Goal: Task Accomplishment & Management: Manage account settings

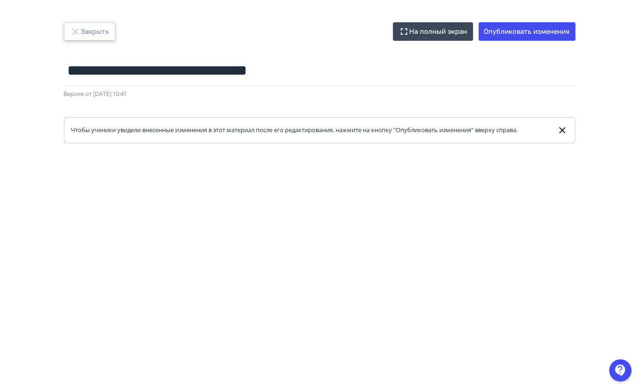
click at [77, 37] on button "Закрыть" at bounding box center [89, 31] width 51 height 19
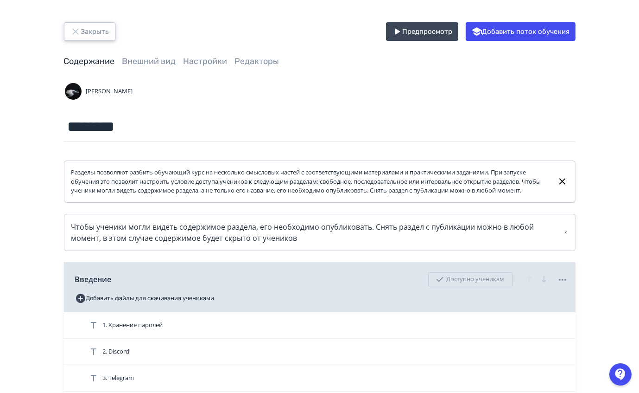
click at [96, 31] on button "Закрыть" at bounding box center [89, 31] width 51 height 19
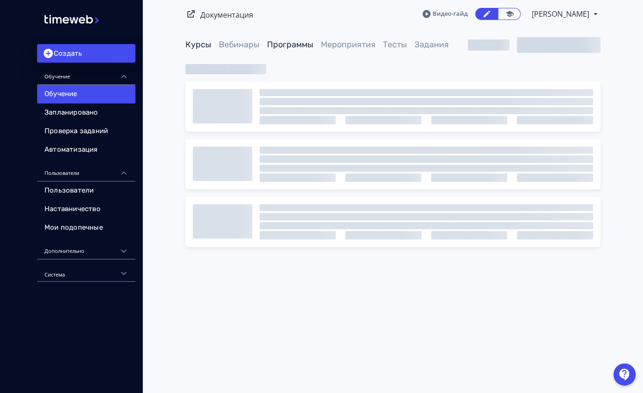
click at [287, 45] on link "Программы" at bounding box center [290, 44] width 46 height 10
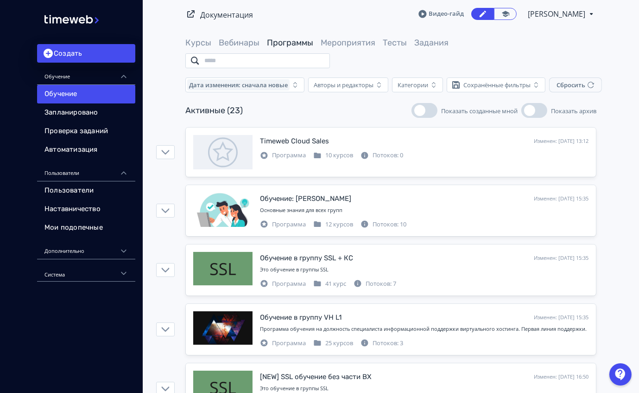
click at [236, 62] on input "search" at bounding box center [257, 60] width 145 height 15
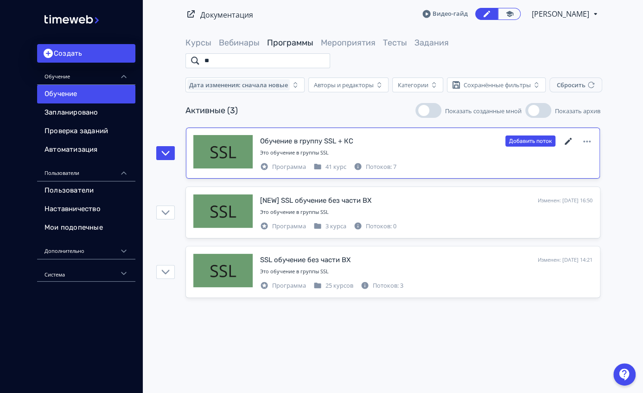
type input "**"
click at [564, 141] on icon at bounding box center [568, 141] width 11 height 11
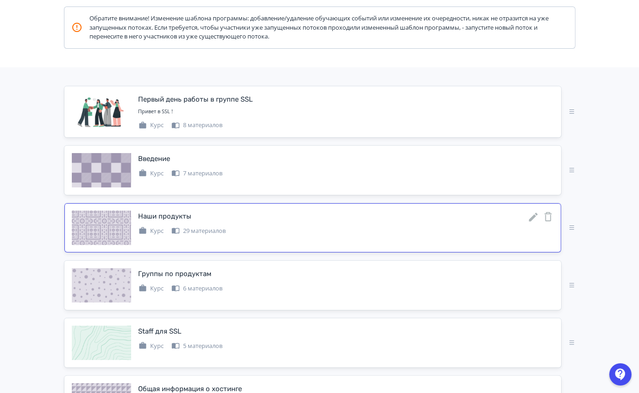
scroll to position [147, 0]
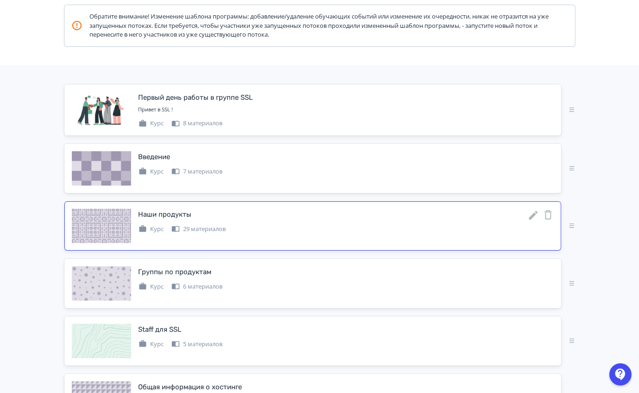
click at [534, 217] on icon at bounding box center [533, 215] width 11 height 11
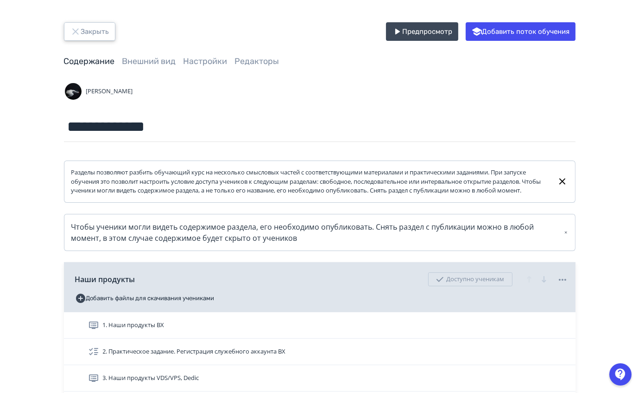
click at [78, 33] on icon "button" at bounding box center [75, 31] width 11 height 11
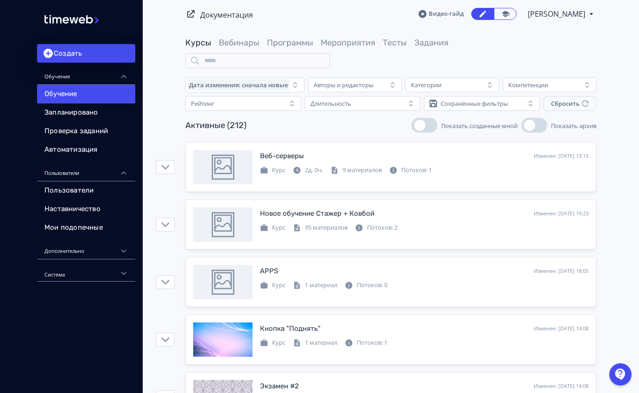
click at [293, 42] on link "Программы" at bounding box center [290, 43] width 46 height 10
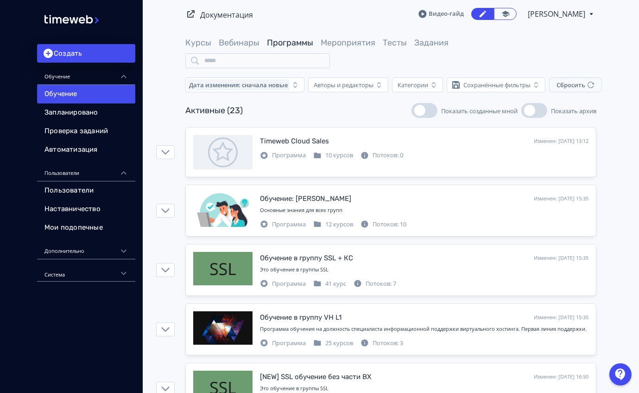
click at [236, 66] on input "search" at bounding box center [257, 60] width 145 height 15
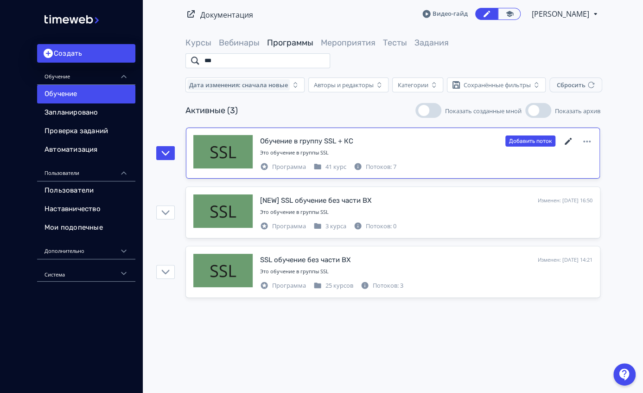
type input "***"
click at [568, 142] on icon at bounding box center [568, 141] width 11 height 11
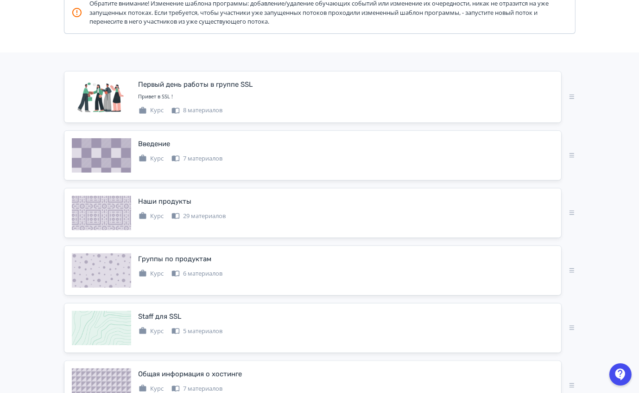
scroll to position [160, 0]
click at [535, 256] on icon at bounding box center [533, 259] width 9 height 9
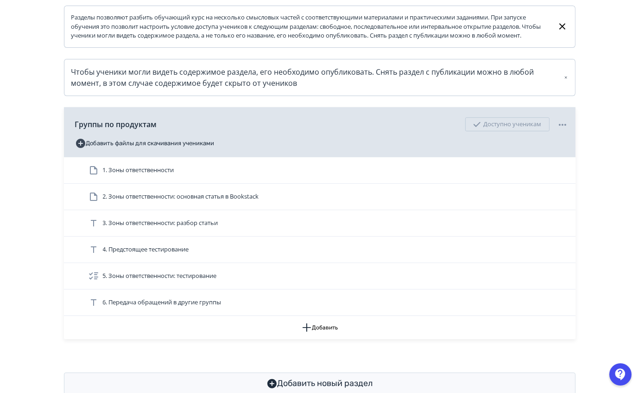
scroll to position [157, 0]
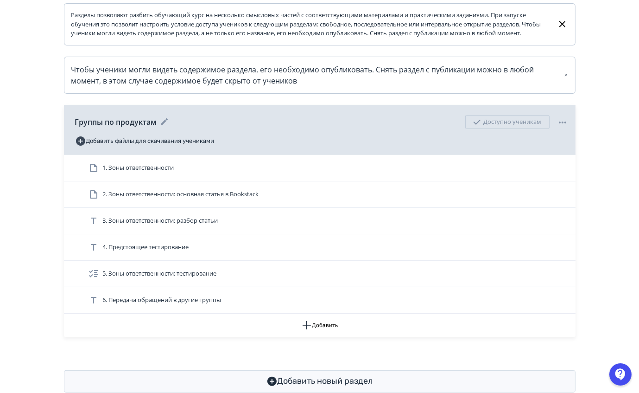
click at [124, 125] on span "Группы по продуктам" at bounding box center [116, 121] width 82 height 11
copy div "Группы по продуктам"
click at [102, 134] on div "Группы по продуктам Доступно ученикам" at bounding box center [321, 121] width 493 height 23
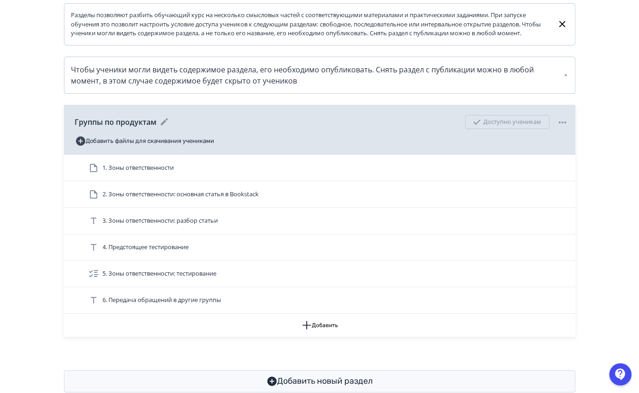
click at [107, 128] on span "Группы по продуктам" at bounding box center [116, 121] width 82 height 11
copy div "Группы по продуктам"
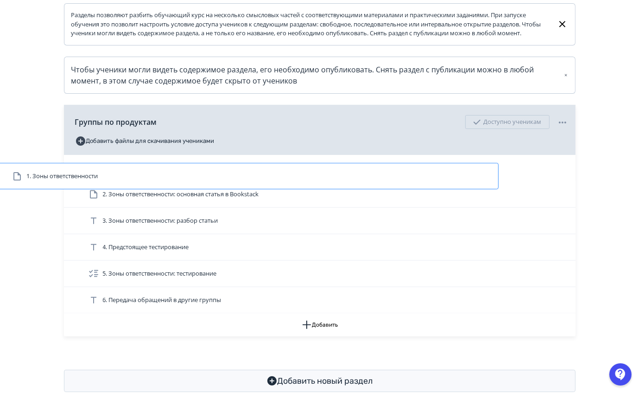
drag, startPoint x: 179, startPoint y: 177, endPoint x: 184, endPoint y: 181, distance: 6.6
click at [184, 181] on div "1. Зоны ответственности 2. Зоны ответственности: основная статья в Bookstack 3.…" at bounding box center [320, 234] width 512 height 159
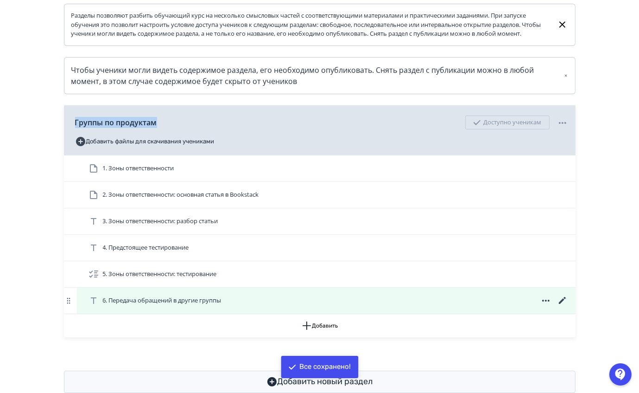
scroll to position [155, 0]
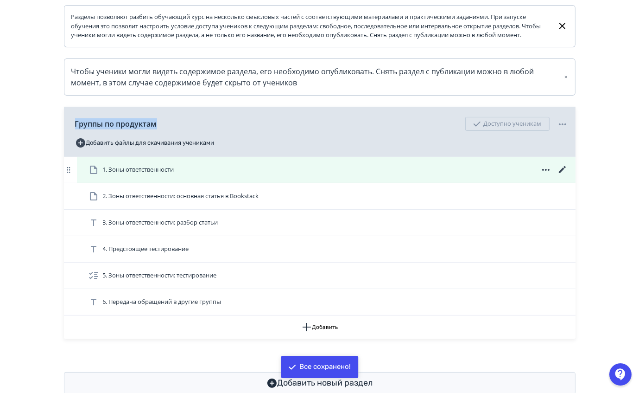
click at [562, 175] on icon at bounding box center [562, 169] width 11 height 11
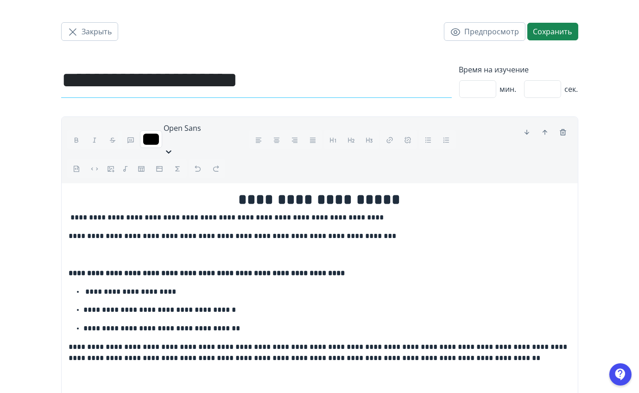
click at [292, 65] on input "**********" at bounding box center [256, 80] width 391 height 35
click at [98, 44] on div "Закрыть Предпросмотр Сохранить" at bounding box center [319, 31] width 517 height 63
click at [93, 41] on div "Закрыть Предпросмотр Сохранить" at bounding box center [319, 31] width 517 height 63
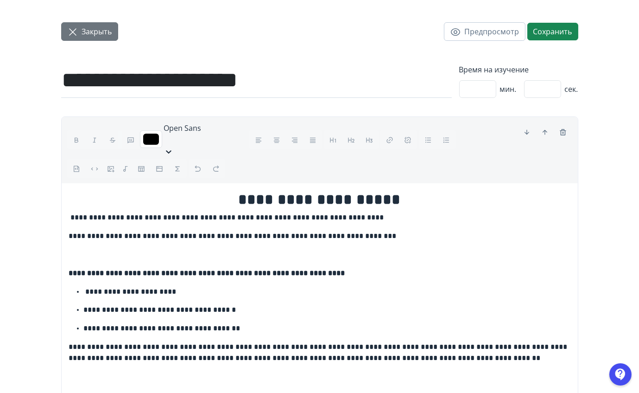
click at [91, 36] on span "Закрыть" at bounding box center [97, 31] width 30 height 11
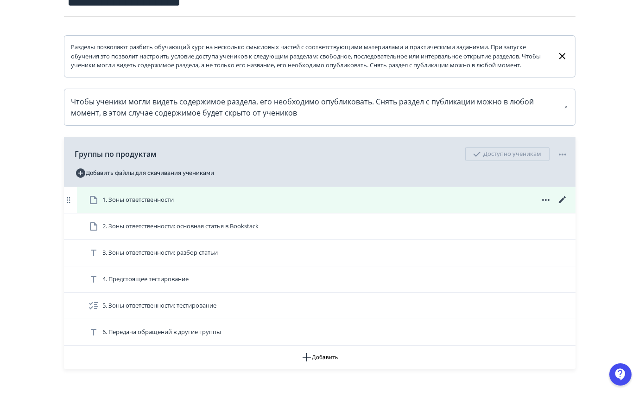
scroll to position [133, 0]
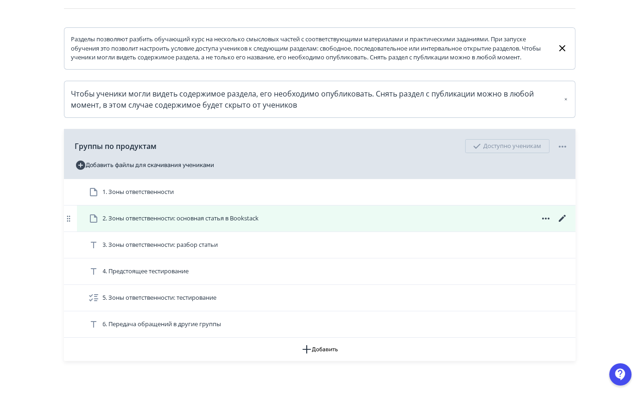
click at [560, 224] on icon at bounding box center [562, 218] width 11 height 11
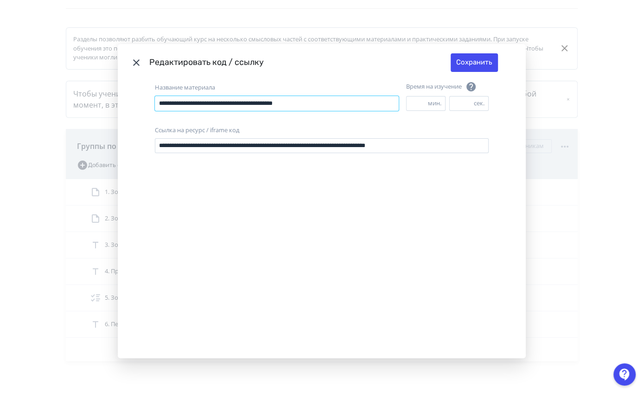
drag, startPoint x: 328, startPoint y: 102, endPoint x: 62, endPoint y: 129, distance: 267.5
click at [62, 129] on div "**********" at bounding box center [321, 196] width 643 height 393
click at [134, 62] on icon "Modal" at bounding box center [136, 62] width 6 height 6
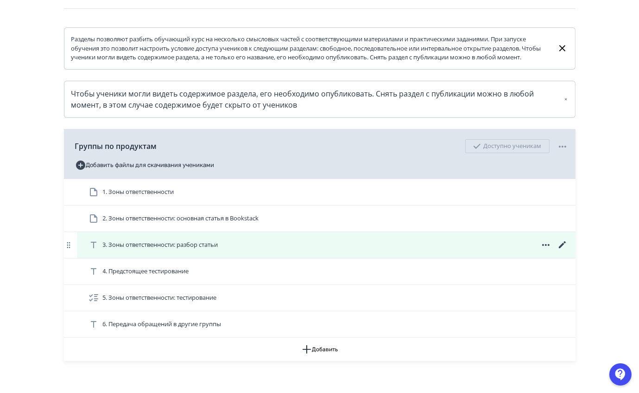
click at [557, 250] on icon at bounding box center [562, 244] width 11 height 11
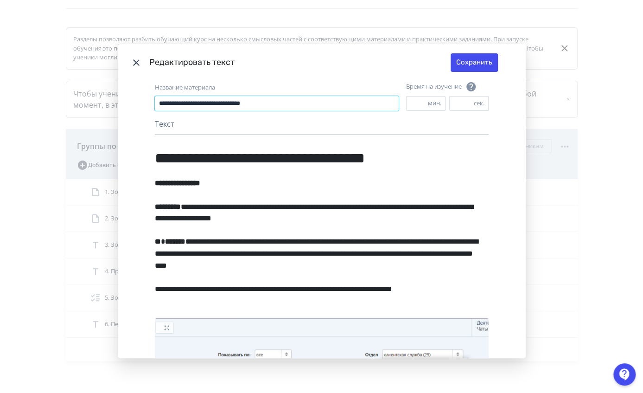
drag, startPoint x: 295, startPoint y: 102, endPoint x: 140, endPoint y: 109, distance: 154.6
click at [140, 109] on div "**********" at bounding box center [322, 219] width 408 height 277
click at [134, 58] on icon "Modal" at bounding box center [136, 62] width 11 height 11
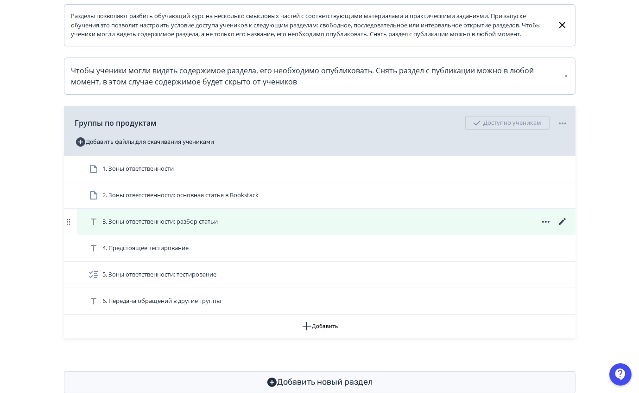
scroll to position [158, 0]
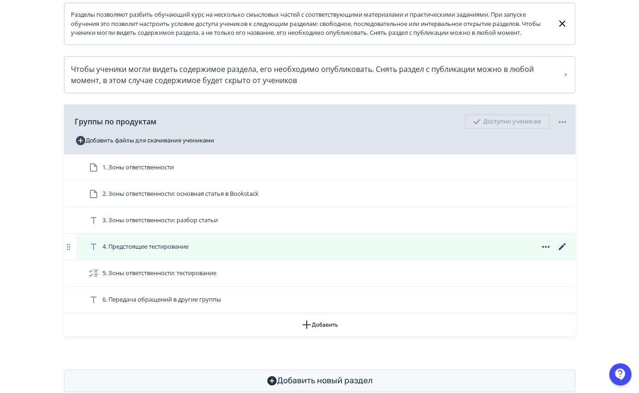
click at [563, 252] on icon at bounding box center [562, 246] width 11 height 11
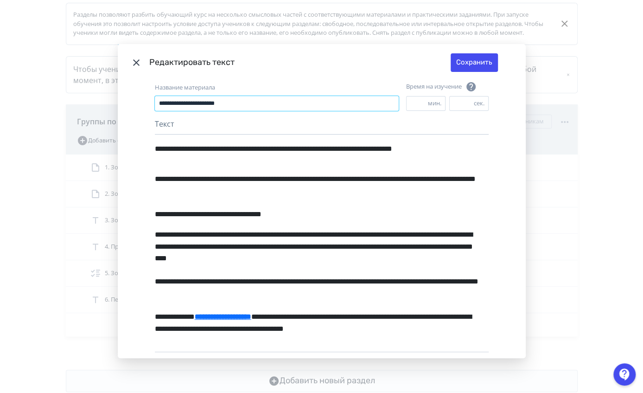
drag, startPoint x: 277, startPoint y: 101, endPoint x: 113, endPoint y: 104, distance: 164.2
click at [113, 104] on div "**********" at bounding box center [321, 196] width 643 height 393
click at [132, 58] on icon "Modal" at bounding box center [136, 62] width 11 height 11
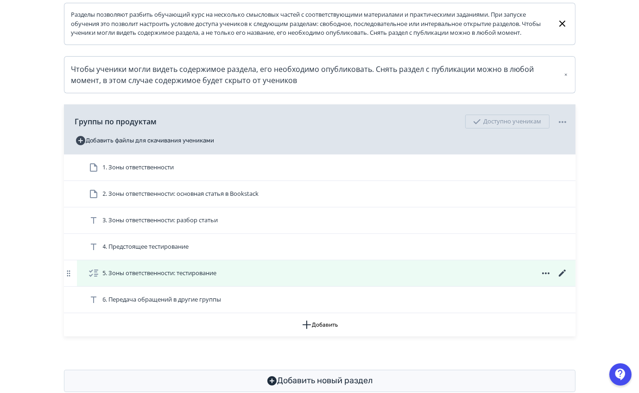
click at [561, 279] on icon at bounding box center [562, 273] width 11 height 11
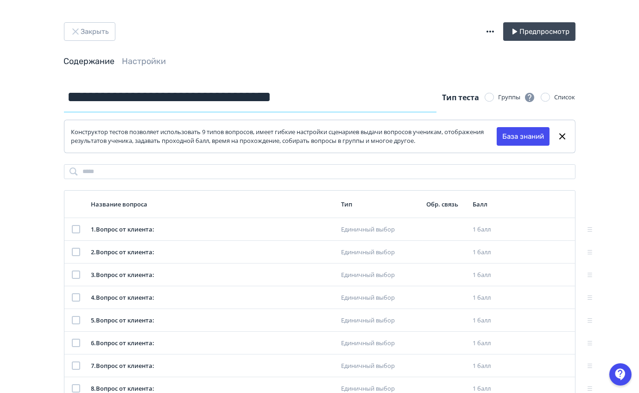
click at [289, 108] on input "**********" at bounding box center [250, 97] width 373 height 30
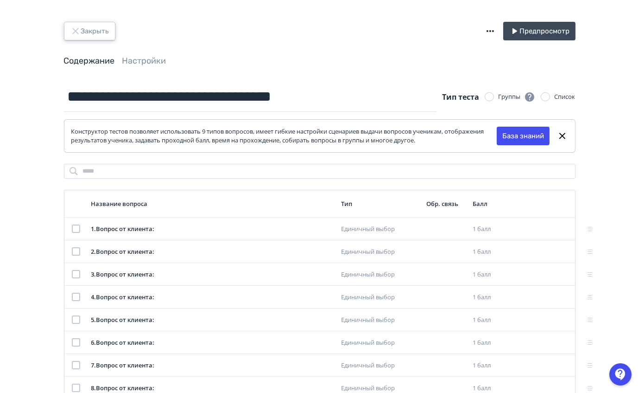
click at [90, 39] on button "Закрыть" at bounding box center [89, 31] width 51 height 19
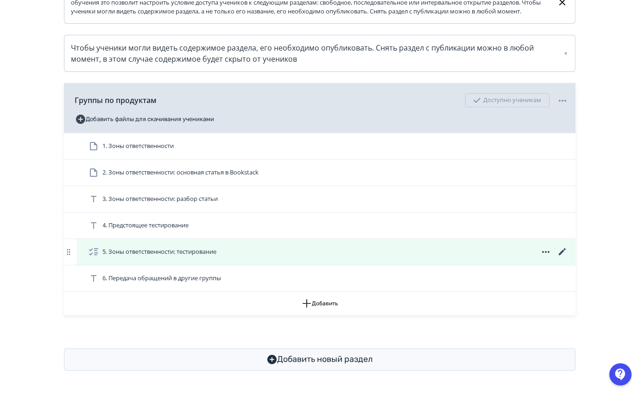
scroll to position [187, 0]
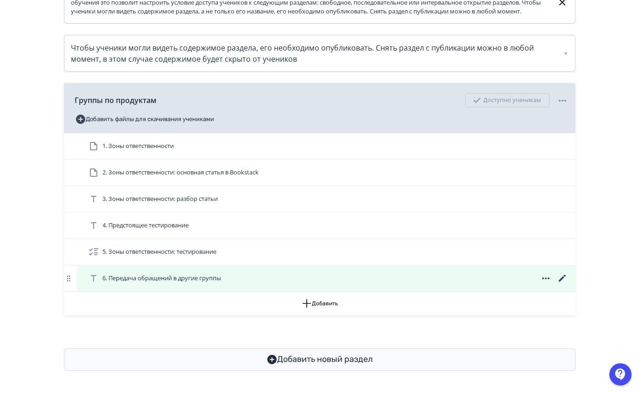
click at [563, 285] on div "6. Передача обращений в другие группы" at bounding box center [326, 278] width 499 height 26
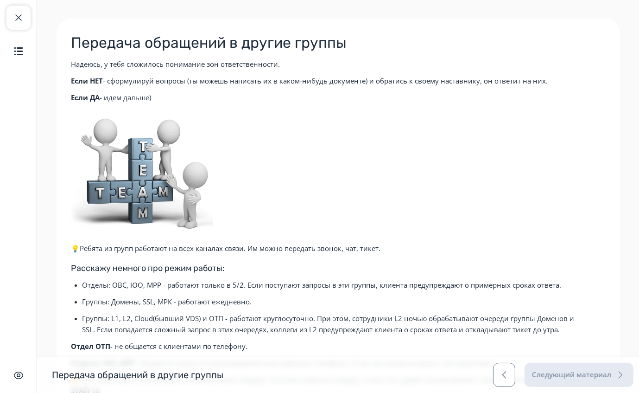
click at [246, 48] on h2 "Передача обращений в другие группы" at bounding box center [338, 42] width 534 height 19
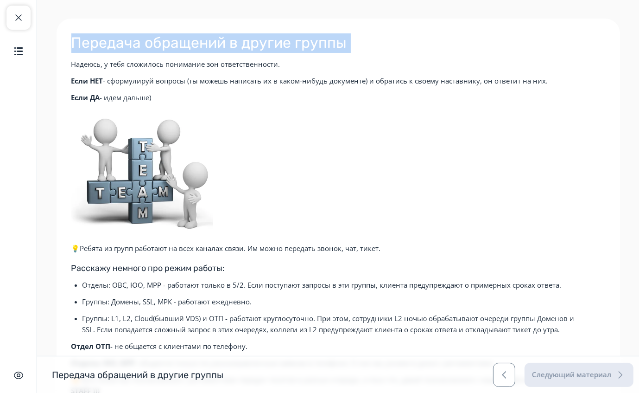
click at [246, 48] on h2 "Передача обращений в другие группы" at bounding box center [338, 42] width 534 height 19
copy div "Передача обращений в другие группы"
click at [17, 9] on button "Закрыть курс" at bounding box center [18, 18] width 24 height 24
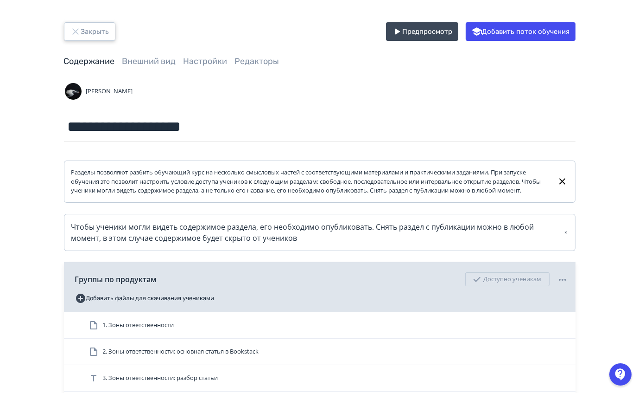
click at [102, 24] on button "Закрыть" at bounding box center [89, 31] width 51 height 19
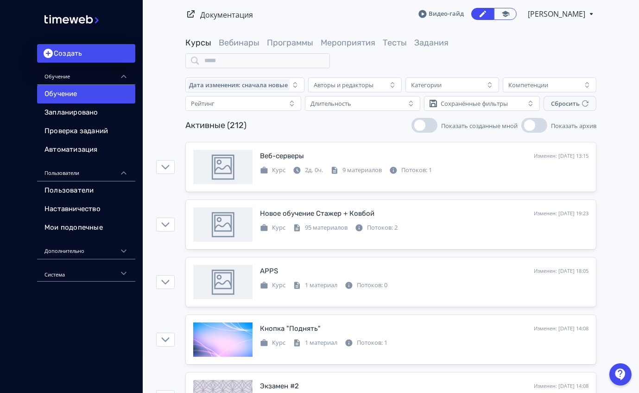
click at [278, 49] on span "Программы" at bounding box center [290, 43] width 46 height 12
click at [279, 47] on span "Программы" at bounding box center [290, 43] width 46 height 12
click at [281, 39] on link "Программы" at bounding box center [290, 43] width 46 height 10
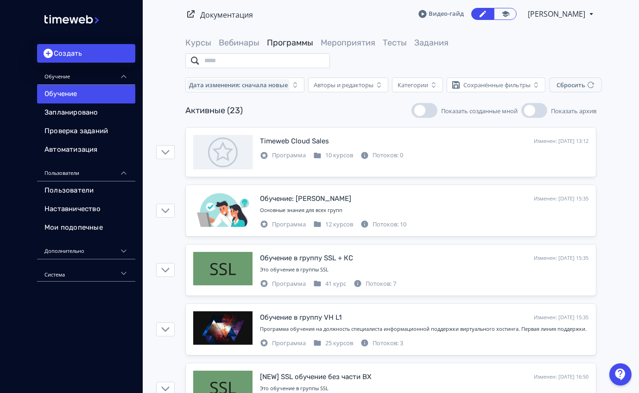
click at [240, 63] on input "search" at bounding box center [257, 60] width 145 height 15
type input "*"
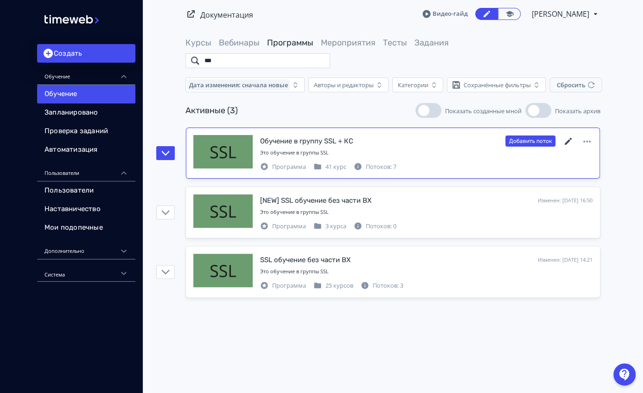
type input "***"
click at [570, 139] on icon at bounding box center [568, 141] width 11 height 11
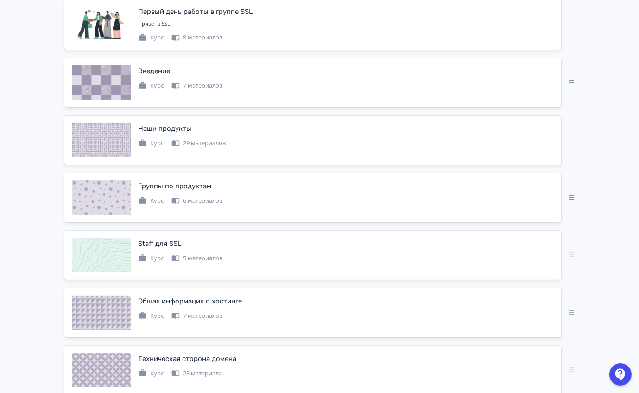
scroll to position [234, 0]
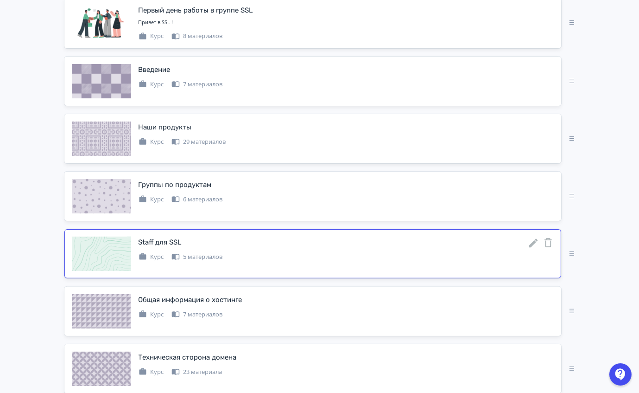
click at [534, 237] on icon at bounding box center [533, 242] width 11 height 11
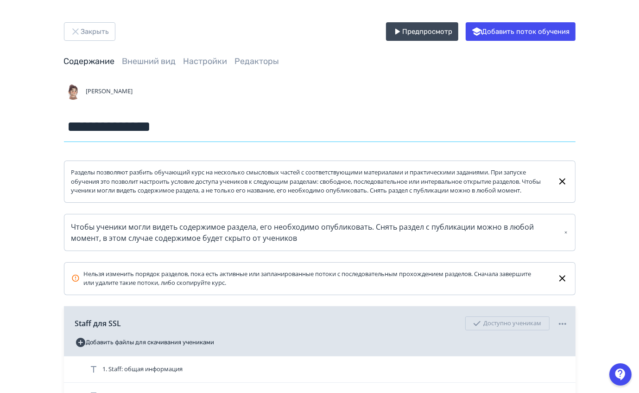
click at [101, 134] on input "**********" at bounding box center [320, 127] width 512 height 30
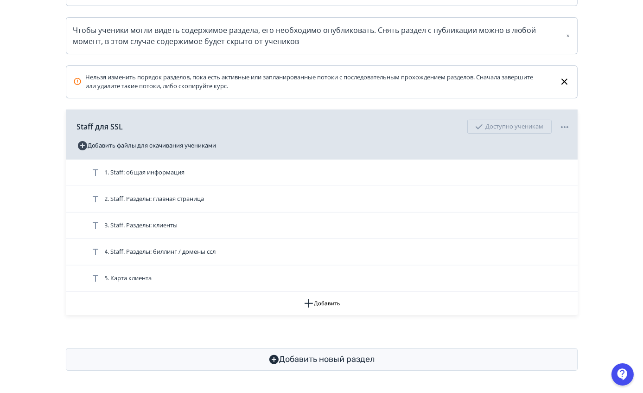
scroll to position [200, 0]
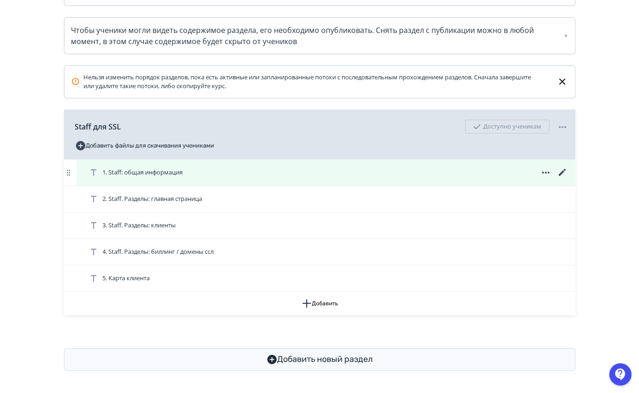
click at [564, 176] on icon at bounding box center [562, 172] width 11 height 11
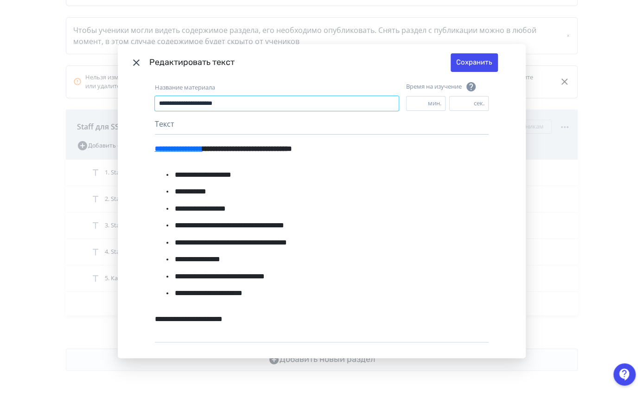
drag, startPoint x: 249, startPoint y: 102, endPoint x: 6, endPoint y: 111, distance: 242.2
click at [6, 111] on div "**********" at bounding box center [321, 196] width 643 height 393
click at [133, 66] on icon "Modal" at bounding box center [136, 62] width 11 height 11
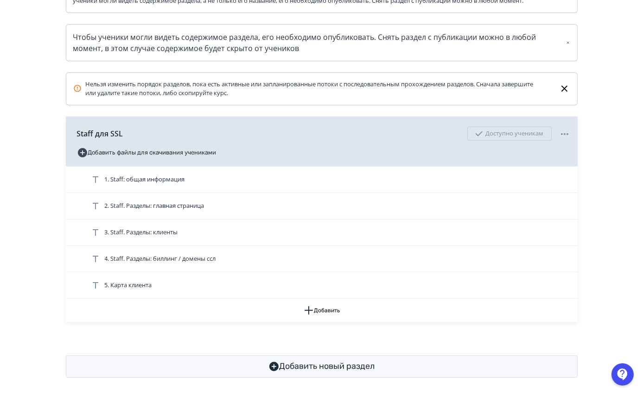
scroll to position [197, 0]
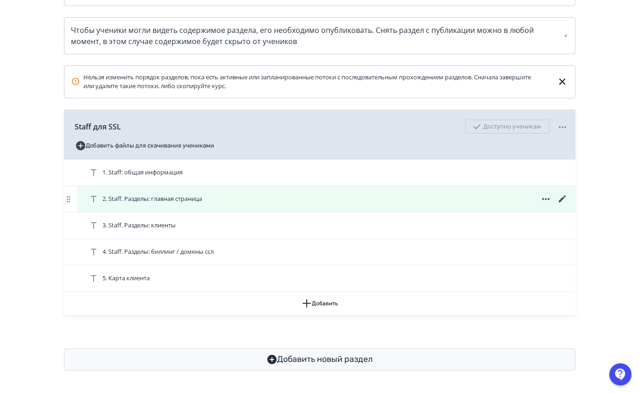
click at [563, 202] on icon at bounding box center [562, 198] width 7 height 7
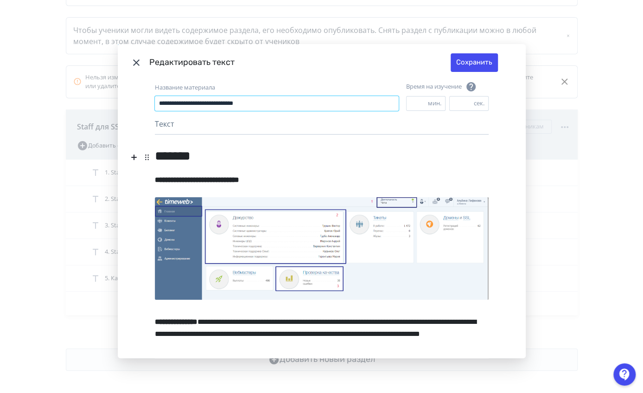
drag, startPoint x: 165, startPoint y: 103, endPoint x: 13, endPoint y: 128, distance: 153.6
click at [8, 194] on div "**********" at bounding box center [321, 196] width 643 height 393
click at [202, 106] on input "**********" at bounding box center [277, 103] width 244 height 15
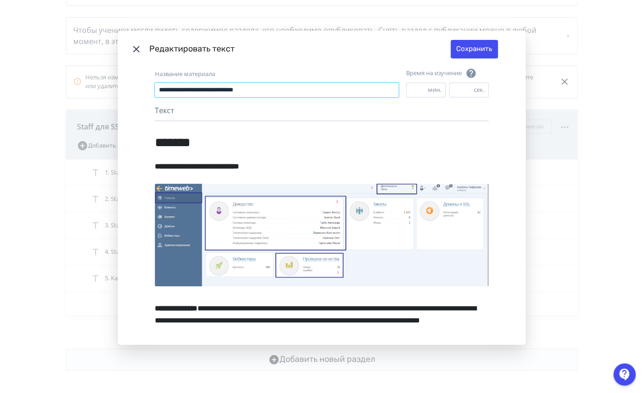
scroll to position [0, 0]
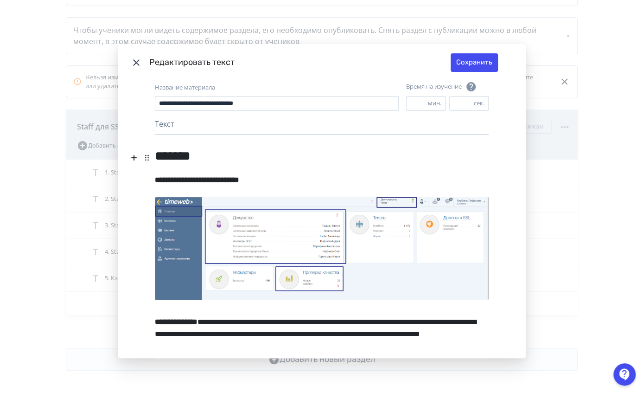
click at [126, 58] on header "Редактировать текст Сохранить" at bounding box center [322, 62] width 408 height 37
click at [131, 58] on icon "Modal" at bounding box center [136, 62] width 11 height 11
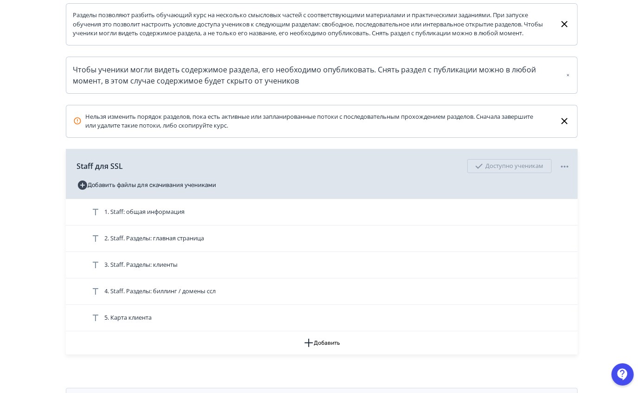
scroll to position [158, 0]
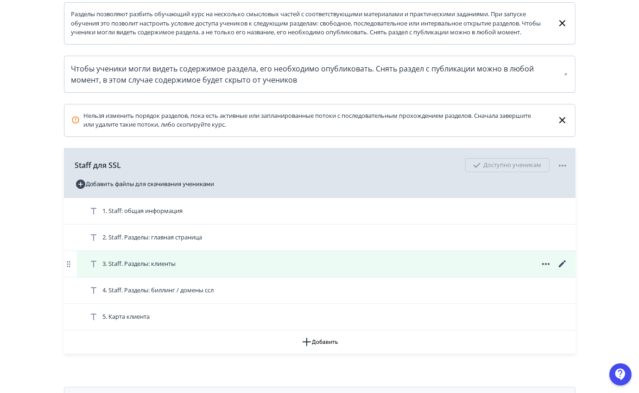
click at [562, 269] on icon at bounding box center [562, 263] width 11 height 11
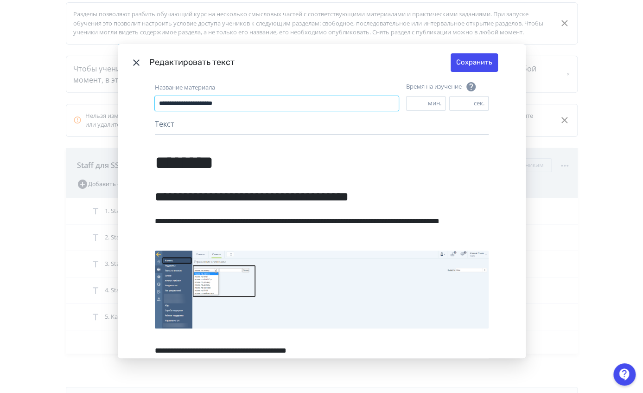
drag, startPoint x: 274, startPoint y: 97, endPoint x: 60, endPoint y: 127, distance: 216.2
click at [60, 127] on div "**********" at bounding box center [321, 196] width 643 height 393
click at [130, 54] on header "Редактировать текст Сохранить" at bounding box center [322, 62] width 408 height 37
click at [130, 56] on header "Редактировать текст Сохранить" at bounding box center [322, 62] width 408 height 37
click at [133, 60] on icon "Modal" at bounding box center [136, 62] width 11 height 11
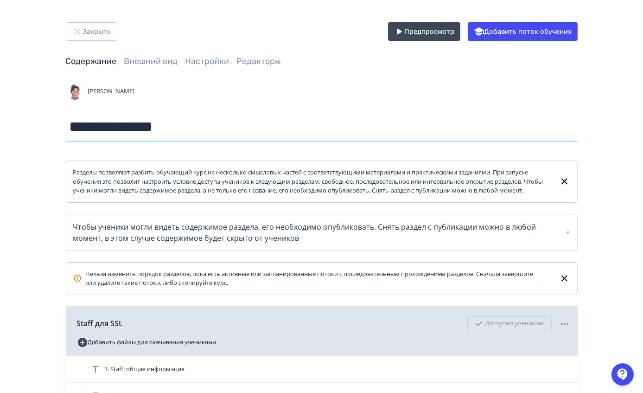
scroll to position [205, 0]
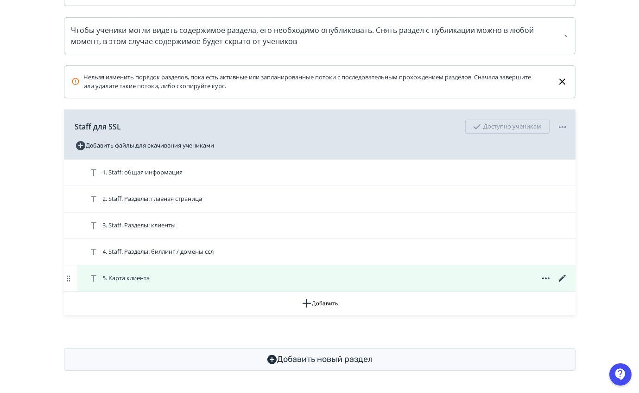
click at [561, 280] on icon at bounding box center [562, 277] width 7 height 7
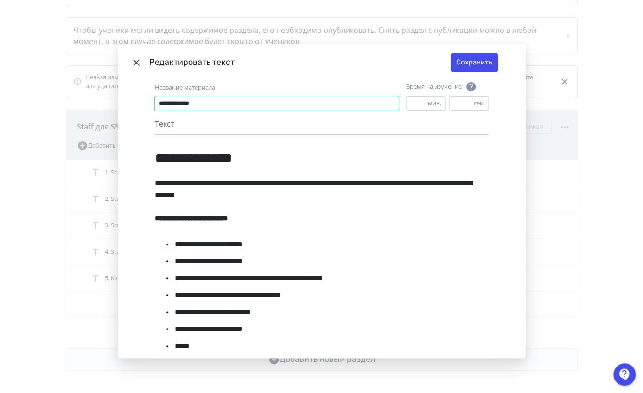
drag, startPoint x: 227, startPoint y: 101, endPoint x: 2, endPoint y: 102, distance: 224.4
click at [76, 147] on div "**********" at bounding box center [321, 196] width 643 height 393
click at [135, 60] on icon "Modal" at bounding box center [136, 62] width 11 height 11
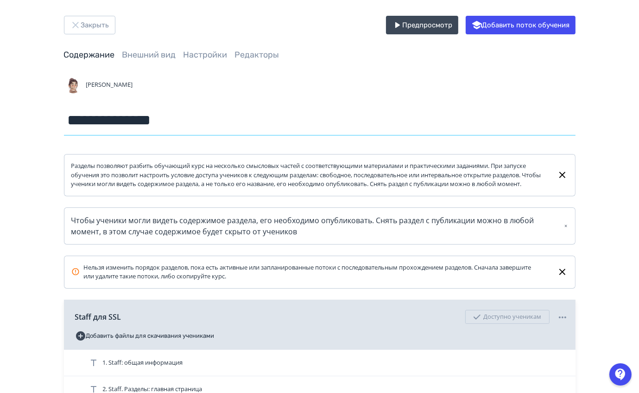
scroll to position [0, 0]
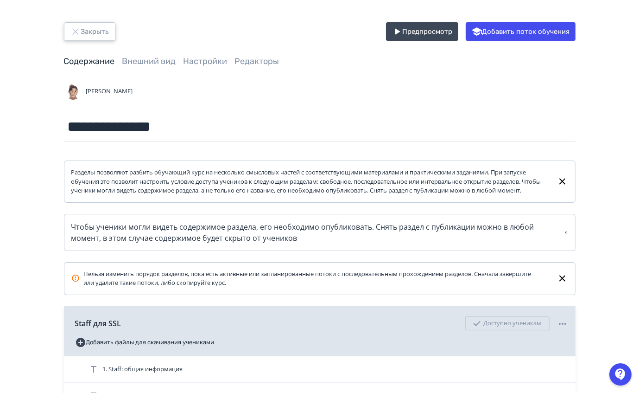
click at [94, 32] on button "Закрыть" at bounding box center [89, 31] width 51 height 19
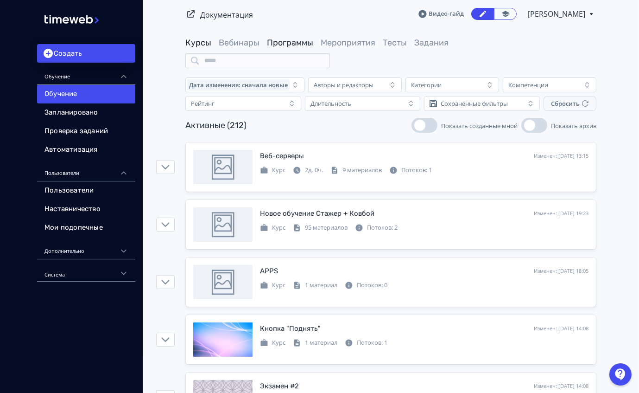
click at [293, 44] on link "Программы" at bounding box center [290, 43] width 46 height 10
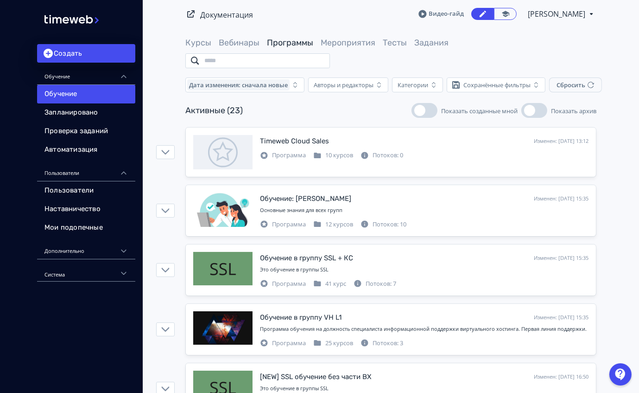
click at [300, 64] on input "search" at bounding box center [257, 60] width 145 height 15
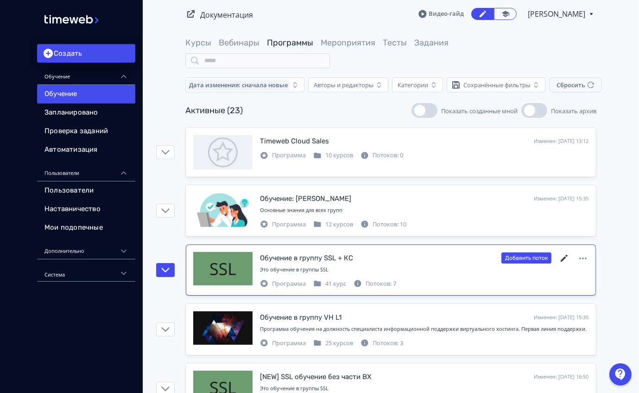
click at [560, 260] on icon at bounding box center [564, 258] width 11 height 11
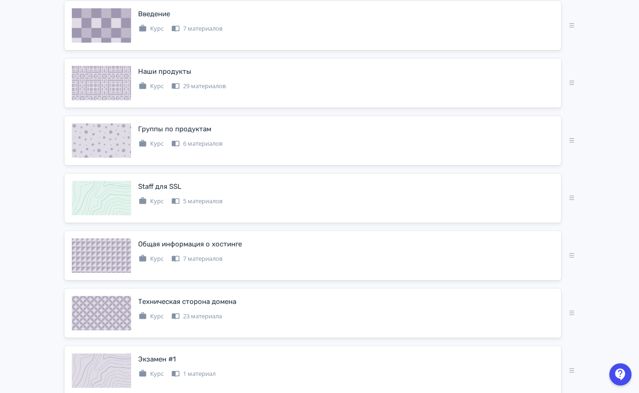
scroll to position [306, 0]
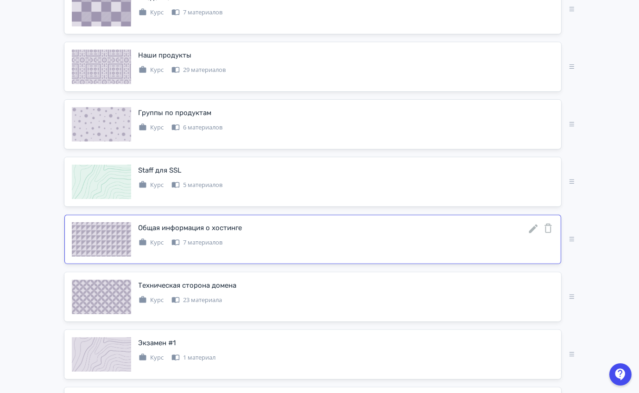
click at [530, 227] on icon at bounding box center [533, 228] width 11 height 11
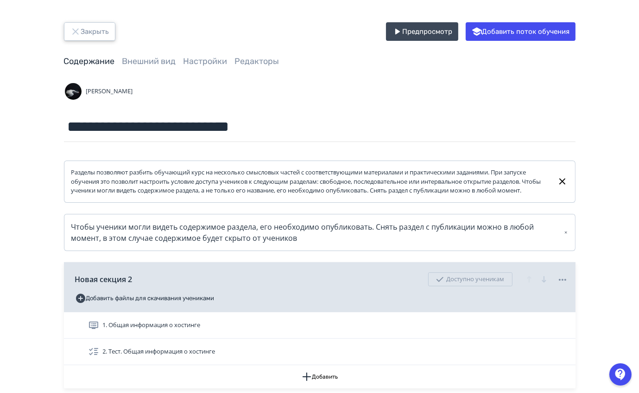
click at [85, 33] on button "Закрыть" at bounding box center [89, 31] width 51 height 19
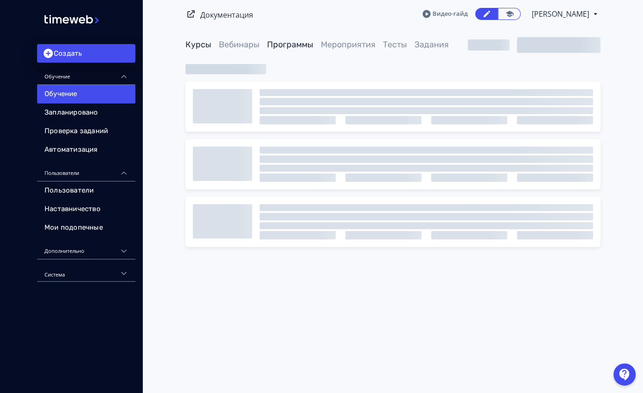
click at [292, 49] on link "Программы" at bounding box center [290, 44] width 46 height 10
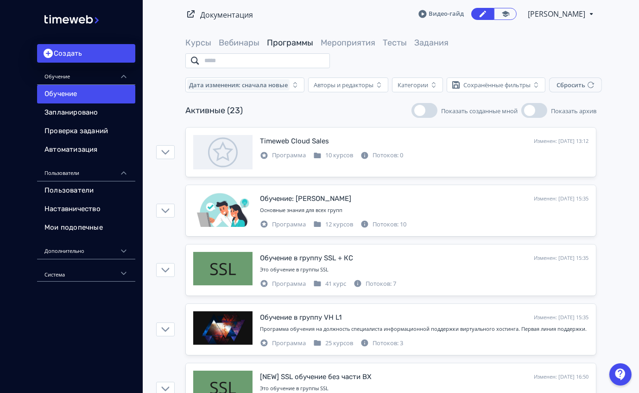
click at [227, 63] on input "search" at bounding box center [257, 60] width 145 height 15
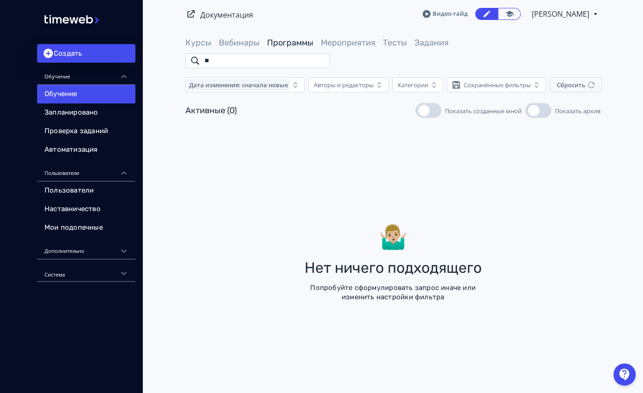
type input "*"
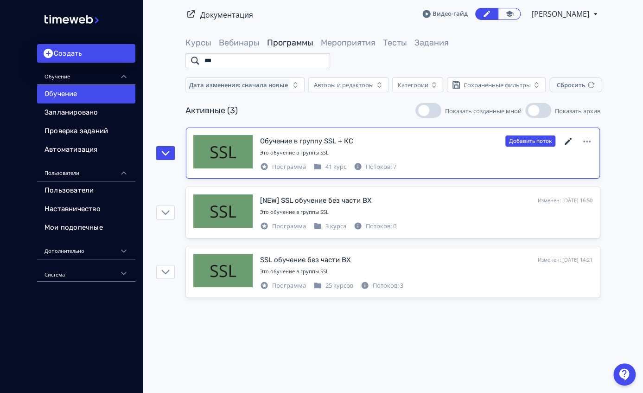
type input "***"
click at [572, 141] on icon at bounding box center [568, 141] width 11 height 11
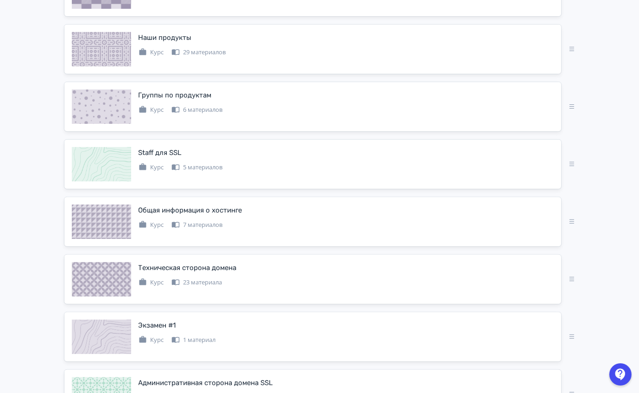
scroll to position [324, 0]
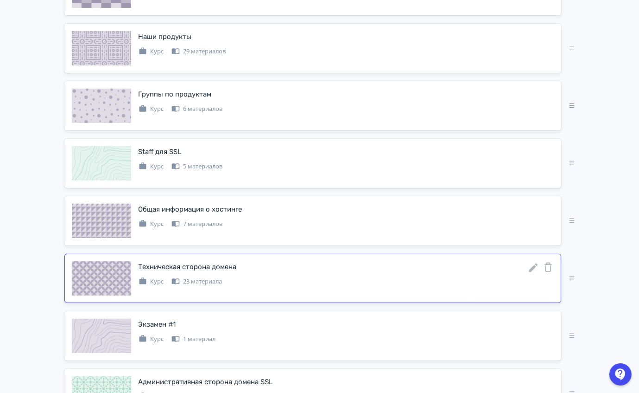
click at [533, 265] on icon at bounding box center [533, 267] width 9 height 9
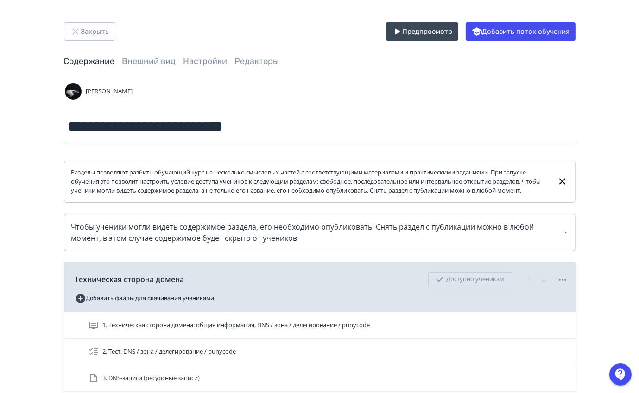
click at [180, 133] on input "**********" at bounding box center [320, 127] width 512 height 30
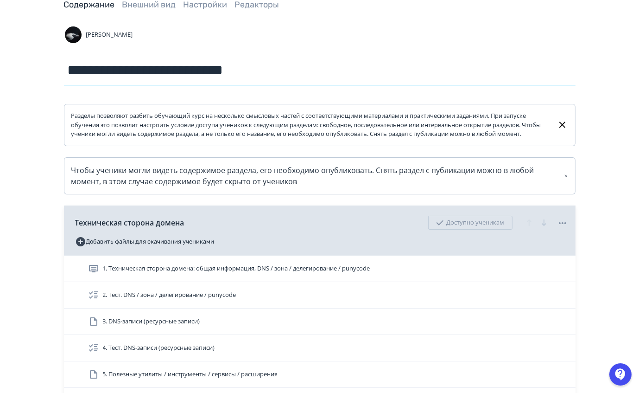
scroll to position [59, 0]
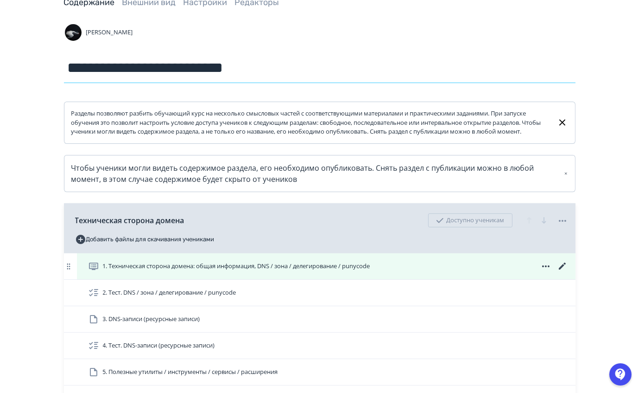
click at [564, 272] on icon at bounding box center [562, 266] width 11 height 11
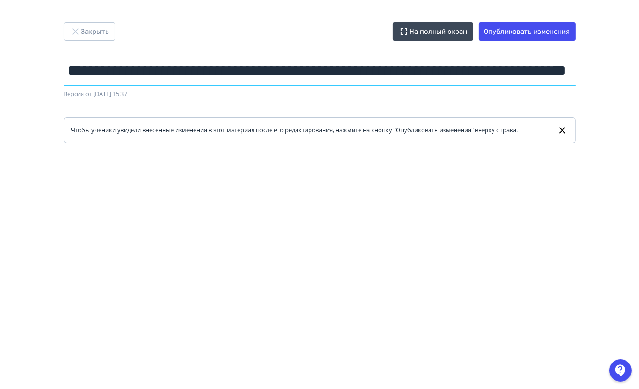
click at [193, 78] on input "**********" at bounding box center [320, 71] width 512 height 30
click at [86, 30] on button "Закрыть" at bounding box center [89, 31] width 51 height 19
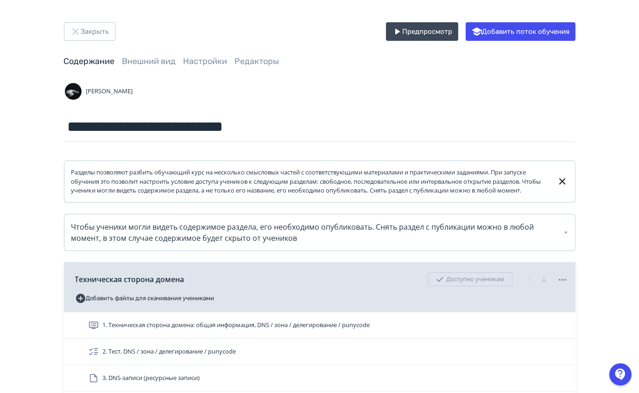
scroll to position [0, 0]
click at [86, 38] on button "Закрыть" at bounding box center [89, 31] width 51 height 19
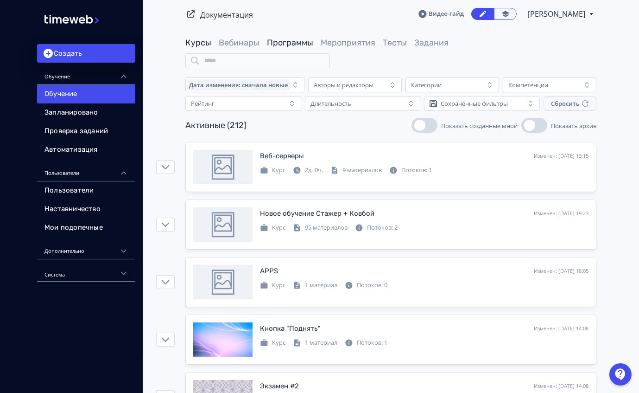
click at [285, 46] on link "Программы" at bounding box center [290, 43] width 46 height 10
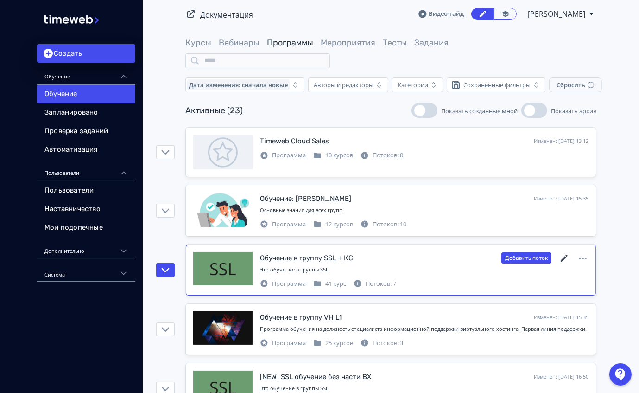
click at [561, 256] on icon at bounding box center [564, 258] width 11 height 11
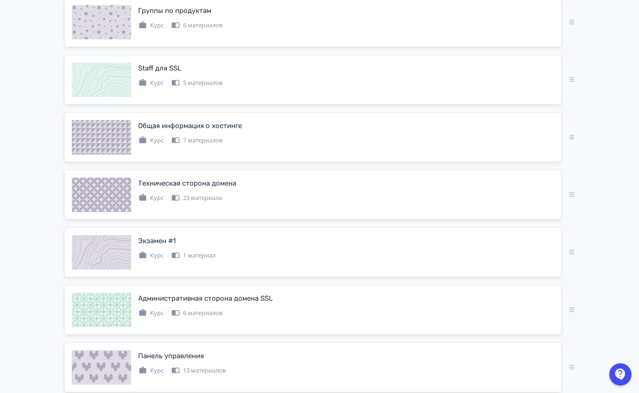
scroll to position [408, 0]
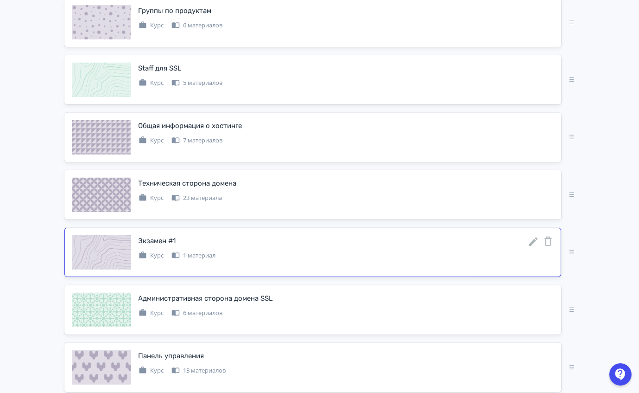
click at [533, 236] on icon at bounding box center [533, 241] width 11 height 11
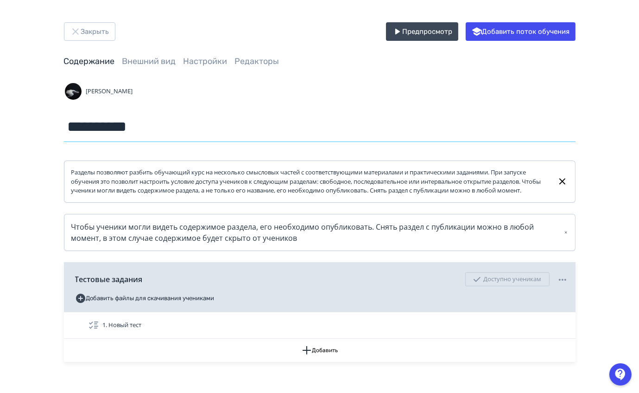
click at [160, 133] on input "**********" at bounding box center [320, 127] width 512 height 30
click at [108, 127] on input "**********" at bounding box center [320, 127] width 512 height 30
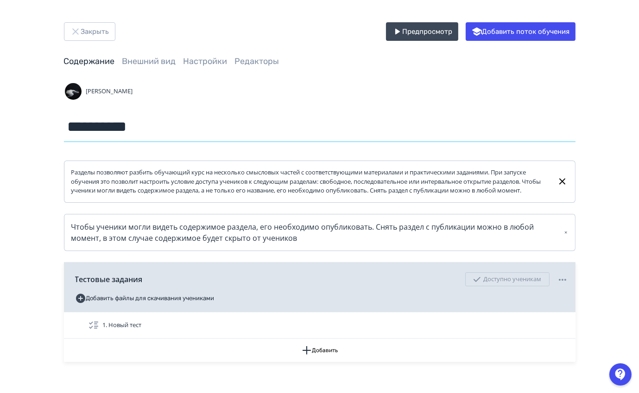
click at [108, 127] on input "**********" at bounding box center [320, 127] width 512 height 30
click at [108, 132] on input "**********" at bounding box center [320, 127] width 512 height 30
click at [85, 36] on button "Закрыть" at bounding box center [89, 31] width 51 height 19
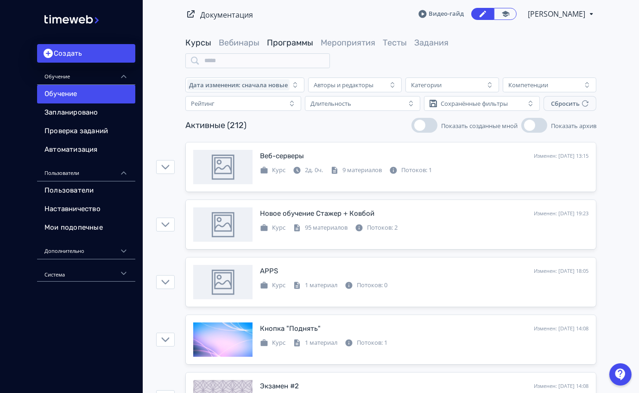
click at [306, 43] on link "Программы" at bounding box center [290, 43] width 46 height 10
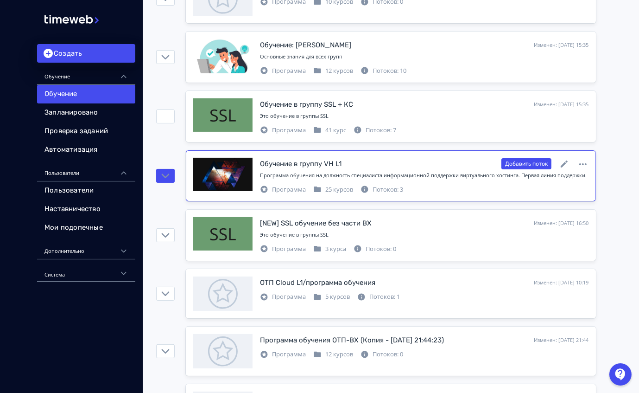
scroll to position [154, 0]
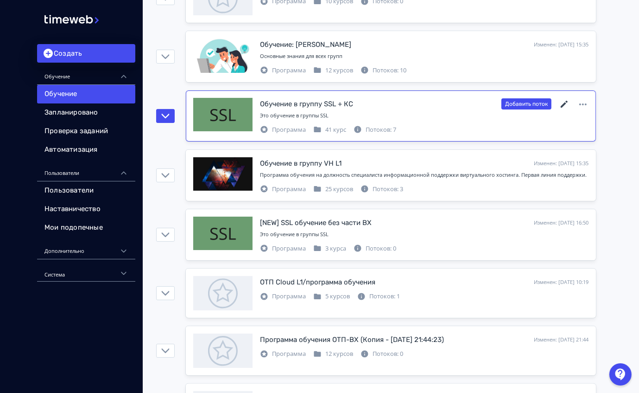
click at [562, 104] on icon at bounding box center [564, 104] width 7 height 7
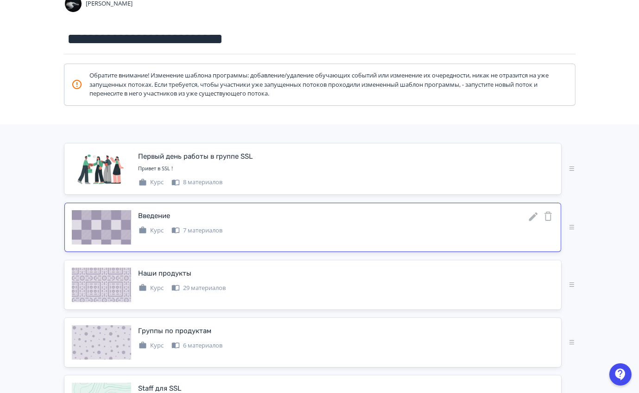
scroll to position [90, 0]
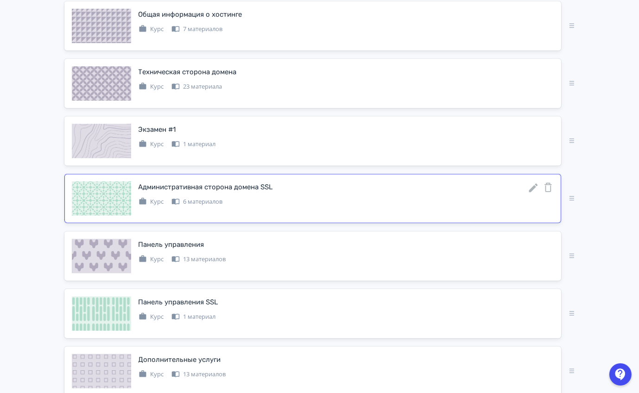
scroll to position [519, 0]
click at [534, 186] on icon at bounding box center [533, 187] width 9 height 9
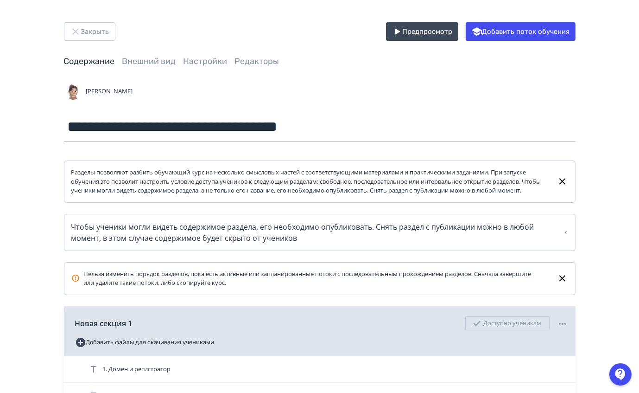
click at [279, 116] on input "**********" at bounding box center [320, 127] width 512 height 30
click at [151, 138] on input "**********" at bounding box center [320, 127] width 512 height 30
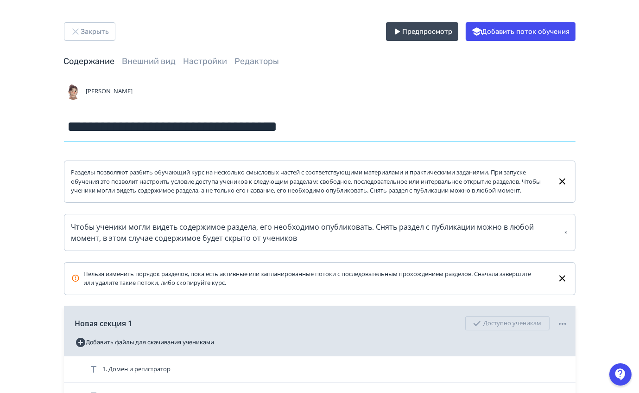
click at [151, 138] on input "**********" at bounding box center [320, 127] width 512 height 30
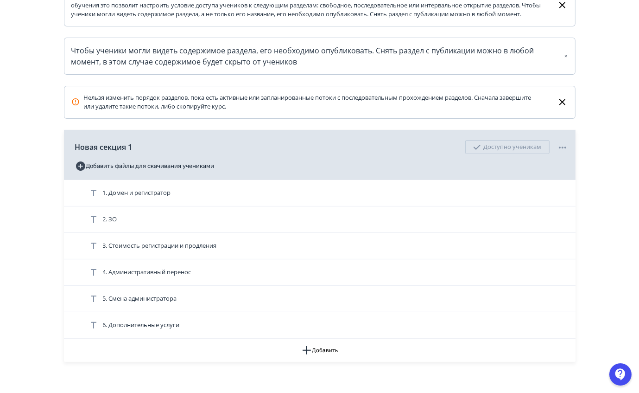
scroll to position [225, 0]
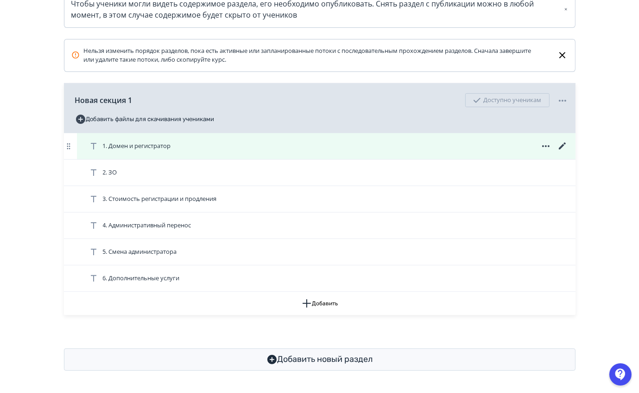
click at [559, 150] on icon at bounding box center [562, 145] width 11 height 11
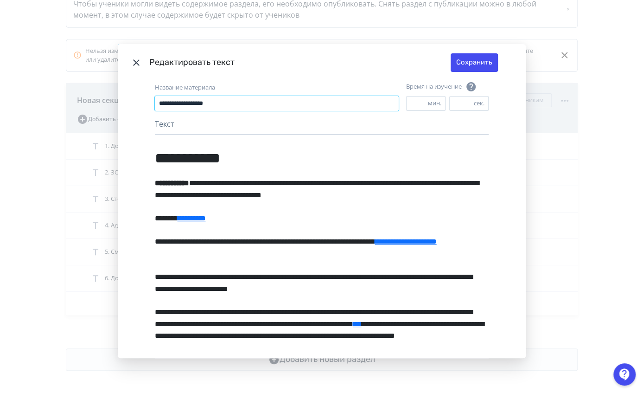
drag, startPoint x: 268, startPoint y: 102, endPoint x: 30, endPoint y: 92, distance: 237.6
click at [30, 92] on div "**********" at bounding box center [321, 196] width 643 height 393
click at [135, 59] on icon "Modal" at bounding box center [136, 62] width 11 height 11
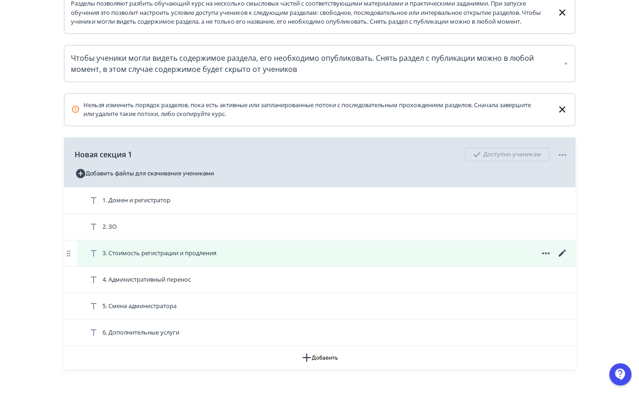
scroll to position [170, 0]
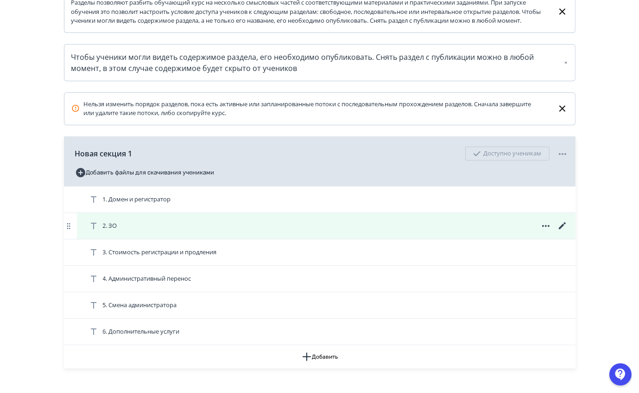
click at [562, 231] on icon at bounding box center [562, 225] width 11 height 11
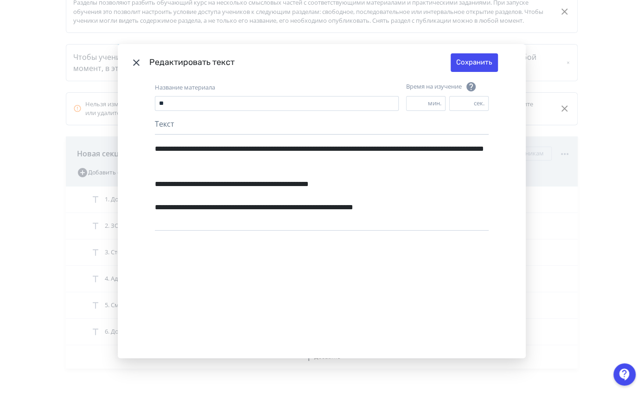
click at [266, 86] on div "Название материала" at bounding box center [277, 87] width 244 height 9
drag, startPoint x: 263, startPoint y: 93, endPoint x: 170, endPoint y: 91, distance: 93.7
click at [170, 91] on div "Название материала **" at bounding box center [277, 97] width 244 height 28
drag, startPoint x: 172, startPoint y: 102, endPoint x: 84, endPoint y: 100, distance: 87.7
click at [84, 100] on div "**********" at bounding box center [321, 196] width 643 height 393
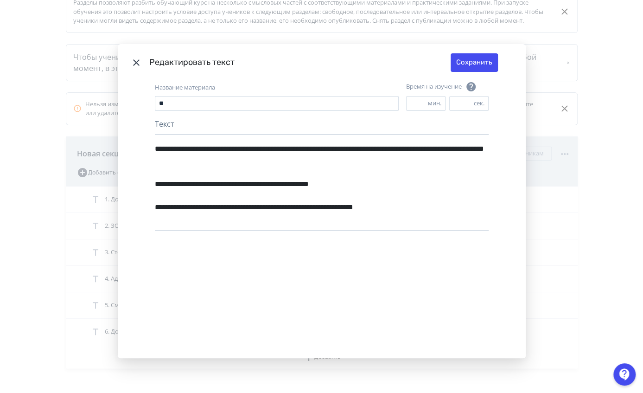
click at [128, 66] on header "Редактировать текст Сохранить" at bounding box center [322, 62] width 408 height 37
click at [131, 65] on icon "Modal" at bounding box center [136, 62] width 11 height 11
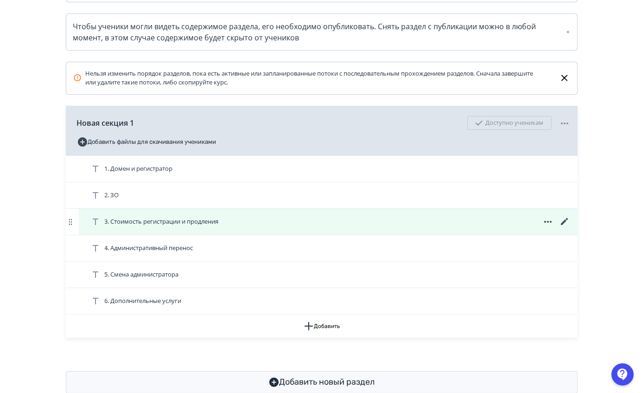
scroll to position [210, 0]
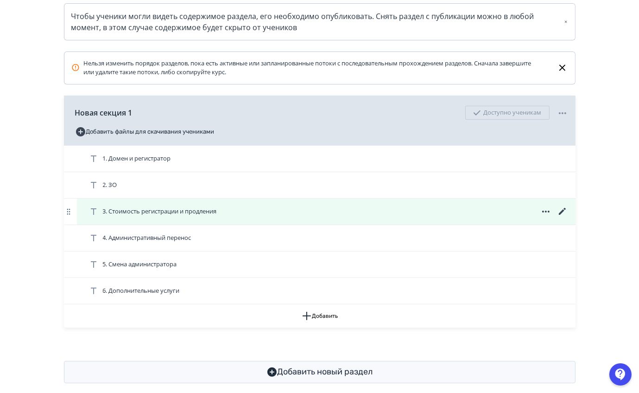
click at [565, 215] on icon at bounding box center [562, 211] width 7 height 7
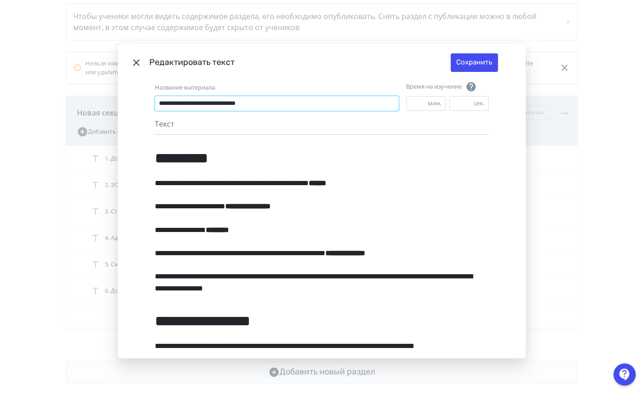
drag, startPoint x: 295, startPoint y: 102, endPoint x: 72, endPoint y: 129, distance: 224.1
click at [72, 129] on div "**********" at bounding box center [321, 196] width 643 height 393
click at [135, 61] on icon "Modal" at bounding box center [136, 62] width 6 height 6
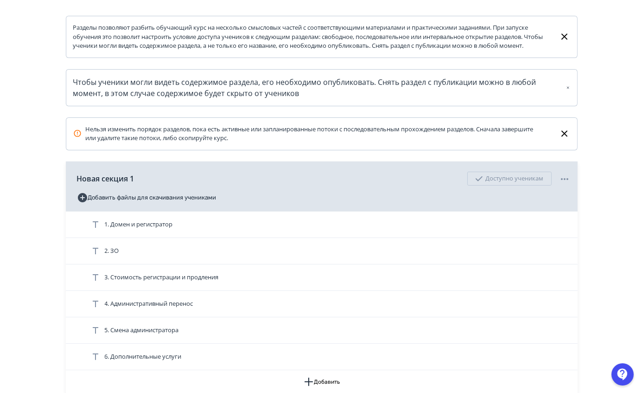
scroll to position [231, 0]
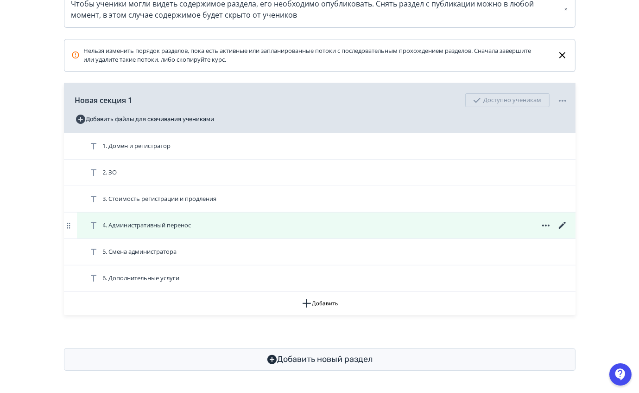
click at [563, 226] on icon at bounding box center [562, 225] width 11 height 11
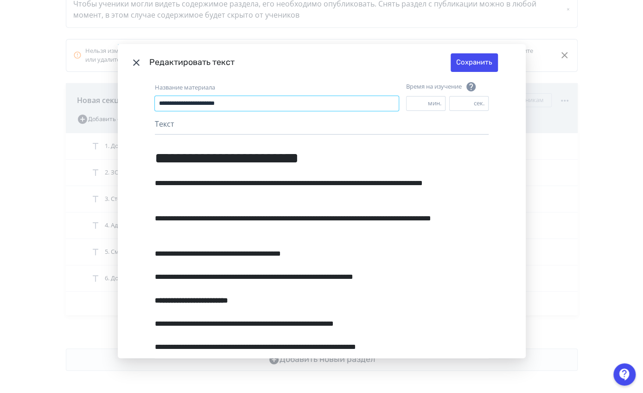
drag, startPoint x: 286, startPoint y: 103, endPoint x: 25, endPoint y: 119, distance: 261.9
click at [25, 119] on div "**********" at bounding box center [321, 196] width 643 height 393
click at [140, 60] on header "Редактировать текст Сохранить" at bounding box center [322, 62] width 408 height 37
click at [134, 62] on icon "Modal" at bounding box center [136, 62] width 6 height 6
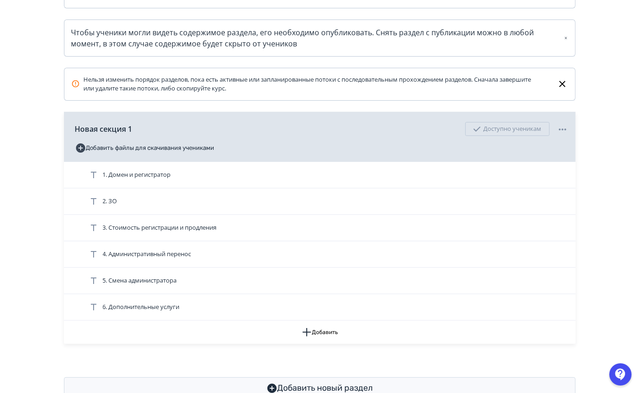
scroll to position [194, 0]
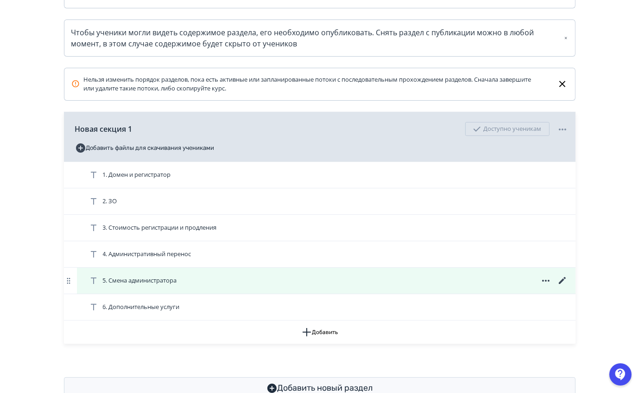
click at [561, 284] on icon at bounding box center [562, 280] width 7 height 7
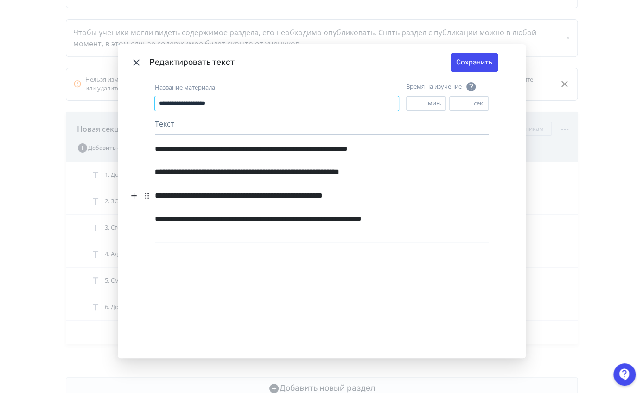
drag, startPoint x: 277, startPoint y: 102, endPoint x: 90, endPoint y: 119, distance: 188.1
click at [90, 119] on div "**********" at bounding box center [321, 196] width 643 height 393
click at [136, 59] on icon "Modal" at bounding box center [136, 62] width 11 height 11
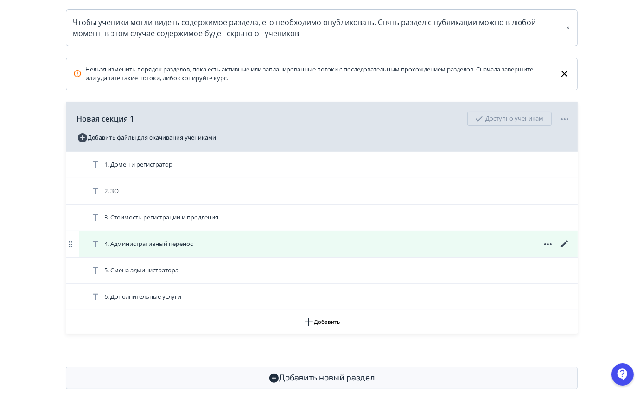
scroll to position [210, 0]
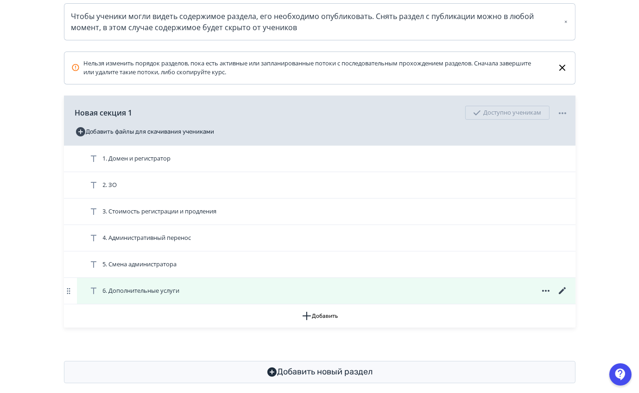
click at [561, 294] on icon at bounding box center [562, 290] width 7 height 7
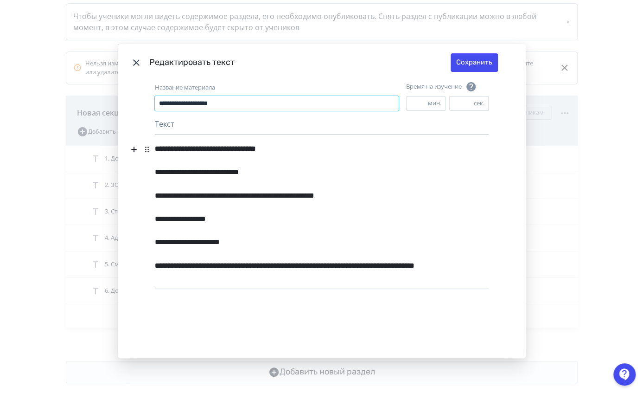
drag, startPoint x: 273, startPoint y: 98, endPoint x: 35, endPoint y: 115, distance: 238.4
click at [35, 115] on div "**********" at bounding box center [321, 196] width 643 height 393
click at [138, 60] on icon "Modal" at bounding box center [136, 62] width 11 height 11
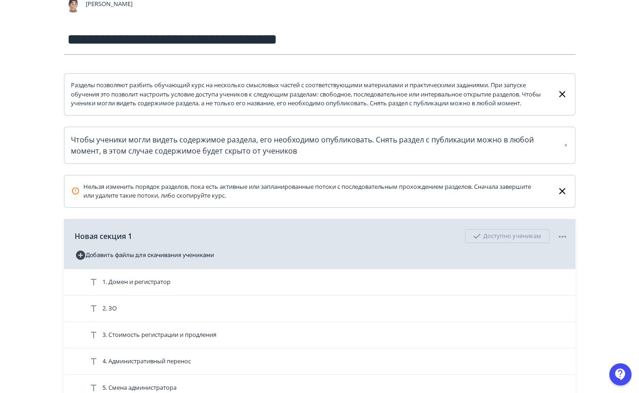
scroll to position [0, 0]
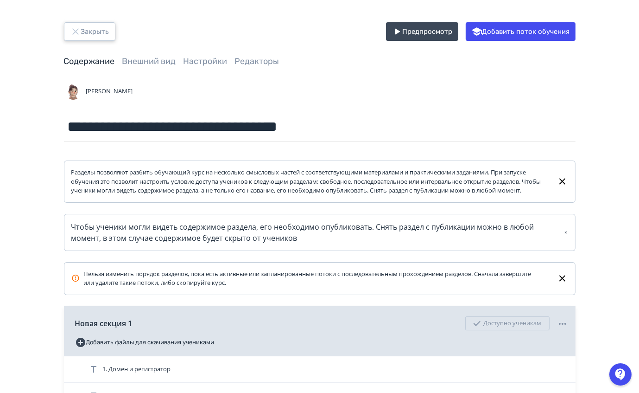
click at [90, 30] on button "Закрыть" at bounding box center [89, 31] width 51 height 19
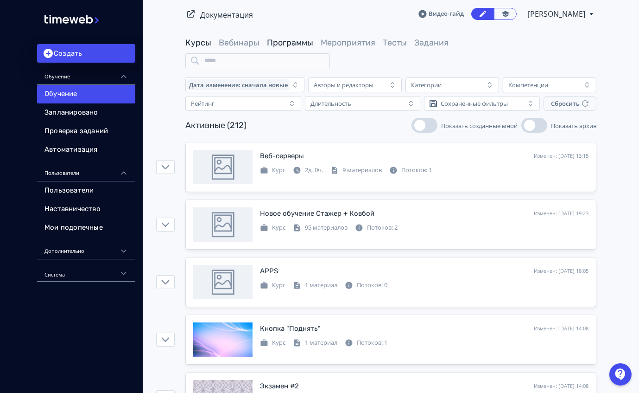
click at [299, 39] on link "Программы" at bounding box center [290, 43] width 46 height 10
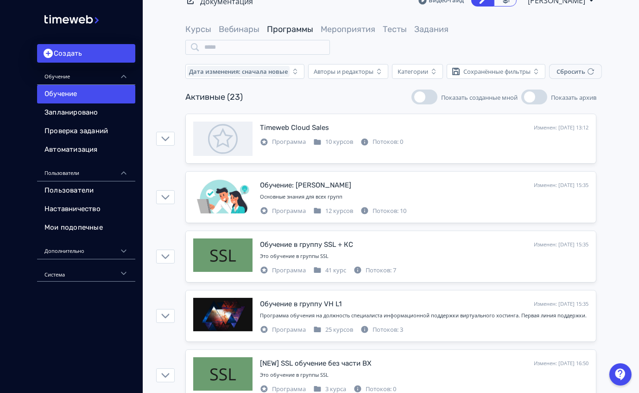
scroll to position [14, 0]
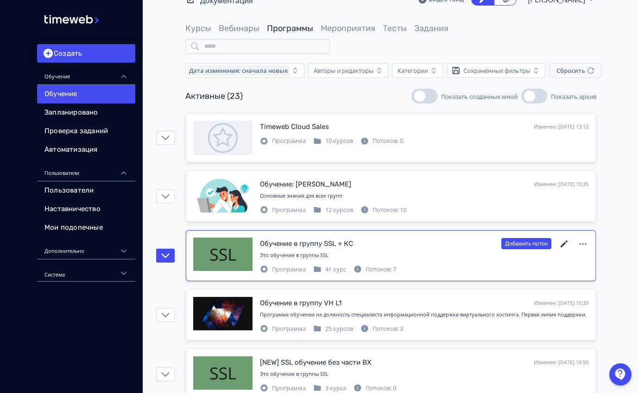
click at [566, 239] on icon at bounding box center [564, 243] width 11 height 11
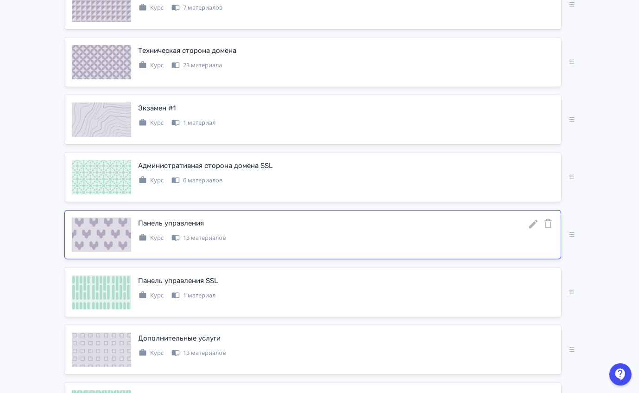
scroll to position [542, 0]
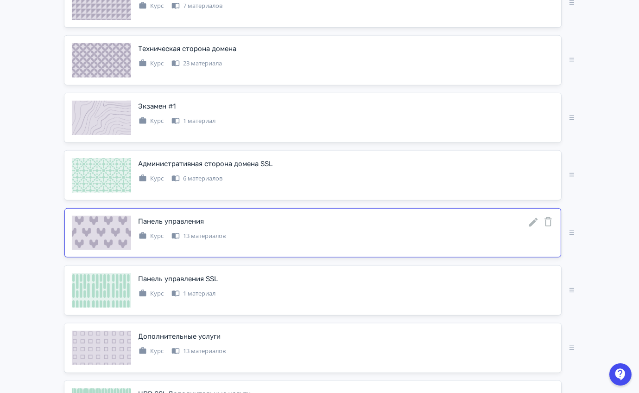
click at [538, 219] on icon at bounding box center [533, 222] width 11 height 11
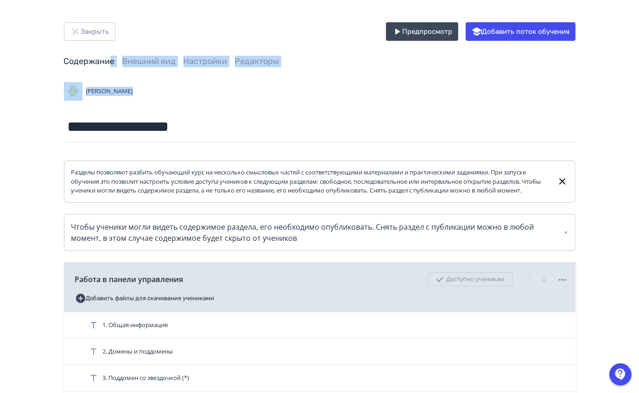
drag, startPoint x: 299, startPoint y: 101, endPoint x: 50, endPoint y: 60, distance: 252.2
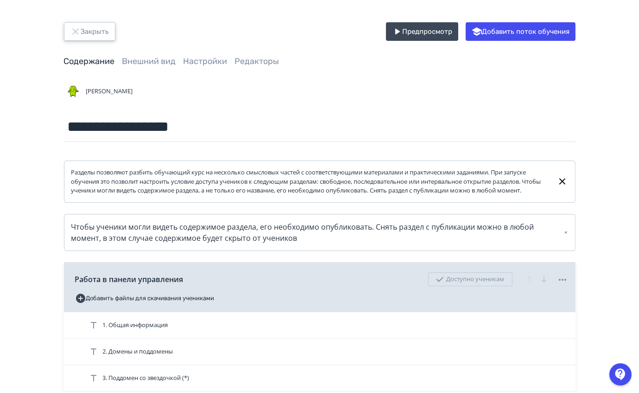
click at [99, 37] on button "Закрыть" at bounding box center [89, 31] width 51 height 19
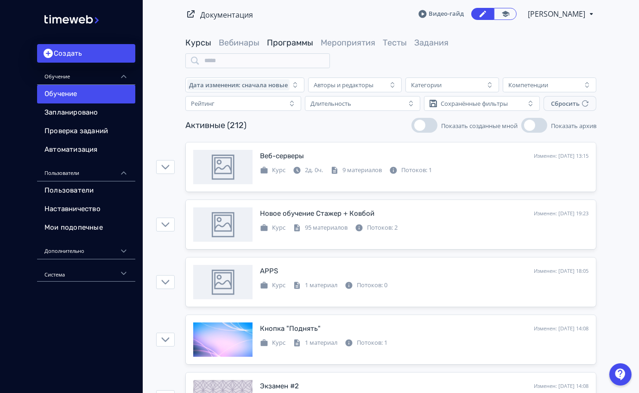
click at [287, 44] on link "Программы" at bounding box center [290, 43] width 46 height 10
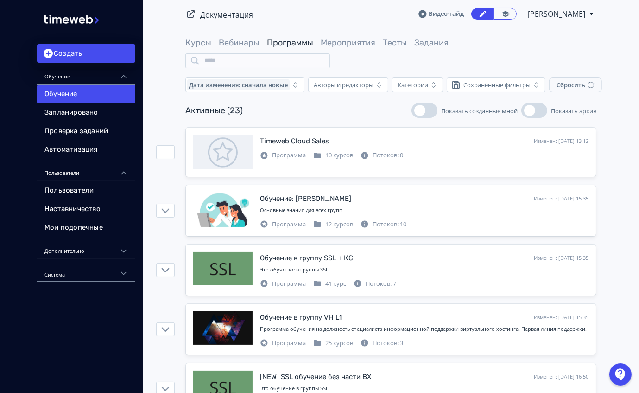
scroll to position [7, 0]
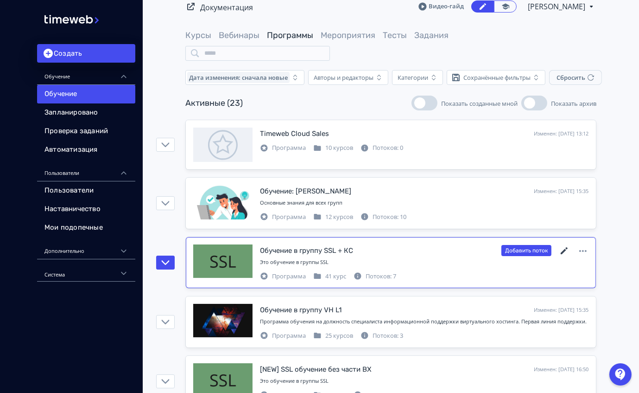
click at [565, 250] on icon at bounding box center [564, 250] width 7 height 7
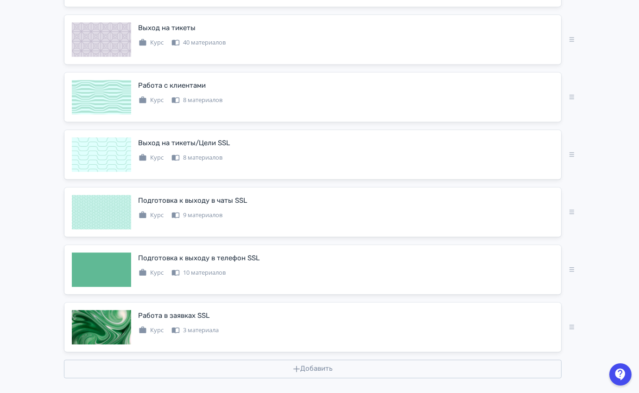
scroll to position [2230, 0]
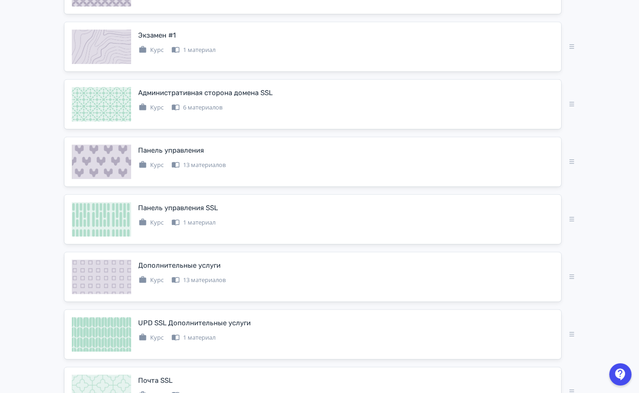
scroll to position [610, 0]
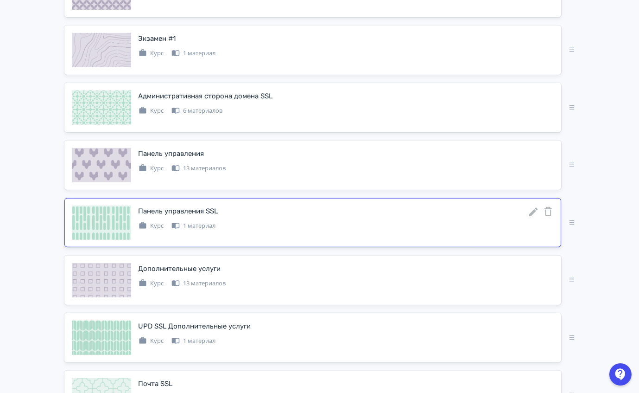
click at [536, 207] on icon at bounding box center [533, 211] width 9 height 9
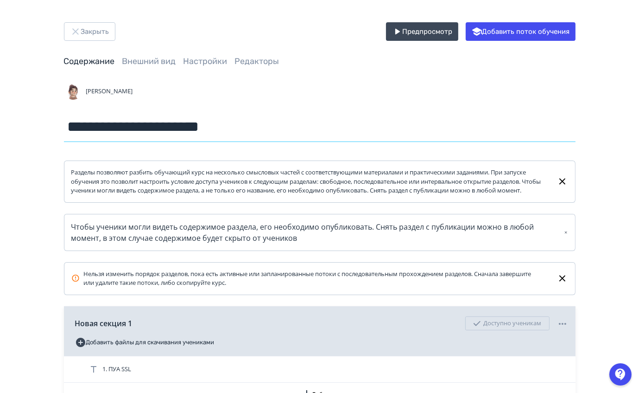
click at [214, 125] on input "**********" at bounding box center [320, 127] width 512 height 30
click at [227, 128] on input "**********" at bounding box center [320, 127] width 512 height 30
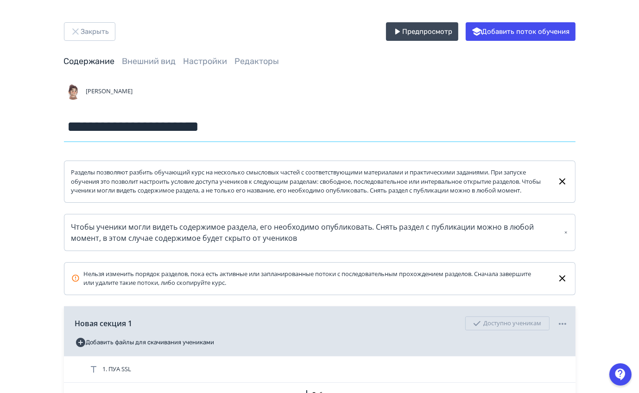
click at [227, 128] on input "**********" at bounding box center [320, 127] width 512 height 30
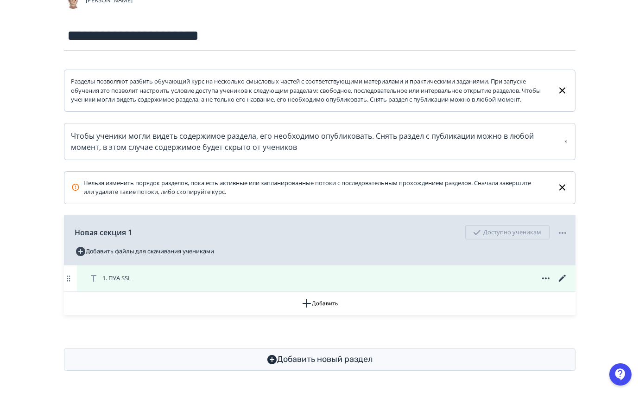
click at [561, 276] on icon at bounding box center [562, 278] width 11 height 11
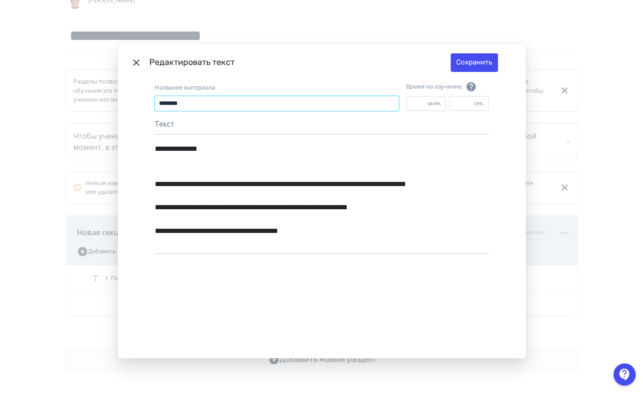
drag, startPoint x: 231, startPoint y: 101, endPoint x: 119, endPoint y: 99, distance: 112.2
click at [119, 99] on div "**********" at bounding box center [322, 219] width 408 height 277
drag, startPoint x: 460, startPoint y: 57, endPoint x: 286, endPoint y: 16, distance: 179.1
click at [446, 52] on header "Редактировать текст Сохранить" at bounding box center [322, 62] width 408 height 37
click at [133, 58] on icon "Modal" at bounding box center [136, 62] width 11 height 11
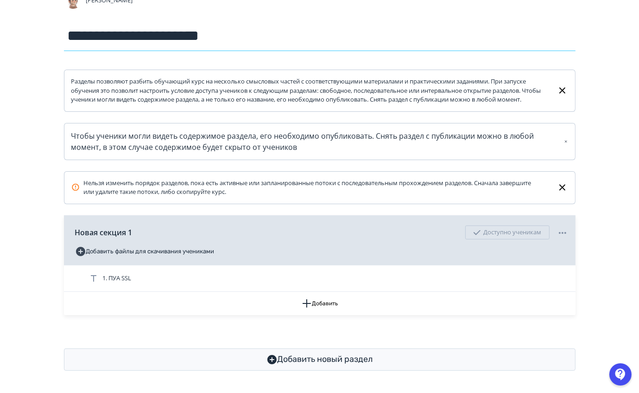
scroll to position [0, 0]
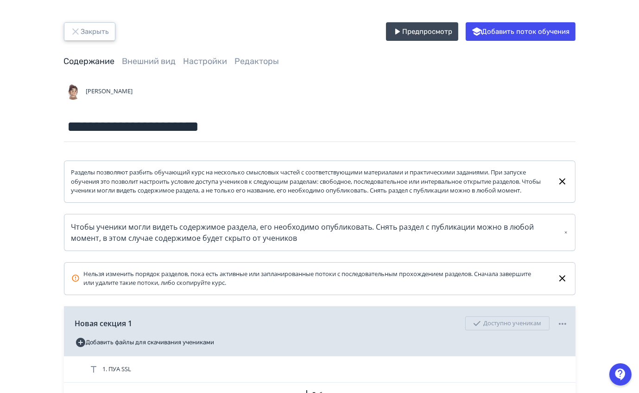
click at [93, 36] on button "Закрыть" at bounding box center [89, 31] width 51 height 19
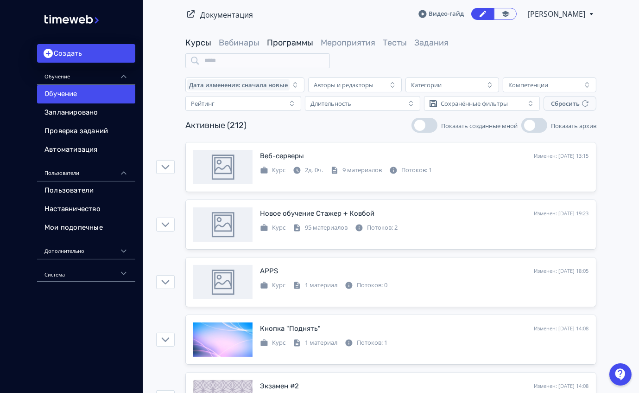
click at [305, 45] on link "Программы" at bounding box center [290, 43] width 46 height 10
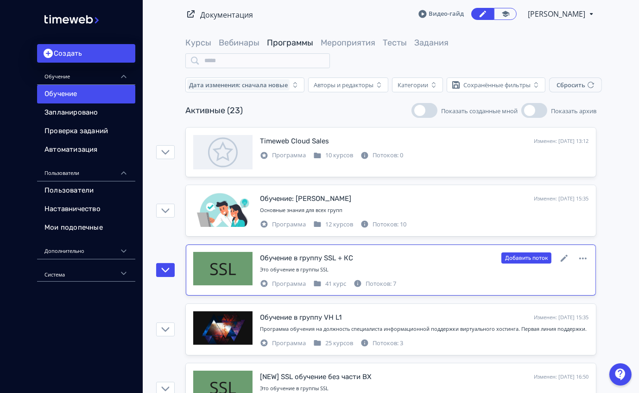
click at [558, 257] on div "Добавить поток" at bounding box center [545, 258] width 87 height 12
click at [564, 257] on icon at bounding box center [564, 258] width 7 height 7
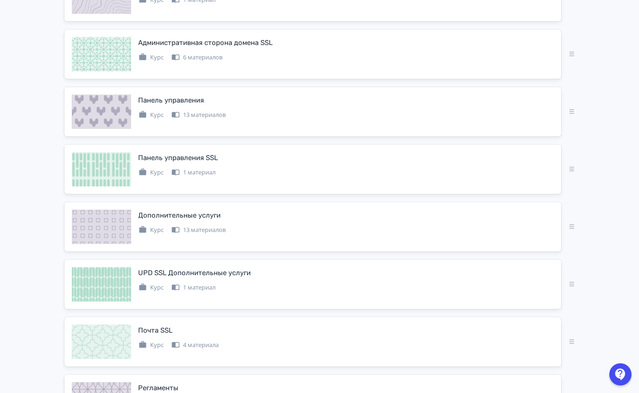
scroll to position [664, 0]
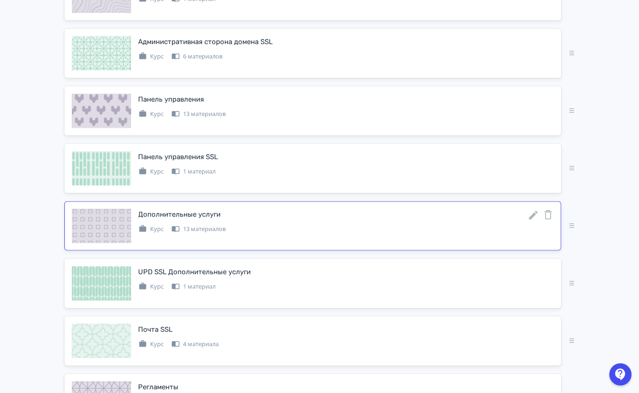
click at [531, 213] on icon at bounding box center [533, 214] width 9 height 9
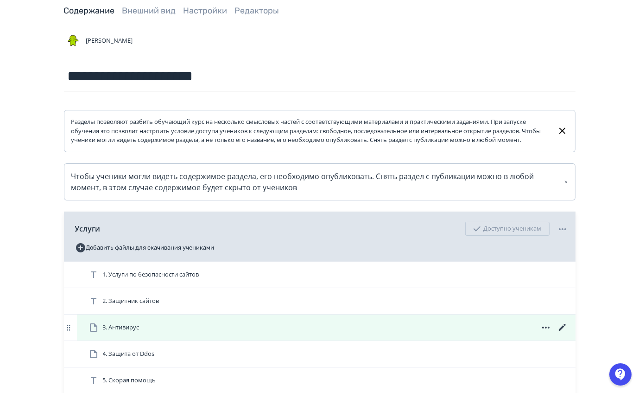
scroll to position [51, 0]
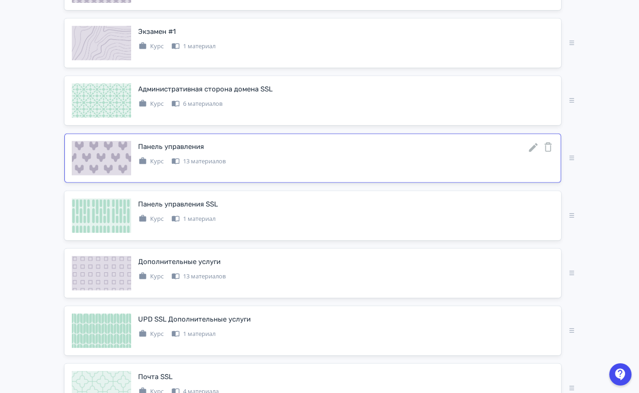
scroll to position [617, 0]
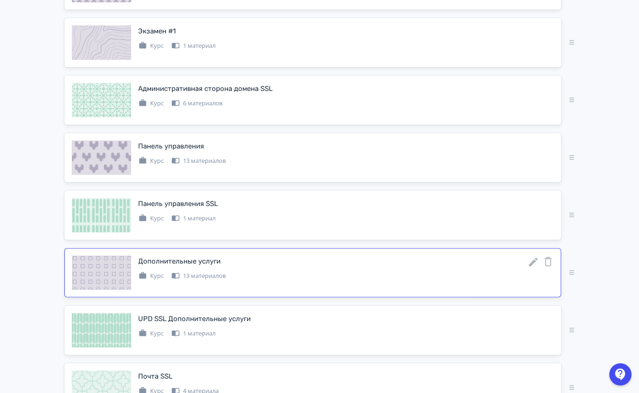
click at [536, 256] on icon at bounding box center [533, 261] width 11 height 11
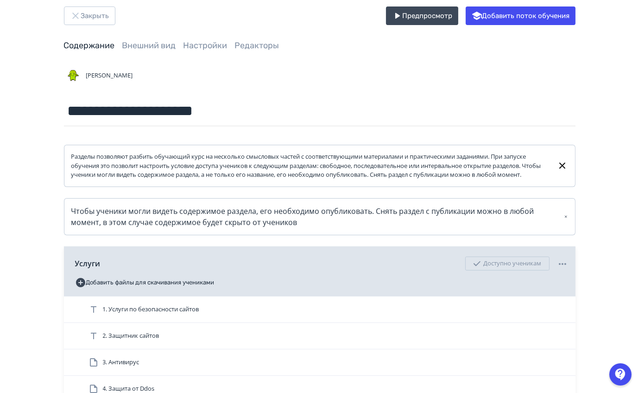
scroll to position [19, 0]
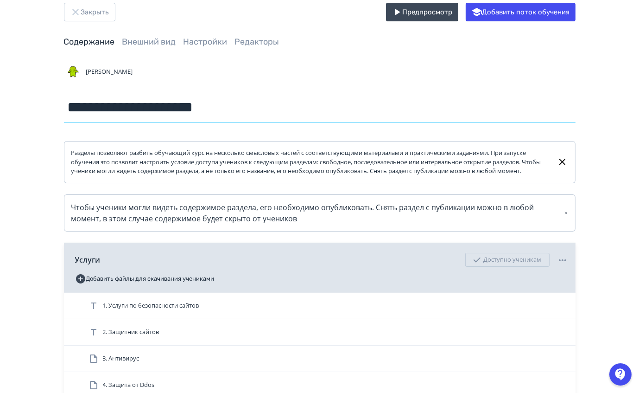
click at [196, 112] on input "**********" at bounding box center [320, 107] width 512 height 30
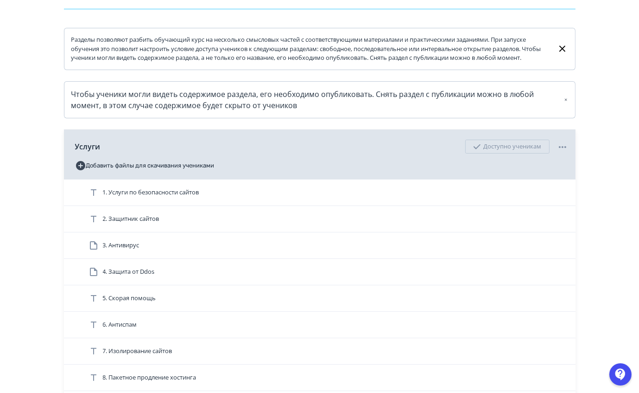
scroll to position [134, 0]
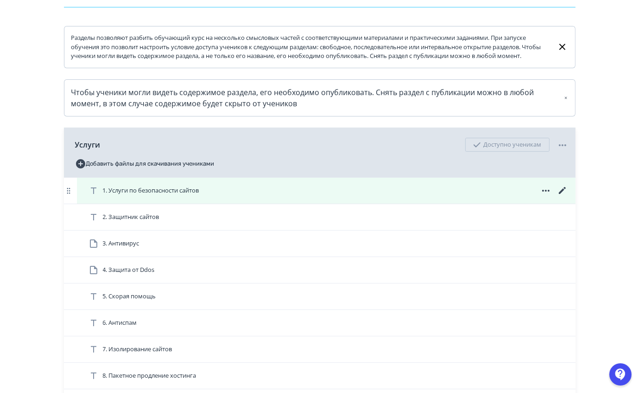
click at [555, 196] on span at bounding box center [546, 190] width 45 height 11
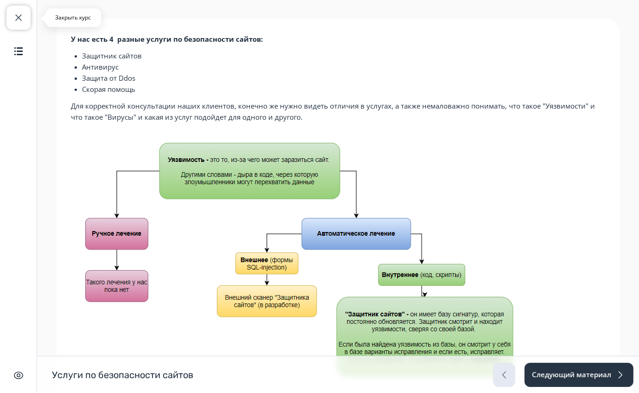
click at [25, 16] on button "Закрыть курс" at bounding box center [18, 18] width 24 height 24
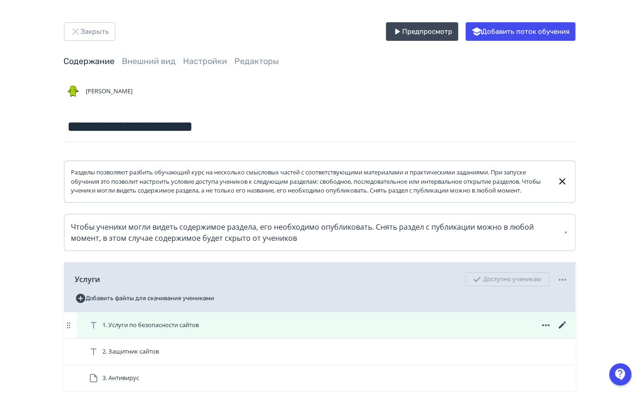
click at [564, 328] on icon at bounding box center [562, 324] width 7 height 7
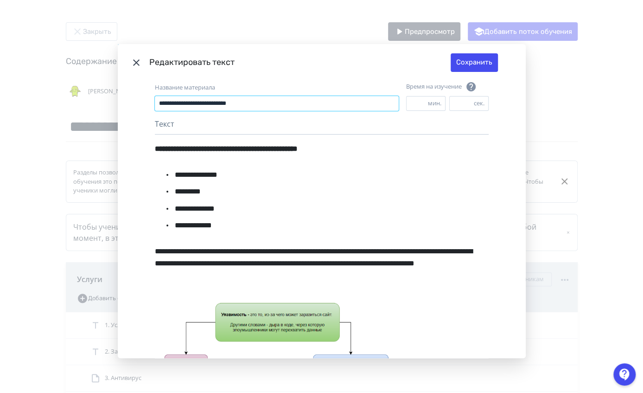
drag, startPoint x: 247, startPoint y: 100, endPoint x: 86, endPoint y: 122, distance: 162.0
click at [86, 122] on div "**********" at bounding box center [321, 196] width 643 height 393
click at [135, 64] on icon "Modal" at bounding box center [136, 62] width 6 height 6
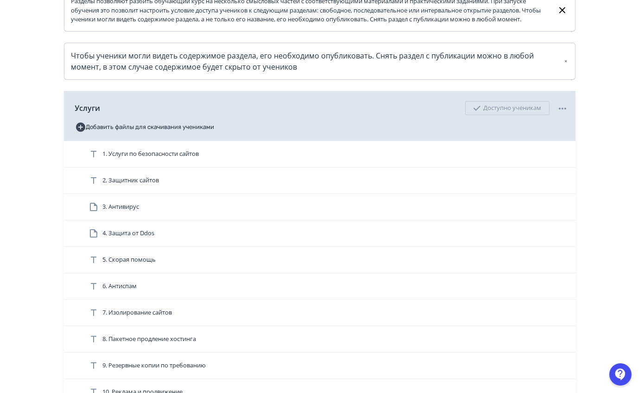
scroll to position [177, 0]
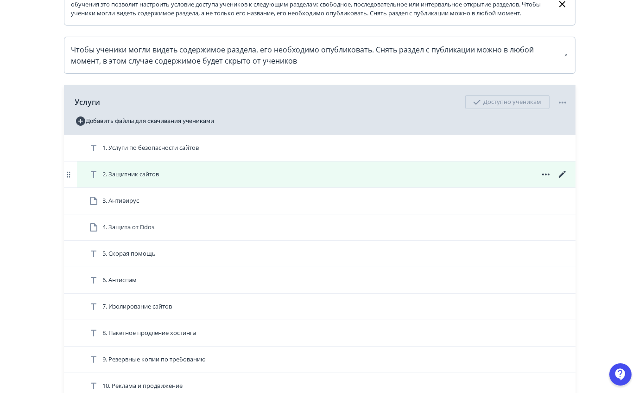
click at [563, 178] on icon at bounding box center [562, 174] width 7 height 7
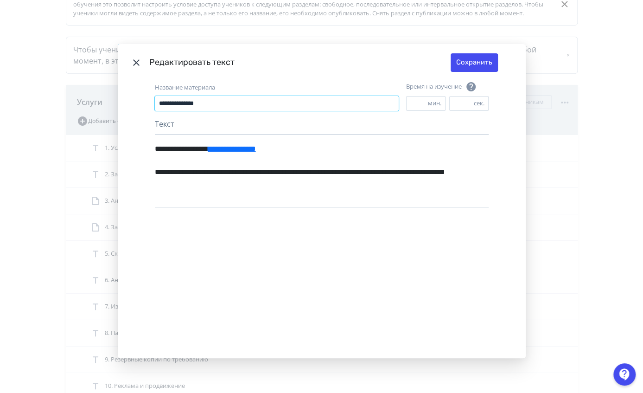
drag, startPoint x: 245, startPoint y: 102, endPoint x: 19, endPoint y: 102, distance: 225.8
click at [19, 102] on div "**********" at bounding box center [321, 196] width 643 height 393
click at [131, 62] on icon "Modal" at bounding box center [136, 62] width 11 height 11
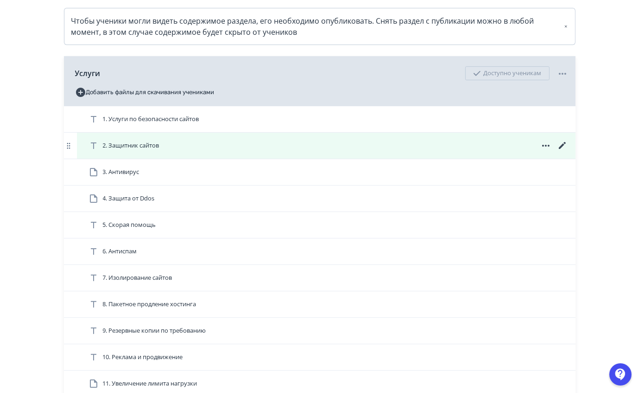
scroll to position [207, 0]
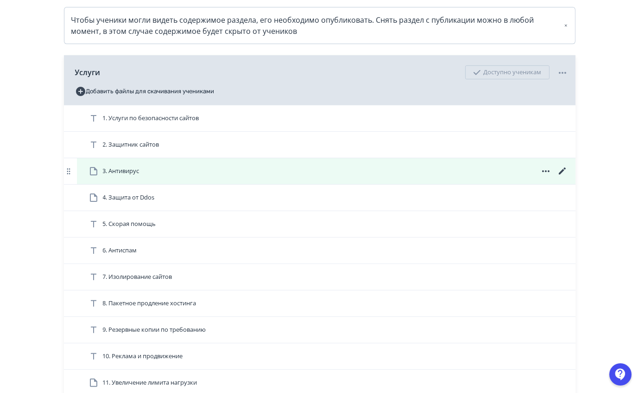
click at [561, 174] on icon at bounding box center [562, 170] width 7 height 7
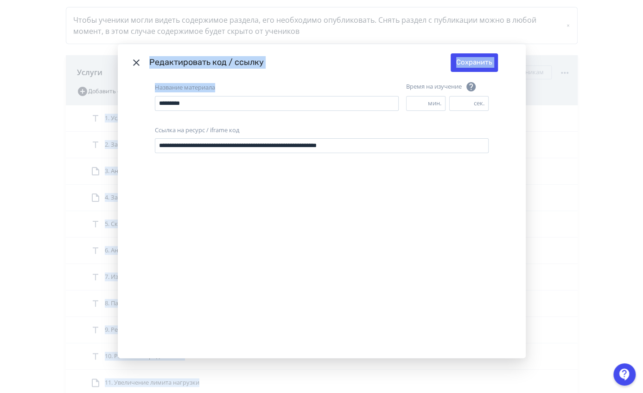
drag, startPoint x: 218, startPoint y: 95, endPoint x: 4, endPoint y: 122, distance: 216.5
click at [41, 165] on div "**********" at bounding box center [321, 196] width 643 height 393
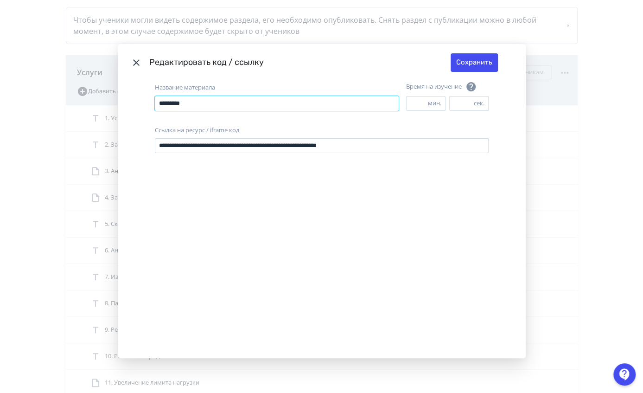
click at [198, 109] on input "*********" at bounding box center [277, 103] width 244 height 15
click at [133, 62] on icon "Modal" at bounding box center [136, 62] width 6 height 6
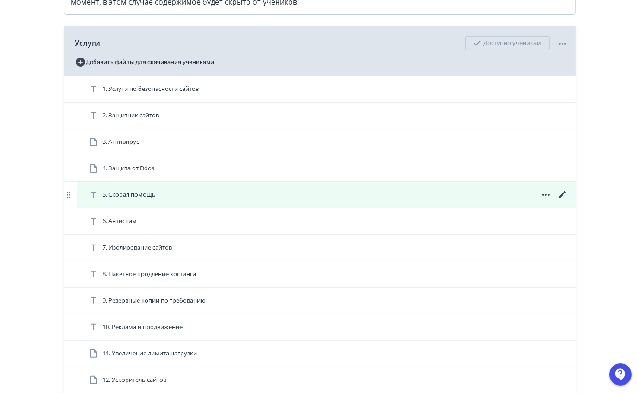
scroll to position [237, 0]
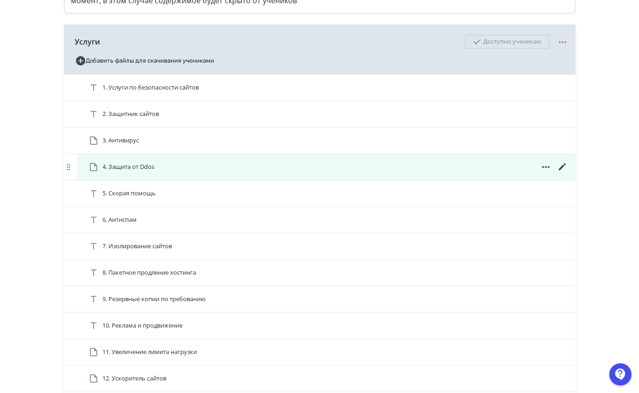
click at [563, 172] on icon at bounding box center [562, 166] width 11 height 11
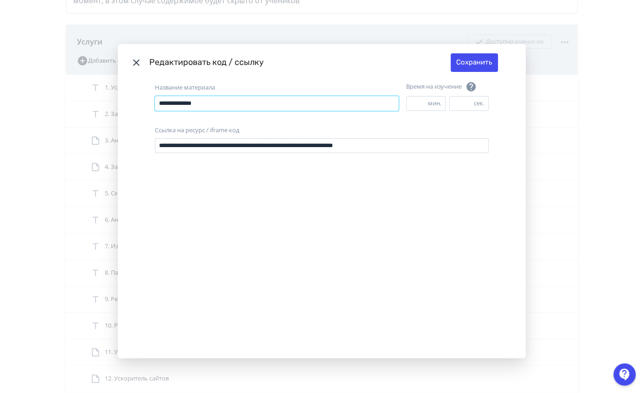
click at [304, 104] on input "**********" at bounding box center [277, 103] width 244 height 15
click at [135, 62] on icon "Modal" at bounding box center [136, 62] width 11 height 11
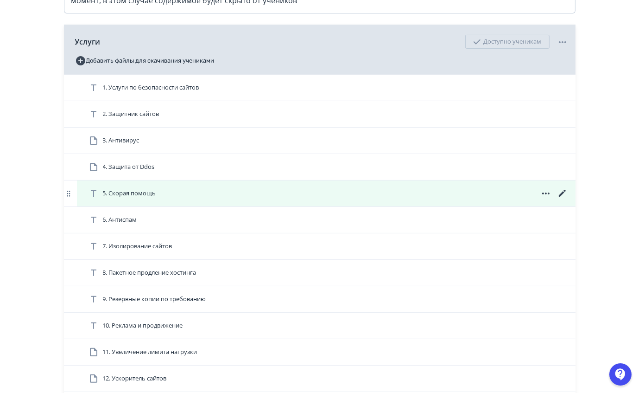
click at [563, 199] on icon at bounding box center [562, 193] width 11 height 11
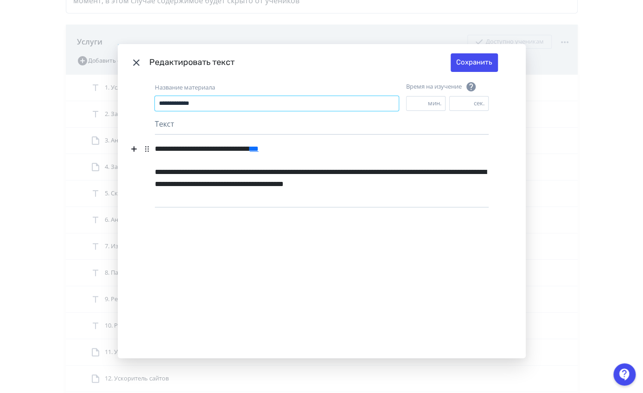
drag, startPoint x: 289, startPoint y: 101, endPoint x: 22, endPoint y: 144, distance: 270.6
click at [22, 144] on div "**********" at bounding box center [321, 196] width 643 height 393
click at [133, 64] on icon "Modal" at bounding box center [136, 62] width 6 height 6
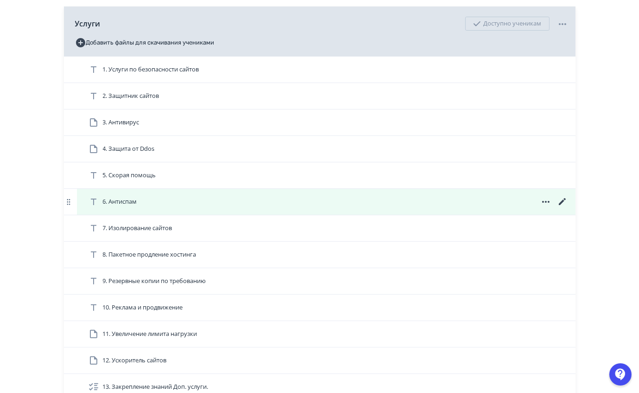
scroll to position [257, 0]
click at [559, 213] on div "6. Антиспам" at bounding box center [326, 200] width 499 height 26
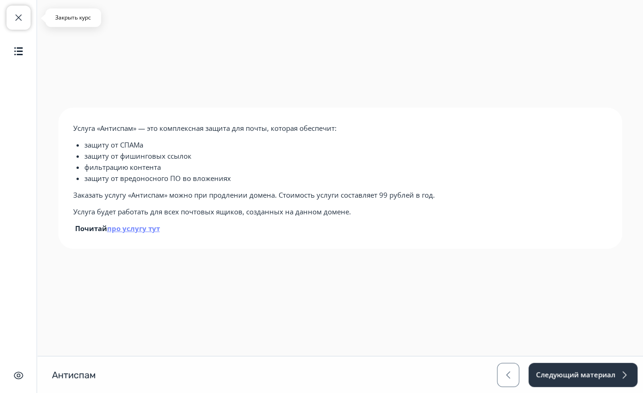
click at [21, 13] on span "button" at bounding box center [18, 17] width 11 height 11
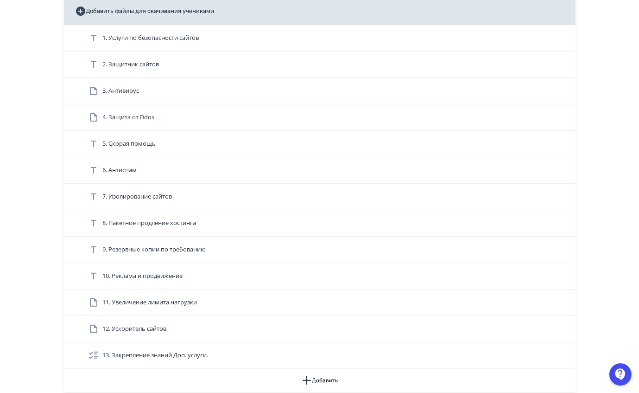
scroll to position [286, 0]
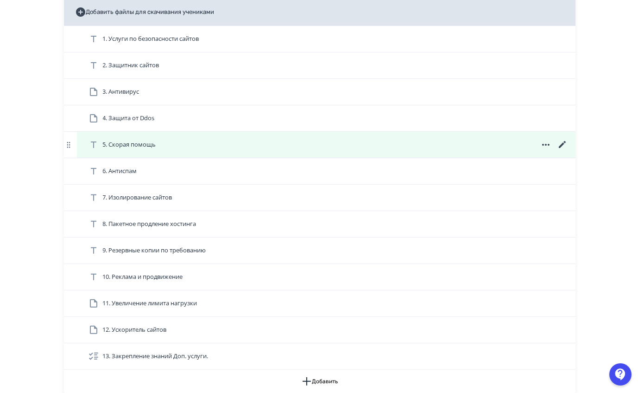
click at [564, 150] on icon at bounding box center [562, 144] width 11 height 11
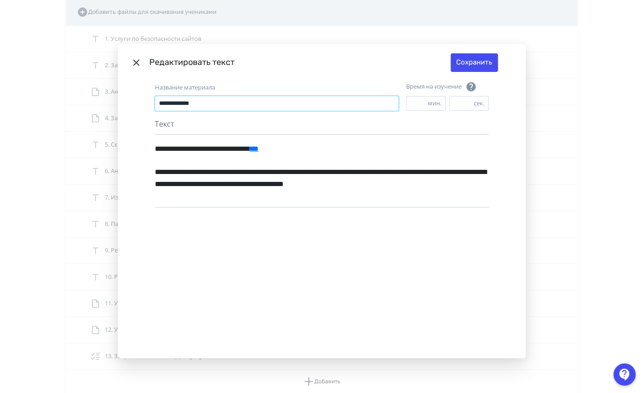
drag, startPoint x: 261, startPoint y: 105, endPoint x: 88, endPoint y: 145, distance: 177.6
click at [88, 145] on div "**********" at bounding box center [321, 196] width 643 height 393
click at [139, 62] on icon "Modal" at bounding box center [136, 62] width 11 height 11
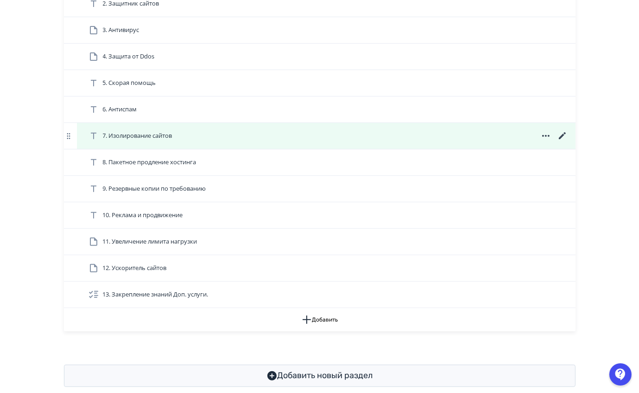
scroll to position [359, 0]
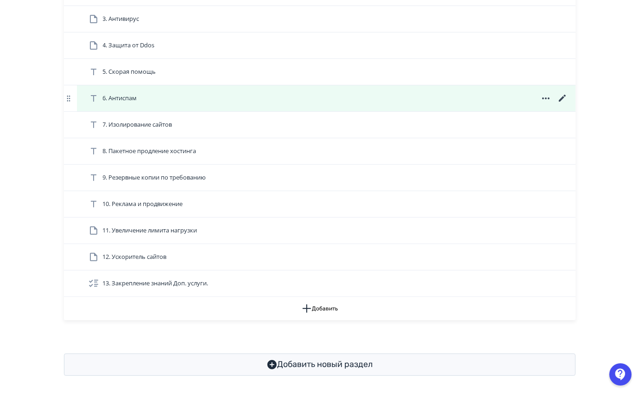
click at [565, 104] on icon at bounding box center [562, 98] width 11 height 11
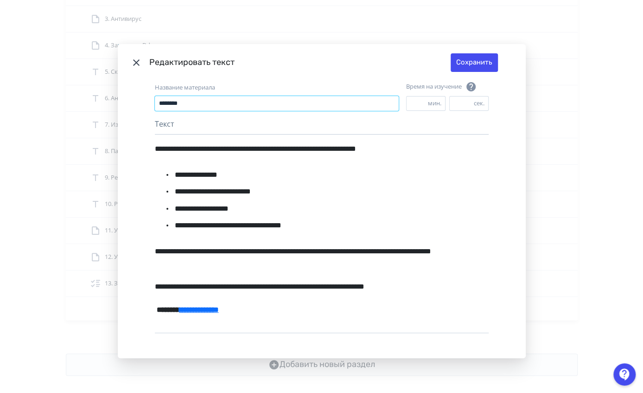
click at [317, 96] on input "********" at bounding box center [277, 103] width 244 height 15
click at [127, 59] on header "Редактировать текст Сохранить" at bounding box center [322, 62] width 408 height 37
click at [133, 61] on icon "Modal" at bounding box center [136, 62] width 6 height 6
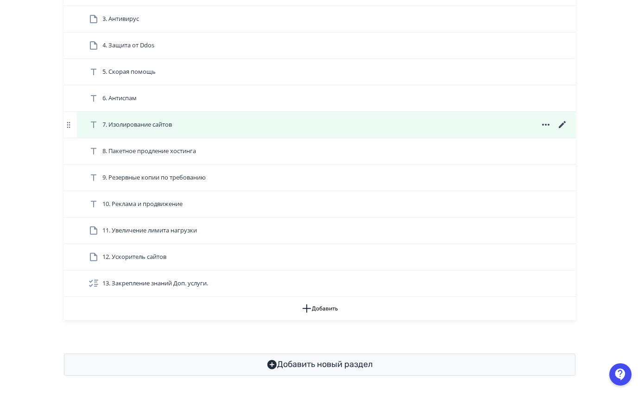
click at [561, 128] on icon at bounding box center [562, 124] width 7 height 7
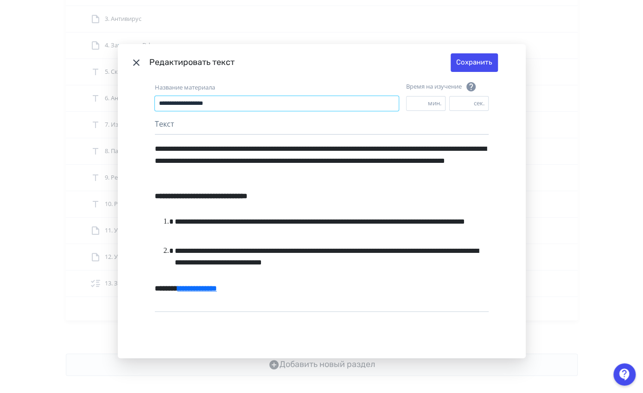
drag, startPoint x: 268, startPoint y: 98, endPoint x: 87, endPoint y: 116, distance: 181.7
click at [87, 116] on div "**********" at bounding box center [321, 196] width 643 height 393
click at [127, 63] on header "Редактировать текст Сохранить" at bounding box center [322, 62] width 408 height 37
click at [131, 63] on icon "Modal" at bounding box center [136, 62] width 11 height 11
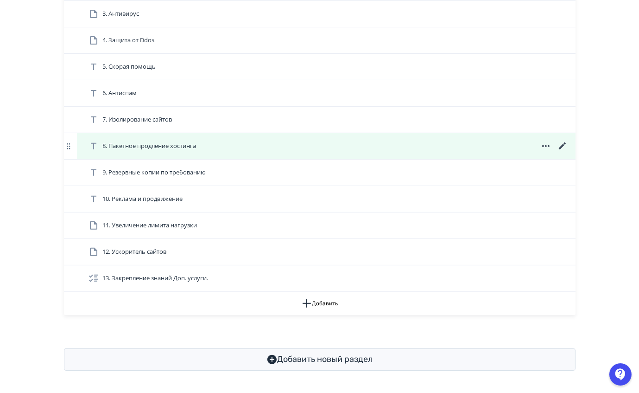
scroll to position [328, 0]
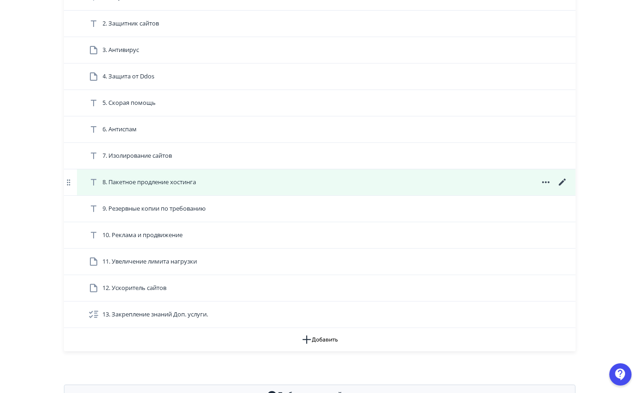
click at [562, 188] on icon at bounding box center [562, 182] width 11 height 11
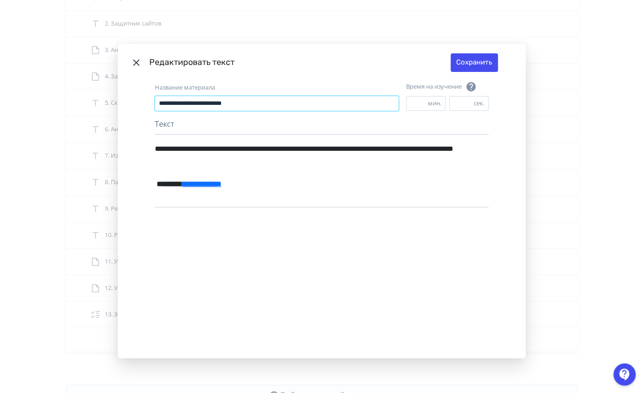
drag, startPoint x: 299, startPoint y: 109, endPoint x: 122, endPoint y: 131, distance: 178.0
click at [122, 131] on div "**********" at bounding box center [322, 219] width 408 height 277
click at [131, 59] on icon "Modal" at bounding box center [136, 62] width 11 height 11
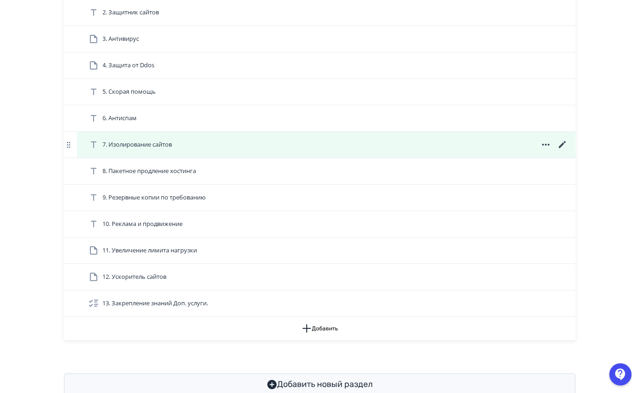
scroll to position [344, 0]
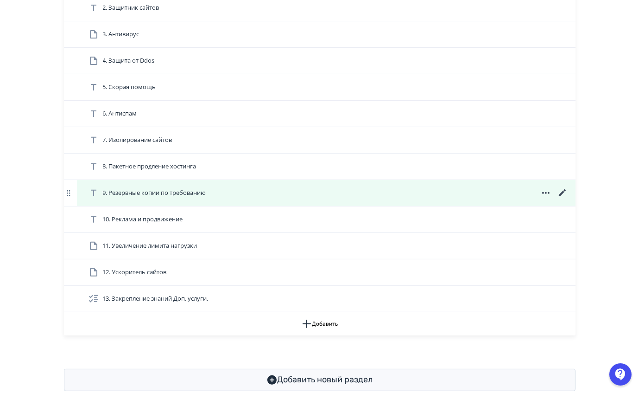
click at [564, 197] on icon at bounding box center [562, 192] width 11 height 11
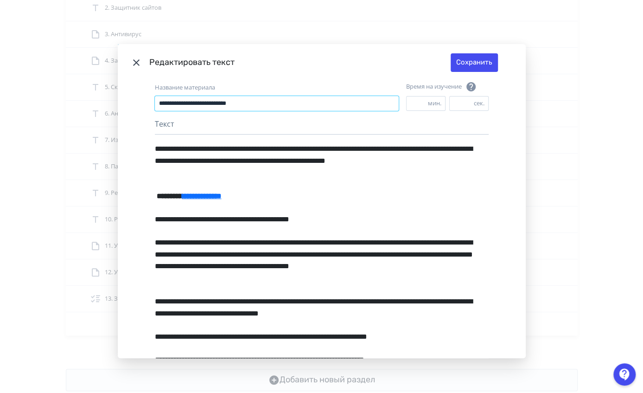
drag, startPoint x: 334, startPoint y: 97, endPoint x: 45, endPoint y: 138, distance: 292.2
click at [45, 138] on div "**********" at bounding box center [321, 196] width 643 height 393
click at [134, 63] on icon "Modal" at bounding box center [136, 62] width 6 height 6
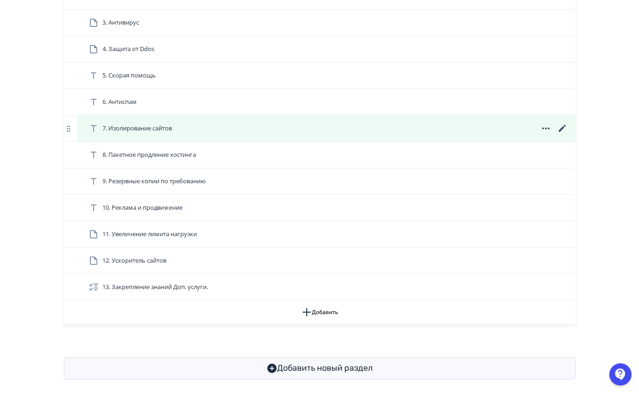
scroll to position [357, 0]
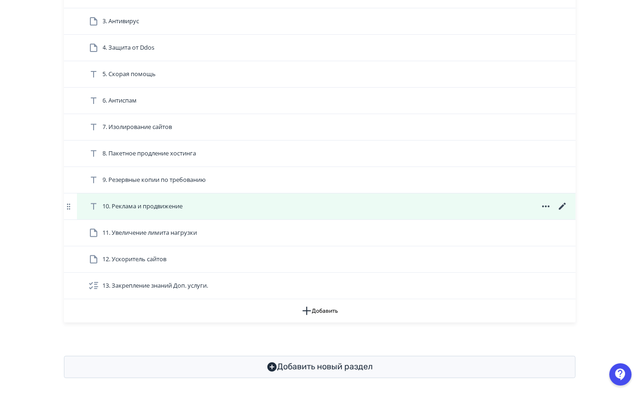
click at [561, 210] on icon at bounding box center [562, 206] width 7 height 7
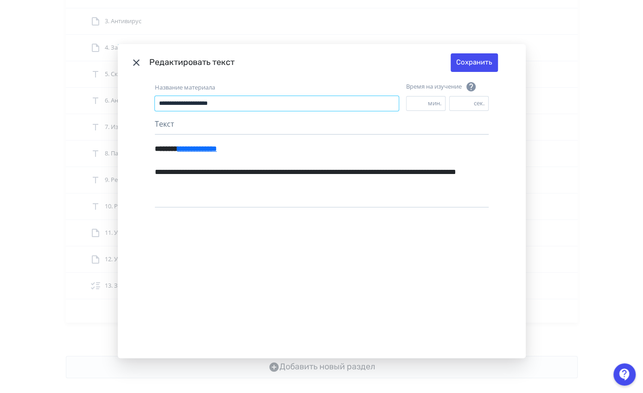
drag, startPoint x: 281, startPoint y: 100, endPoint x: 6, endPoint y: 116, distance: 275.4
click at [58, 160] on div "**********" at bounding box center [321, 196] width 643 height 393
click at [127, 62] on header "Редактировать текст Сохранить" at bounding box center [322, 62] width 408 height 37
click at [134, 62] on icon "Modal" at bounding box center [136, 62] width 6 height 6
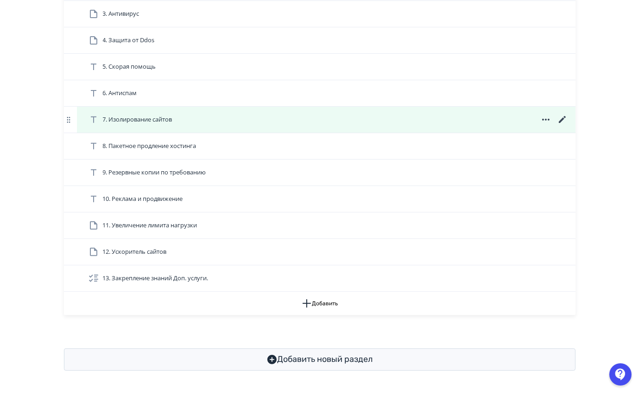
scroll to position [372, 0]
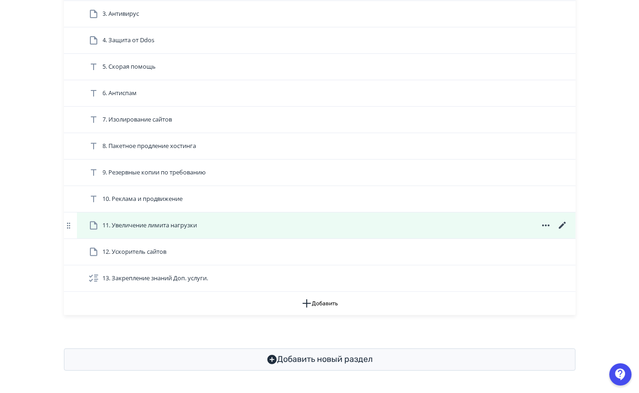
click at [564, 225] on icon at bounding box center [562, 225] width 11 height 11
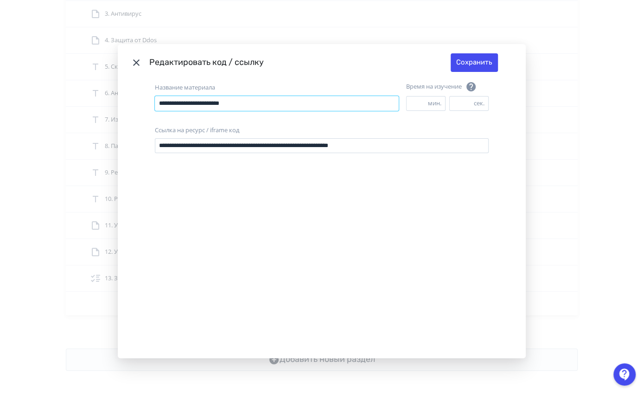
drag, startPoint x: 283, startPoint y: 106, endPoint x: 130, endPoint y: 118, distance: 154.0
click at [130, 118] on div "**********" at bounding box center [322, 219] width 408 height 277
click at [133, 63] on icon "Modal" at bounding box center [136, 62] width 6 height 6
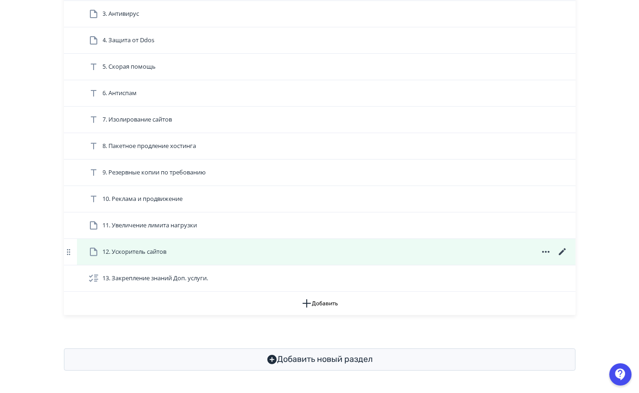
click at [563, 250] on icon at bounding box center [562, 251] width 7 height 7
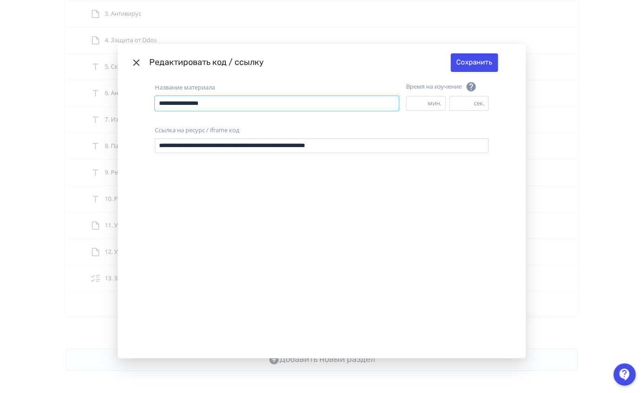
drag, startPoint x: 237, startPoint y: 101, endPoint x: 10, endPoint y: 144, distance: 231.2
click at [10, 144] on div "**********" at bounding box center [321, 196] width 643 height 393
click at [135, 60] on icon "Modal" at bounding box center [136, 62] width 11 height 11
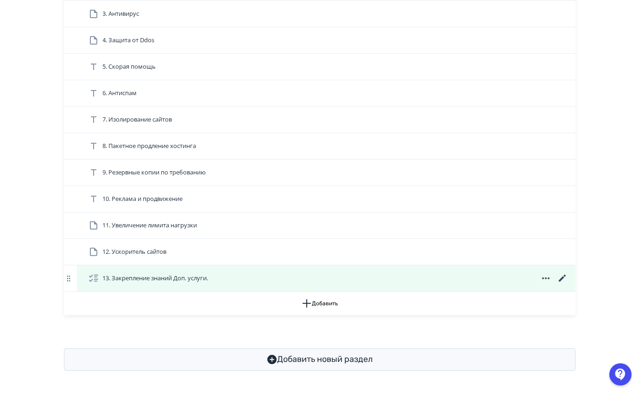
click at [565, 281] on icon at bounding box center [562, 278] width 11 height 11
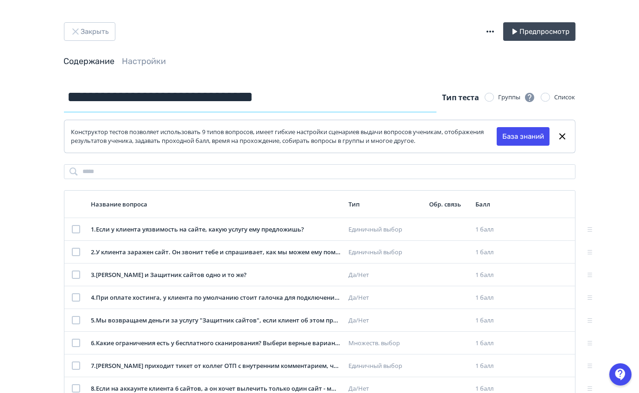
drag, startPoint x: 322, startPoint y: 108, endPoint x: 63, endPoint y: 109, distance: 259.6
click at [63, 109] on div "**********" at bounding box center [320, 263] width 556 height 363
click at [79, 36] on icon "button" at bounding box center [75, 31] width 11 height 11
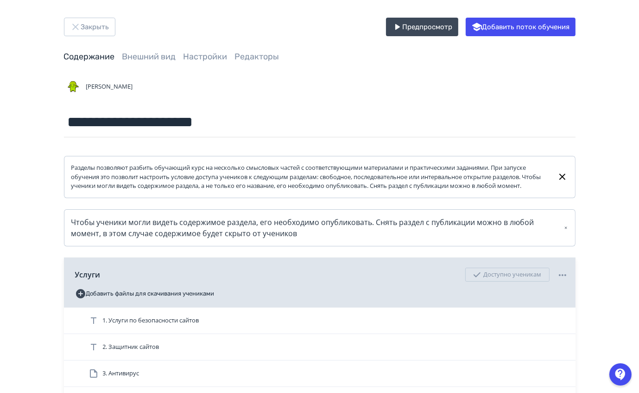
scroll to position [4, 0]
click at [89, 31] on button "Закрыть" at bounding box center [89, 27] width 51 height 19
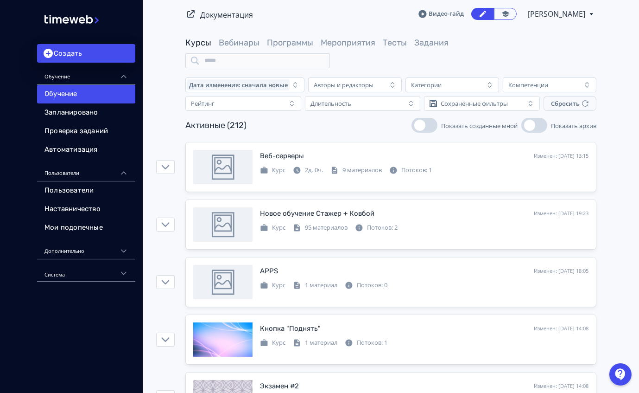
click at [344, 121] on div "Активные (212) Показать созданные мной Показать архив" at bounding box center [390, 125] width 411 height 15
click at [293, 43] on link "Программы" at bounding box center [290, 43] width 46 height 10
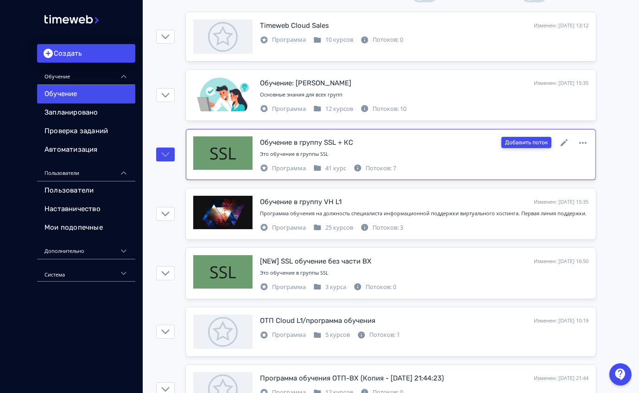
scroll to position [119, 0]
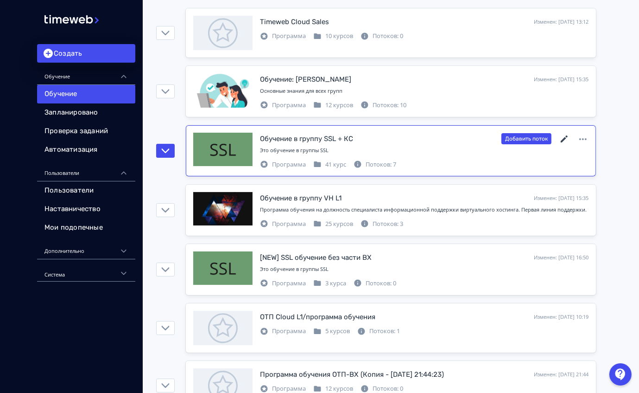
click at [561, 134] on icon at bounding box center [564, 139] width 11 height 11
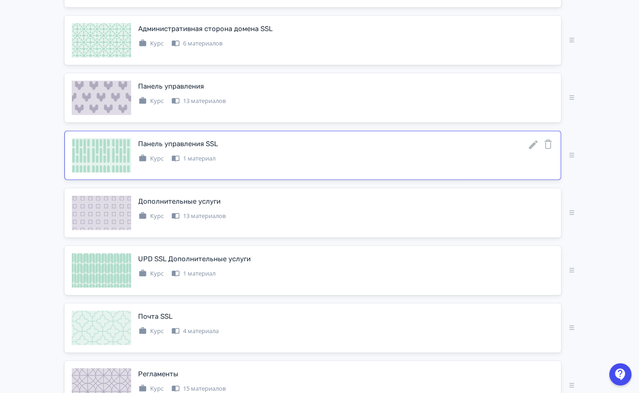
scroll to position [696, 0]
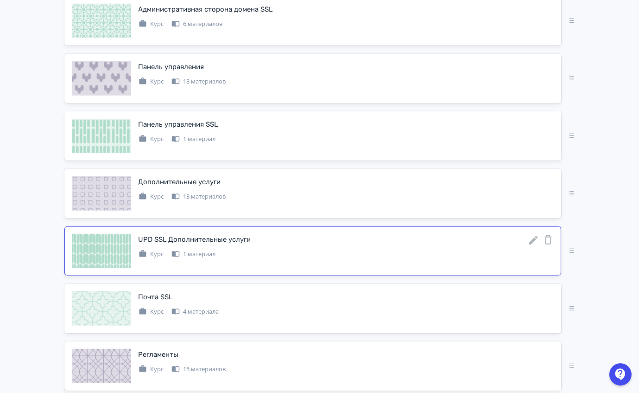
click at [526, 236] on div "UPD SSL Дополнительные услуги" at bounding box center [346, 240] width 415 height 12
click at [531, 237] on icon at bounding box center [533, 240] width 11 height 11
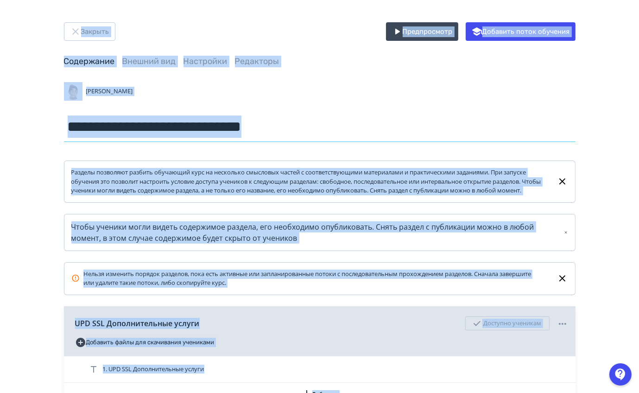
click at [412, 125] on input "**********" at bounding box center [320, 127] width 512 height 30
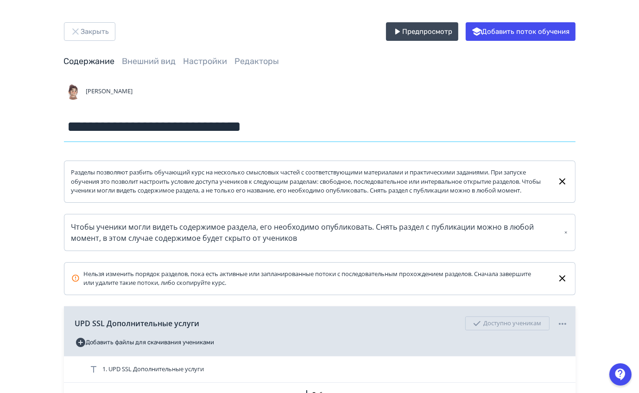
click at [219, 113] on input "**********" at bounding box center [320, 127] width 512 height 30
click at [92, 28] on button "Закрыть" at bounding box center [89, 31] width 51 height 19
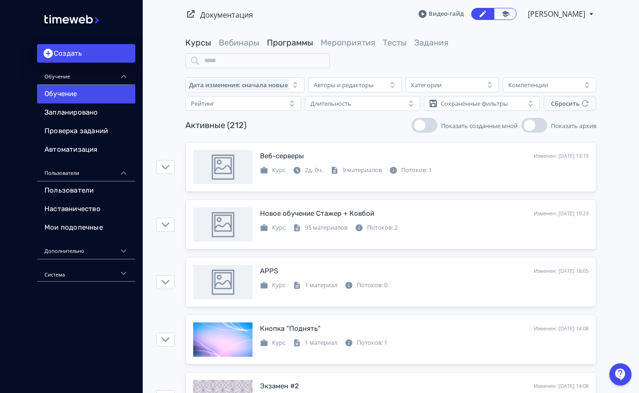
click at [297, 45] on link "Программы" at bounding box center [290, 43] width 46 height 10
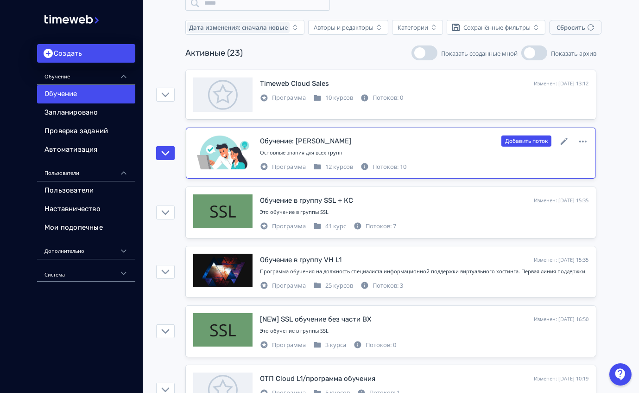
scroll to position [85, 0]
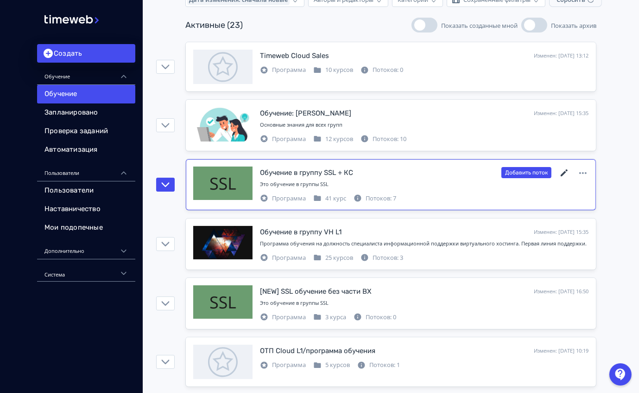
click at [567, 172] on icon at bounding box center [564, 172] width 11 height 11
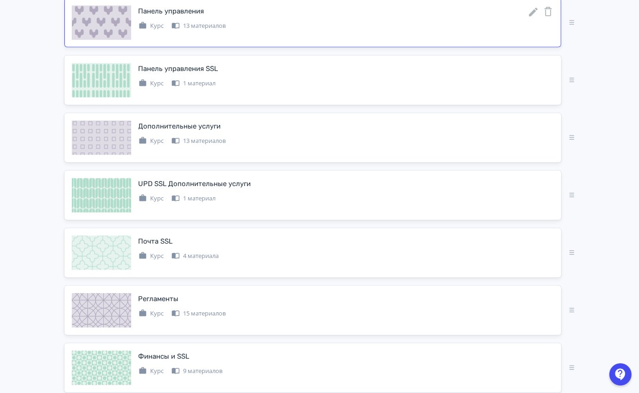
scroll to position [753, 0]
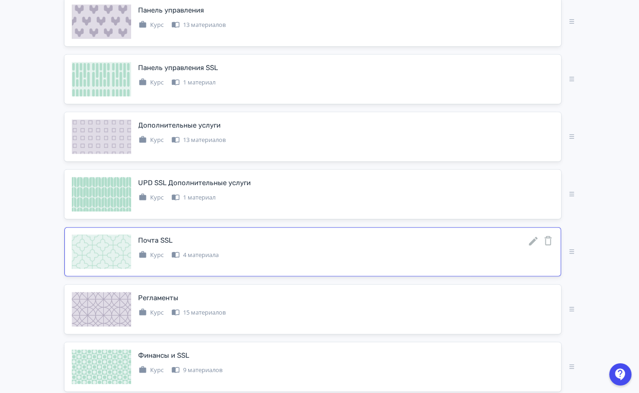
click at [531, 236] on icon at bounding box center [533, 241] width 11 height 11
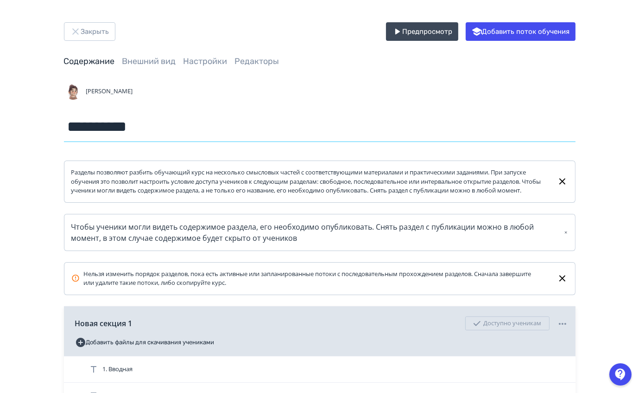
drag, startPoint x: 154, startPoint y: 139, endPoint x: 38, endPoint y: 140, distance: 116.4
click at [38, 140] on div "Закрыть Предпросмотр Добавить поток обучения Содержание Внешний вид Настройки Р…" at bounding box center [319, 281] width 639 height 563
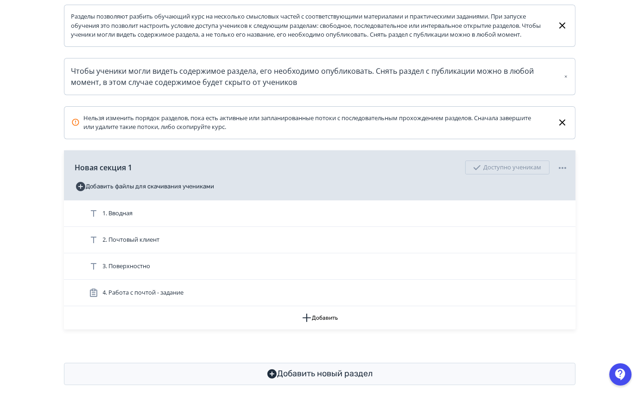
scroll to position [156, 0]
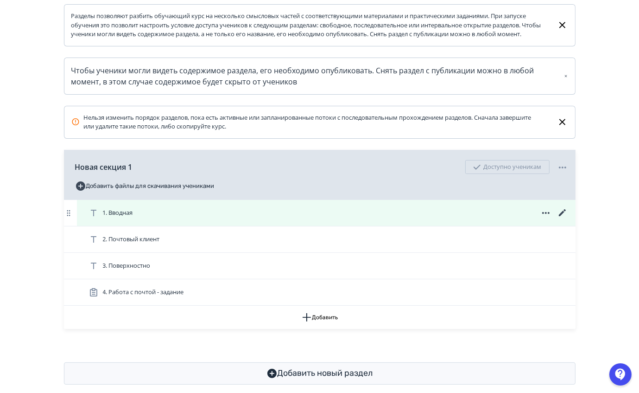
click at [560, 218] on icon at bounding box center [562, 212] width 11 height 11
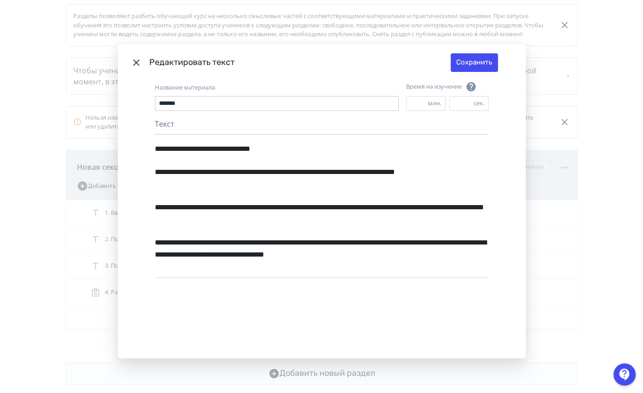
drag, startPoint x: 218, startPoint y: 110, endPoint x: 153, endPoint y: 106, distance: 65.0
click at [155, 106] on div "Название материала ******* Время на изучение * мин. ** сек." at bounding box center [322, 99] width 334 height 37
click at [136, 59] on icon "Modal" at bounding box center [136, 62] width 11 height 11
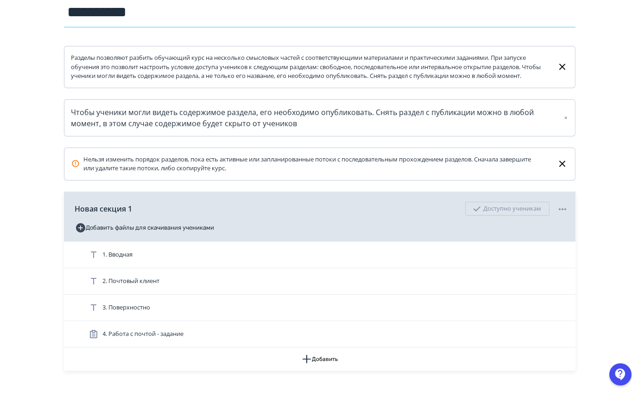
scroll to position [117, 0]
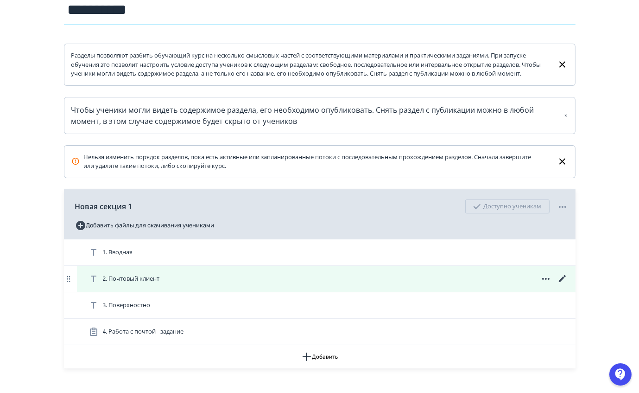
click at [565, 284] on icon at bounding box center [562, 278] width 11 height 11
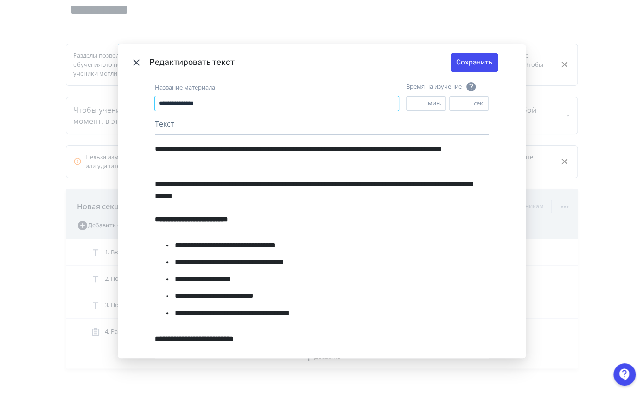
drag, startPoint x: 259, startPoint y: 104, endPoint x: 56, endPoint y: 154, distance: 209.5
click at [56, 154] on div "**********" at bounding box center [321, 196] width 643 height 393
click at [127, 57] on header "Редактировать текст Сохранить" at bounding box center [322, 62] width 408 height 37
click at [137, 61] on icon "Modal" at bounding box center [136, 62] width 11 height 11
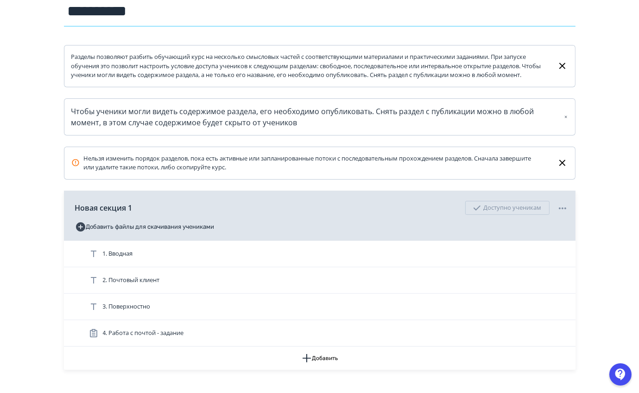
scroll to position [179, 0]
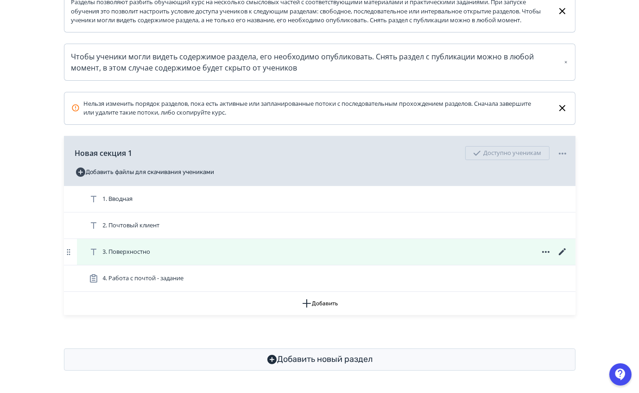
click at [563, 251] on icon at bounding box center [562, 251] width 7 height 7
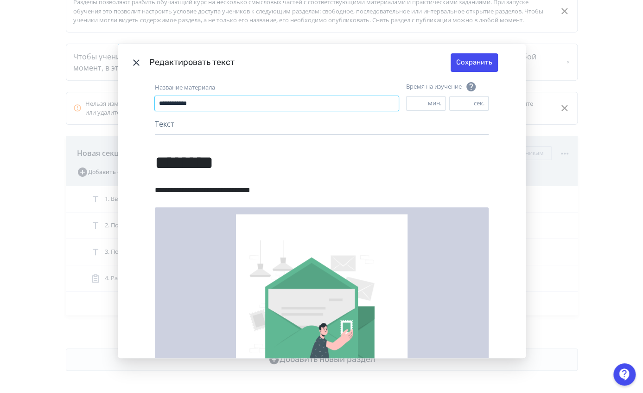
drag, startPoint x: 266, startPoint y: 103, endPoint x: 129, endPoint y: 120, distance: 137.8
click at [129, 120] on div "**********" at bounding box center [322, 219] width 408 height 277
click at [131, 59] on icon "Modal" at bounding box center [136, 62] width 11 height 11
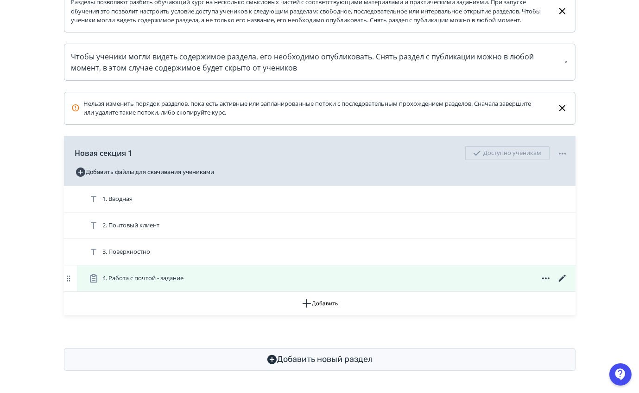
click at [561, 278] on icon at bounding box center [562, 277] width 7 height 7
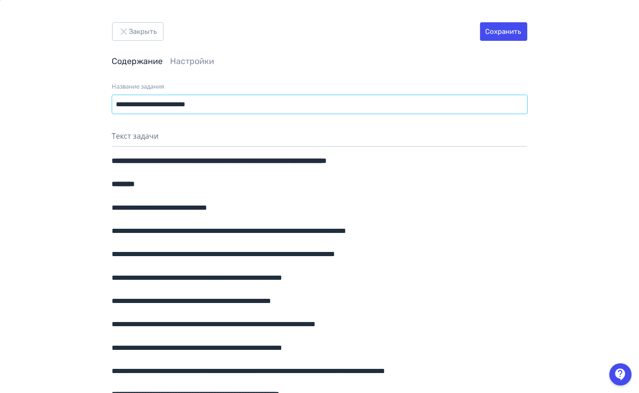
drag, startPoint x: 221, startPoint y: 102, endPoint x: 104, endPoint y: 105, distance: 116.9
click at [104, 105] on div "**********" at bounding box center [319, 252] width 639 height 504
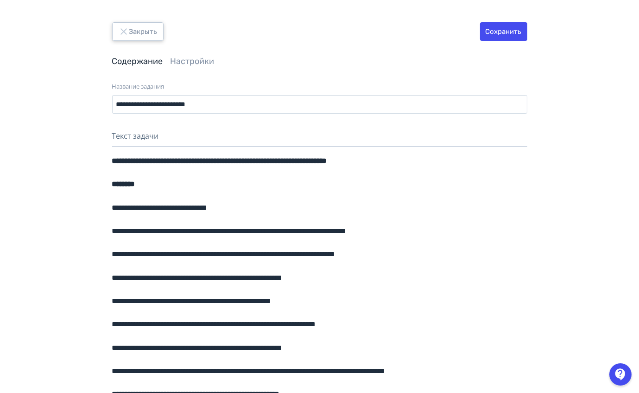
click at [129, 40] on button "Закрыть" at bounding box center [137, 31] width 51 height 19
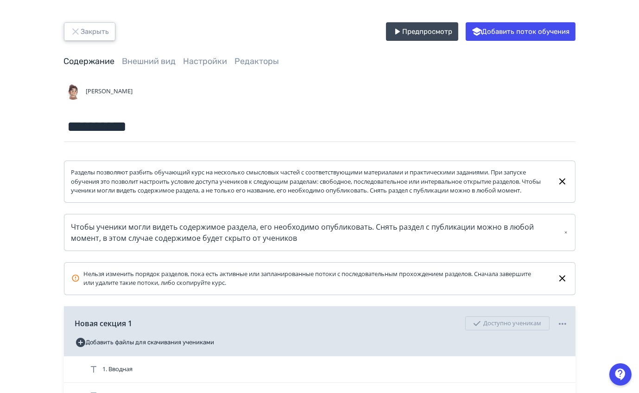
click at [97, 39] on button "Закрыть" at bounding box center [89, 31] width 51 height 19
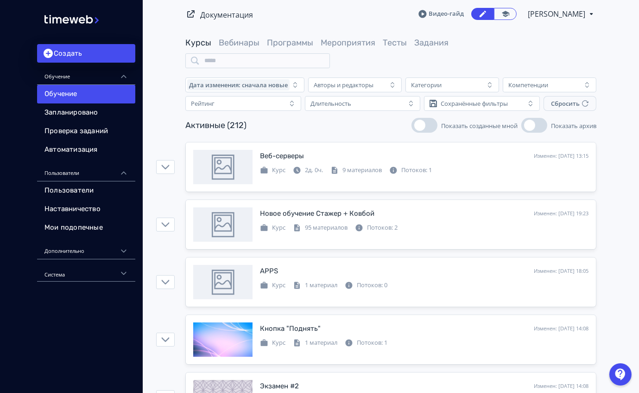
click at [292, 48] on span "Программы" at bounding box center [290, 43] width 46 height 12
click at [292, 45] on link "Программы" at bounding box center [290, 43] width 46 height 10
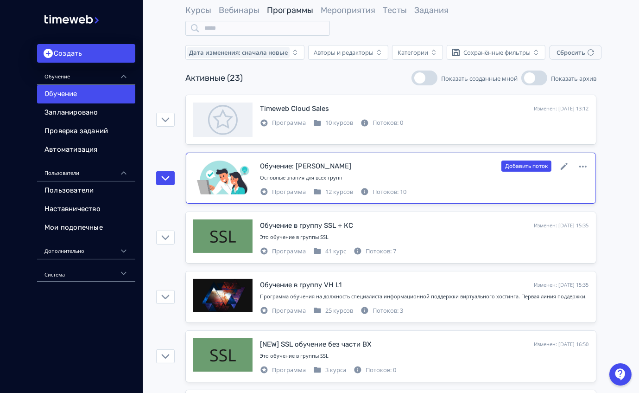
scroll to position [37, 0]
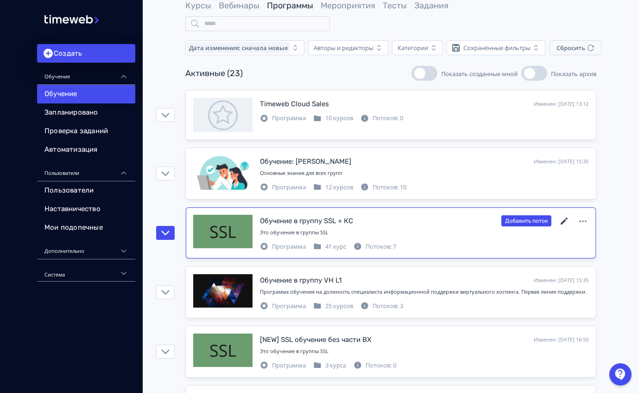
click at [566, 221] on icon at bounding box center [564, 221] width 11 height 11
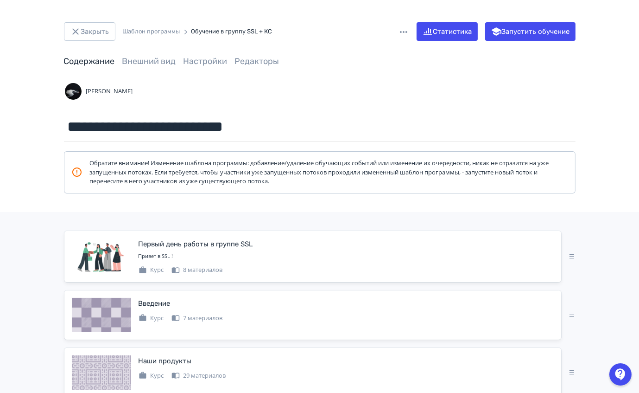
click at [531, 83] on div "[PERSON_NAME]" at bounding box center [320, 91] width 512 height 19
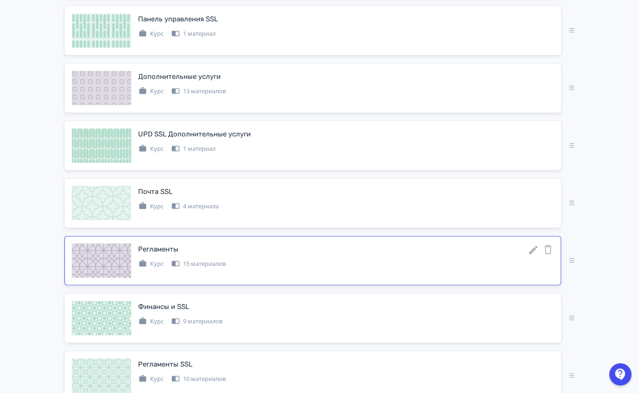
scroll to position [802, 0]
click at [531, 247] on icon at bounding box center [533, 249] width 9 height 9
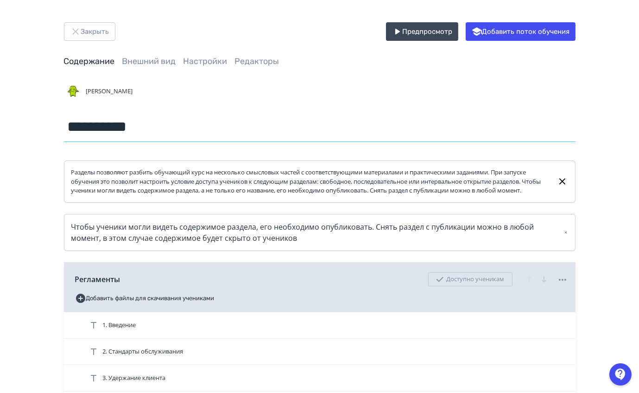
drag, startPoint x: 158, startPoint y: 137, endPoint x: 4, endPoint y: 138, distance: 153.5
click at [91, 30] on button "Закрыть" at bounding box center [89, 31] width 51 height 19
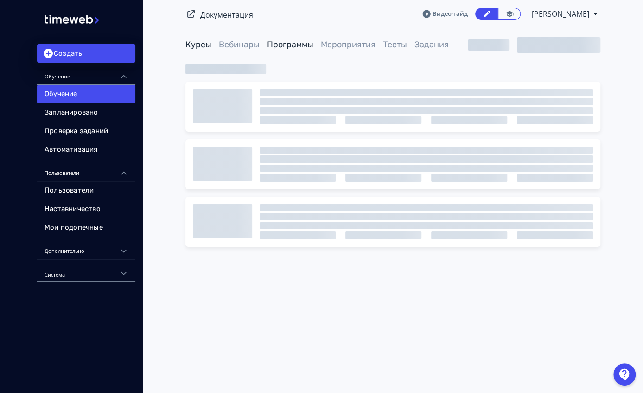
click at [275, 44] on link "Программы" at bounding box center [290, 44] width 46 height 10
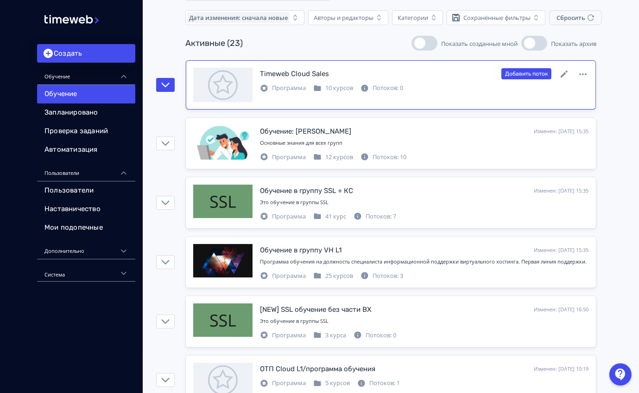
scroll to position [68, 0]
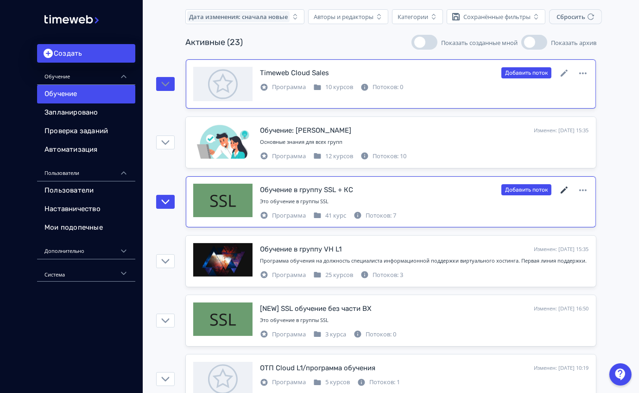
click at [564, 188] on icon at bounding box center [564, 189] width 7 height 7
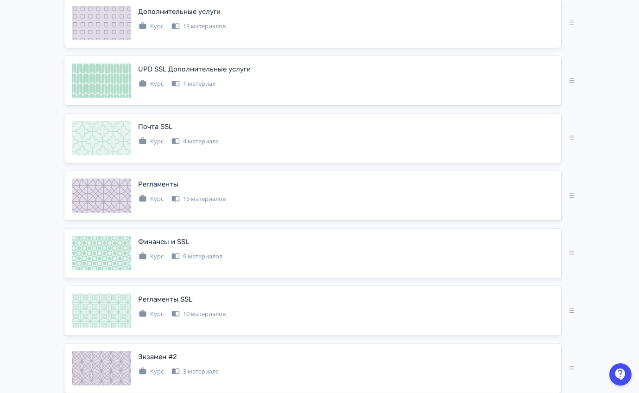
scroll to position [867, 0]
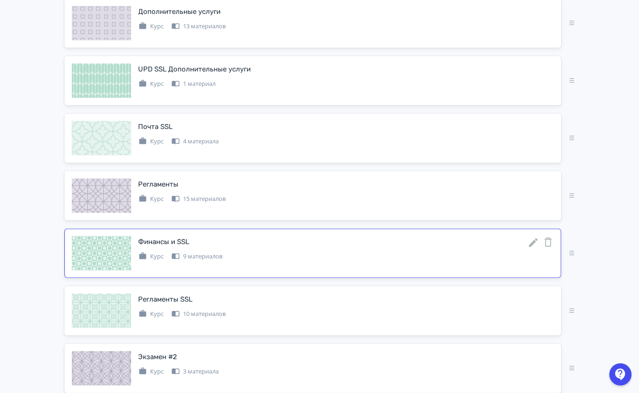
click at [533, 239] on icon at bounding box center [533, 242] width 9 height 9
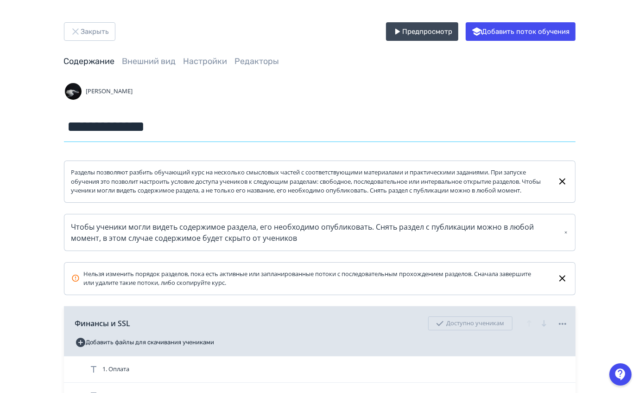
drag, startPoint x: 183, startPoint y: 125, endPoint x: 18, endPoint y: 122, distance: 165.6
click at [0, 165] on div "**********" at bounding box center [319, 395] width 639 height 791
click at [157, 132] on input "**********" at bounding box center [320, 127] width 512 height 30
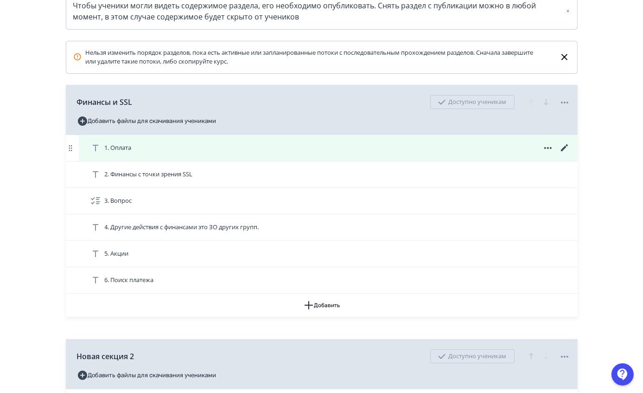
scroll to position [233, 0]
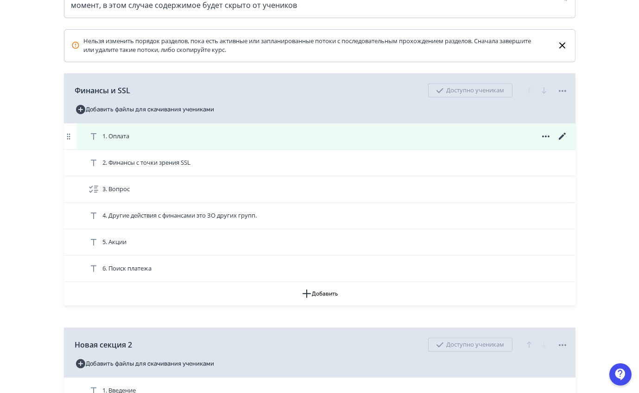
click at [561, 140] on icon at bounding box center [562, 136] width 7 height 7
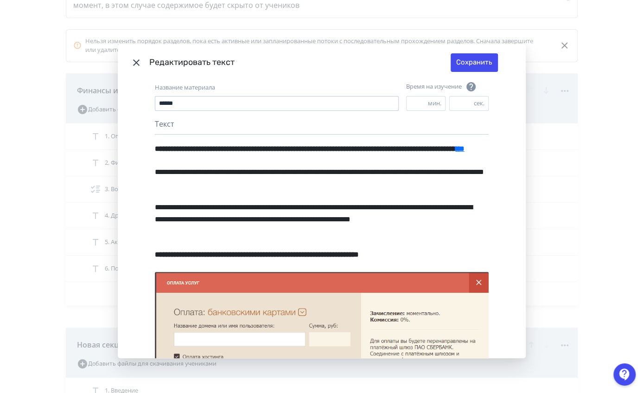
drag, startPoint x: 245, startPoint y: 93, endPoint x: 187, endPoint y: 99, distance: 57.9
click at [187, 99] on div "Название материала ******" at bounding box center [277, 97] width 244 height 28
drag, startPoint x: 187, startPoint y: 99, endPoint x: 95, endPoint y: 102, distance: 92.3
click at [95, 102] on div "**********" at bounding box center [321, 196] width 643 height 393
click at [131, 54] on header "Редактировать текст Сохранить" at bounding box center [322, 62] width 408 height 37
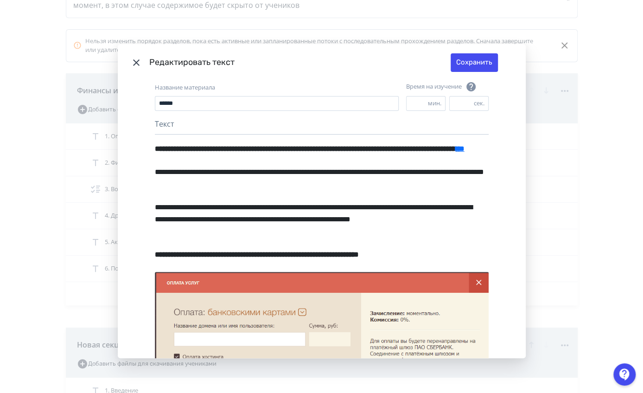
click at [133, 57] on icon "Modal" at bounding box center [136, 62] width 11 height 11
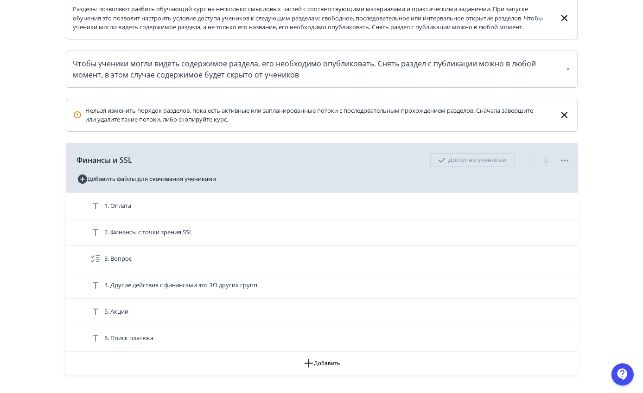
scroll to position [168, 0]
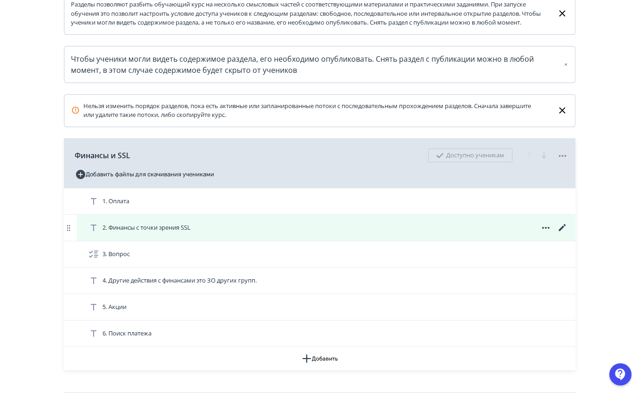
click at [560, 233] on icon at bounding box center [562, 227] width 11 height 11
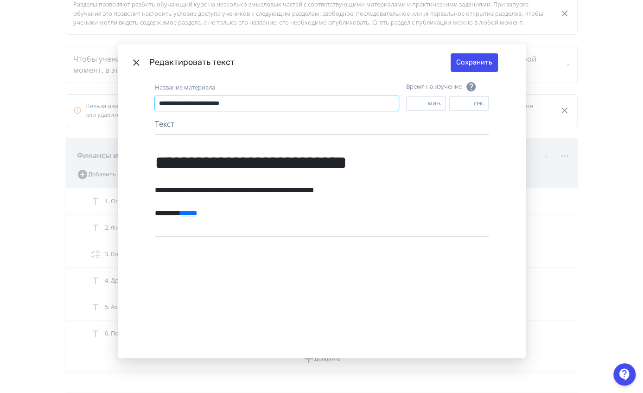
drag, startPoint x: 309, startPoint y: 108, endPoint x: 151, endPoint y: 133, distance: 160.0
click at [151, 133] on div "**********" at bounding box center [322, 219] width 408 height 277
click at [137, 57] on icon "Modal" at bounding box center [136, 62] width 11 height 11
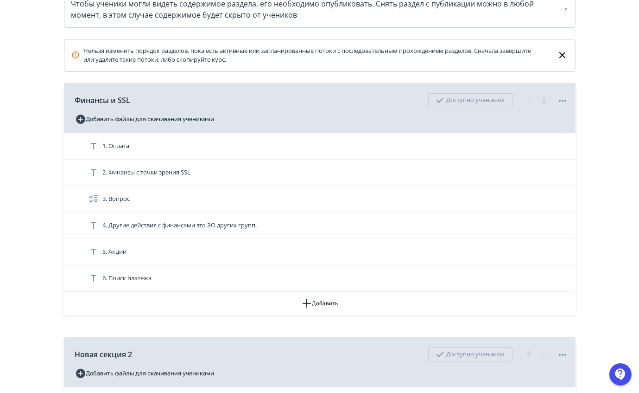
scroll to position [223, 0]
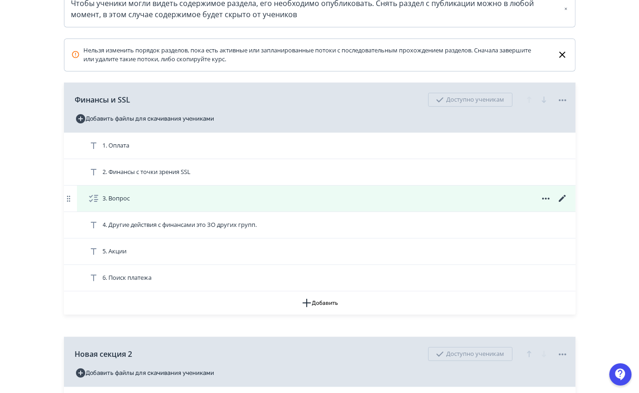
click at [561, 204] on icon at bounding box center [562, 198] width 11 height 11
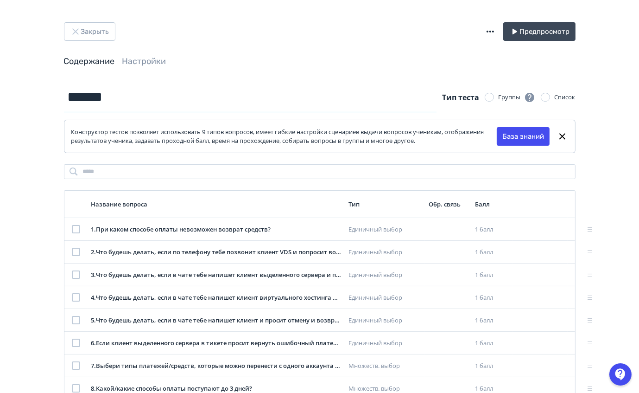
drag, startPoint x: 79, startPoint y: 102, endPoint x: 31, endPoint y: 106, distance: 48.8
click at [31, 106] on div "Закрыть Предпросмотр Содержание Настройки ****** Тип теста Группы Список Констр…" at bounding box center [319, 222] width 639 height 445
click at [81, 37] on button "Закрыть" at bounding box center [89, 31] width 51 height 19
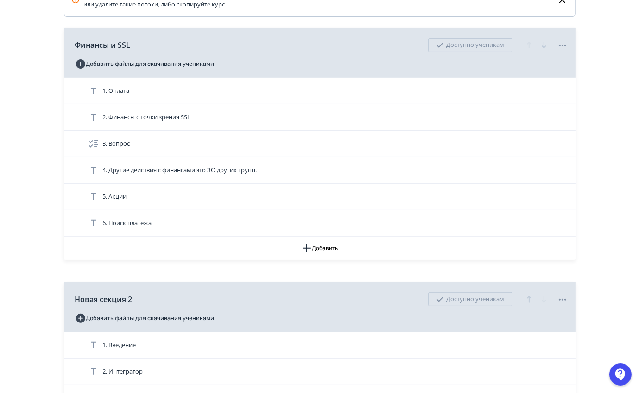
scroll to position [279, 0]
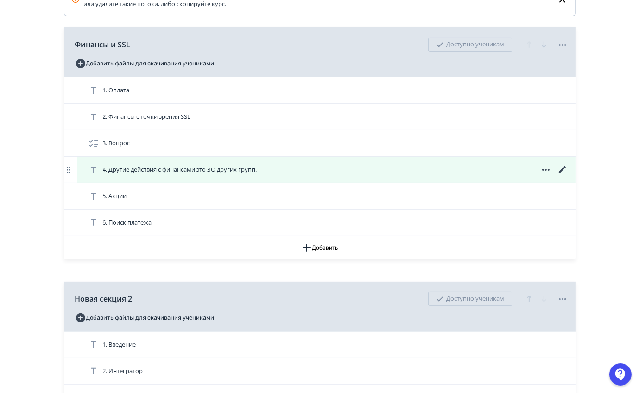
click at [563, 175] on icon at bounding box center [562, 169] width 11 height 11
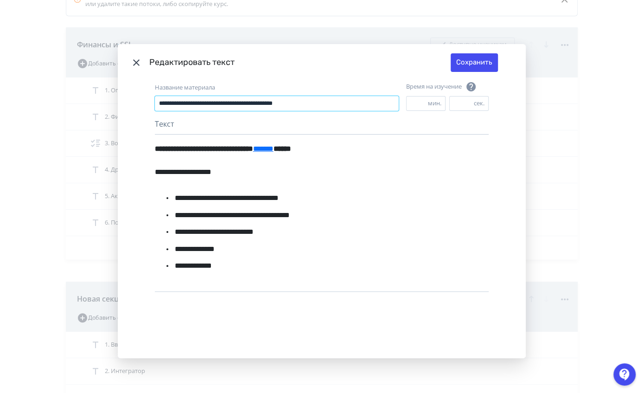
drag, startPoint x: 299, startPoint y: 109, endPoint x: 72, endPoint y: 135, distance: 228.2
click at [72, 135] on div "**********" at bounding box center [321, 196] width 643 height 393
click at [132, 58] on icon "Modal" at bounding box center [136, 62] width 11 height 11
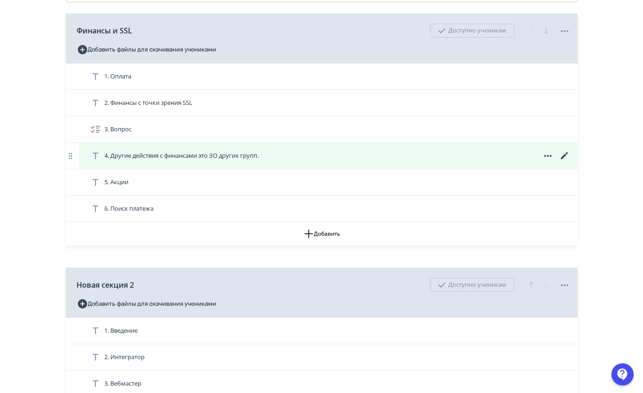
scroll to position [296, 0]
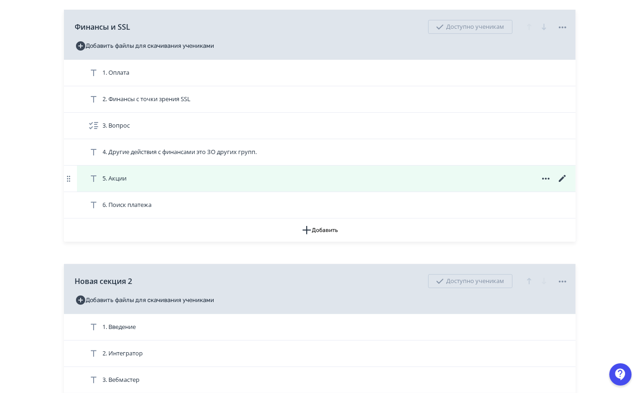
click at [564, 184] on icon at bounding box center [562, 178] width 11 height 11
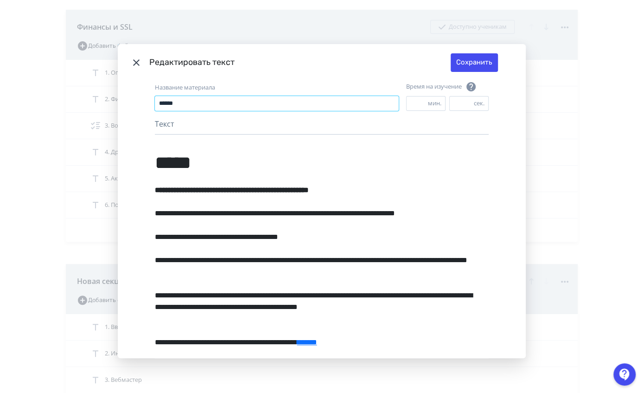
drag, startPoint x: 225, startPoint y: 105, endPoint x: 70, endPoint y: 132, distance: 156.7
click at [70, 132] on div "**********" at bounding box center [321, 196] width 643 height 393
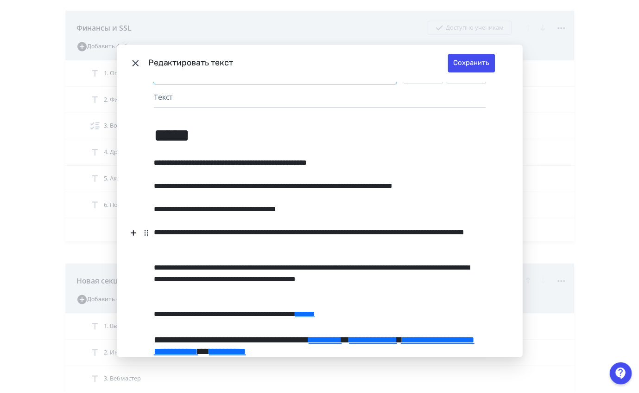
scroll to position [0, 0]
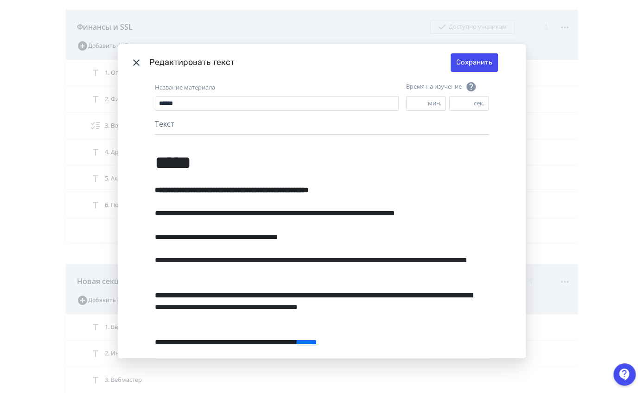
click at [134, 60] on icon "Modal" at bounding box center [136, 62] width 11 height 11
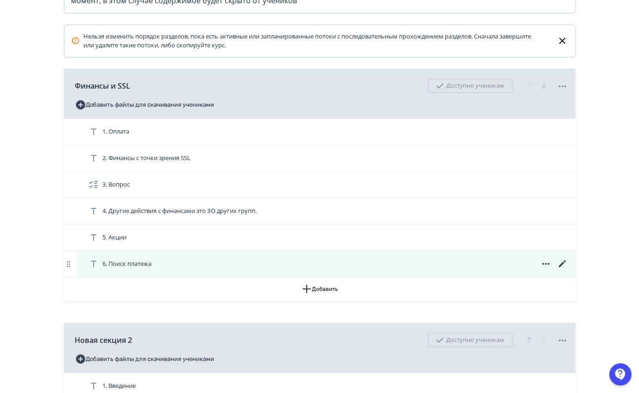
scroll to position [234, 0]
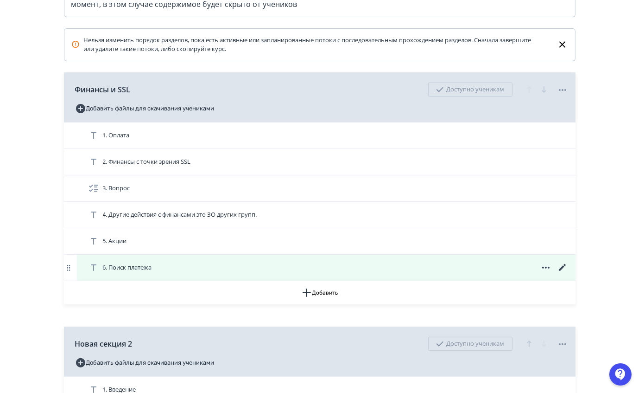
click at [562, 273] on icon at bounding box center [562, 267] width 11 height 11
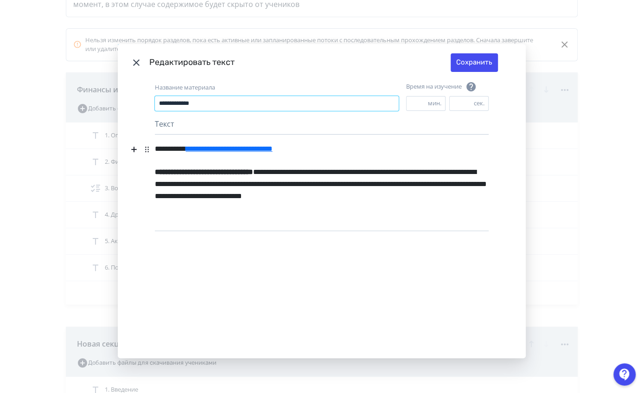
drag, startPoint x: 213, startPoint y: 98, endPoint x: 67, endPoint y: 128, distance: 148.9
click at [67, 128] on div "**********" at bounding box center [321, 196] width 643 height 393
click at [134, 58] on icon "Modal" at bounding box center [136, 62] width 11 height 11
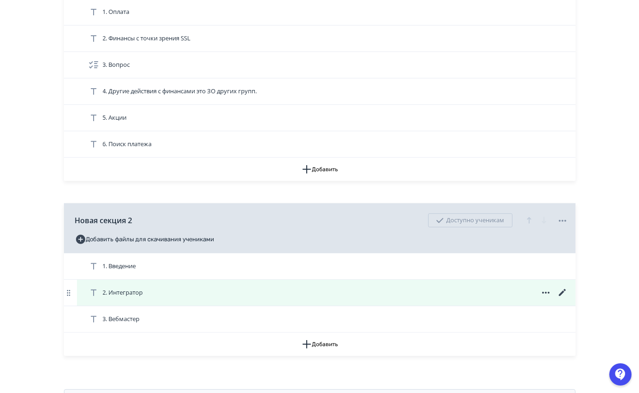
scroll to position [385, 0]
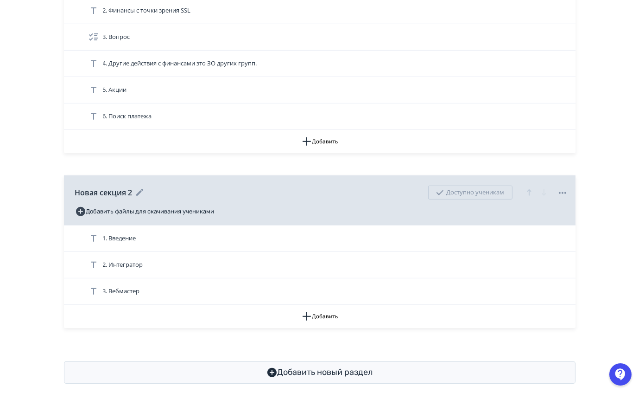
click at [138, 198] on icon at bounding box center [139, 192] width 11 height 11
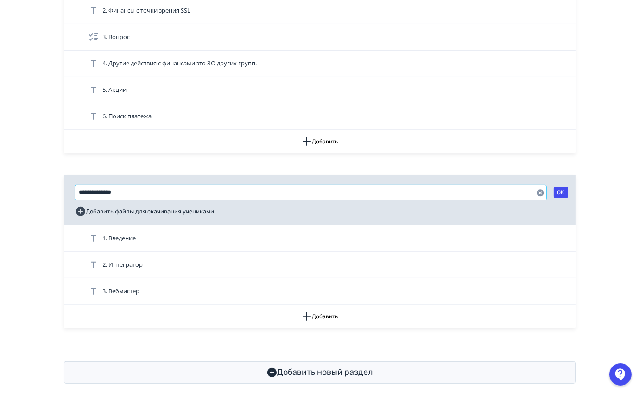
click at [158, 200] on input "**********" at bounding box center [311, 192] width 472 height 15
click at [64, 353] on div "Разделы позволяют разбить обучающий курс на несколько смысловых частей с соотве…" at bounding box center [320, 70] width 512 height 626
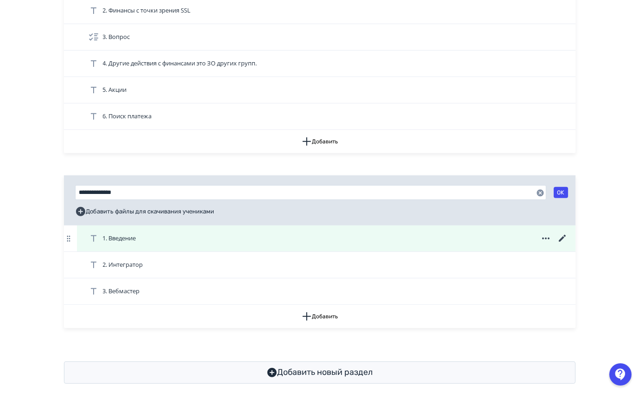
click at [560, 244] on icon at bounding box center [562, 238] width 11 height 11
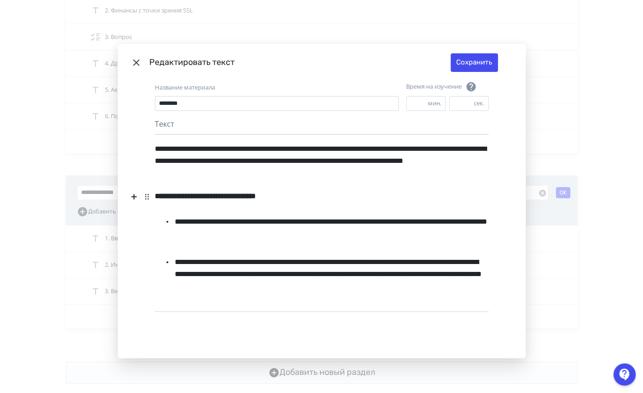
click at [392, 201] on div "**********" at bounding box center [322, 196] width 334 height 18
drag, startPoint x: 210, startPoint y: 99, endPoint x: 147, endPoint y: 104, distance: 63.3
click at [147, 104] on div "**********" at bounding box center [322, 219] width 408 height 277
click at [134, 64] on icon "Modal" at bounding box center [136, 62] width 11 height 11
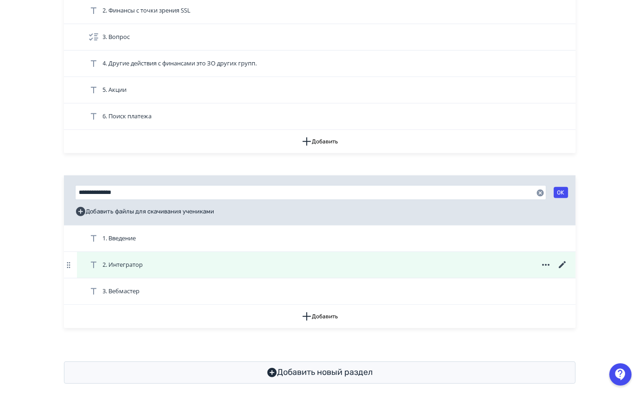
click at [564, 270] on icon at bounding box center [562, 264] width 11 height 11
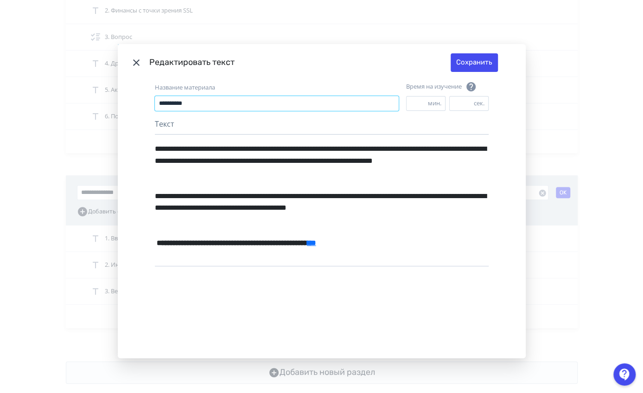
drag, startPoint x: 241, startPoint y: 106, endPoint x: 95, endPoint y: 146, distance: 152.0
click at [95, 146] on div "**********" at bounding box center [321, 196] width 643 height 393
click at [133, 59] on icon "Modal" at bounding box center [136, 62] width 6 height 6
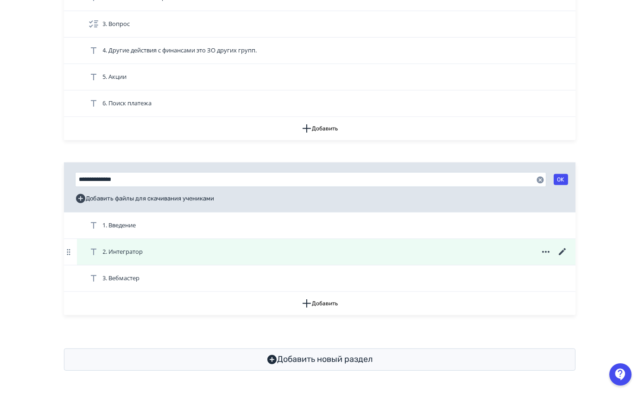
scroll to position [406, 0]
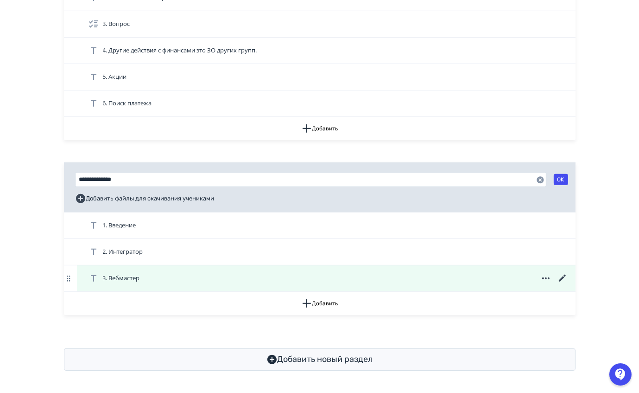
click at [563, 277] on icon at bounding box center [562, 277] width 7 height 7
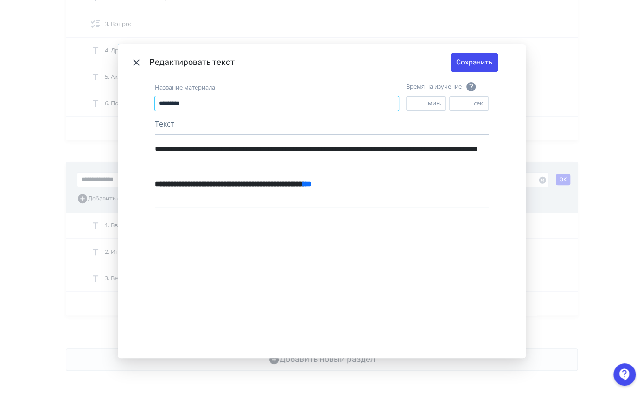
drag, startPoint x: 131, startPoint y: 106, endPoint x: 81, endPoint y: 110, distance: 49.7
click at [81, 110] on div "**********" at bounding box center [321, 196] width 643 height 393
click at [138, 58] on icon "Modal" at bounding box center [136, 62] width 11 height 11
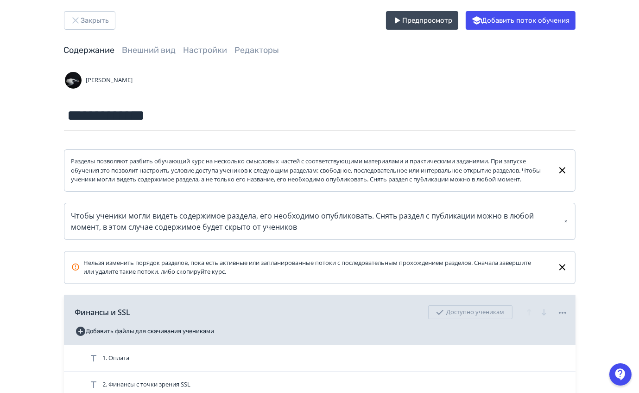
scroll to position [0, 0]
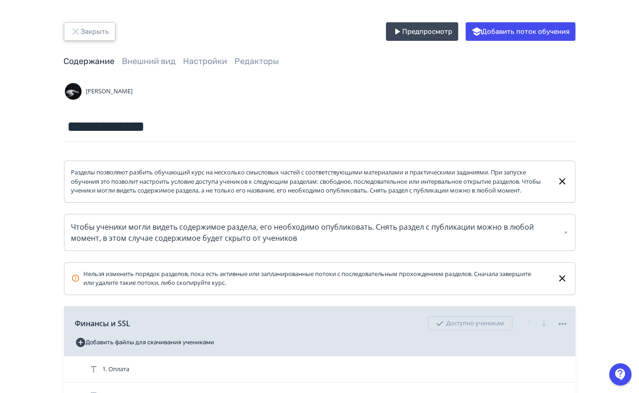
click at [95, 37] on button "Закрыть" at bounding box center [89, 31] width 51 height 19
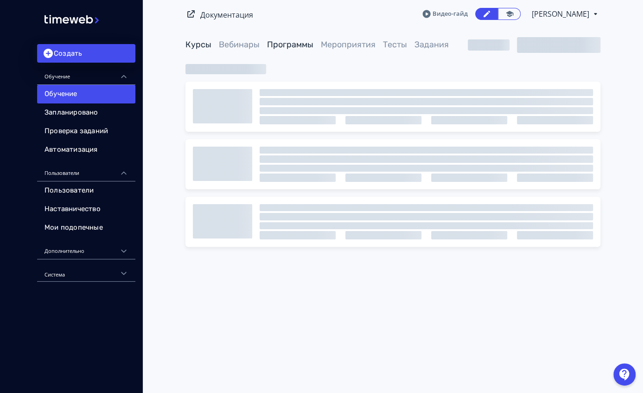
click at [299, 40] on link "Программы" at bounding box center [290, 44] width 46 height 10
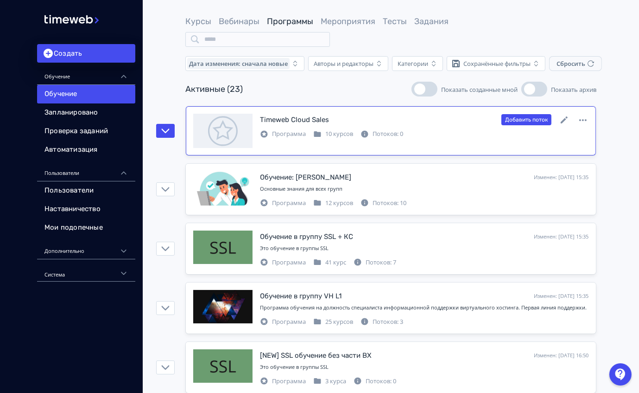
scroll to position [18, 0]
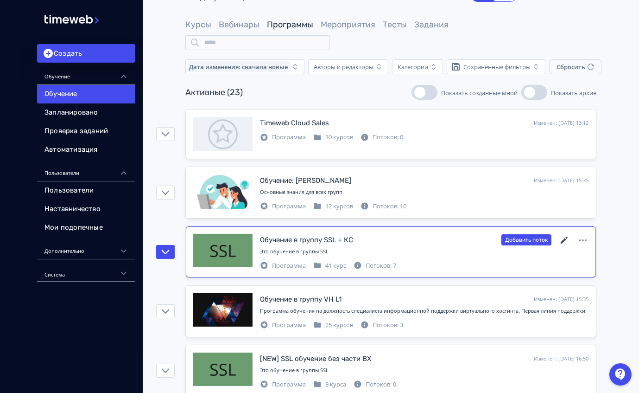
click at [565, 240] on icon at bounding box center [564, 239] width 7 height 7
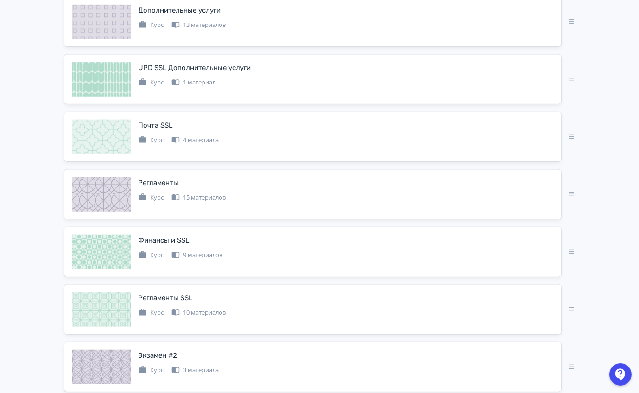
scroll to position [861, 0]
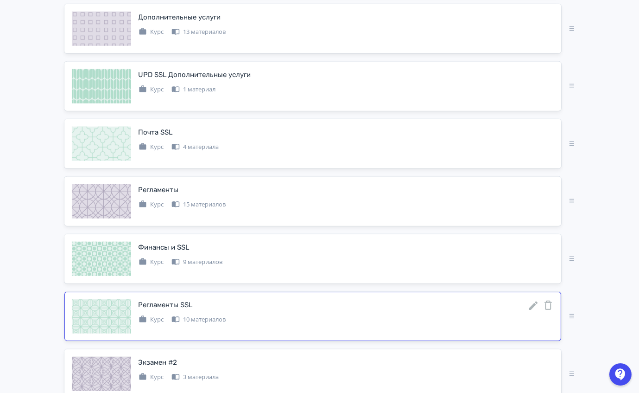
click at [532, 300] on icon at bounding box center [533, 305] width 11 height 11
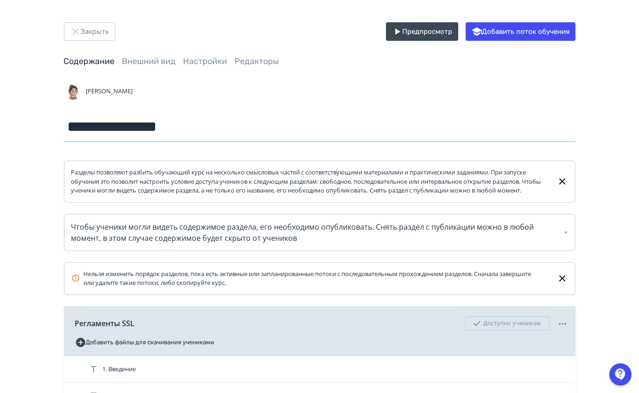
drag, startPoint x: 195, startPoint y: 127, endPoint x: 6, endPoint y: 140, distance: 190.1
click at [49, 189] on div "**********" at bounding box center [320, 360] width 556 height 677
click at [104, 119] on input "**********" at bounding box center [320, 127] width 512 height 30
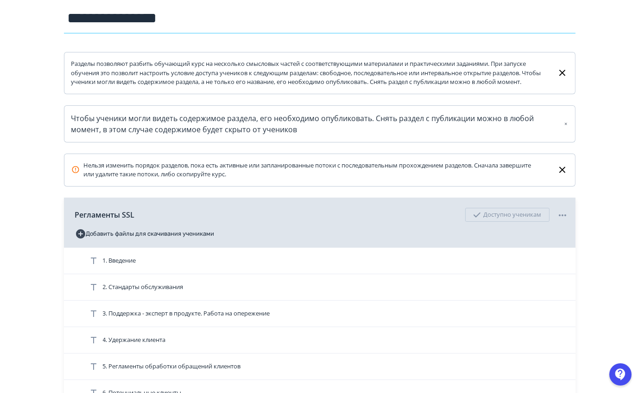
scroll to position [111, 0]
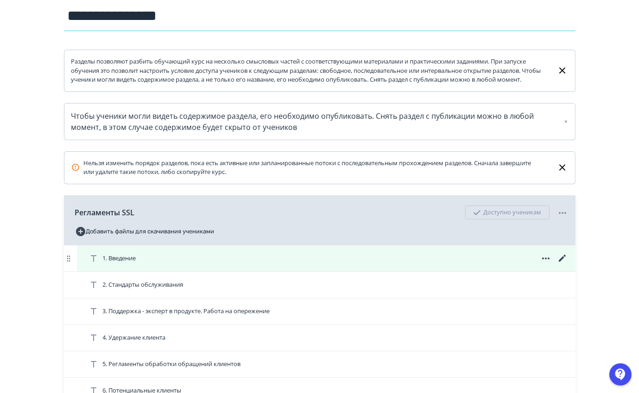
click at [563, 264] on icon at bounding box center [562, 258] width 11 height 11
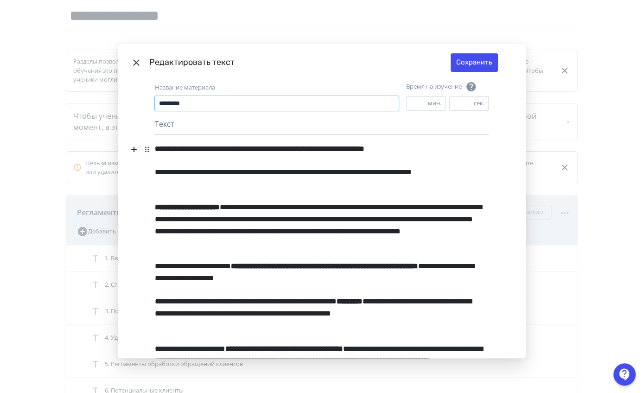
drag, startPoint x: 255, startPoint y: 99, endPoint x: 28, endPoint y: 107, distance: 227.3
click at [28, 107] on div "**********" at bounding box center [321, 196] width 643 height 393
click at [136, 59] on icon "Modal" at bounding box center [136, 62] width 11 height 11
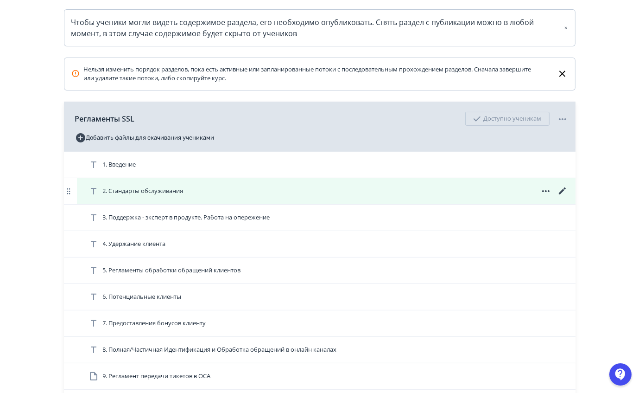
scroll to position [207, 0]
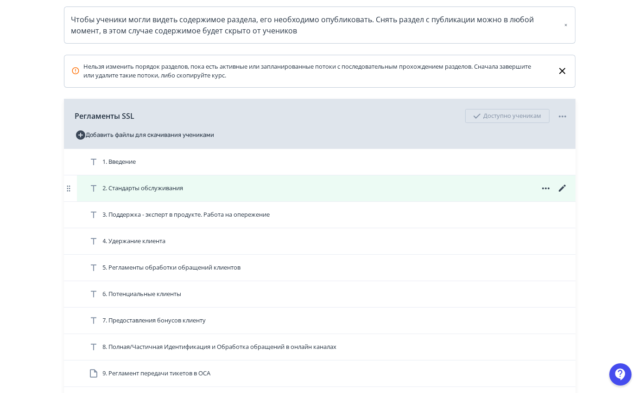
click at [559, 194] on icon at bounding box center [562, 188] width 11 height 11
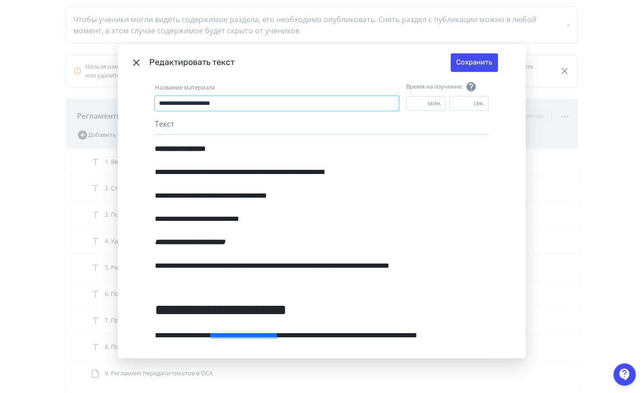
drag, startPoint x: 306, startPoint y: 103, endPoint x: 79, endPoint y: 129, distance: 228.2
click at [79, 129] on div "**********" at bounding box center [321, 196] width 643 height 393
click at [131, 60] on icon "Modal" at bounding box center [136, 62] width 11 height 11
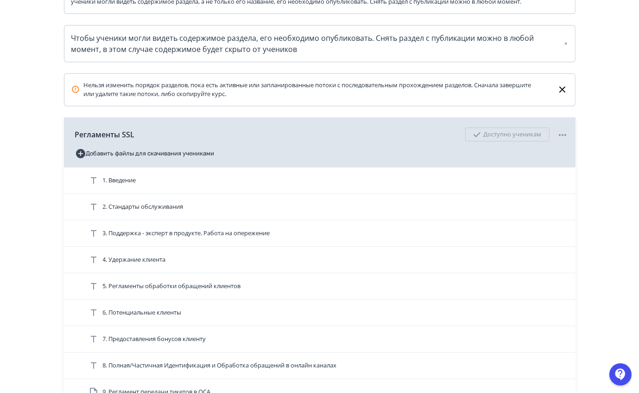
scroll to position [204, 0]
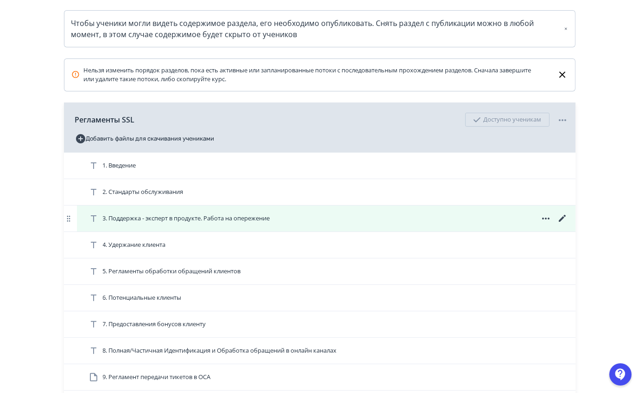
click at [564, 224] on icon at bounding box center [562, 218] width 11 height 11
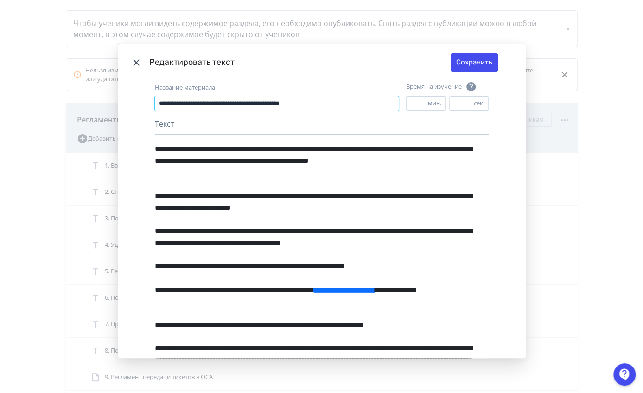
drag, startPoint x: 319, startPoint y: 101, endPoint x: 121, endPoint y: 121, distance: 198.5
click at [121, 121] on div "**********" at bounding box center [322, 219] width 408 height 277
click at [134, 66] on icon "Modal" at bounding box center [136, 62] width 11 height 11
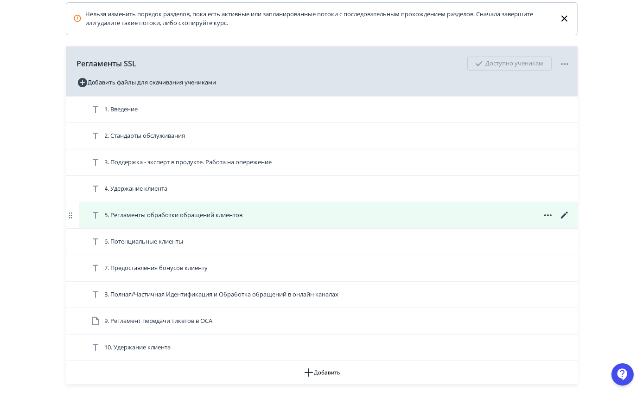
scroll to position [261, 0]
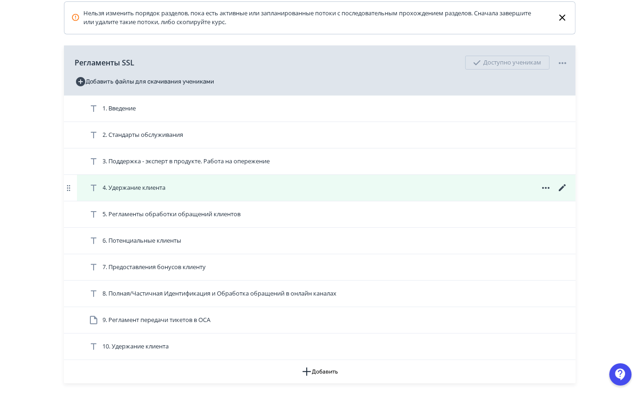
click at [566, 193] on icon at bounding box center [562, 187] width 11 height 11
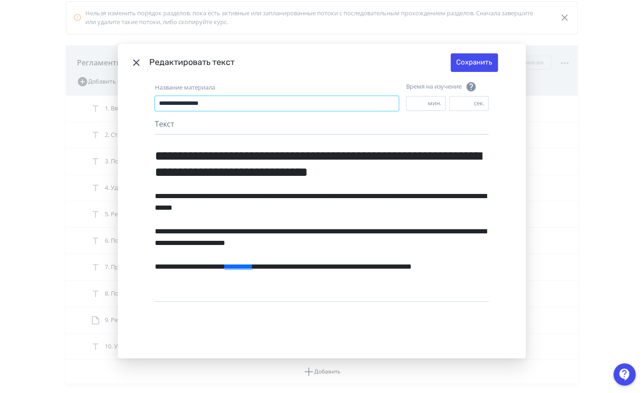
drag, startPoint x: 211, startPoint y: 102, endPoint x: 38, endPoint y: 147, distance: 179.6
click at [38, 147] on div "**********" at bounding box center [321, 196] width 643 height 393
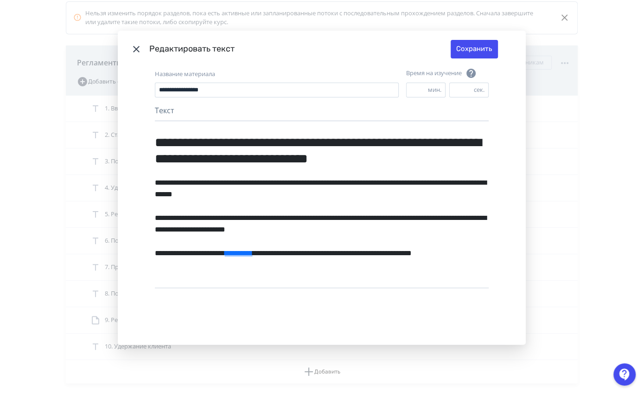
click at [132, 48] on icon "Modal" at bounding box center [136, 49] width 11 height 11
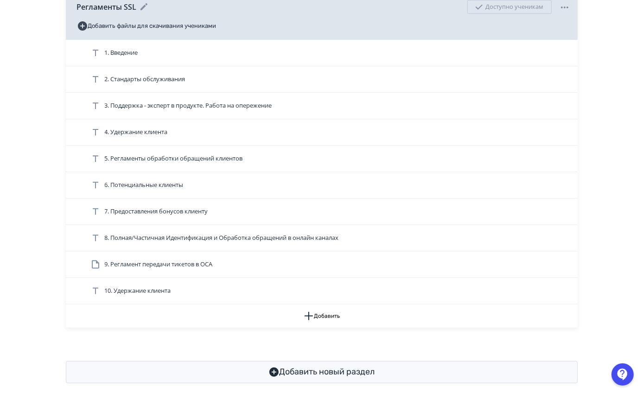
scroll to position [337, 0]
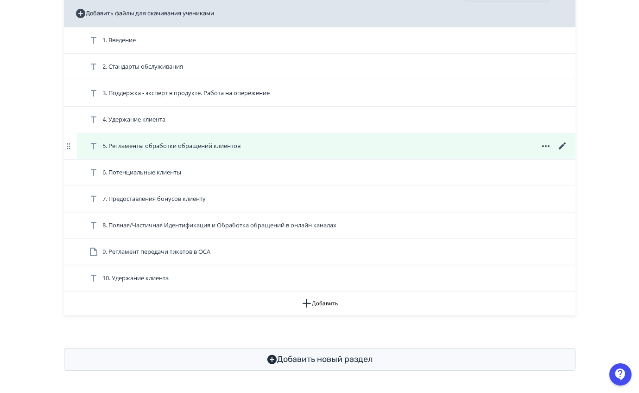
click at [561, 145] on icon at bounding box center [562, 145] width 11 height 11
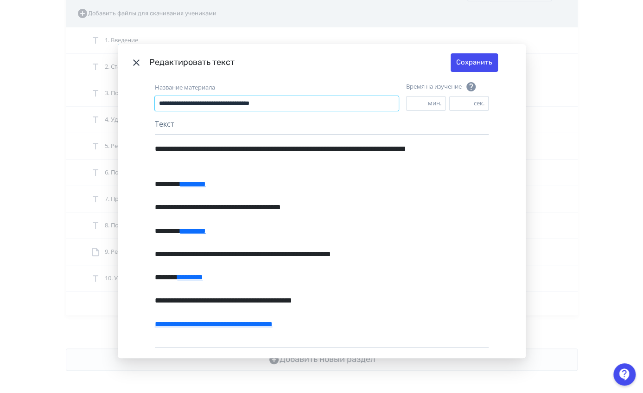
drag, startPoint x: 309, startPoint y: 104, endPoint x: 70, endPoint y: 88, distance: 240.3
click at [70, 88] on div "**********" at bounding box center [321, 196] width 643 height 393
click at [128, 65] on header "Редактировать текст Сохранить" at bounding box center [322, 62] width 408 height 37
click at [137, 61] on icon "Modal" at bounding box center [136, 62] width 11 height 11
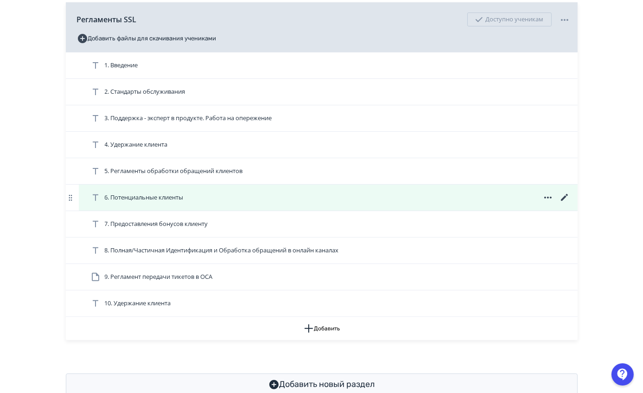
scroll to position [304, 0]
click at [563, 200] on icon at bounding box center [562, 196] width 7 height 7
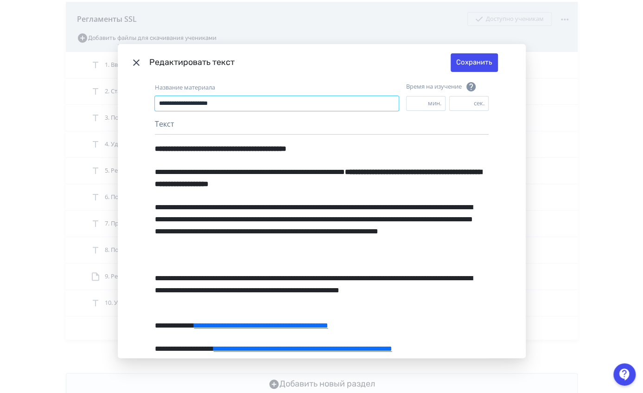
drag, startPoint x: 296, startPoint y: 104, endPoint x: 95, endPoint y: 113, distance: 201.4
click at [95, 113] on div "**********" at bounding box center [321, 196] width 643 height 393
click at [136, 58] on icon "Modal" at bounding box center [136, 62] width 11 height 11
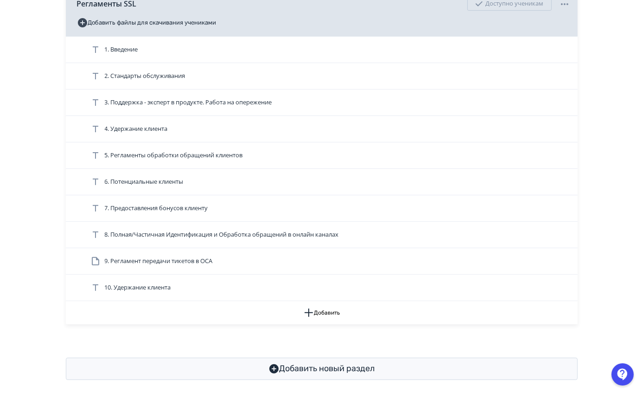
scroll to position [320, 0]
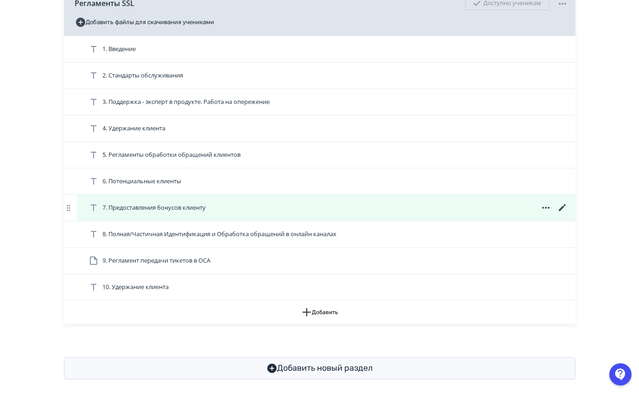
click at [563, 213] on icon at bounding box center [562, 207] width 11 height 11
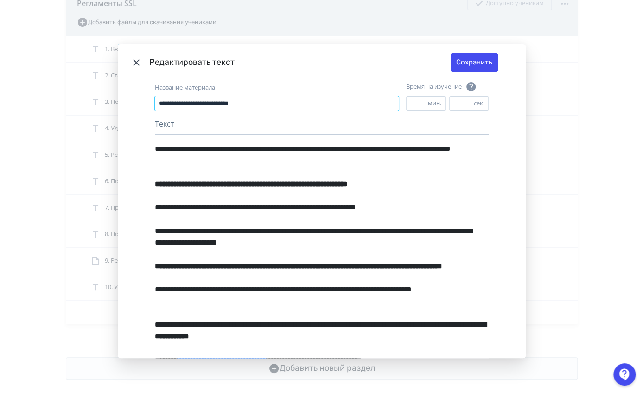
drag, startPoint x: 302, startPoint y: 102, endPoint x: 154, endPoint y: 107, distance: 148.0
click at [155, 107] on input "**********" at bounding box center [277, 103] width 244 height 15
click at [134, 60] on icon "Modal" at bounding box center [136, 62] width 11 height 11
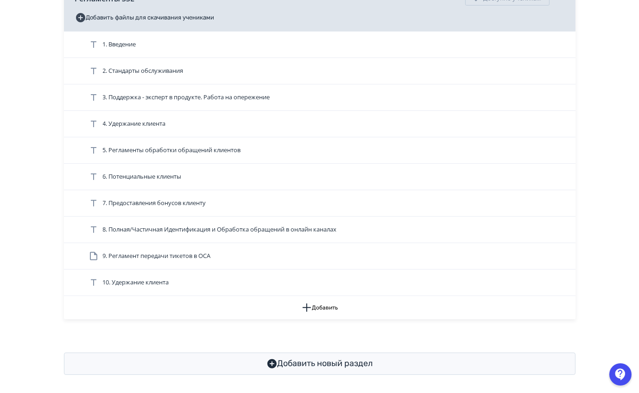
scroll to position [296, 0]
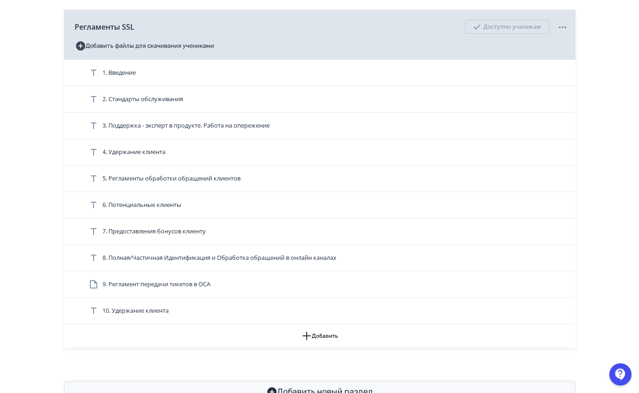
click at [601, 237] on div "**********" at bounding box center [319, 64] width 639 height 721
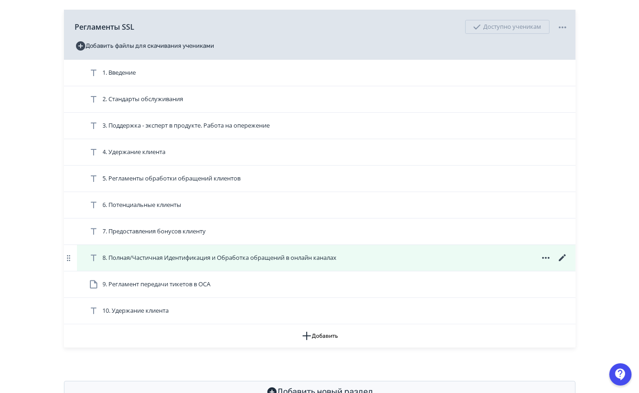
click at [562, 263] on icon at bounding box center [562, 257] width 11 height 11
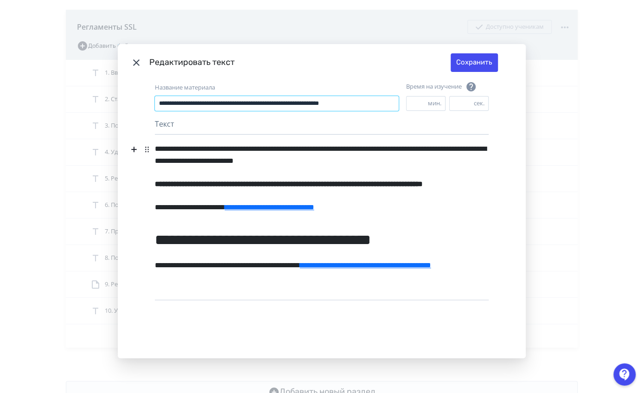
click at [344, 102] on input "**********" at bounding box center [277, 103] width 244 height 15
click at [131, 63] on icon "Modal" at bounding box center [136, 62] width 11 height 11
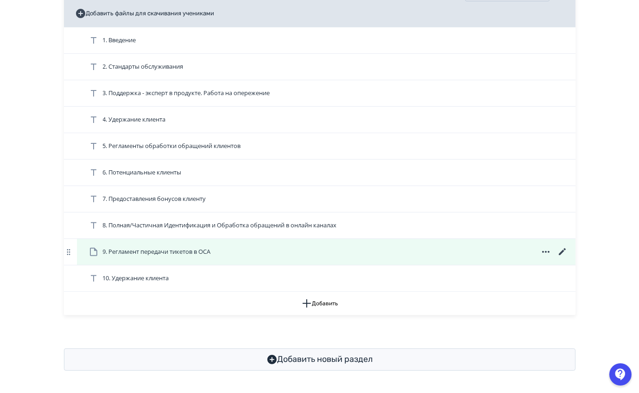
scroll to position [335, 0]
click at [564, 253] on icon at bounding box center [562, 251] width 11 height 11
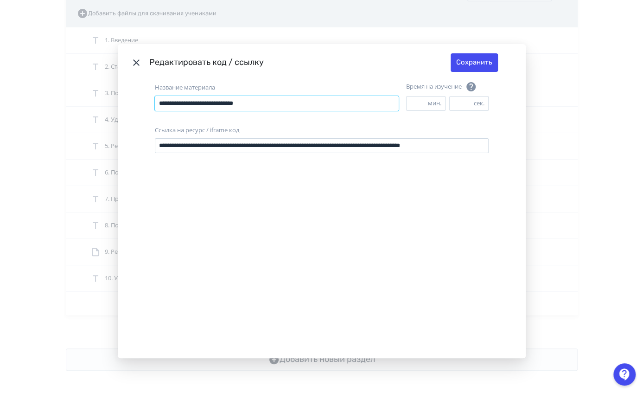
drag, startPoint x: 309, startPoint y: 105, endPoint x: 114, endPoint y: 107, distance: 195.7
click at [114, 107] on div "**********" at bounding box center [321, 196] width 643 height 393
click at [132, 61] on icon "Modal" at bounding box center [136, 62] width 11 height 11
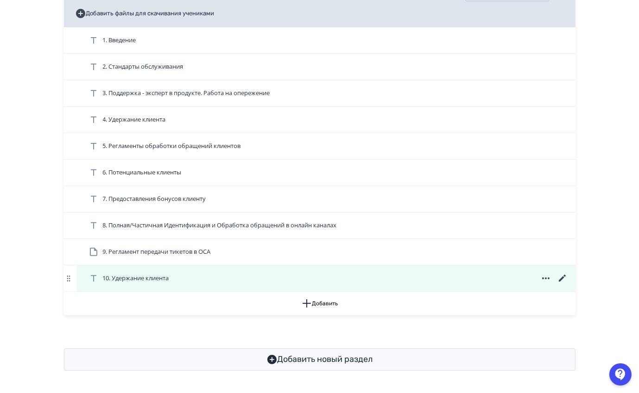
click at [559, 281] on icon at bounding box center [562, 277] width 7 height 7
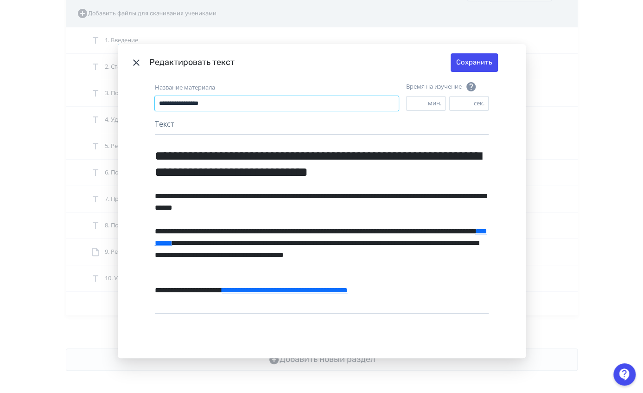
drag, startPoint x: 231, startPoint y: 101, endPoint x: 94, endPoint y: 116, distance: 138.1
click at [94, 116] on div "**********" at bounding box center [321, 196] width 643 height 393
click at [133, 60] on icon "Modal" at bounding box center [136, 62] width 6 height 6
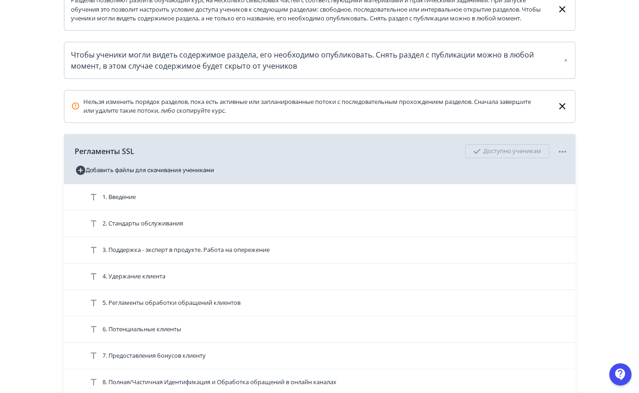
scroll to position [0, 0]
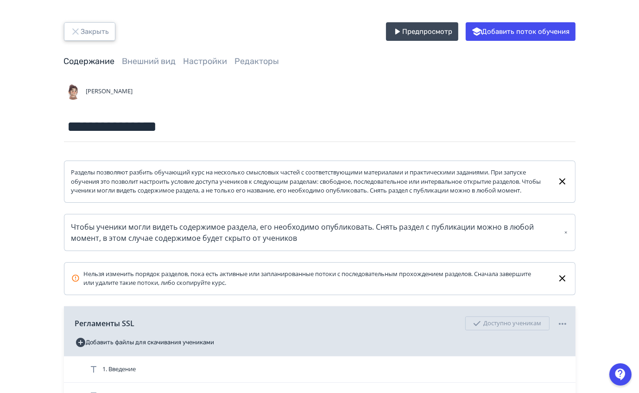
click at [85, 32] on button "Закрыть" at bounding box center [89, 31] width 51 height 19
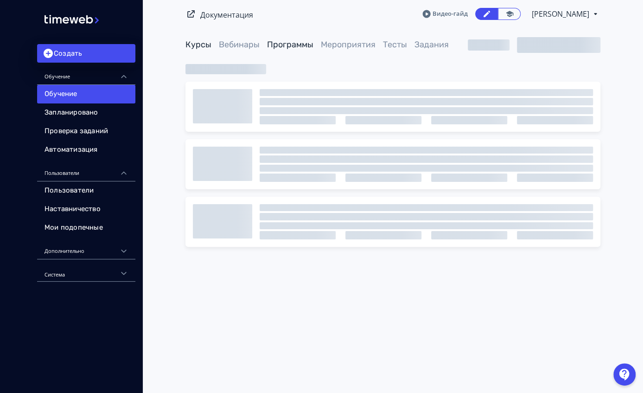
click at [283, 45] on link "Программы" at bounding box center [290, 44] width 46 height 10
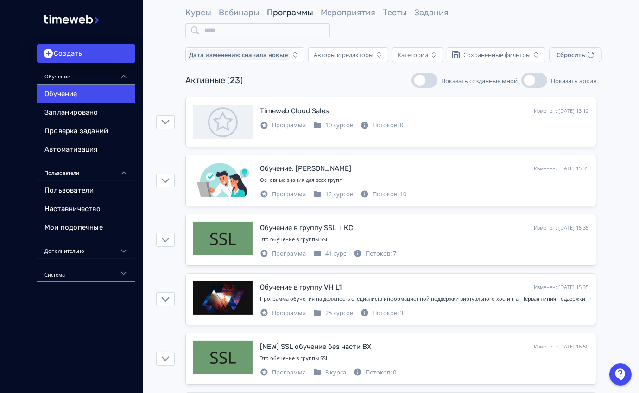
scroll to position [29, 0]
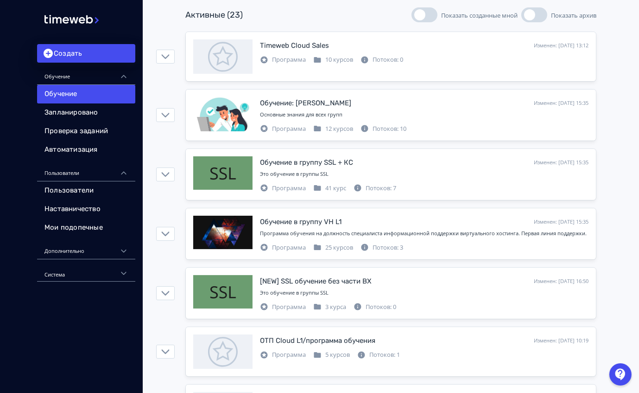
scroll to position [96, 0]
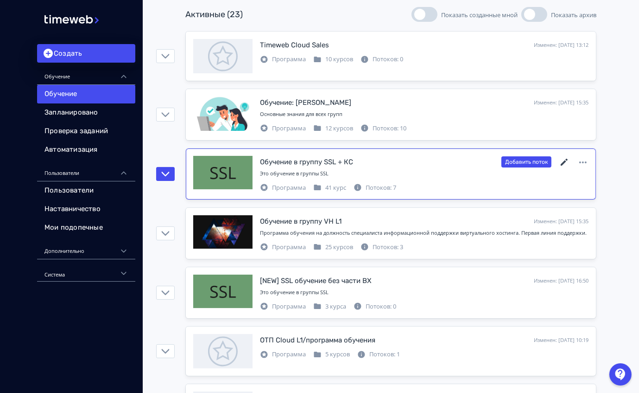
click at [567, 159] on icon at bounding box center [564, 162] width 7 height 7
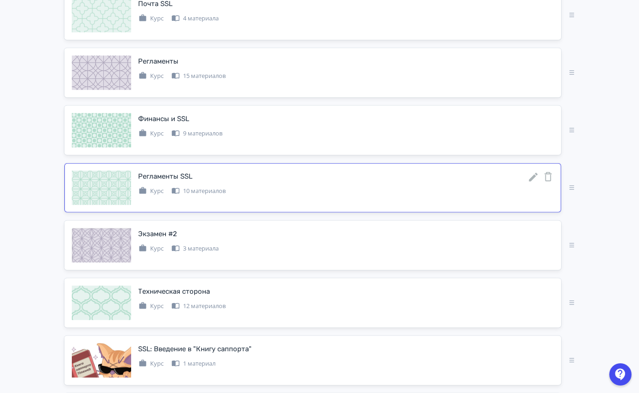
scroll to position [988, 0]
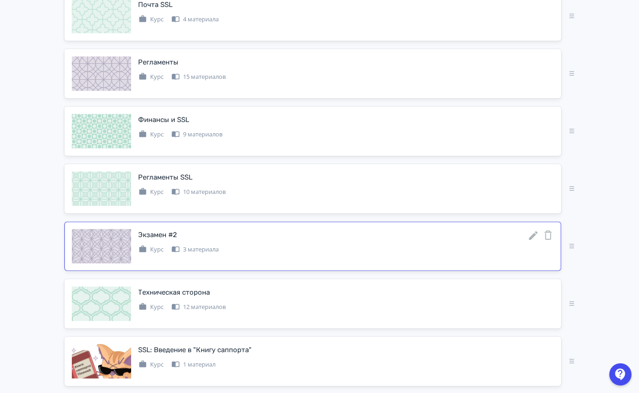
click at [533, 235] on icon at bounding box center [533, 235] width 11 height 11
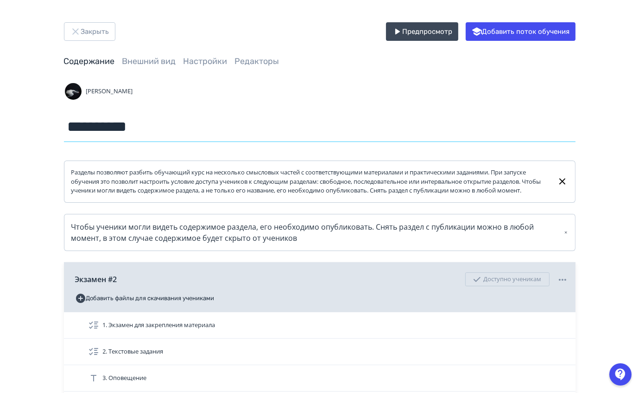
click at [128, 126] on input "**********" at bounding box center [320, 127] width 512 height 30
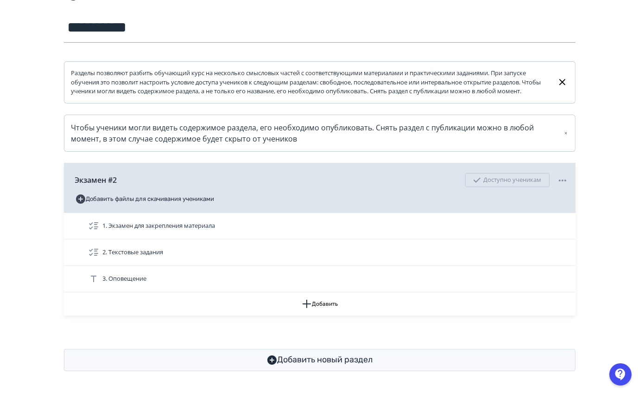
scroll to position [105, 0]
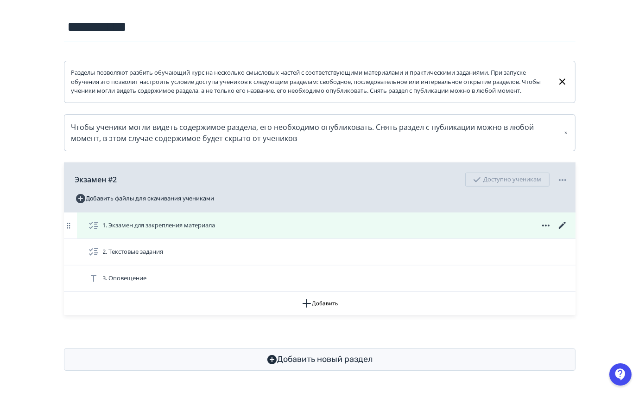
click at [561, 229] on icon at bounding box center [562, 225] width 7 height 7
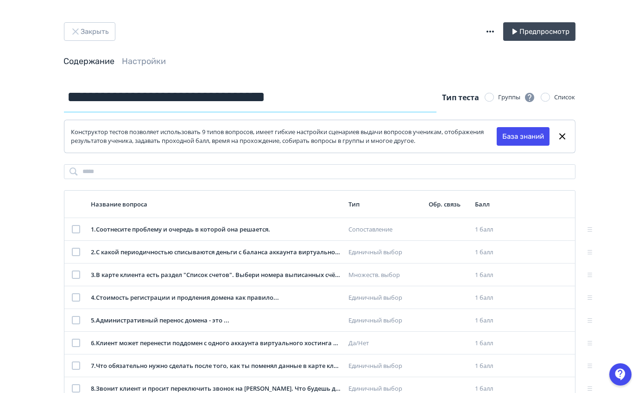
drag, startPoint x: 319, startPoint y: 93, endPoint x: 140, endPoint y: 95, distance: 179.0
click at [140, 95] on input "**********" at bounding box center [250, 97] width 373 height 30
click at [100, 42] on header "Закрыть Предпросмотр Содержание Настройки" at bounding box center [320, 44] width 512 height 45
click at [96, 32] on button "Закрыть" at bounding box center [89, 31] width 51 height 19
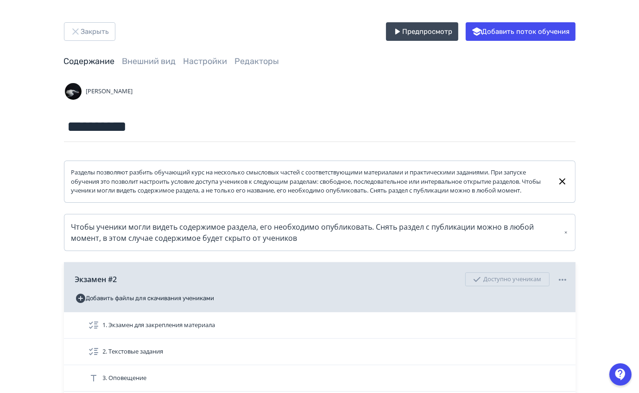
click at [522, 104] on div "**********" at bounding box center [320, 112] width 512 height 60
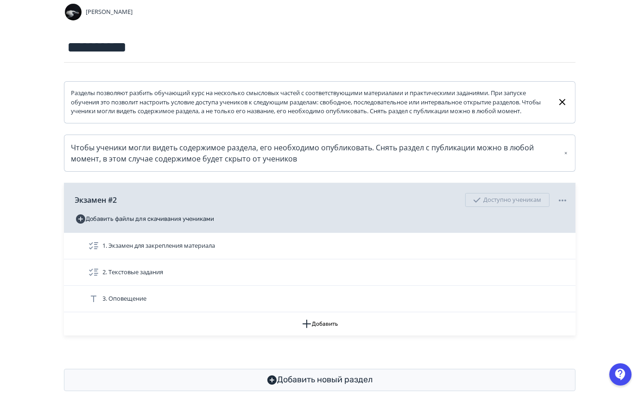
scroll to position [108, 0]
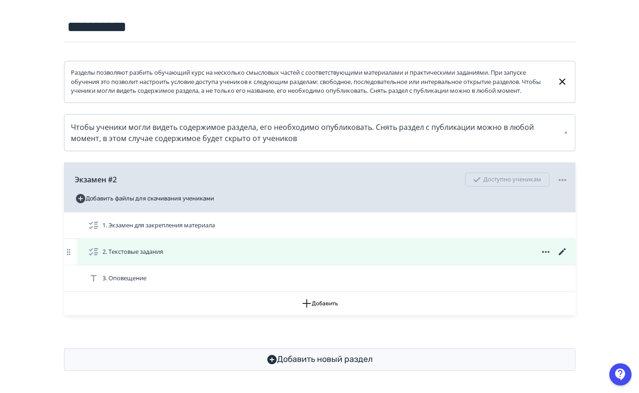
click at [561, 251] on icon at bounding box center [562, 251] width 11 height 11
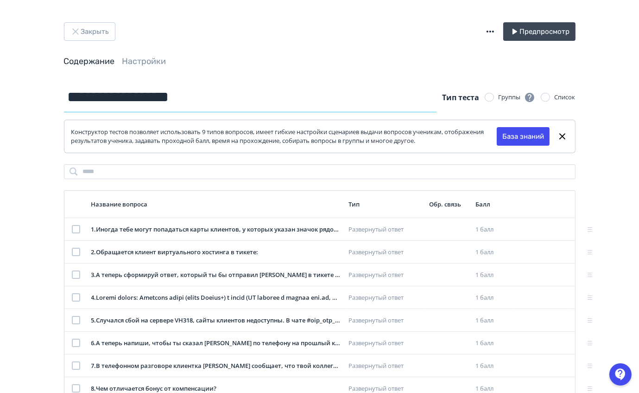
drag, startPoint x: 223, startPoint y: 103, endPoint x: 45, endPoint y: 122, distance: 179.1
click at [45, 122] on div "**********" at bounding box center [320, 263] width 556 height 363
click at [97, 32] on button "Закрыть" at bounding box center [89, 31] width 51 height 19
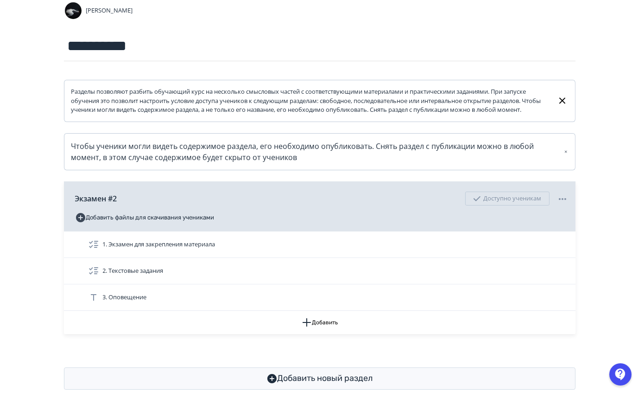
scroll to position [108, 0]
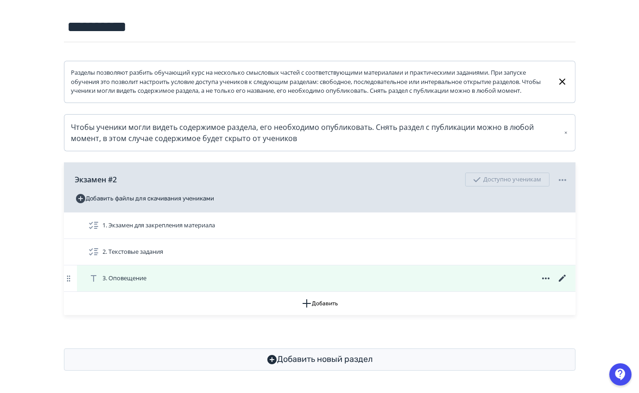
click at [561, 276] on icon at bounding box center [562, 278] width 11 height 11
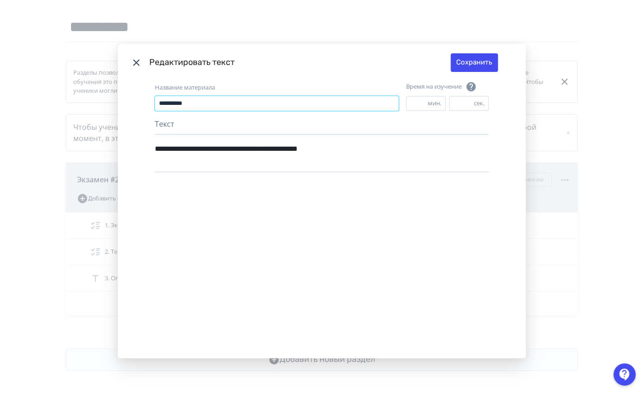
drag, startPoint x: 278, startPoint y: 103, endPoint x: 84, endPoint y: 130, distance: 195.6
click at [84, 130] on div "**********" at bounding box center [321, 196] width 643 height 393
click at [134, 62] on icon "Modal" at bounding box center [136, 62] width 6 height 6
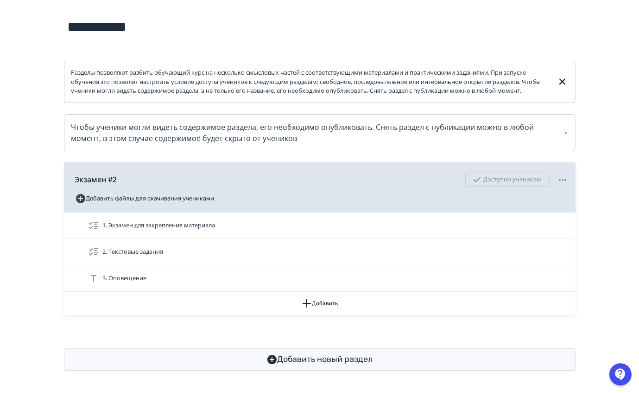
scroll to position [0, 0]
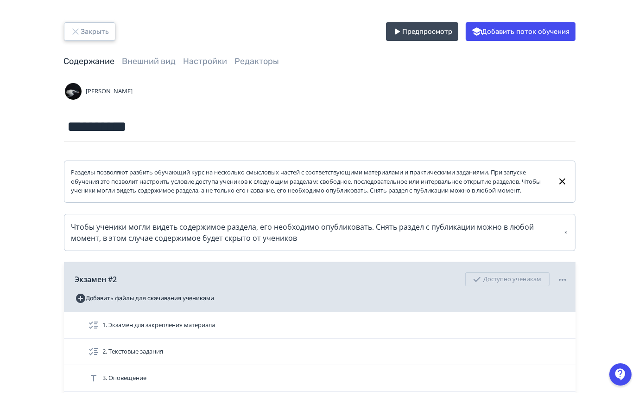
click at [86, 26] on button "Закрыть" at bounding box center [89, 31] width 51 height 19
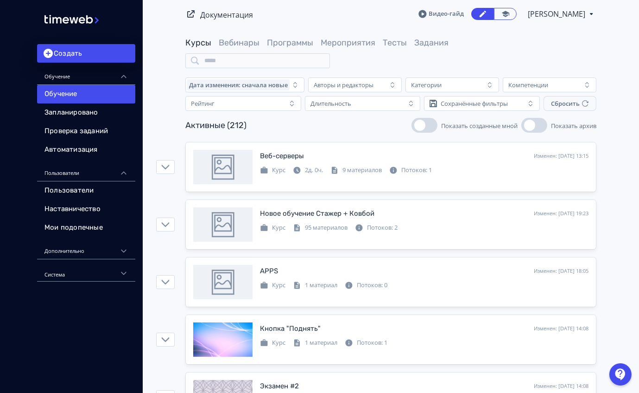
click at [290, 48] on span "Программы" at bounding box center [290, 43] width 46 height 12
click at [303, 39] on link "Программы" at bounding box center [290, 43] width 46 height 10
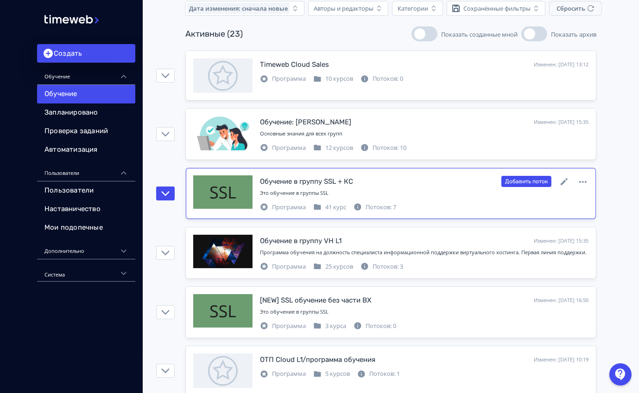
scroll to position [77, 0]
click at [568, 182] on icon at bounding box center [564, 181] width 11 height 11
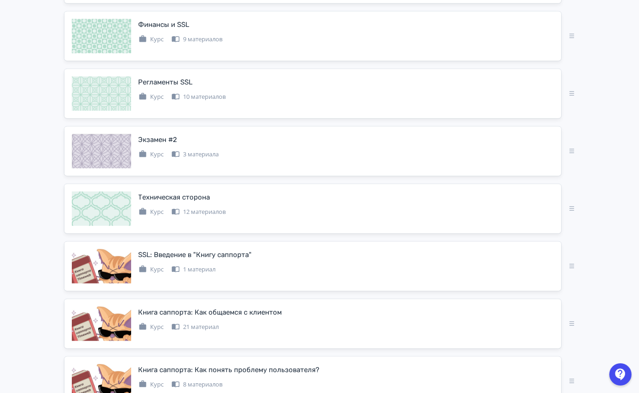
scroll to position [1085, 0]
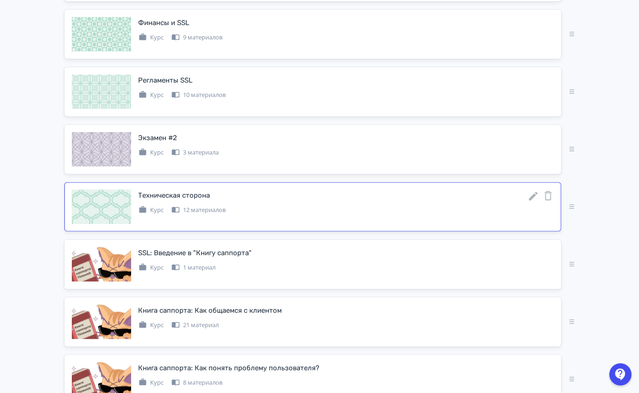
click at [532, 191] on icon at bounding box center [533, 196] width 11 height 11
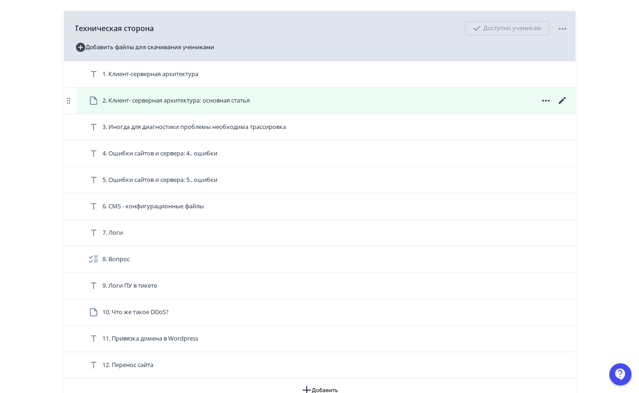
scroll to position [294, 0]
click at [562, 104] on icon at bounding box center [562, 100] width 7 height 7
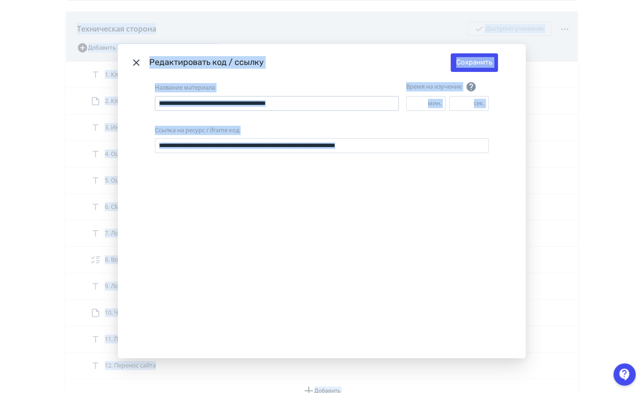
click at [329, 97] on input "**********" at bounding box center [277, 103] width 244 height 15
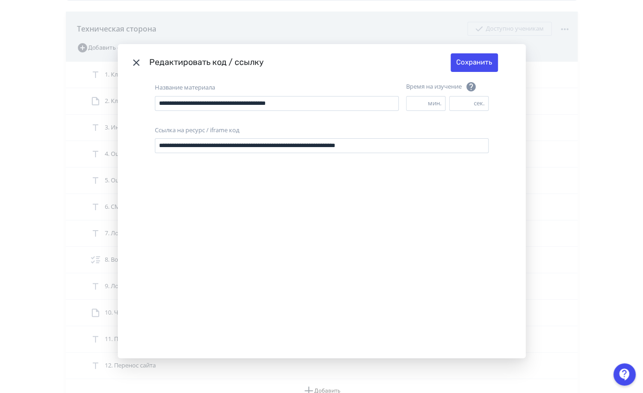
click at [135, 59] on icon "Modal" at bounding box center [136, 62] width 11 height 11
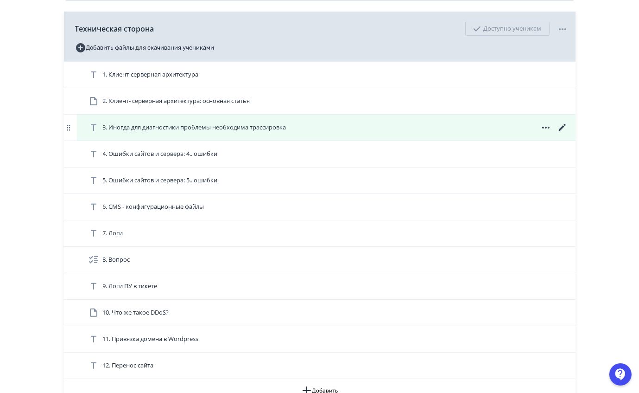
click at [561, 133] on icon at bounding box center [562, 127] width 11 height 11
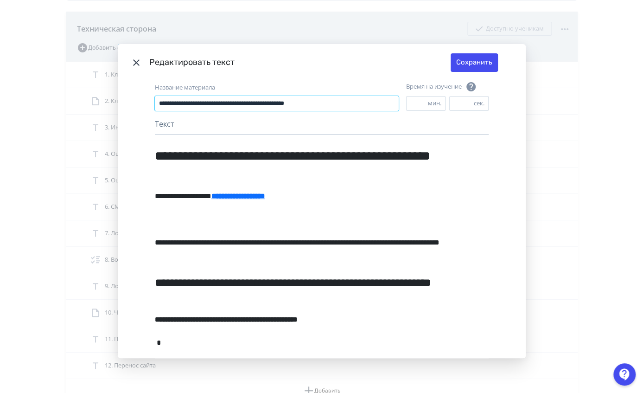
drag, startPoint x: 365, startPoint y: 107, endPoint x: 166, endPoint y: 151, distance: 204.6
click at [166, 151] on div "**********" at bounding box center [322, 299] width 334 height 437
click at [134, 65] on icon "Modal" at bounding box center [136, 62] width 11 height 11
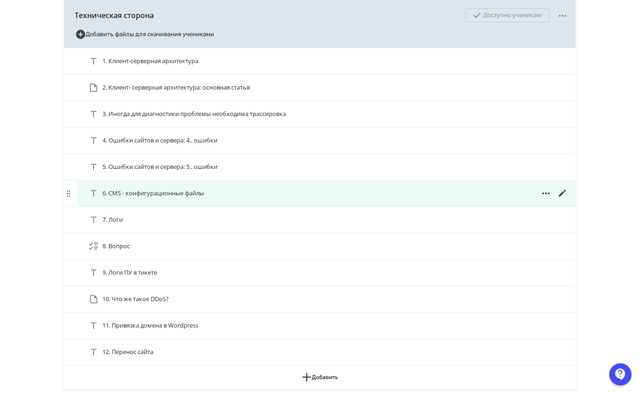
scroll to position [308, 0]
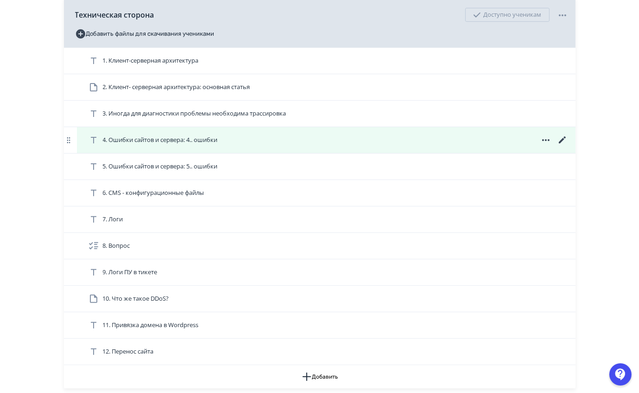
click at [561, 146] on icon at bounding box center [562, 139] width 11 height 11
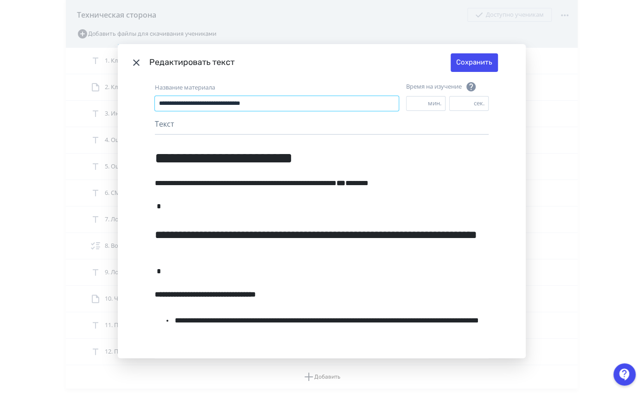
drag, startPoint x: 315, startPoint y: 98, endPoint x: 56, endPoint y: 142, distance: 262.5
click at [56, 142] on div "**********" at bounding box center [321, 196] width 643 height 393
click at [139, 59] on icon "Modal" at bounding box center [136, 62] width 11 height 11
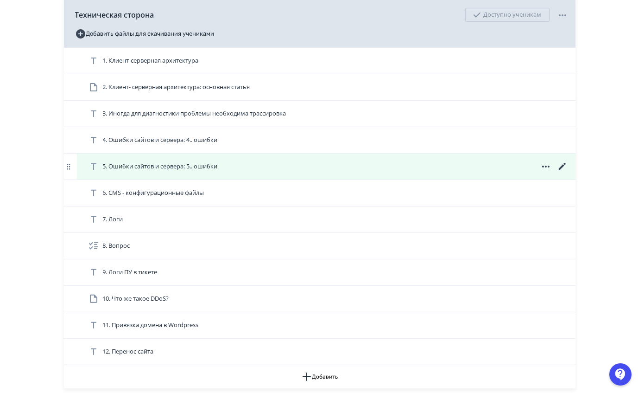
click at [559, 172] on icon at bounding box center [562, 166] width 11 height 11
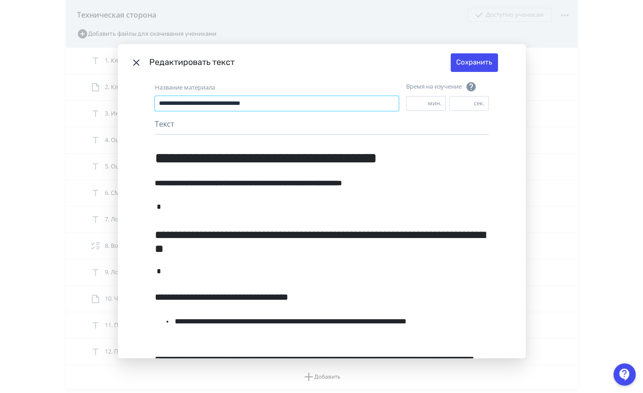
drag, startPoint x: 338, startPoint y: 103, endPoint x: 88, endPoint y: 119, distance: 249.9
click at [88, 119] on div "**********" at bounding box center [321, 196] width 643 height 393
click at [134, 58] on icon "Modal" at bounding box center [136, 62] width 11 height 11
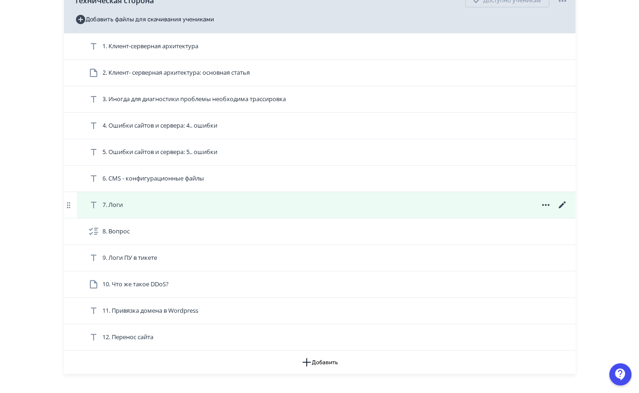
scroll to position [323, 0]
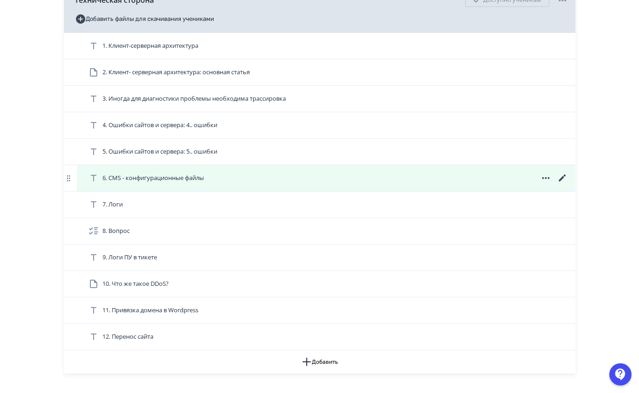
click at [561, 184] on icon at bounding box center [562, 177] width 11 height 11
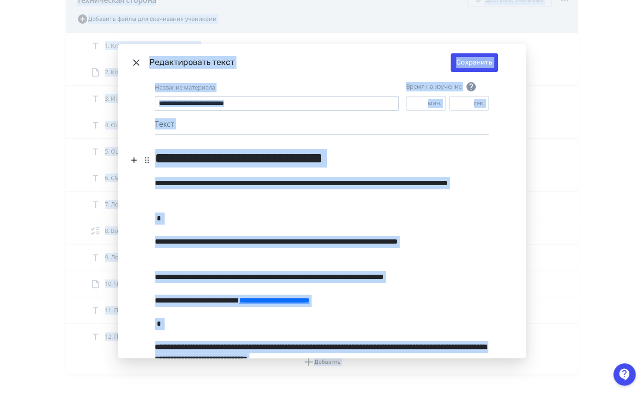
click at [343, 107] on input "**********" at bounding box center [277, 103] width 244 height 15
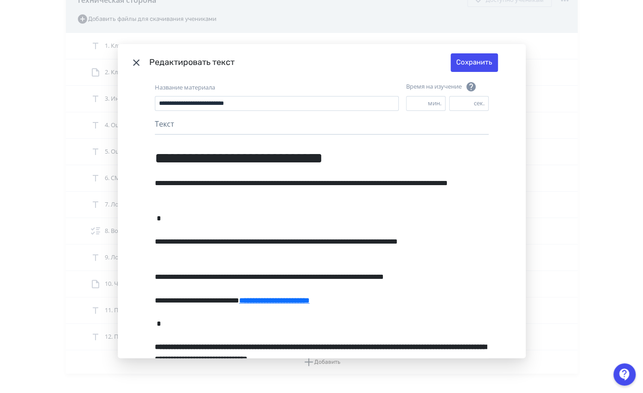
click at [137, 63] on icon "Modal" at bounding box center [136, 62] width 11 height 11
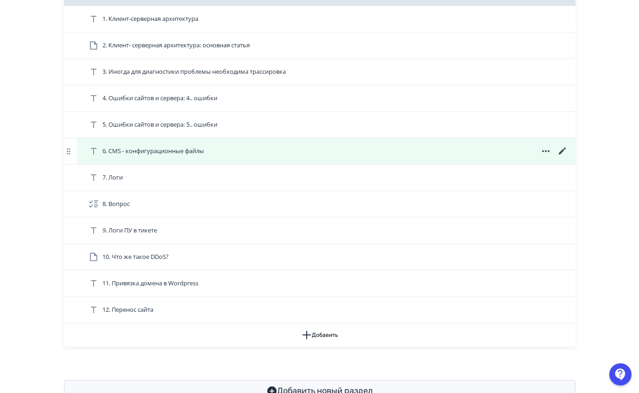
scroll to position [351, 0]
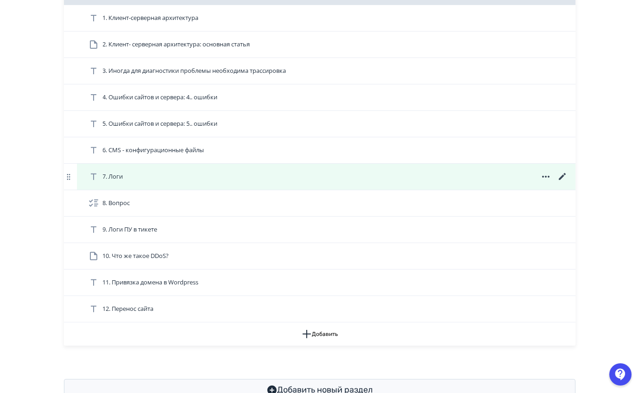
click at [565, 180] on icon at bounding box center [562, 176] width 7 height 7
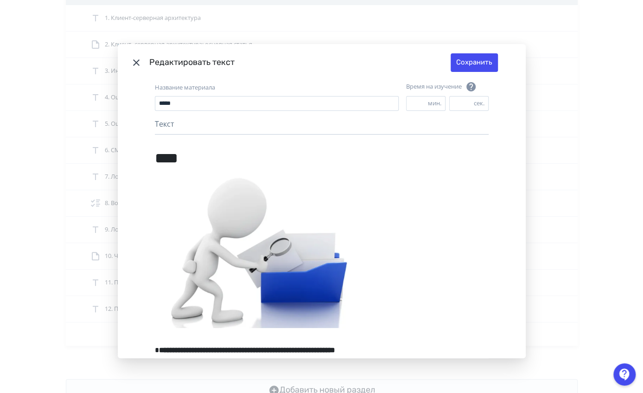
click at [278, 115] on div "Название материала **** Время на изучение * мин. ** сек." at bounding box center [322, 99] width 334 height 37
click at [268, 111] on div "Название материала **** Время на изучение * мин. ** сек." at bounding box center [322, 99] width 334 height 37
click at [265, 105] on input "****" at bounding box center [277, 103] width 244 height 15
click at [134, 58] on icon "Modal" at bounding box center [136, 62] width 11 height 11
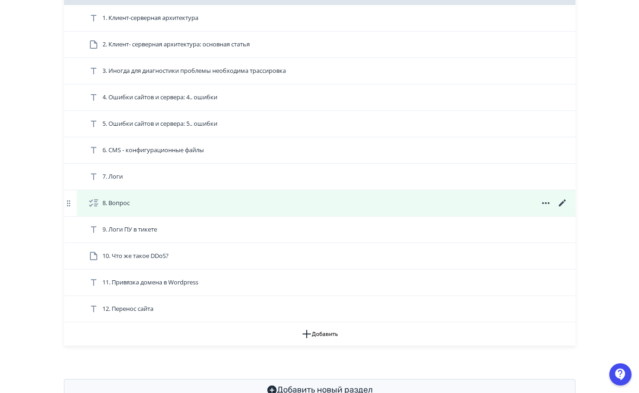
click at [559, 209] on icon at bounding box center [562, 203] width 11 height 11
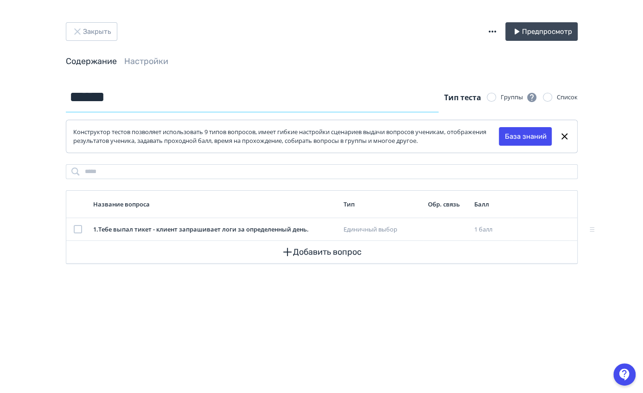
drag, startPoint x: 203, startPoint y: 100, endPoint x: 9, endPoint y: 114, distance: 194.8
click at [9, 114] on div "Закрыть Предпросмотр Содержание Настройки ****** Тип теста Группы Список Констр…" at bounding box center [321, 196] width 643 height 393
click at [97, 32] on button "Закрыть" at bounding box center [91, 31] width 51 height 19
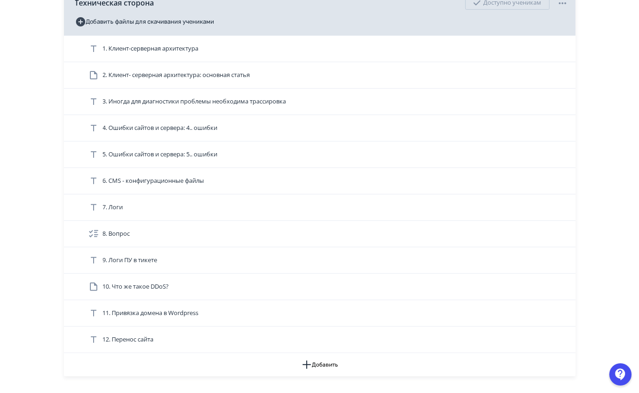
scroll to position [318, 0]
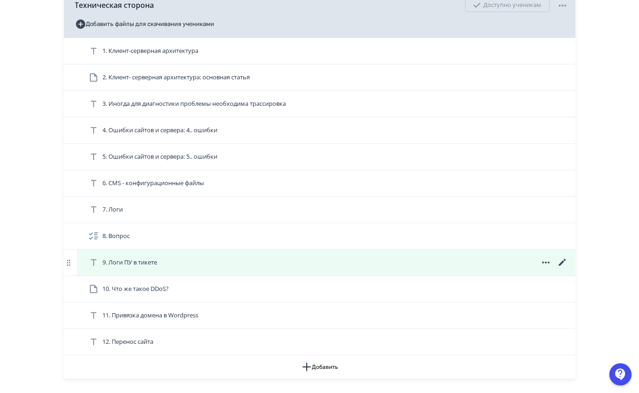
click at [560, 268] on icon at bounding box center [562, 262] width 11 height 11
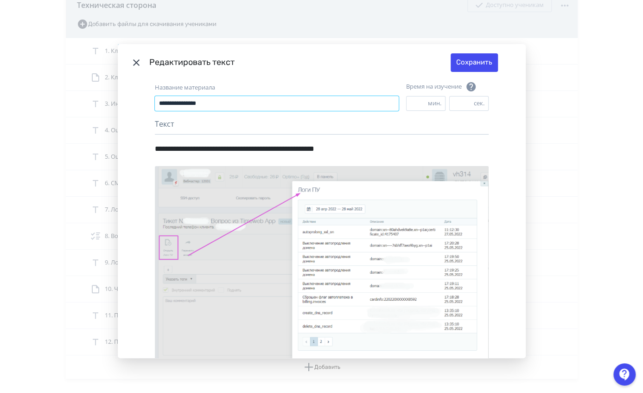
drag, startPoint x: 289, startPoint y: 109, endPoint x: 108, endPoint y: 122, distance: 181.3
click at [108, 122] on div "**********" at bounding box center [321, 196] width 643 height 393
click at [132, 61] on icon "Modal" at bounding box center [136, 62] width 11 height 11
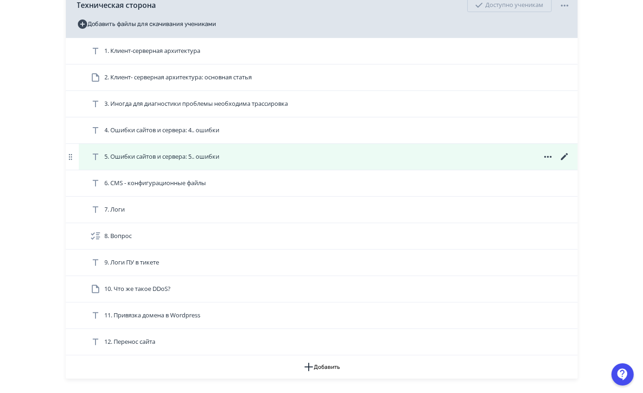
scroll to position [389, 0]
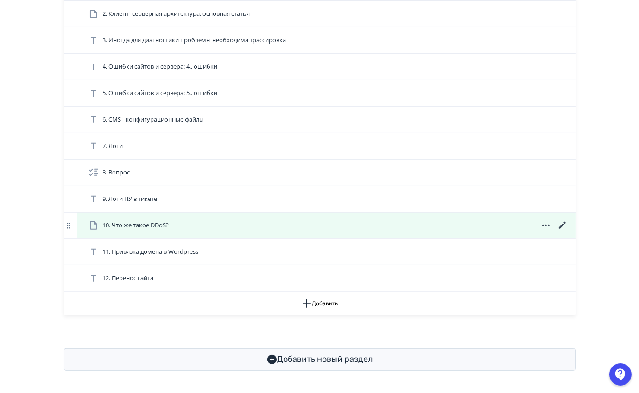
click at [563, 225] on icon at bounding box center [562, 225] width 7 height 7
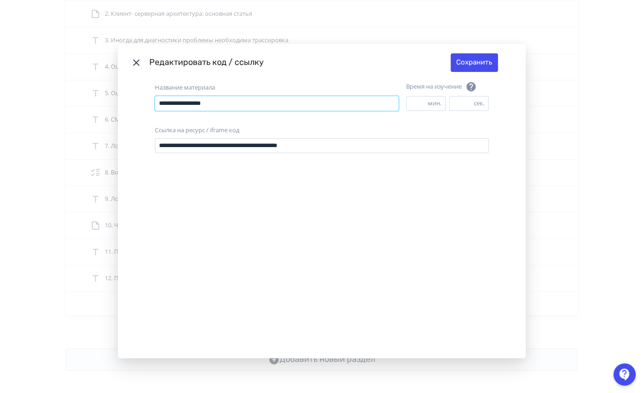
drag, startPoint x: 289, startPoint y: 98, endPoint x: 14, endPoint y: 135, distance: 277.0
click at [14, 135] on div "**********" at bounding box center [321, 196] width 643 height 393
click at [135, 56] on header "Редактировать код / ссылку Сохранить" at bounding box center [322, 62] width 408 height 37
click at [135, 57] on icon "Modal" at bounding box center [136, 62] width 11 height 11
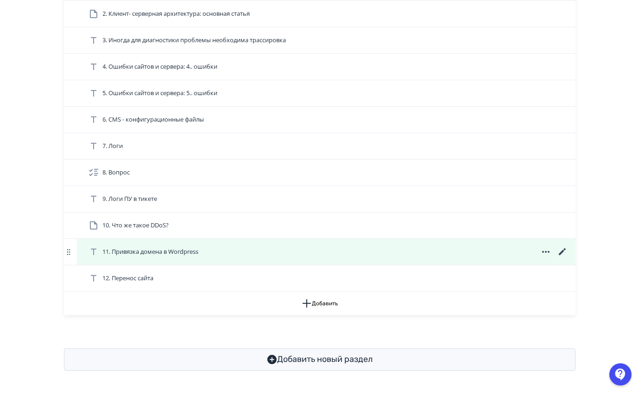
click at [558, 250] on icon at bounding box center [562, 251] width 11 height 11
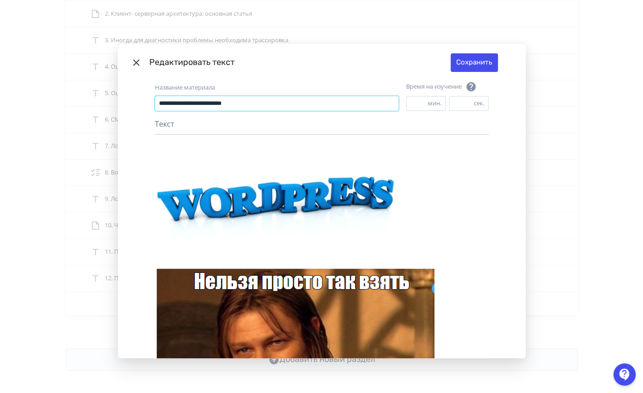
drag, startPoint x: 293, startPoint y: 102, endPoint x: 78, endPoint y: 109, distance: 215.2
click at [78, 109] on div "**********" at bounding box center [321, 196] width 643 height 393
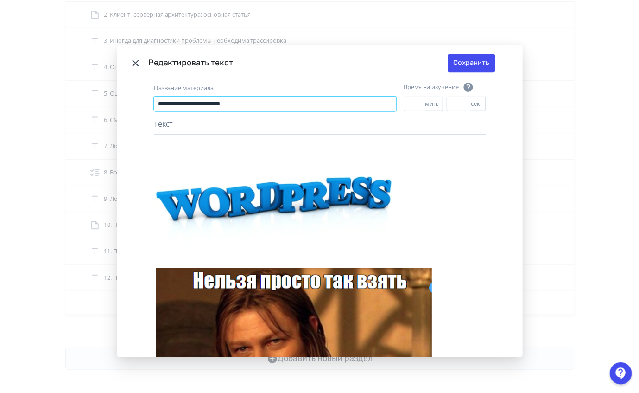
scroll to position [0, 0]
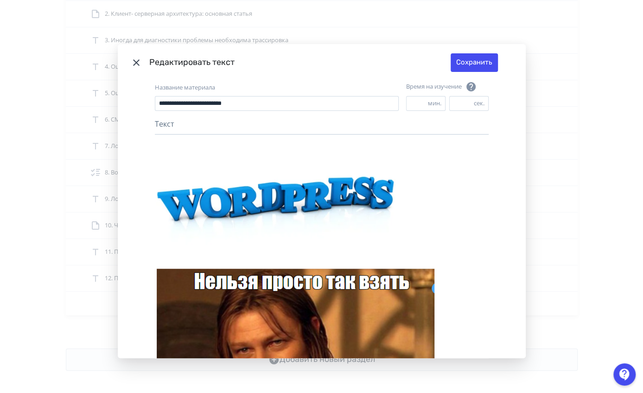
click at [131, 60] on icon "Modal" at bounding box center [136, 62] width 11 height 11
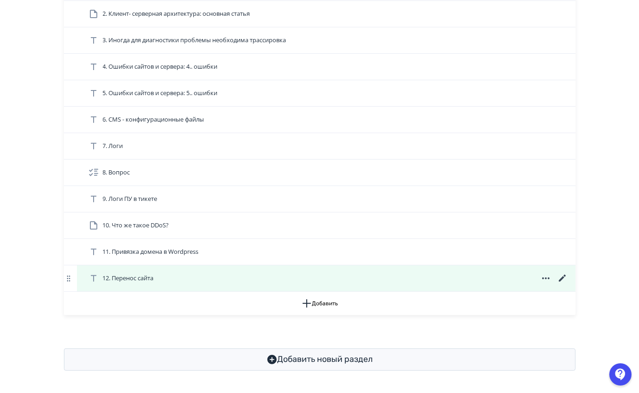
click at [565, 276] on icon at bounding box center [562, 277] width 7 height 7
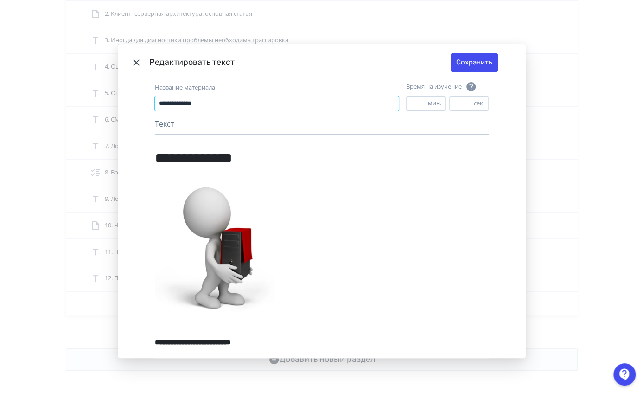
drag, startPoint x: 245, startPoint y: 100, endPoint x: 97, endPoint y: 107, distance: 147.6
click at [97, 107] on div "**********" at bounding box center [321, 196] width 643 height 393
click at [132, 63] on icon "Modal" at bounding box center [136, 62] width 11 height 11
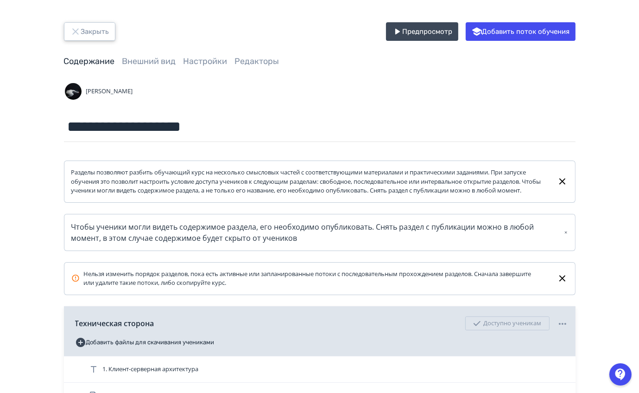
click at [89, 33] on button "Закрыть" at bounding box center [89, 31] width 51 height 19
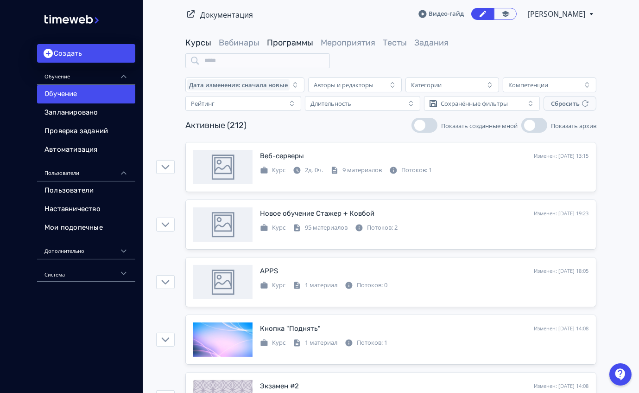
click at [288, 39] on link "Программы" at bounding box center [290, 43] width 46 height 10
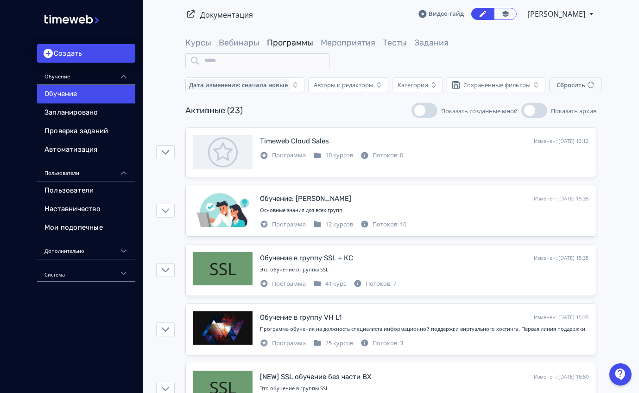
click at [409, 54] on div "Курсы Вебинары Программы Мероприятия Тесты Задания" at bounding box center [390, 52] width 411 height 31
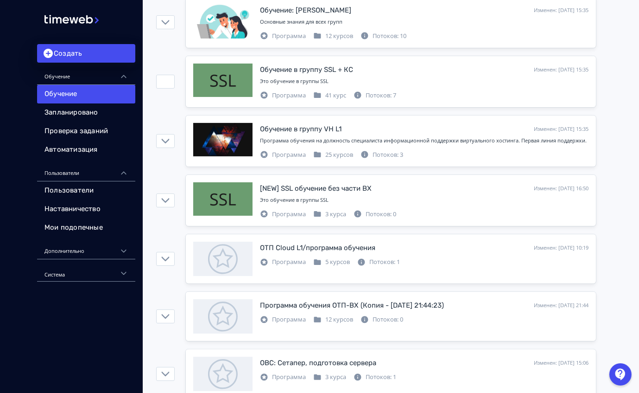
scroll to position [200, 0]
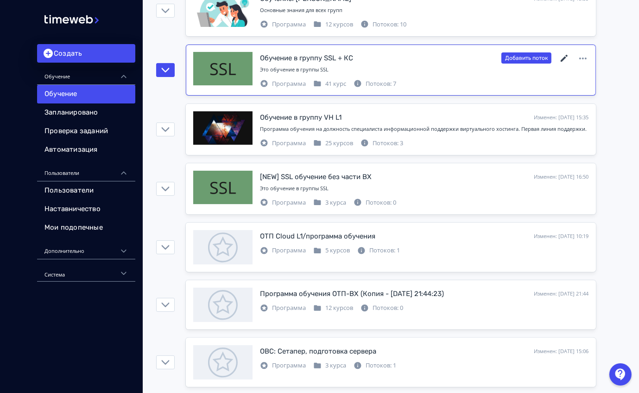
click at [561, 59] on icon at bounding box center [564, 58] width 11 height 11
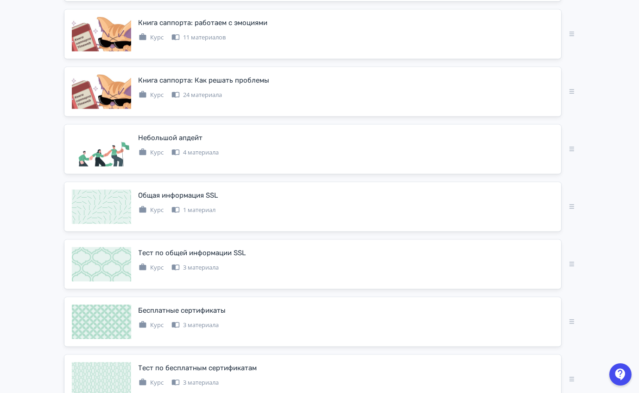
scroll to position [1490, 0]
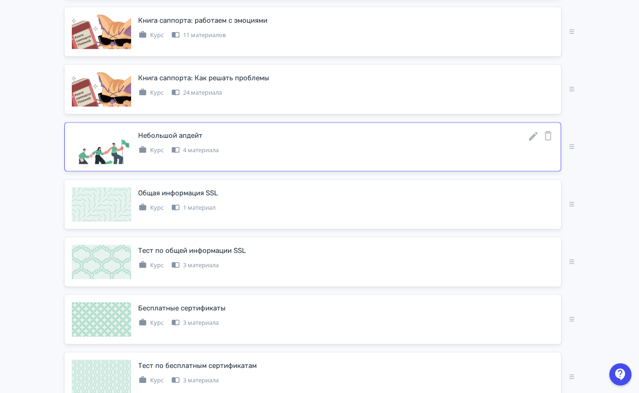
click at [532, 132] on icon at bounding box center [533, 136] width 9 height 9
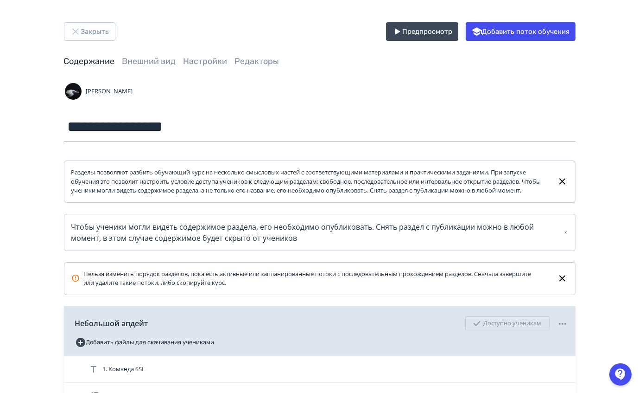
click at [179, 125] on input "**********" at bounding box center [320, 127] width 512 height 30
click at [204, 123] on input "**********" at bounding box center [320, 127] width 512 height 30
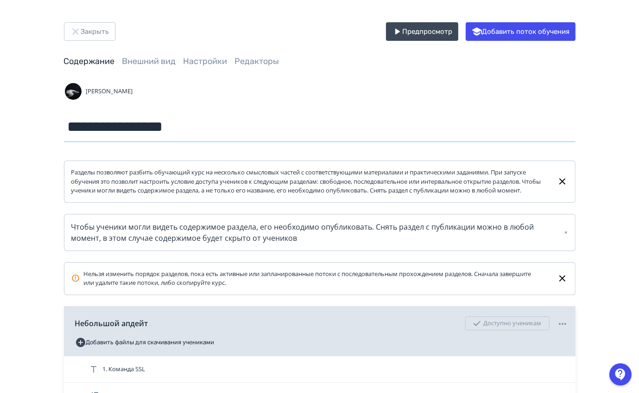
click at [204, 123] on input "**********" at bounding box center [320, 127] width 512 height 30
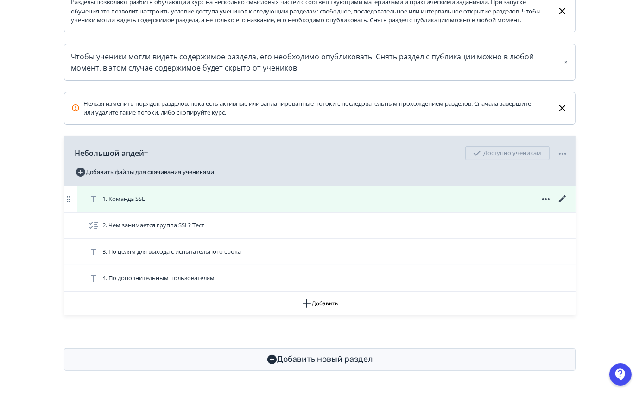
click at [562, 202] on icon at bounding box center [562, 198] width 11 height 11
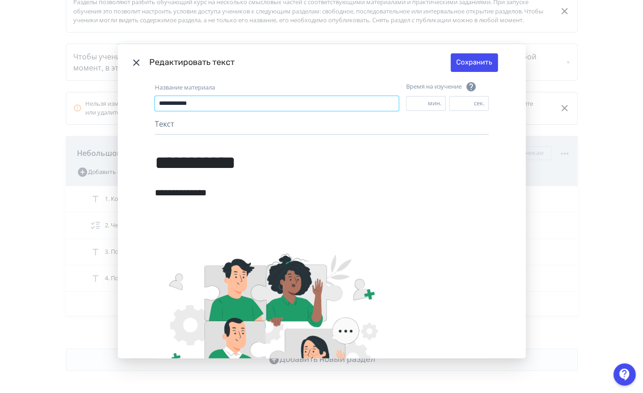
drag, startPoint x: 281, startPoint y: 103, endPoint x: 7, endPoint y: 147, distance: 276.5
click at [7, 147] on div "**********" at bounding box center [321, 196] width 643 height 393
click at [136, 62] on icon "Modal" at bounding box center [136, 62] width 11 height 11
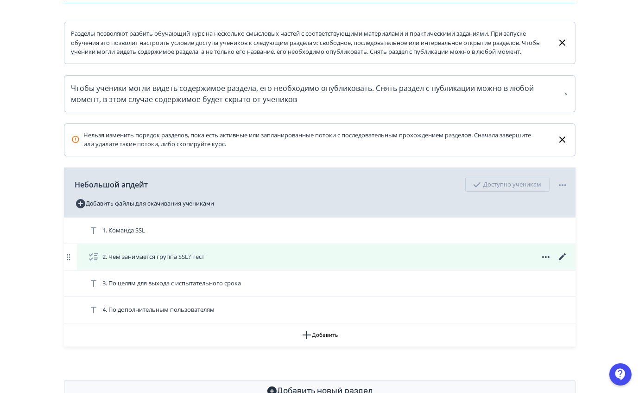
scroll to position [140, 0]
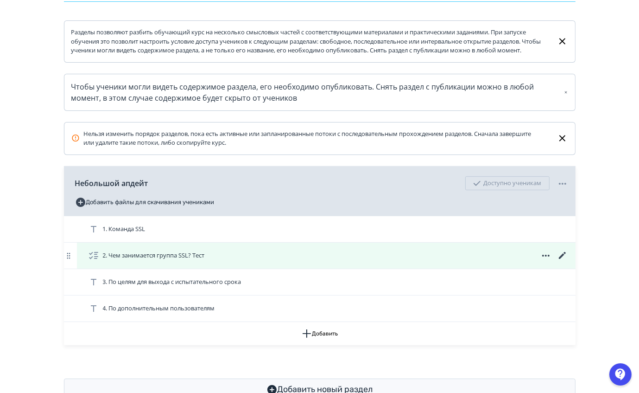
click at [563, 259] on icon at bounding box center [562, 255] width 7 height 7
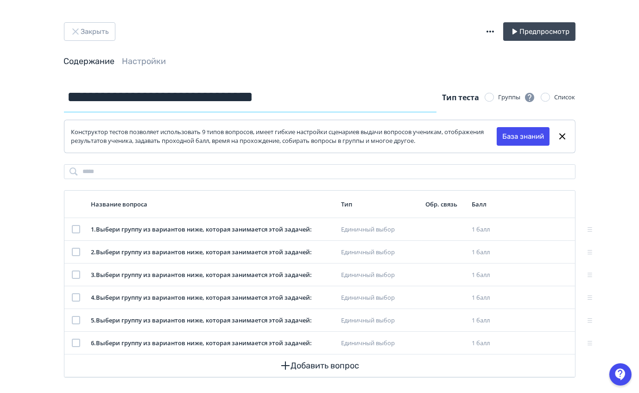
drag, startPoint x: 350, startPoint y: 84, endPoint x: 9, endPoint y: 105, distance: 341.4
click at [9, 105] on div "**********" at bounding box center [319, 200] width 639 height 400
click at [83, 26] on button "Закрыть" at bounding box center [89, 31] width 51 height 19
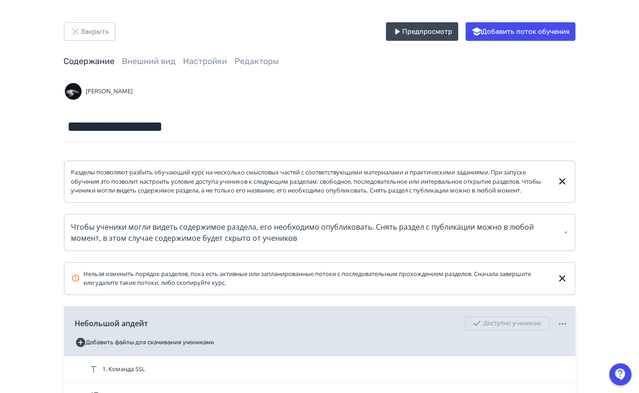
scroll to position [179, 0]
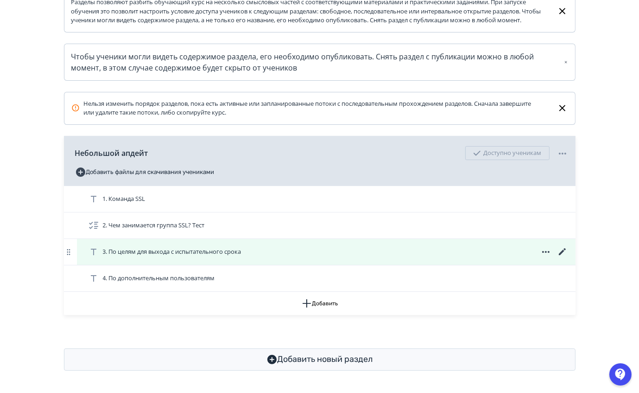
click at [560, 251] on icon at bounding box center [562, 251] width 11 height 11
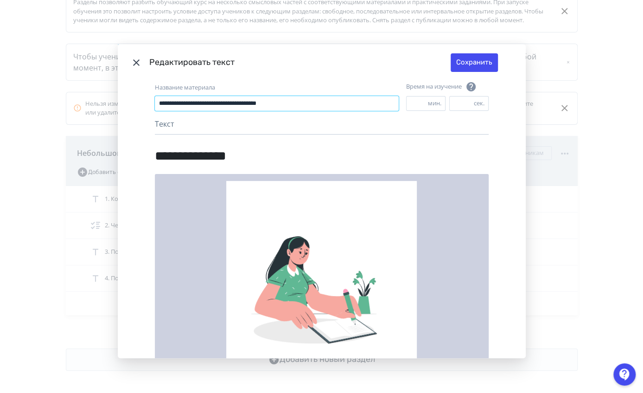
drag, startPoint x: 320, startPoint y: 104, endPoint x: 32, endPoint y: 115, distance: 288.1
click at [32, 115] on div "**********" at bounding box center [321, 196] width 643 height 393
click at [132, 56] on header "Редактировать текст Сохранить" at bounding box center [322, 62] width 408 height 37
click at [140, 65] on header "Редактировать текст Сохранить" at bounding box center [322, 62] width 408 height 37
click at [135, 62] on icon "Modal" at bounding box center [136, 62] width 11 height 11
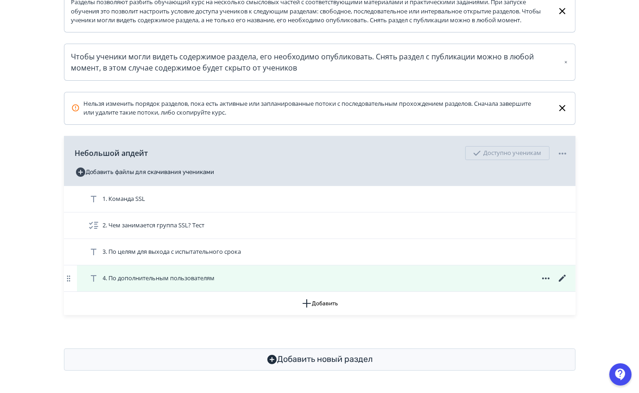
click at [559, 277] on icon at bounding box center [562, 278] width 11 height 11
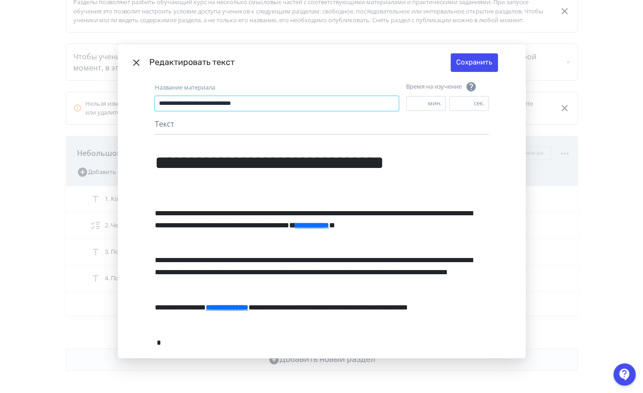
drag, startPoint x: 281, startPoint y: 97, endPoint x: 38, endPoint y: 99, distance: 242.5
click at [38, 99] on div "**********" at bounding box center [321, 196] width 643 height 393
click at [141, 57] on header "Редактировать текст Сохранить" at bounding box center [322, 62] width 408 height 37
click at [136, 60] on icon "Modal" at bounding box center [136, 62] width 6 height 6
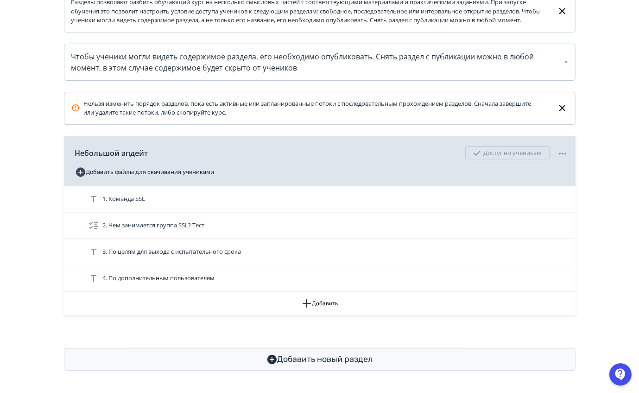
scroll to position [0, 0]
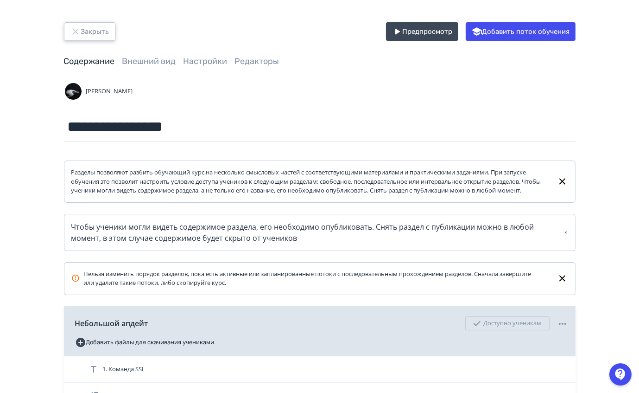
click at [76, 28] on icon "button" at bounding box center [75, 31] width 11 height 11
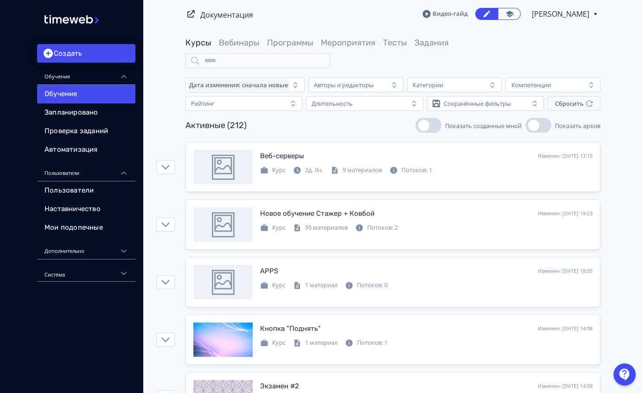
click at [282, 46] on link "Программы" at bounding box center [290, 43] width 46 height 10
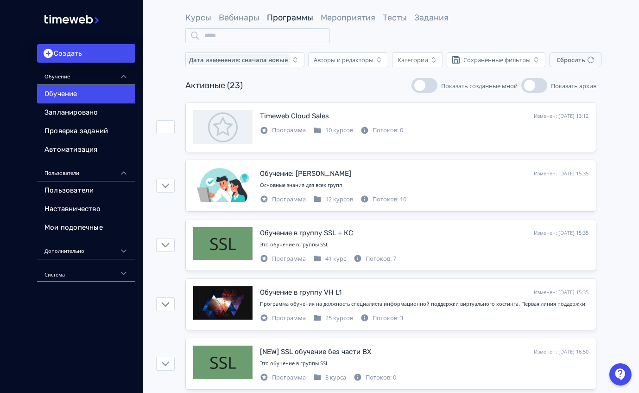
scroll to position [21, 0]
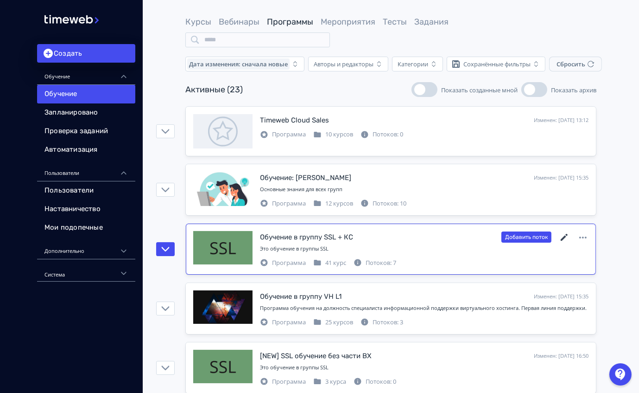
click at [561, 236] on icon at bounding box center [564, 237] width 11 height 11
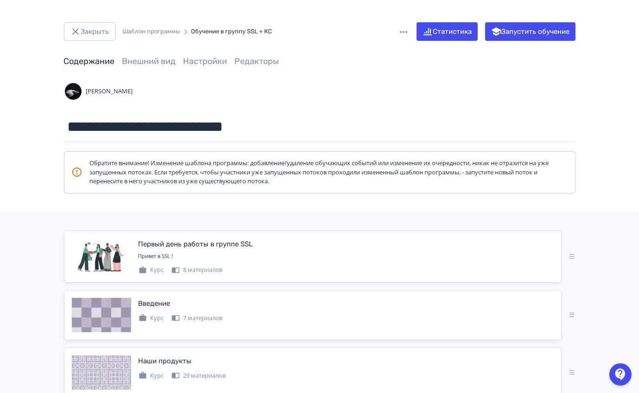
click at [373, 101] on div "**********" at bounding box center [320, 137] width 556 height 111
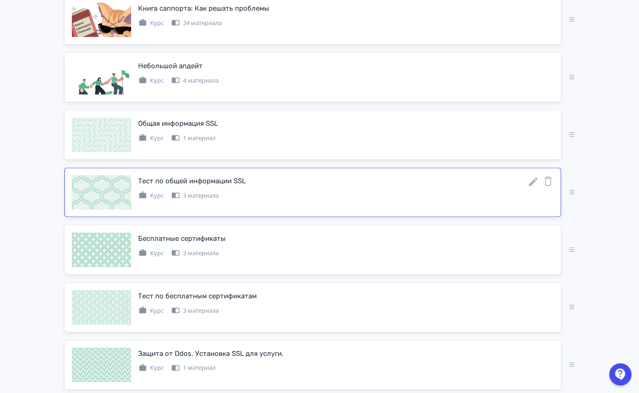
scroll to position [1430, 0]
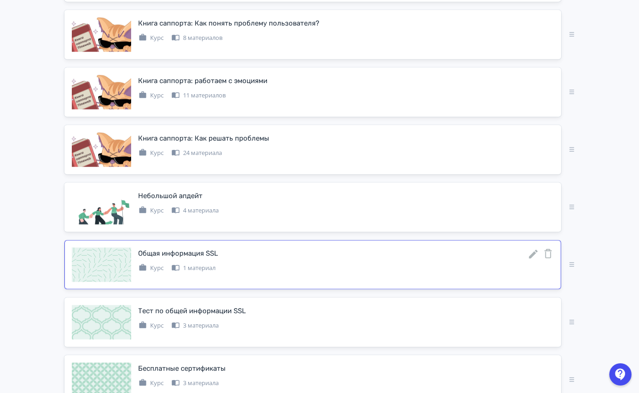
click at [536, 249] on icon at bounding box center [533, 254] width 11 height 11
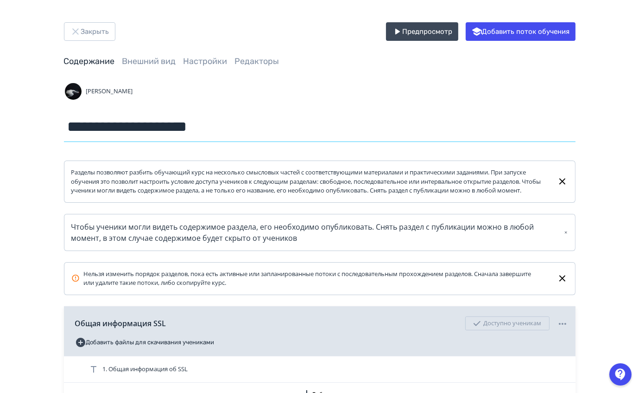
drag, startPoint x: 140, startPoint y: 134, endPoint x: 5, endPoint y: 137, distance: 135.4
click at [5, 137] on div "**********" at bounding box center [319, 242] width 639 height 484
click at [172, 128] on input "**********" at bounding box center [320, 127] width 512 height 30
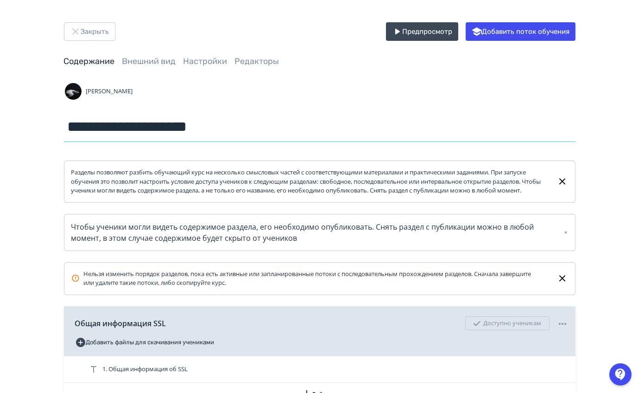
scroll to position [100, 0]
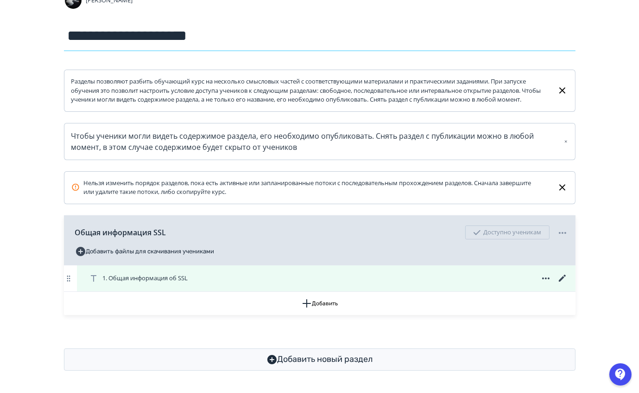
click at [563, 277] on icon at bounding box center [562, 277] width 7 height 7
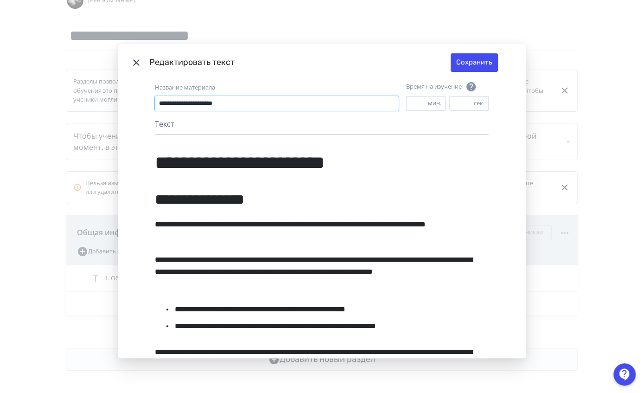
drag, startPoint x: 255, startPoint y: 95, endPoint x: 54, endPoint y: 103, distance: 201.4
click at [54, 103] on div "**********" at bounding box center [321, 196] width 643 height 393
click at [136, 63] on icon "Modal" at bounding box center [136, 62] width 11 height 11
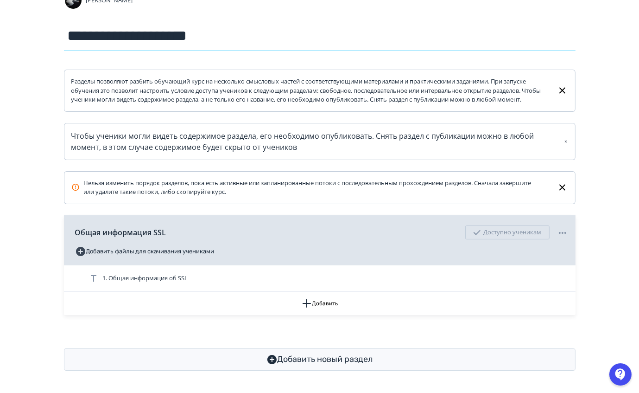
scroll to position [0, 0]
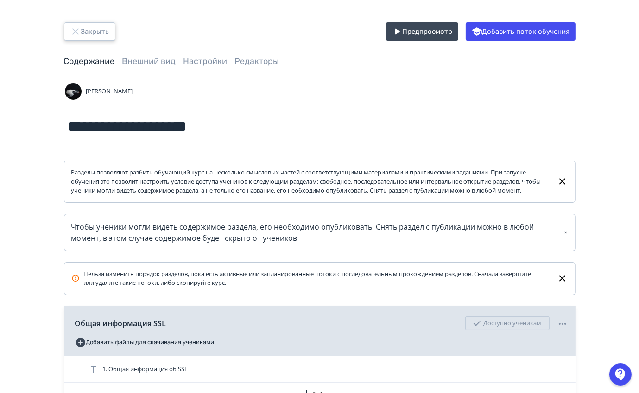
click at [83, 34] on button "Закрыть" at bounding box center [89, 31] width 51 height 19
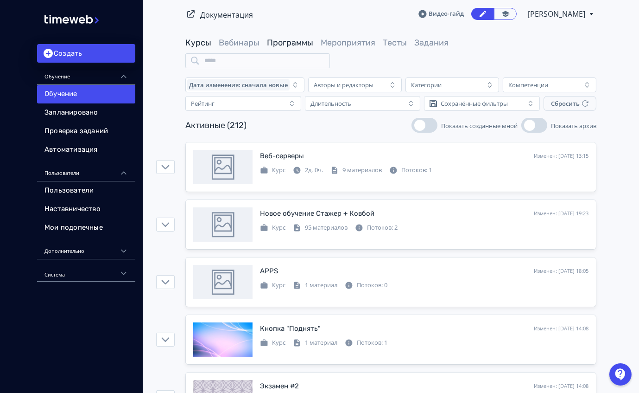
click at [294, 43] on link "Программы" at bounding box center [290, 43] width 46 height 10
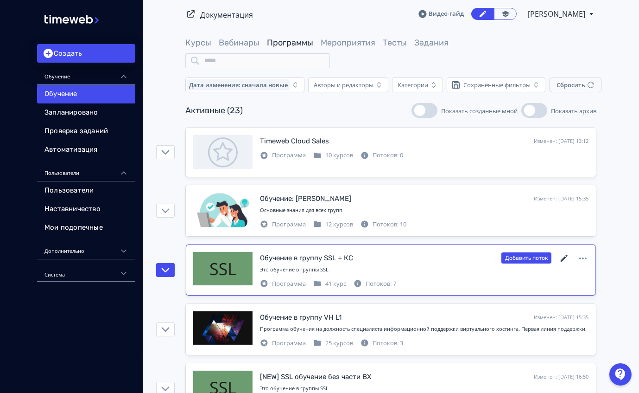
click at [563, 257] on icon at bounding box center [564, 258] width 7 height 7
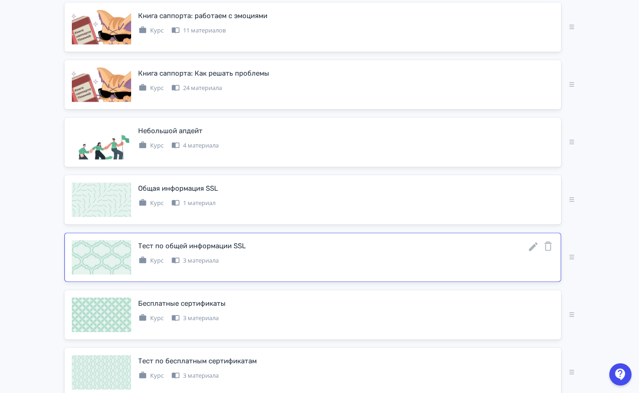
scroll to position [1502, 0]
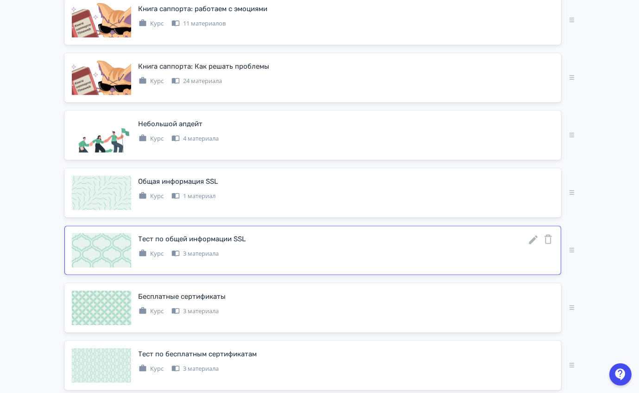
click at [533, 234] on icon at bounding box center [533, 239] width 11 height 11
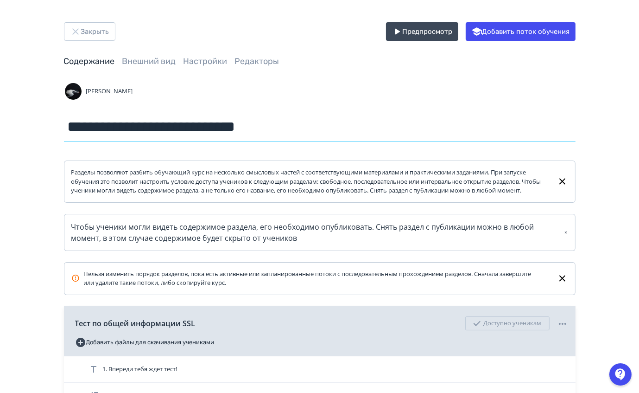
drag, startPoint x: 337, startPoint y: 125, endPoint x: 23, endPoint y: 134, distance: 313.5
click at [23, 134] on div "**********" at bounding box center [319, 268] width 639 height 536
click at [230, 120] on input "**********" at bounding box center [320, 127] width 512 height 30
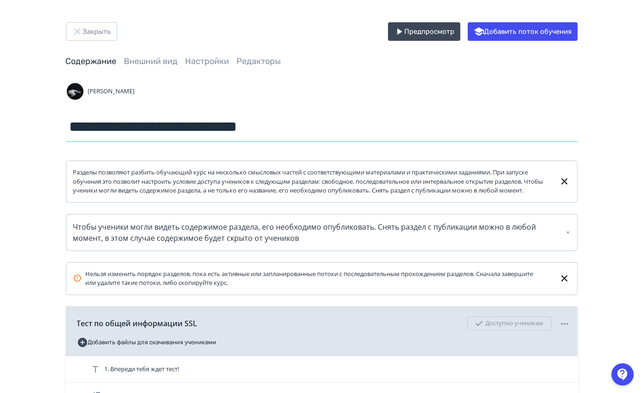
scroll to position [153, 0]
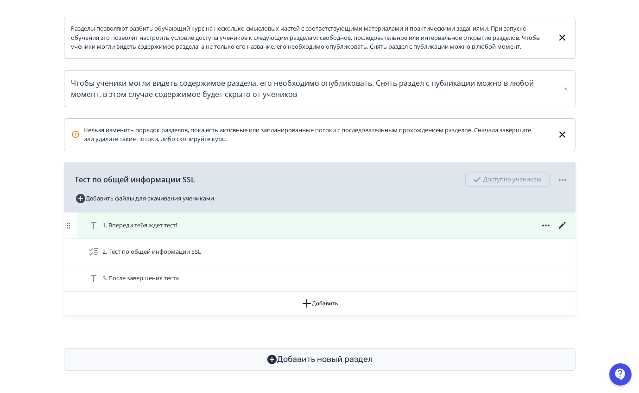
click at [563, 225] on icon at bounding box center [562, 225] width 7 height 7
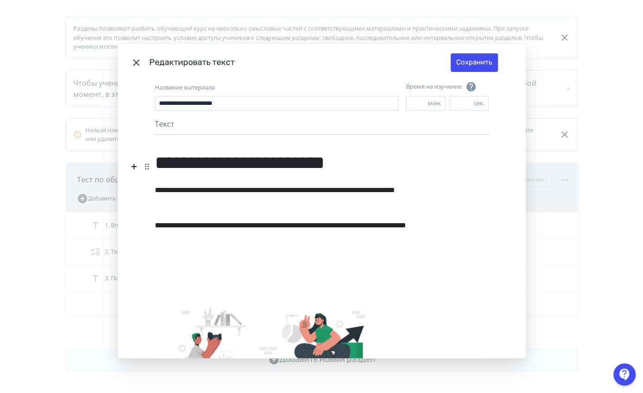
click at [272, 93] on div "**********" at bounding box center [277, 97] width 244 height 28
drag, startPoint x: 267, startPoint y: 103, endPoint x: 5, endPoint y: 132, distance: 263.5
click at [5, 132] on div "**********" at bounding box center [321, 196] width 643 height 393
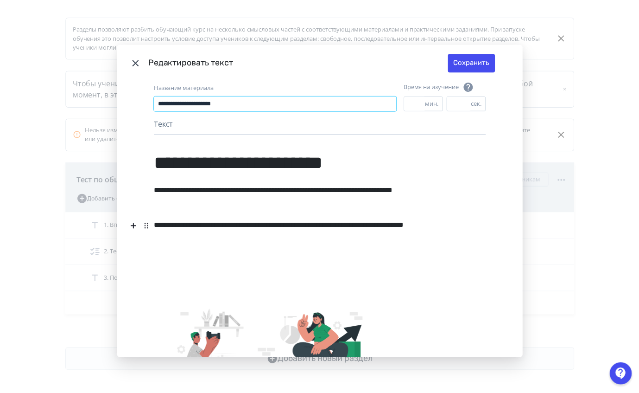
scroll to position [166, 0]
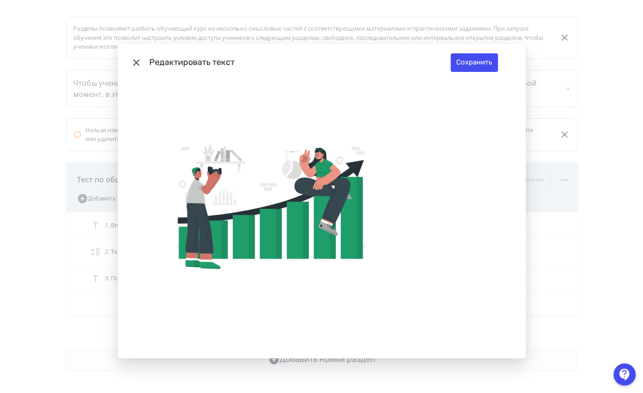
click at [133, 63] on icon "Modal" at bounding box center [136, 62] width 11 height 11
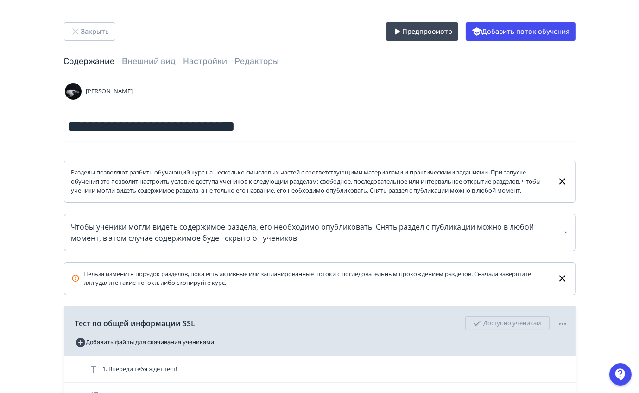
scroll to position [153, 0]
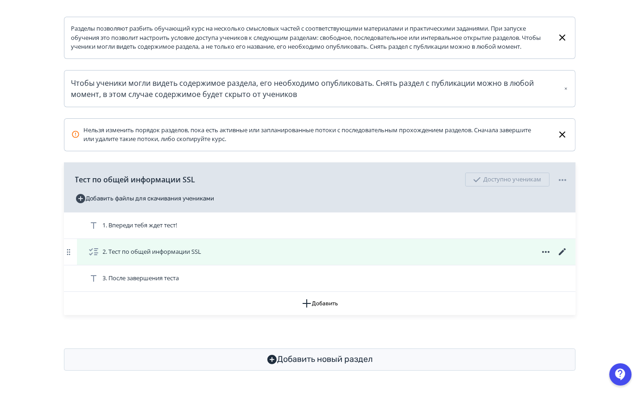
click at [559, 253] on icon at bounding box center [562, 251] width 11 height 11
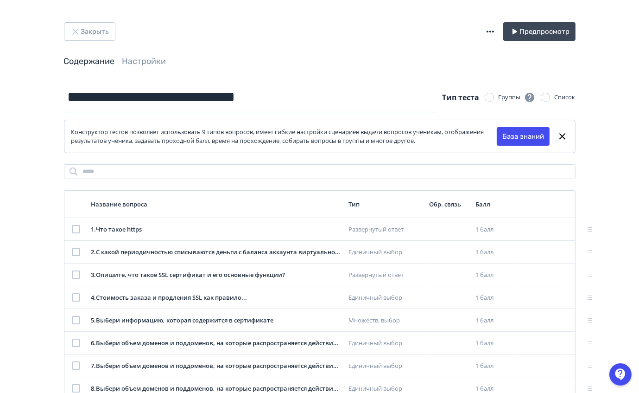
drag, startPoint x: 326, startPoint y: 100, endPoint x: 13, endPoint y: 99, distance: 312.5
click at [31, 149] on div "**********" at bounding box center [319, 325] width 639 height 650
click at [85, 26] on button "Закрыть" at bounding box center [89, 31] width 51 height 19
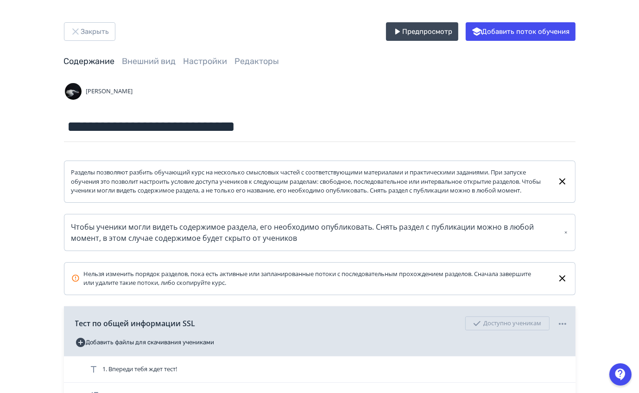
scroll to position [153, 0]
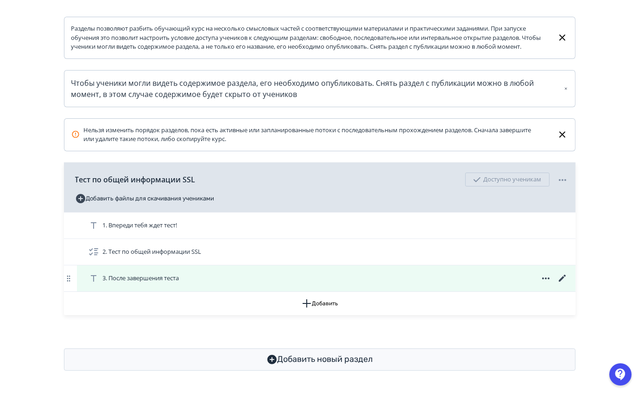
click at [563, 275] on icon at bounding box center [562, 278] width 11 height 11
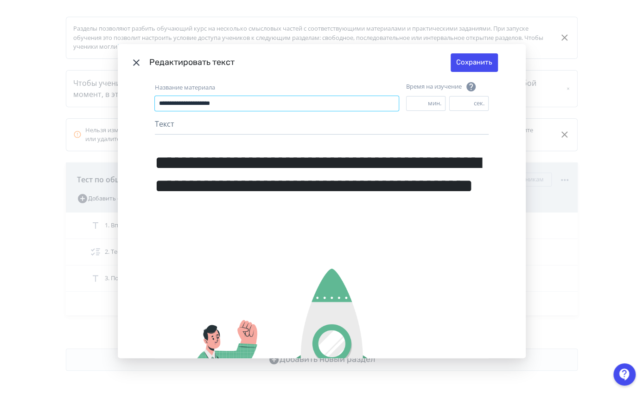
drag, startPoint x: 322, startPoint y: 101, endPoint x: 3, endPoint y: 112, distance: 318.7
click at [0, 162] on div "**********" at bounding box center [321, 196] width 643 height 393
click at [132, 58] on icon "Modal" at bounding box center [136, 62] width 11 height 11
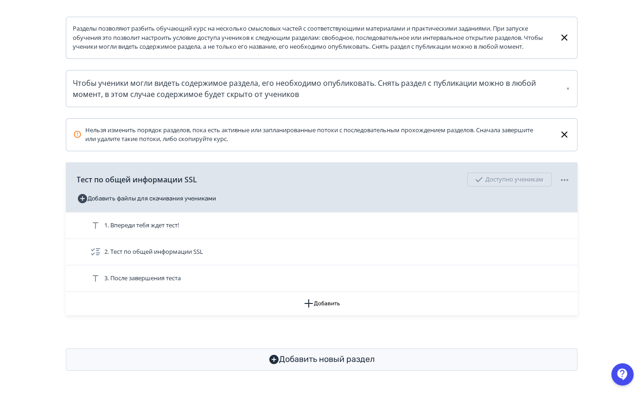
scroll to position [0, 0]
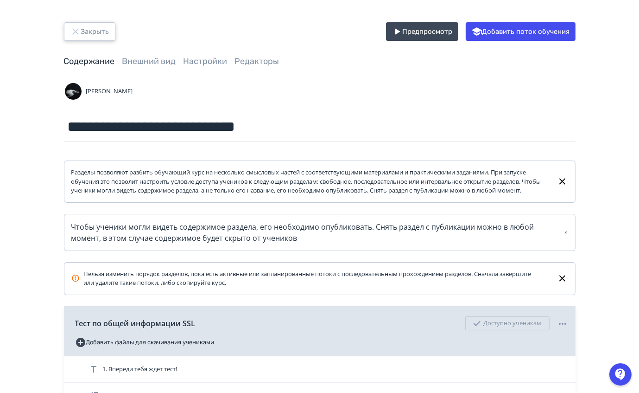
click at [94, 37] on button "Закрыть" at bounding box center [89, 31] width 51 height 19
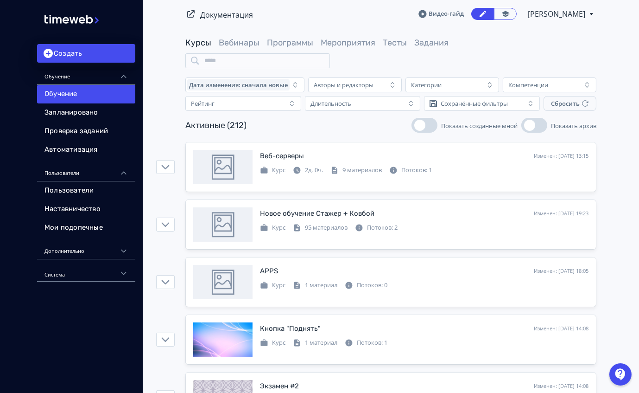
click at [401, 63] on div "Курсы Вебинары Программы Мероприятия Тесты Задания" at bounding box center [390, 52] width 411 height 31
click at [291, 39] on link "Программы" at bounding box center [290, 43] width 46 height 10
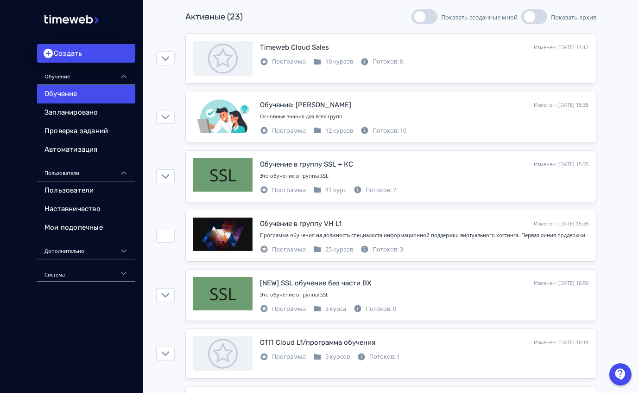
scroll to position [91, 0]
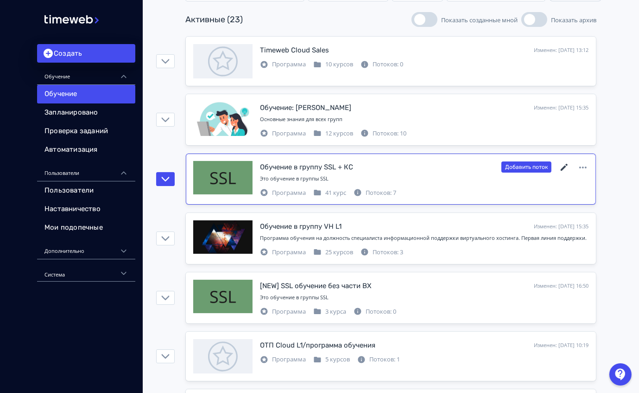
click at [564, 165] on icon at bounding box center [564, 167] width 11 height 11
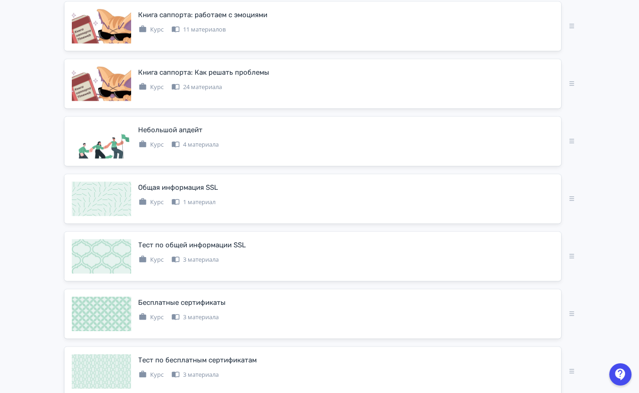
scroll to position [1496, 0]
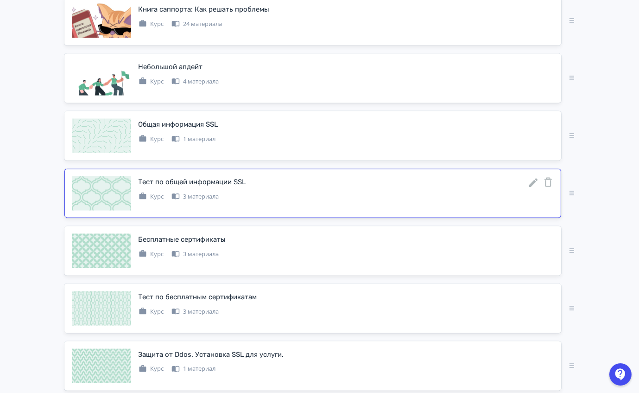
scroll to position [1560, 0]
click at [536, 235] on icon at bounding box center [533, 239] width 11 height 11
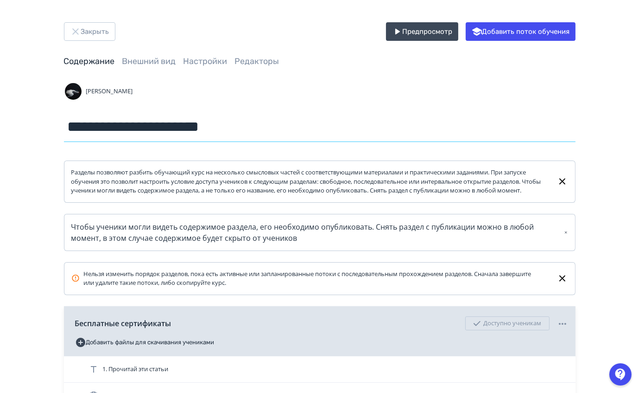
drag, startPoint x: 266, startPoint y: 118, endPoint x: 5, endPoint y: 116, distance: 260.6
click at [58, 174] on div "**********" at bounding box center [320, 268] width 556 height 492
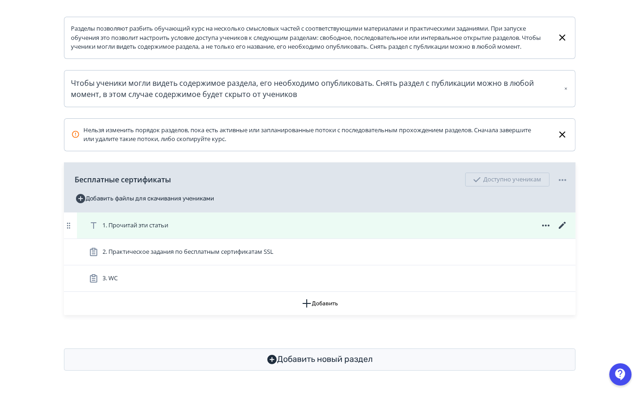
click at [561, 223] on icon at bounding box center [562, 225] width 11 height 11
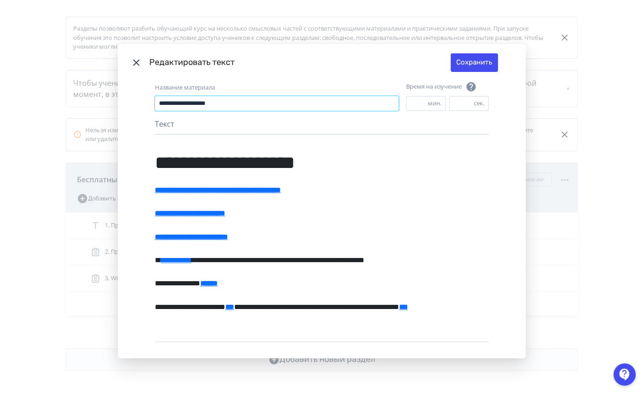
drag, startPoint x: 268, startPoint y: 97, endPoint x: 38, endPoint y: 118, distance: 231.8
click at [38, 118] on div "**********" at bounding box center [321, 196] width 643 height 393
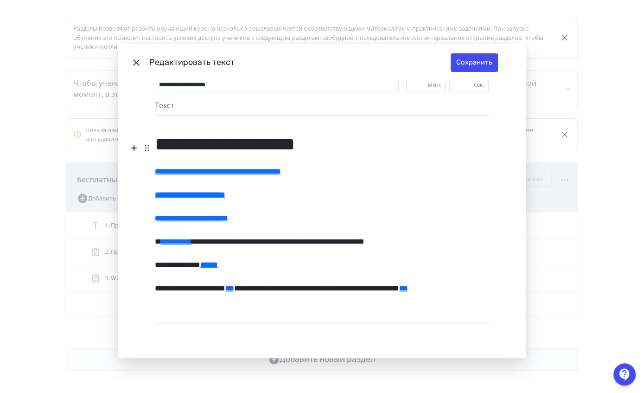
click at [133, 60] on icon "Modal" at bounding box center [136, 62] width 11 height 11
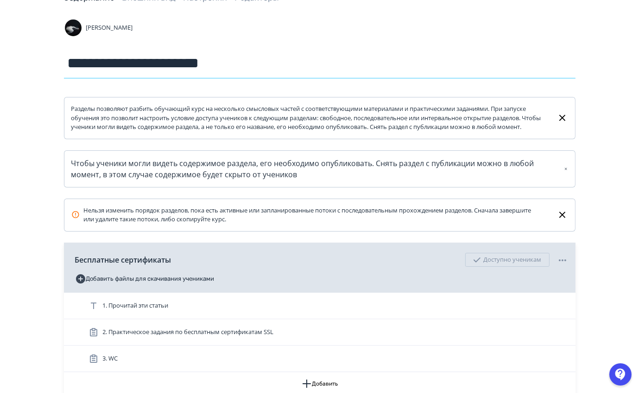
scroll to position [153, 0]
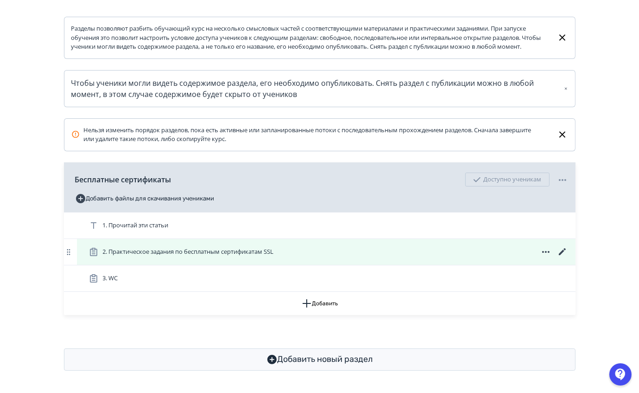
click at [562, 249] on icon at bounding box center [562, 251] width 11 height 11
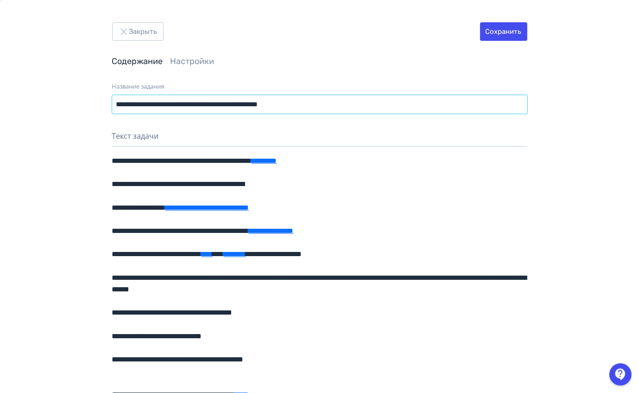
drag, startPoint x: 352, startPoint y: 107, endPoint x: 5, endPoint y: 111, distance: 347.3
click at [5, 111] on div "**********" at bounding box center [319, 391] width 639 height 782
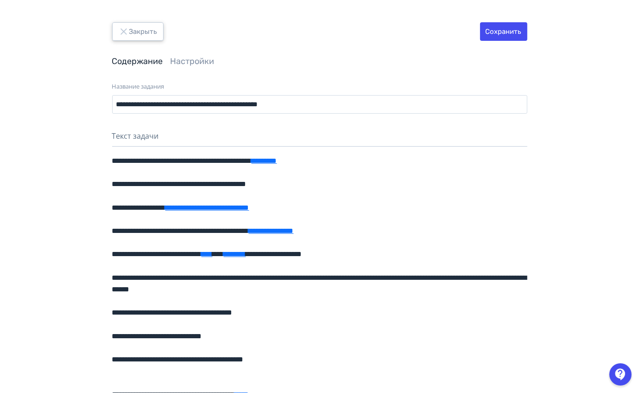
click at [128, 36] on icon "button" at bounding box center [123, 31] width 11 height 11
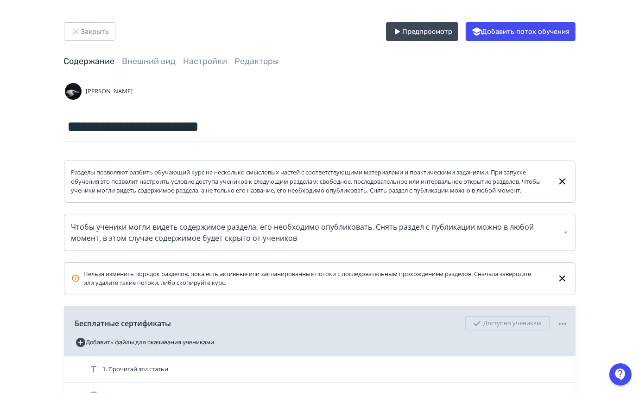
scroll to position [153, 0]
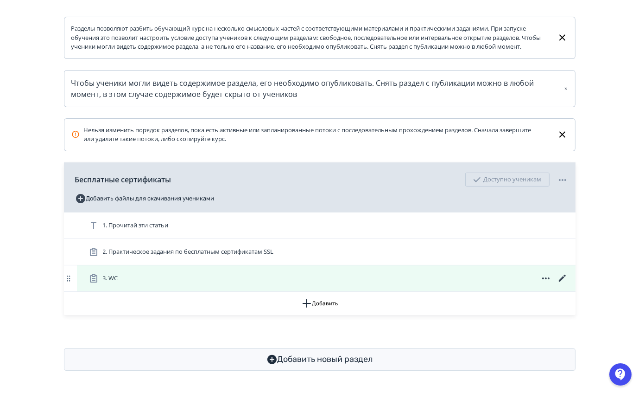
click at [561, 274] on icon at bounding box center [562, 278] width 11 height 11
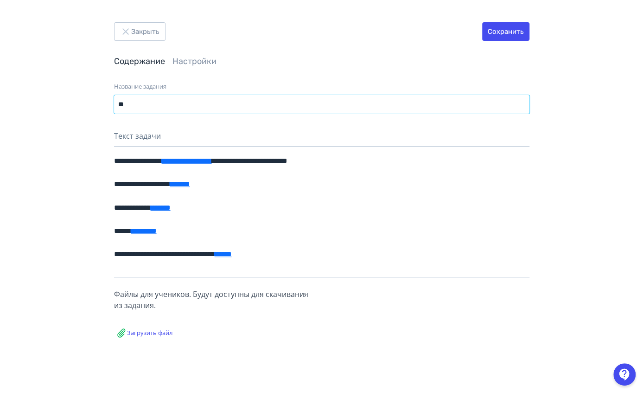
drag, startPoint x: 127, startPoint y: 111, endPoint x: 4, endPoint y: 129, distance: 124.2
click at [25, 172] on div "**********" at bounding box center [321, 196] width 643 height 393
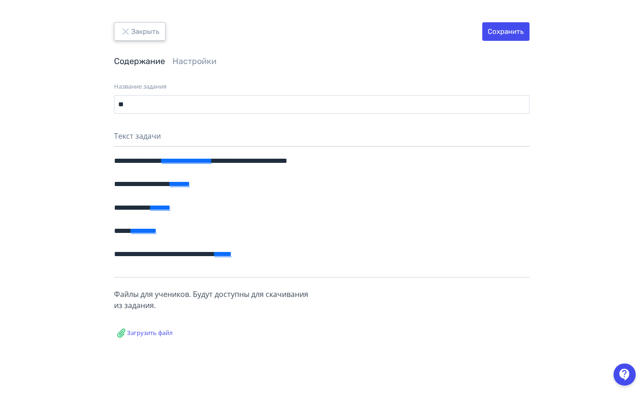
click at [143, 38] on button "Закрыть" at bounding box center [139, 31] width 51 height 19
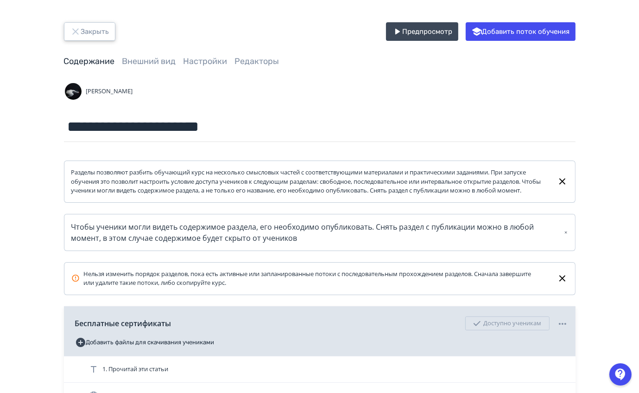
click at [99, 31] on button "Закрыть" at bounding box center [89, 31] width 51 height 19
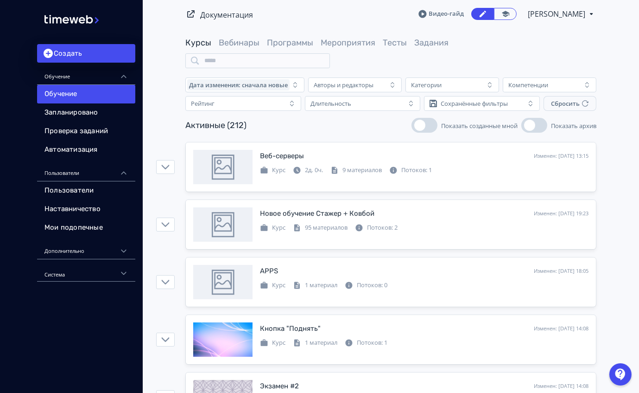
click at [279, 50] on div "Курсы Вебинары Программы Мероприятия Тесты Задания" at bounding box center [390, 52] width 411 height 31
click at [292, 39] on link "Программы" at bounding box center [290, 43] width 46 height 10
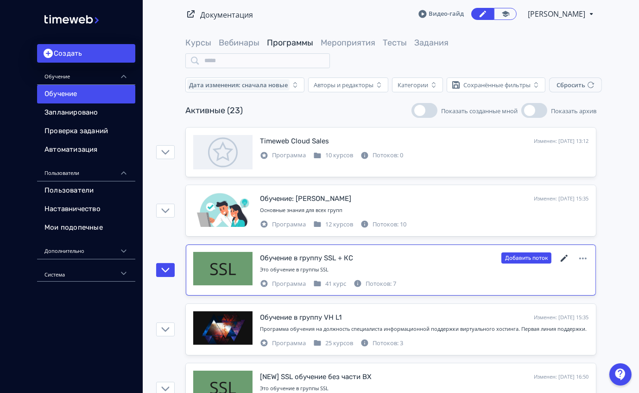
click at [566, 257] on icon at bounding box center [564, 258] width 11 height 11
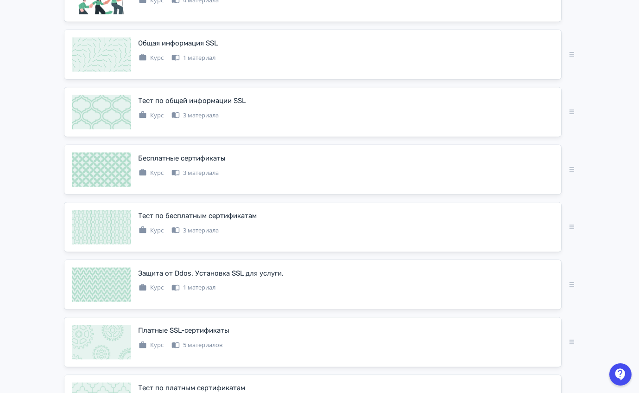
scroll to position [1642, 0]
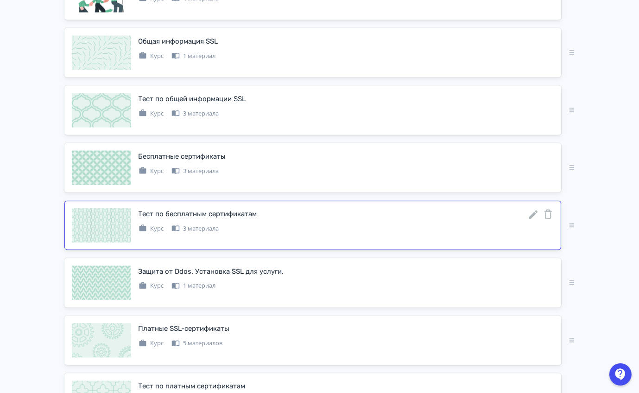
click at [535, 210] on icon at bounding box center [533, 214] width 11 height 11
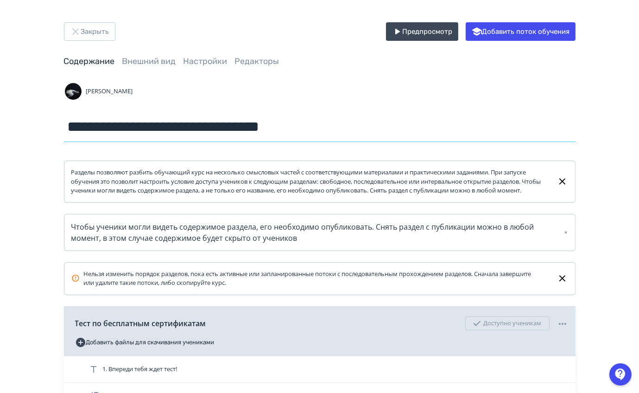
click at [229, 133] on input "**********" at bounding box center [320, 127] width 512 height 30
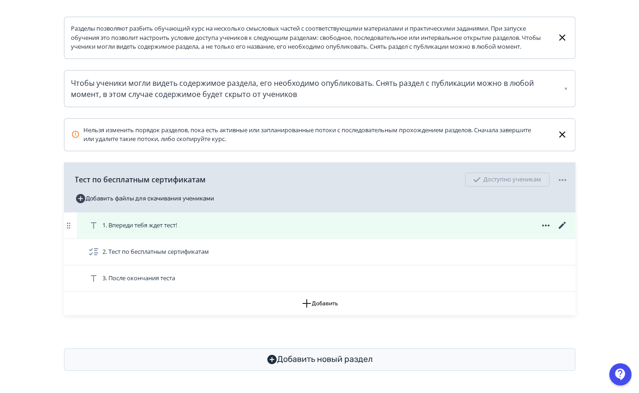
click at [561, 225] on icon at bounding box center [562, 225] width 11 height 11
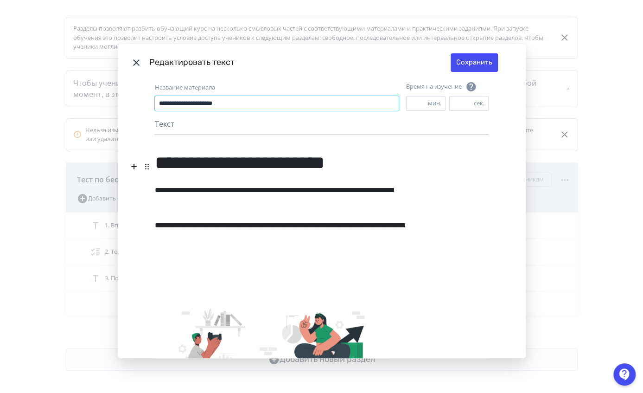
click at [294, 109] on input "**********" at bounding box center [277, 103] width 244 height 15
click at [131, 63] on icon "Modal" at bounding box center [136, 62] width 11 height 11
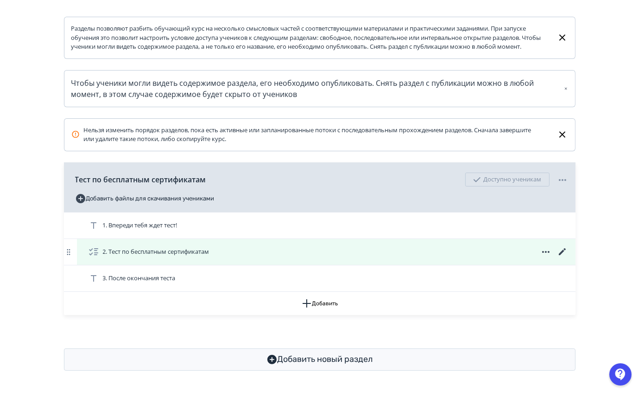
click at [562, 256] on icon at bounding box center [562, 251] width 11 height 11
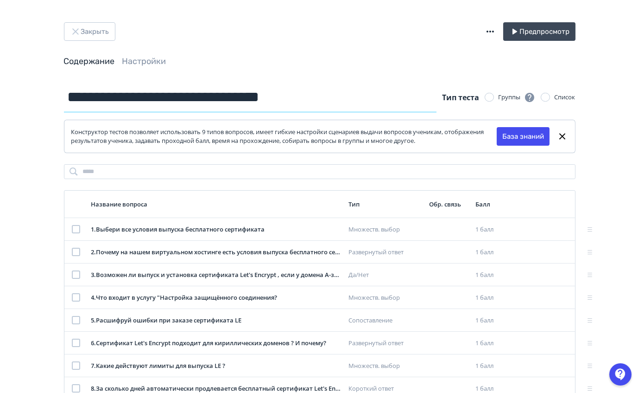
click at [282, 88] on input "**********" at bounding box center [250, 97] width 373 height 30
click at [106, 31] on button "Закрыть" at bounding box center [89, 31] width 51 height 19
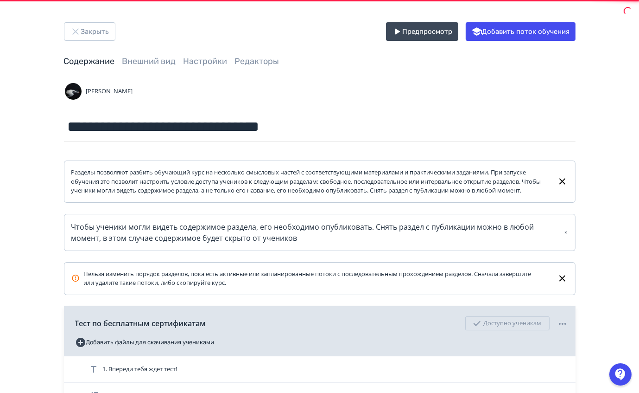
scroll to position [153, 0]
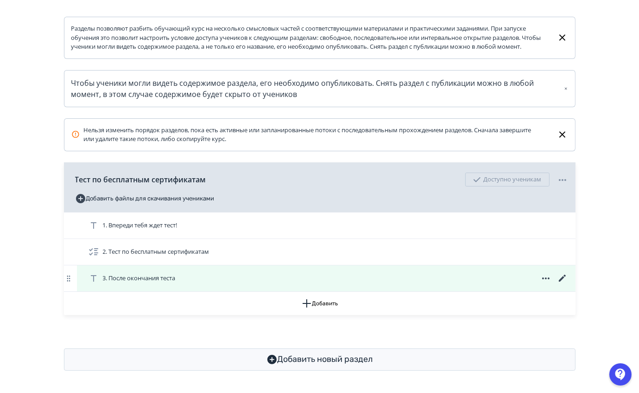
click at [559, 278] on icon at bounding box center [562, 278] width 11 height 11
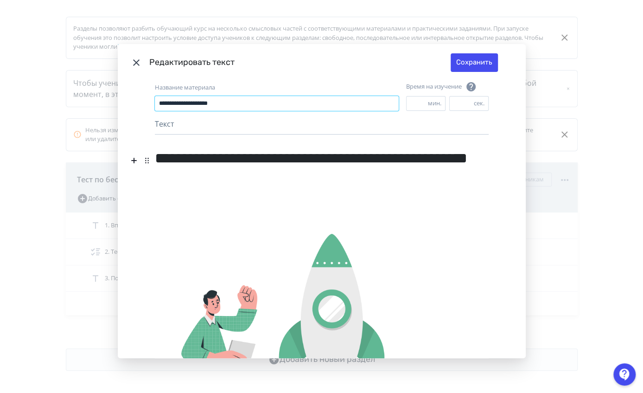
click at [275, 108] on input "**********" at bounding box center [277, 103] width 244 height 15
click at [135, 65] on icon "Modal" at bounding box center [136, 62] width 11 height 11
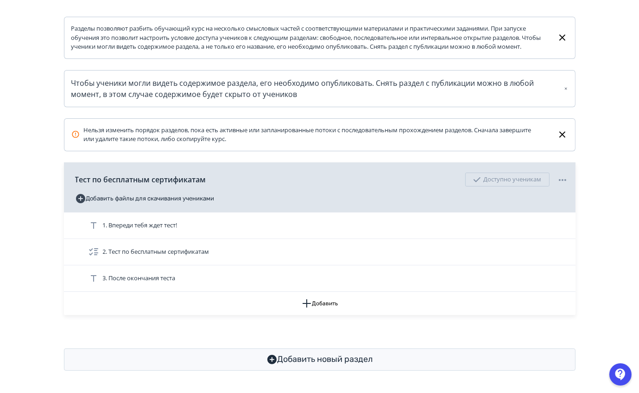
scroll to position [0, 0]
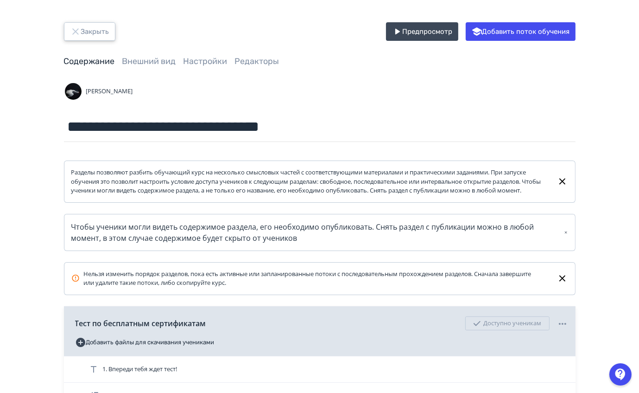
click at [81, 28] on button "Закрыть" at bounding box center [89, 31] width 51 height 19
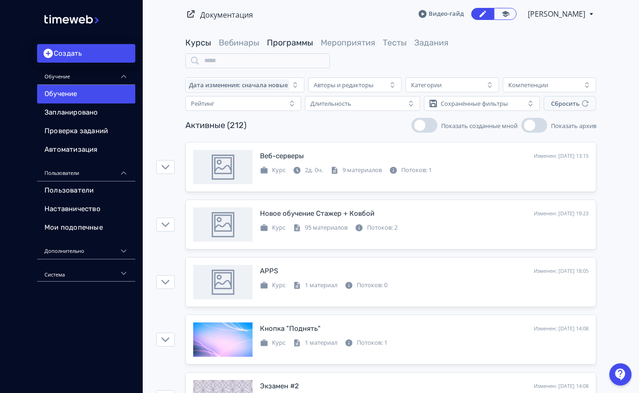
click at [292, 44] on link "Программы" at bounding box center [290, 43] width 46 height 10
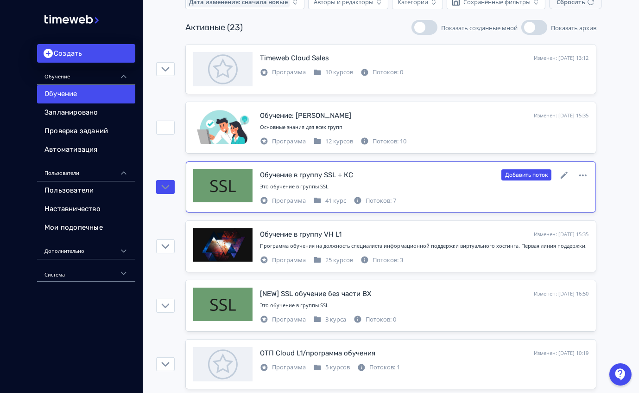
scroll to position [84, 0]
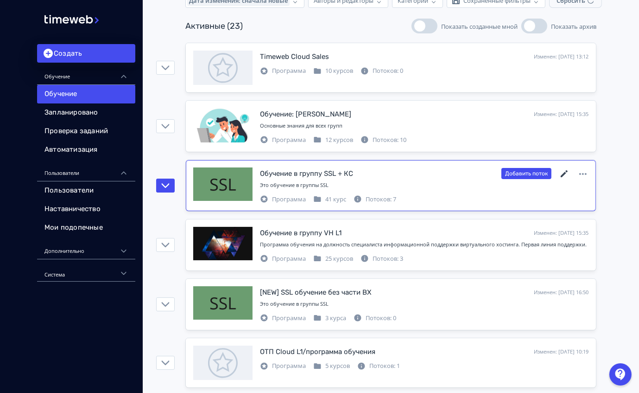
click at [563, 172] on icon at bounding box center [564, 173] width 11 height 11
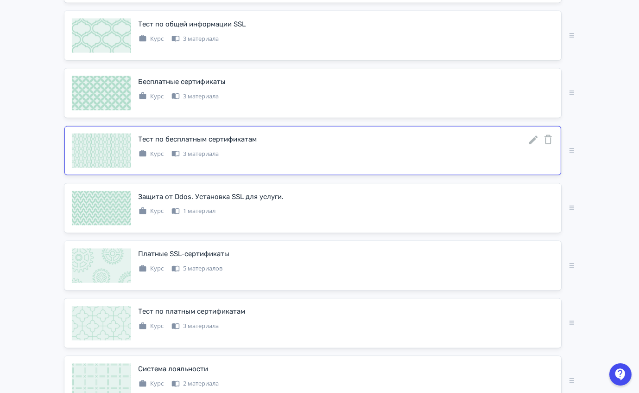
scroll to position [1721, 0]
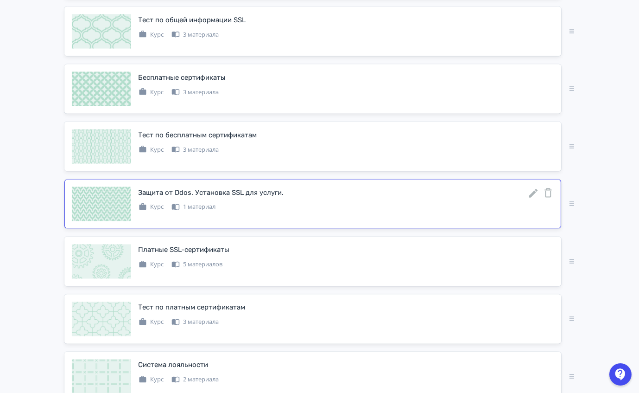
click at [536, 188] on icon at bounding box center [533, 193] width 11 height 11
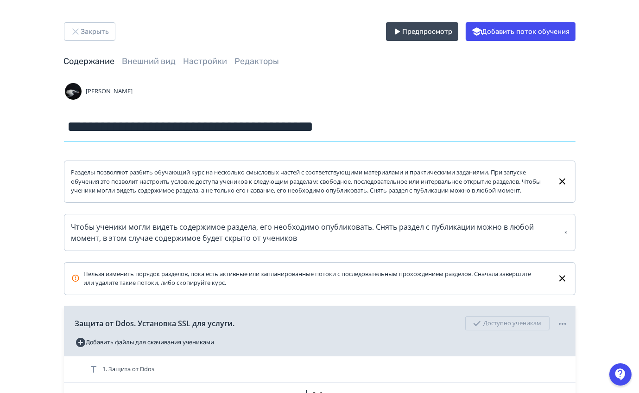
click at [276, 116] on input "**********" at bounding box center [320, 127] width 512 height 30
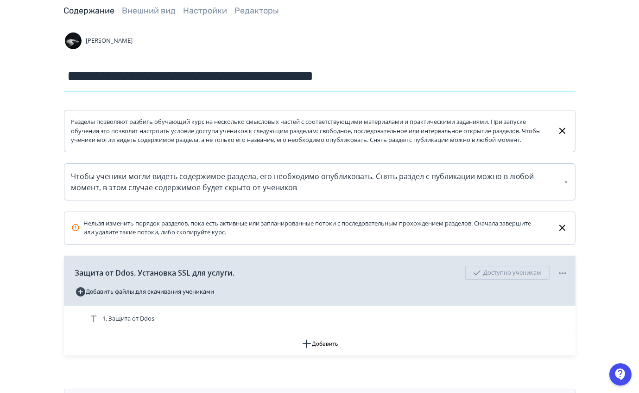
scroll to position [53, 0]
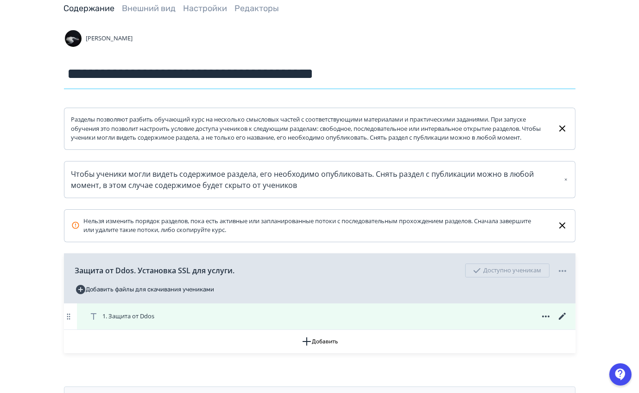
click at [563, 319] on icon at bounding box center [562, 315] width 7 height 7
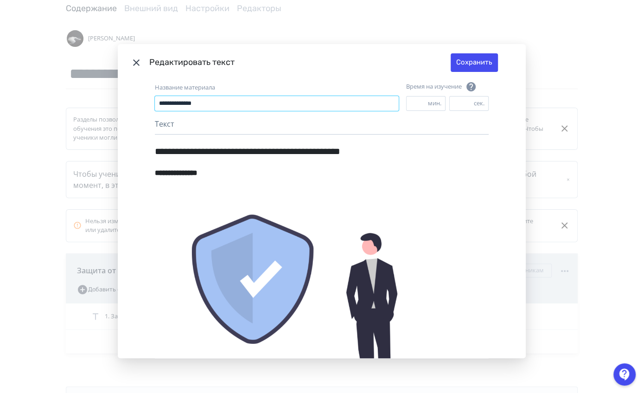
drag, startPoint x: 276, startPoint y: 97, endPoint x: 4, endPoint y: 114, distance: 272.2
click at [65, 162] on div "**********" at bounding box center [321, 196] width 643 height 393
click at [131, 62] on icon "Modal" at bounding box center [136, 62] width 11 height 11
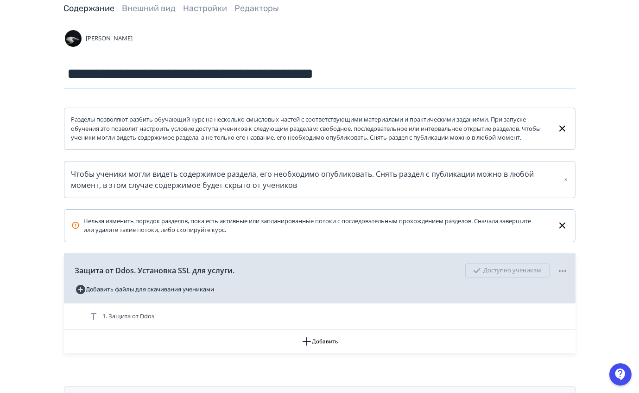
scroll to position [0, 0]
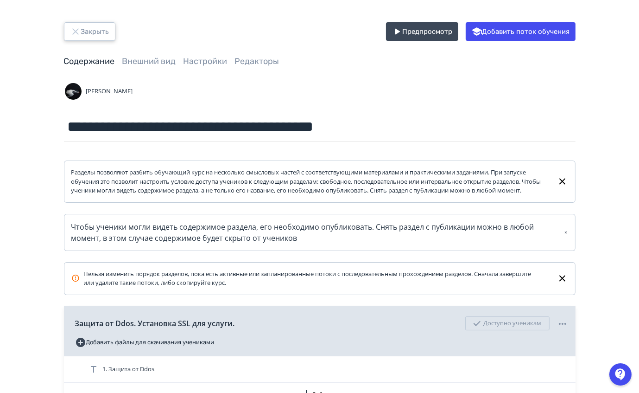
click at [97, 26] on button "Закрыть" at bounding box center [89, 31] width 51 height 19
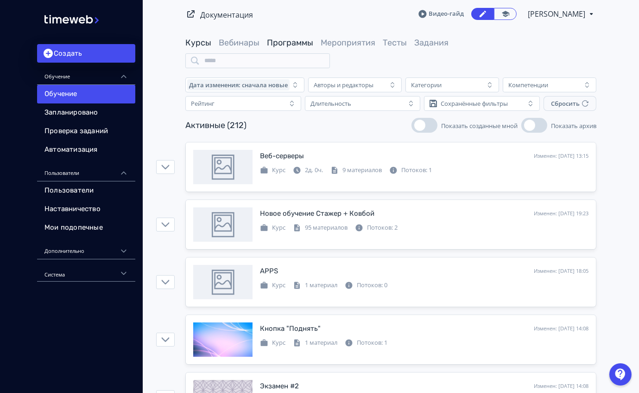
click at [287, 38] on link "Программы" at bounding box center [290, 43] width 46 height 10
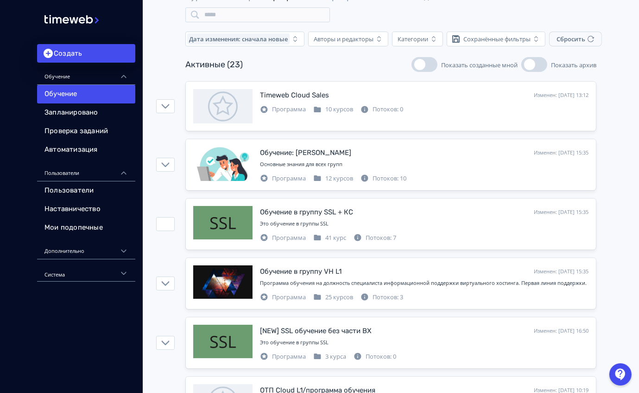
scroll to position [46, 0]
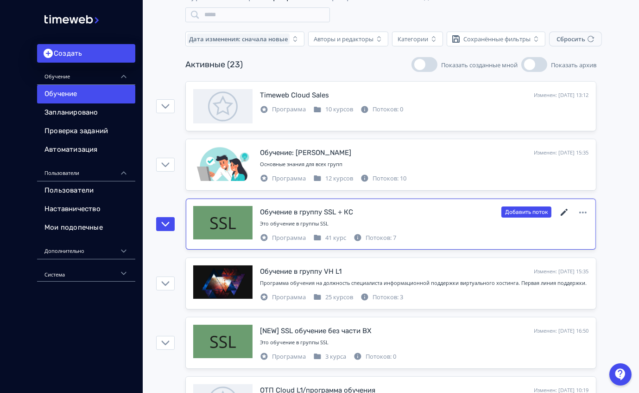
click at [564, 209] on icon at bounding box center [564, 212] width 11 height 11
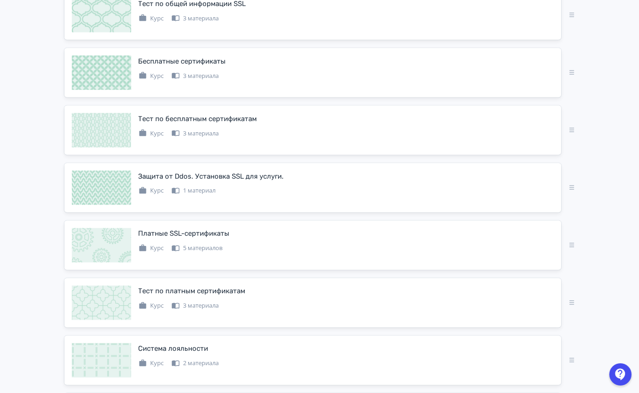
scroll to position [1741, 0]
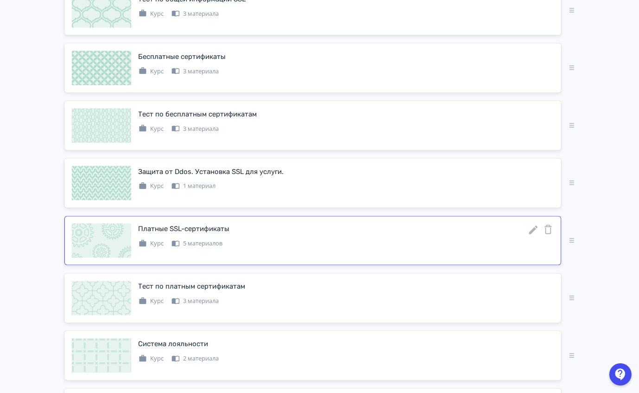
click at [538, 224] on icon at bounding box center [533, 229] width 11 height 11
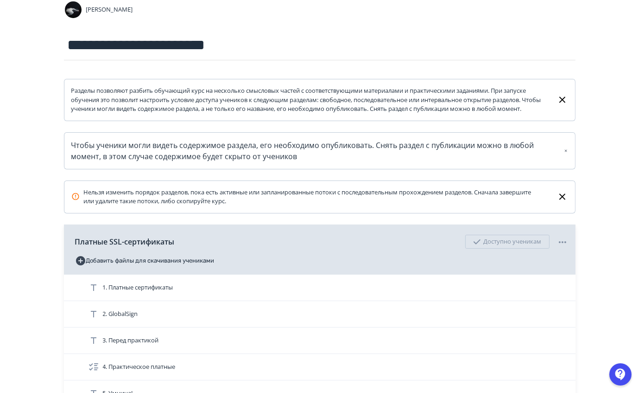
scroll to position [81, 0]
click at [255, 51] on input "**********" at bounding box center [320, 46] width 512 height 30
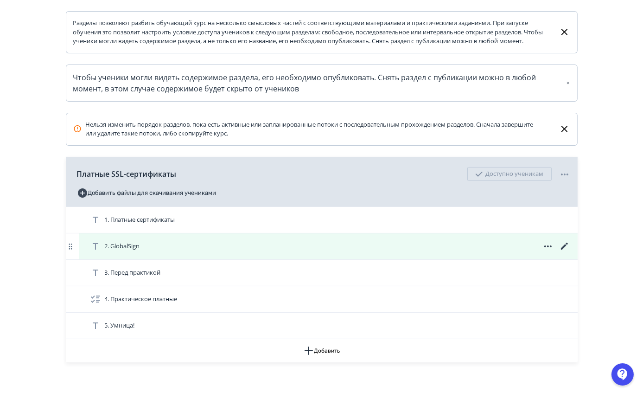
scroll to position [155, 0]
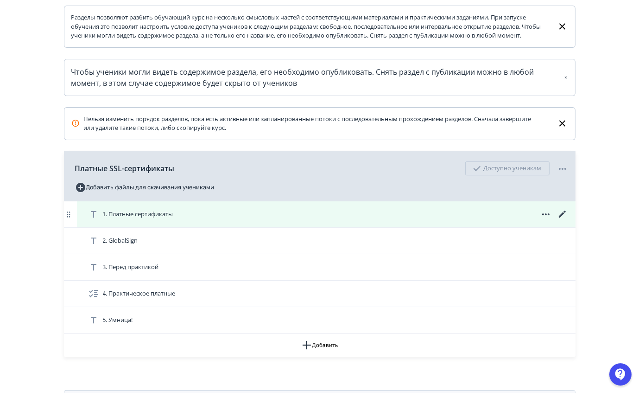
click at [561, 217] on icon at bounding box center [562, 213] width 7 height 7
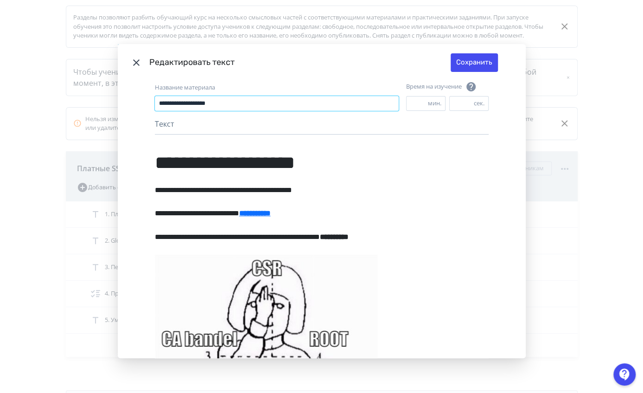
drag, startPoint x: 303, startPoint y: 101, endPoint x: 121, endPoint y: 130, distance: 184.1
click at [121, 130] on div "**********" at bounding box center [322, 219] width 408 height 277
click at [135, 58] on icon "Modal" at bounding box center [136, 62] width 11 height 11
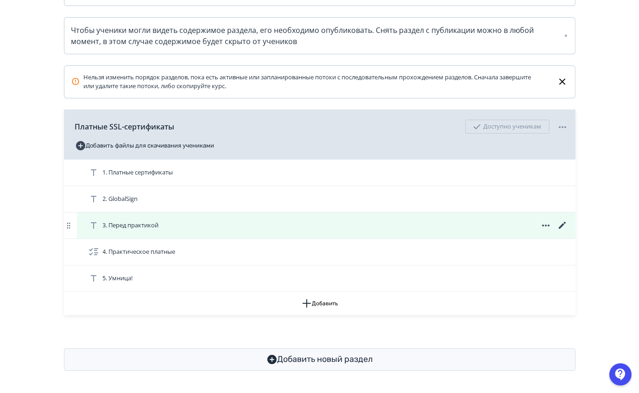
scroll to position [203, 0]
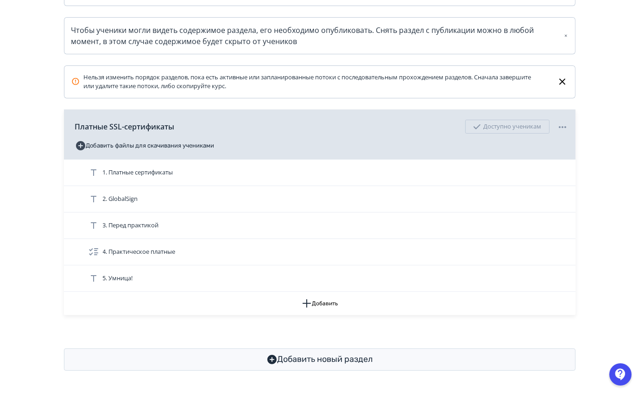
click at [615, 217] on div "**********" at bounding box center [319, 97] width 639 height 589
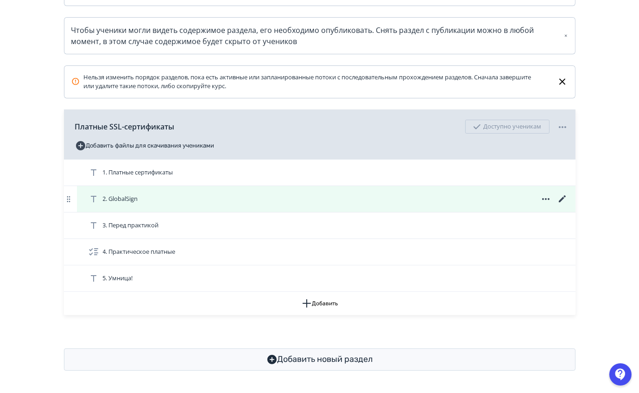
click at [561, 197] on icon at bounding box center [562, 198] width 11 height 11
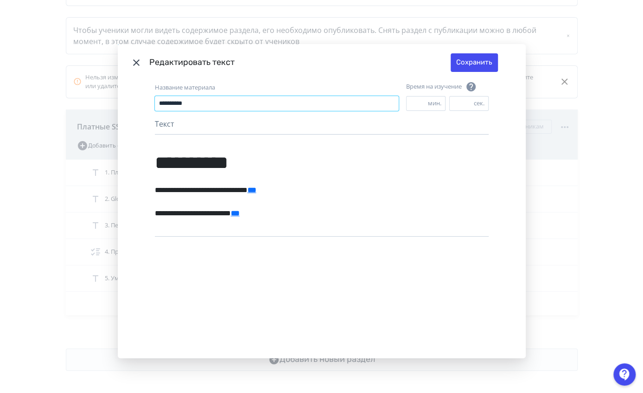
drag, startPoint x: 287, startPoint y: 102, endPoint x: 45, endPoint y: 131, distance: 244.2
click at [45, 131] on div "**********" at bounding box center [321, 196] width 643 height 393
click at [136, 65] on icon "Modal" at bounding box center [136, 62] width 6 height 6
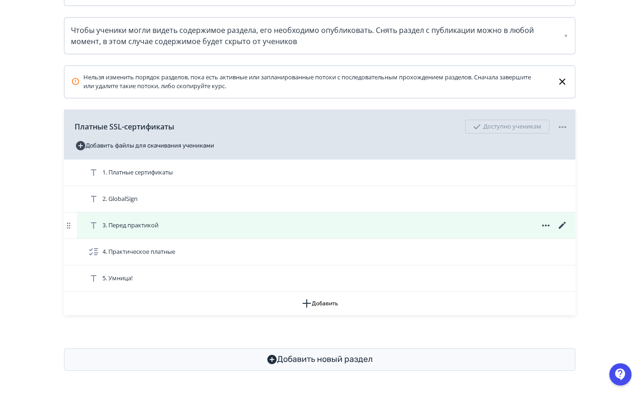
click at [560, 227] on icon at bounding box center [562, 225] width 11 height 11
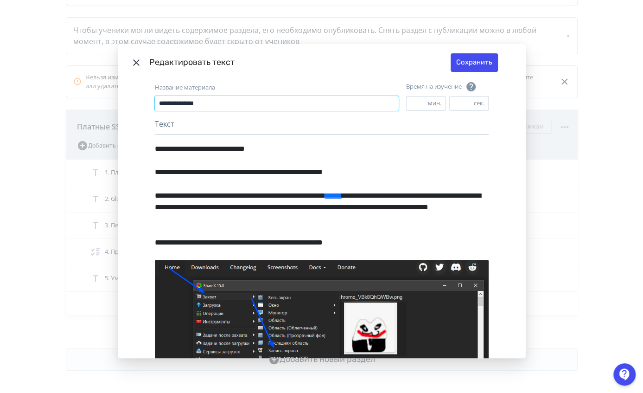
drag, startPoint x: 284, startPoint y: 100, endPoint x: 51, endPoint y: 102, distance: 232.3
click at [51, 102] on div "**********" at bounding box center [321, 196] width 643 height 393
click at [131, 61] on icon "Modal" at bounding box center [136, 62] width 11 height 11
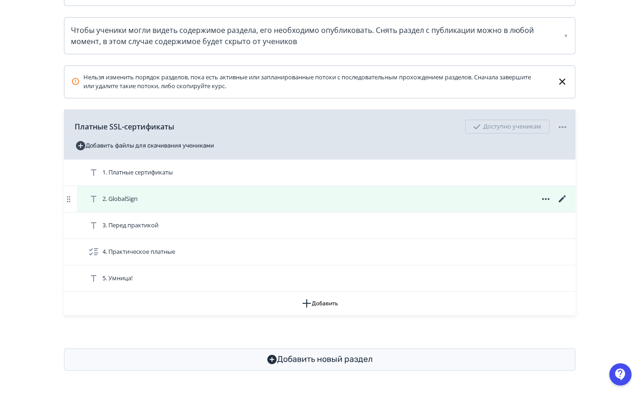
scroll to position [205, 0]
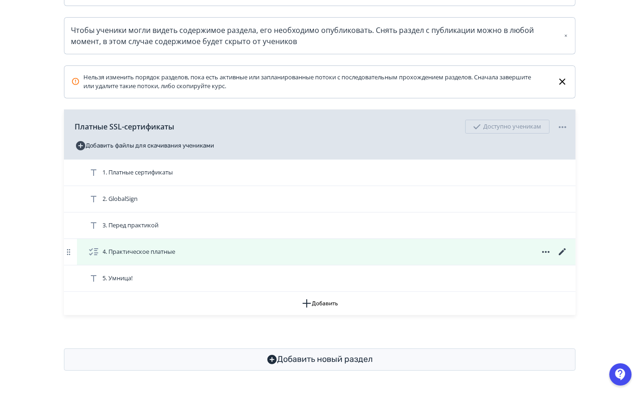
click at [561, 250] on icon at bounding box center [562, 251] width 11 height 11
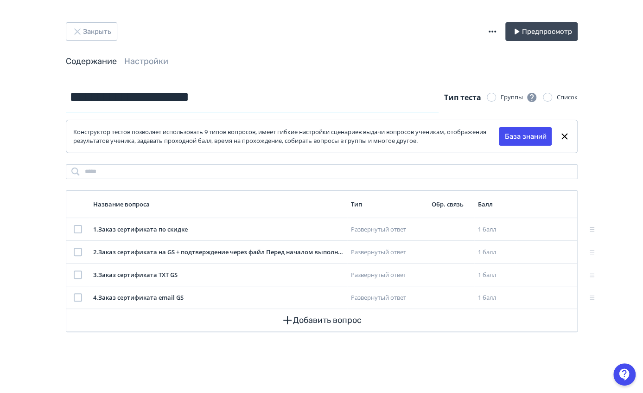
drag, startPoint x: 241, startPoint y: 85, endPoint x: 25, endPoint y: 104, distance: 216.4
click at [25, 104] on div "**********" at bounding box center [321, 196] width 643 height 393
click at [103, 29] on button "Закрыть" at bounding box center [91, 31] width 51 height 19
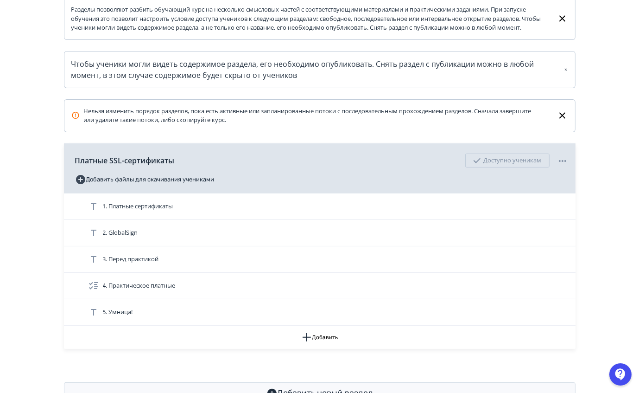
scroll to position [205, 0]
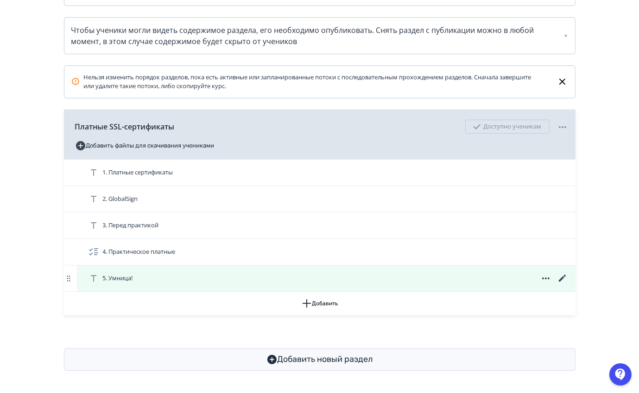
click at [564, 277] on icon at bounding box center [562, 277] width 7 height 7
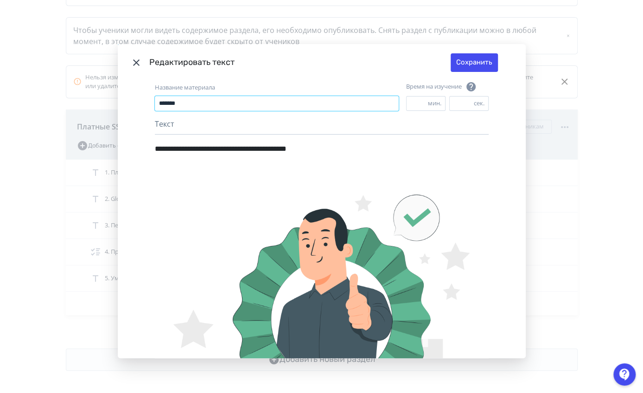
click at [269, 100] on input "*******" at bounding box center [277, 103] width 244 height 15
click at [134, 60] on icon "Modal" at bounding box center [136, 62] width 11 height 11
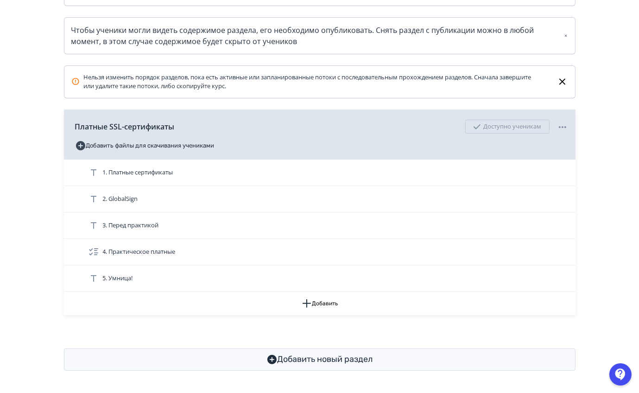
scroll to position [0, 0]
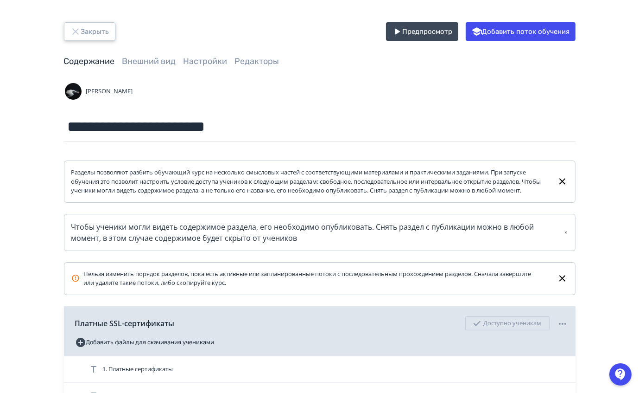
click at [79, 26] on icon "button" at bounding box center [75, 31] width 11 height 11
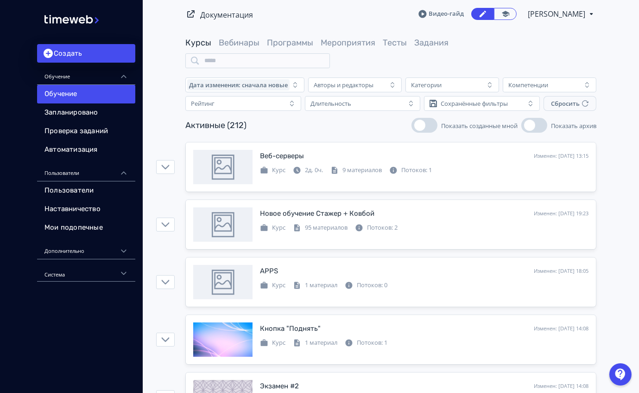
click at [295, 38] on link "Программы" at bounding box center [290, 43] width 46 height 10
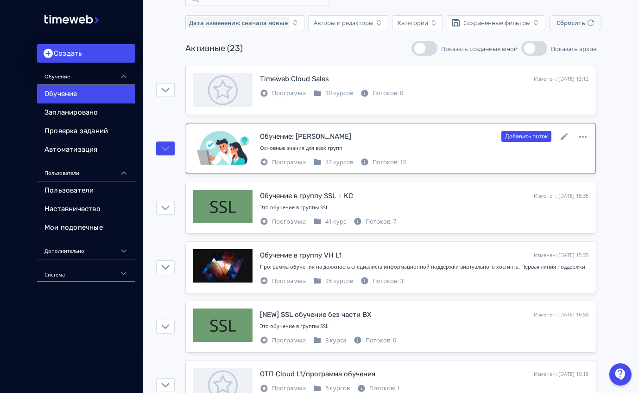
scroll to position [63, 0]
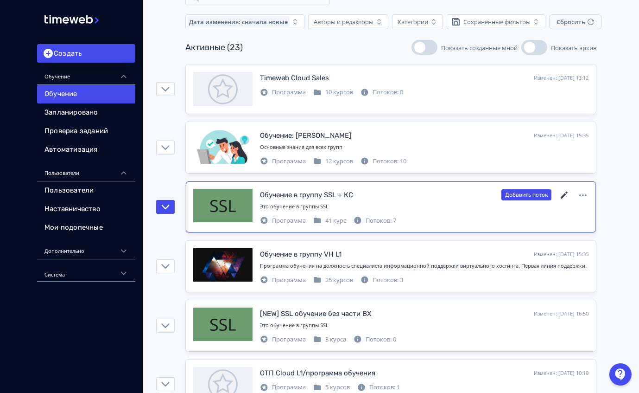
click at [565, 192] on icon at bounding box center [564, 195] width 11 height 11
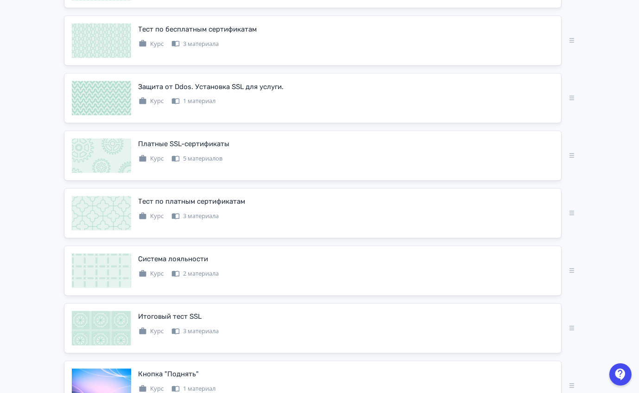
scroll to position [1825, 0]
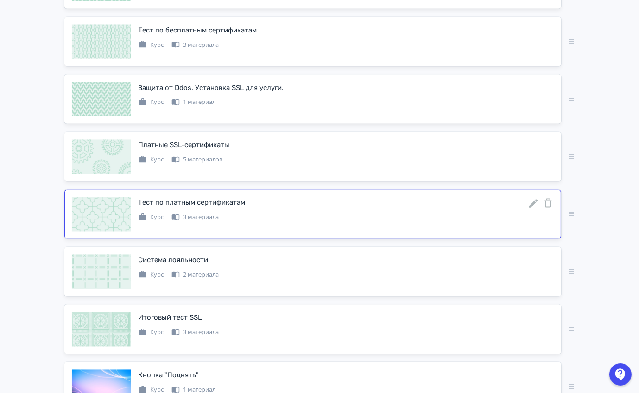
click at [533, 199] on icon at bounding box center [533, 203] width 9 height 9
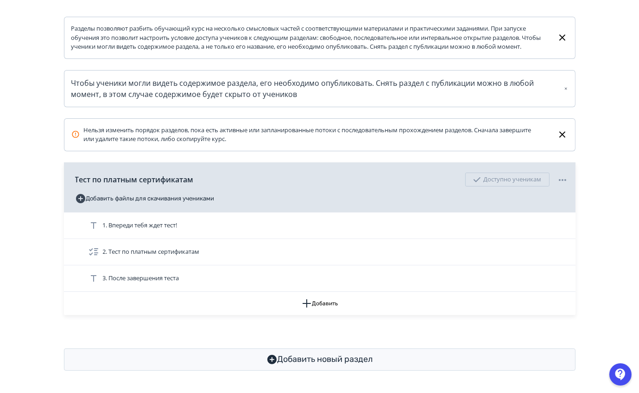
scroll to position [153, 0]
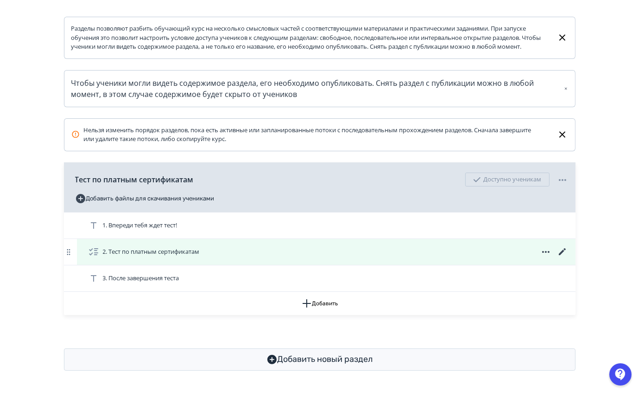
click at [563, 250] on icon at bounding box center [562, 251] width 7 height 7
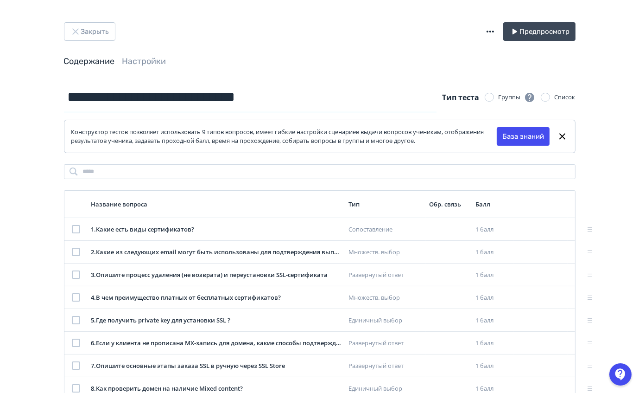
click at [357, 89] on input "**********" at bounding box center [250, 97] width 373 height 30
click at [101, 34] on button "Закрыть" at bounding box center [89, 31] width 51 height 19
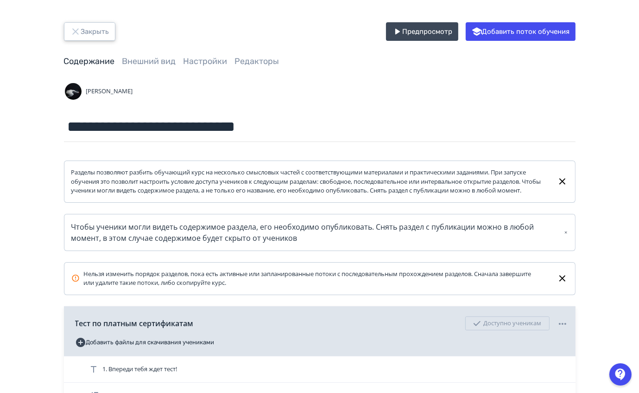
click at [94, 35] on button "Закрыть" at bounding box center [89, 31] width 51 height 19
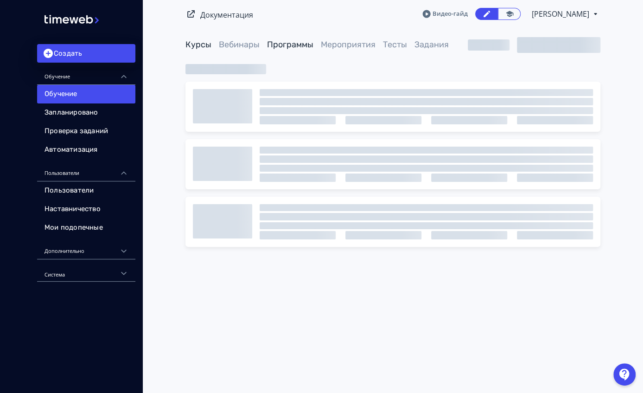
click at [309, 42] on link "Программы" at bounding box center [290, 44] width 46 height 10
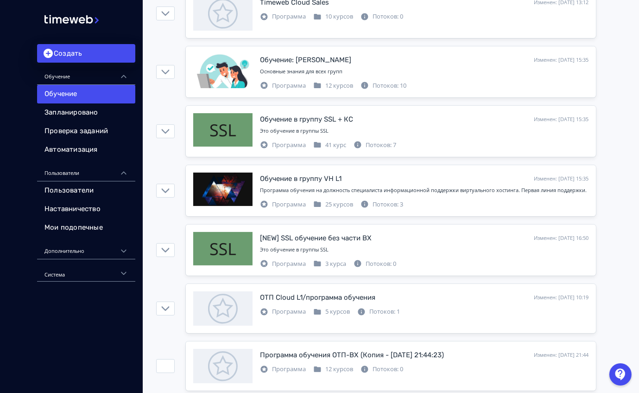
scroll to position [102, 0]
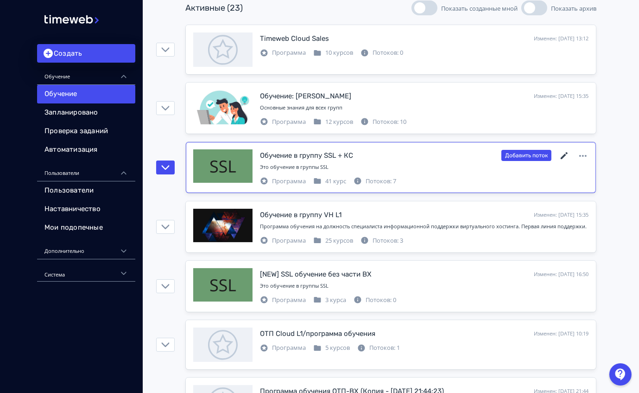
click at [564, 153] on icon at bounding box center [564, 155] width 11 height 11
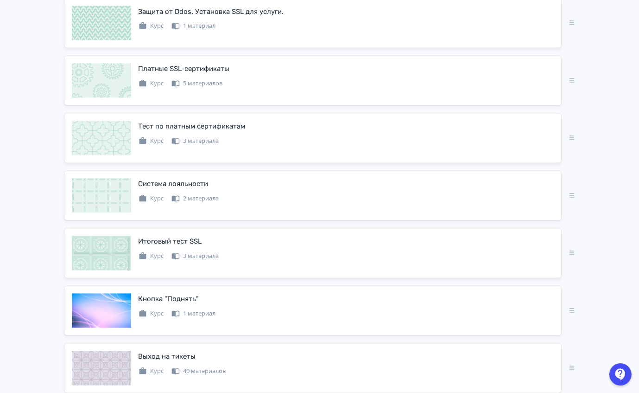
scroll to position [1890, 0]
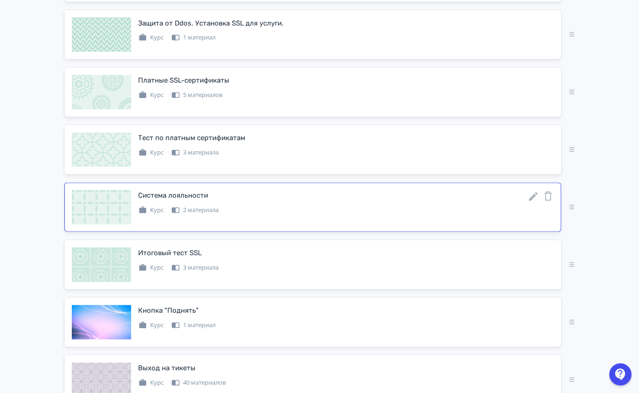
click at [534, 191] on icon at bounding box center [533, 196] width 11 height 11
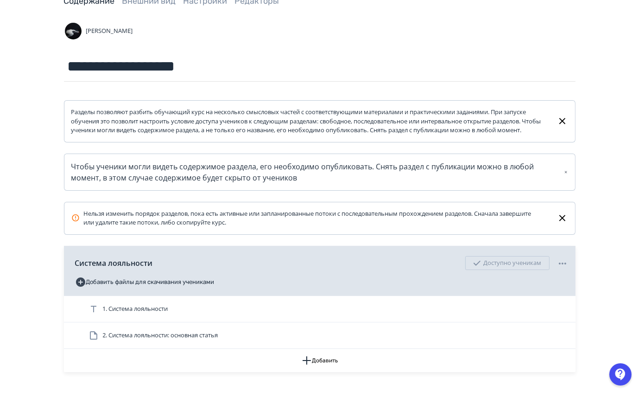
scroll to position [63, 0]
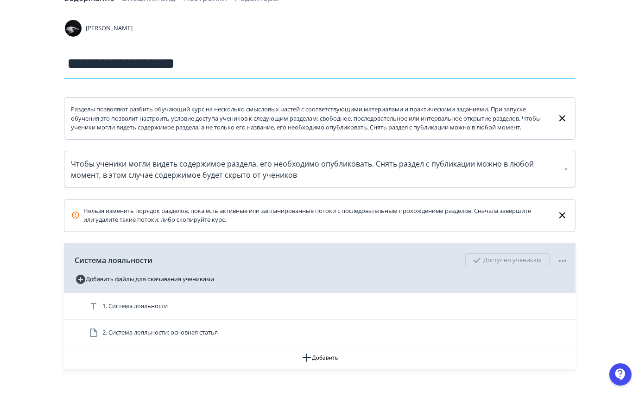
drag, startPoint x: 246, startPoint y: 73, endPoint x: 7, endPoint y: 69, distance: 238.8
click at [7, 69] on div "**********" at bounding box center [319, 192] width 639 height 510
click at [169, 66] on input "**********" at bounding box center [320, 64] width 512 height 30
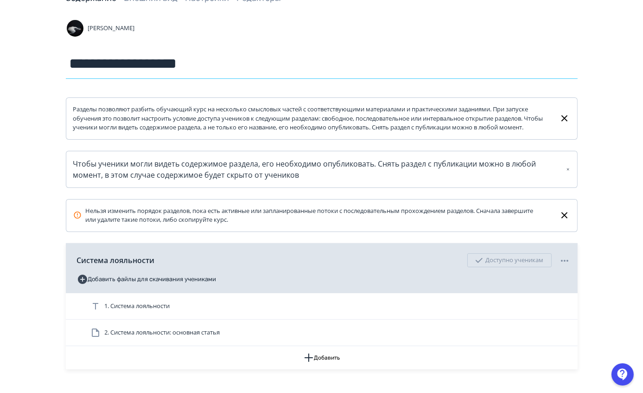
scroll to position [126, 0]
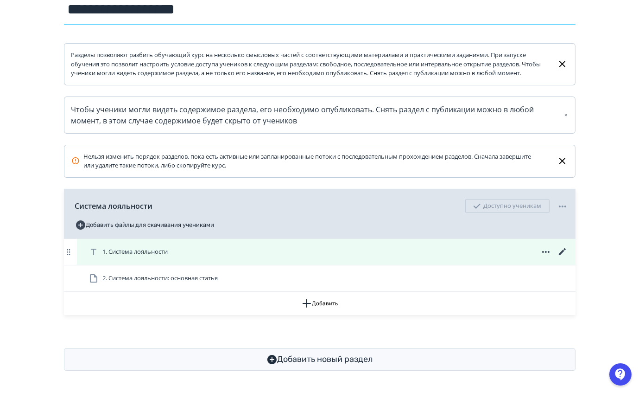
click at [562, 250] on icon at bounding box center [562, 251] width 11 height 11
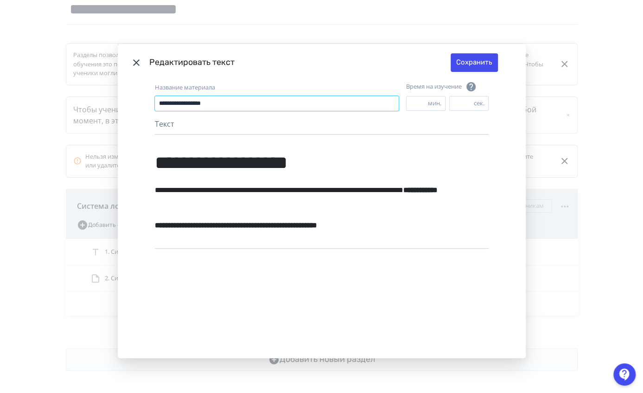
drag, startPoint x: 275, startPoint y: 101, endPoint x: 105, endPoint y: 114, distance: 170.6
click at [105, 114] on div "**********" at bounding box center [321, 196] width 643 height 393
click at [136, 63] on icon "Modal" at bounding box center [136, 62] width 11 height 11
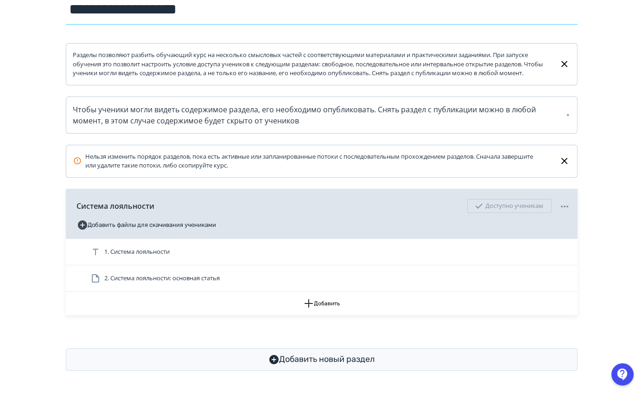
scroll to position [126, 0]
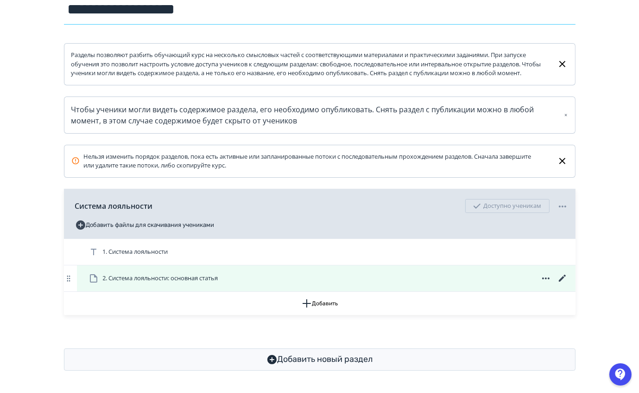
click at [563, 278] on icon at bounding box center [562, 277] width 7 height 7
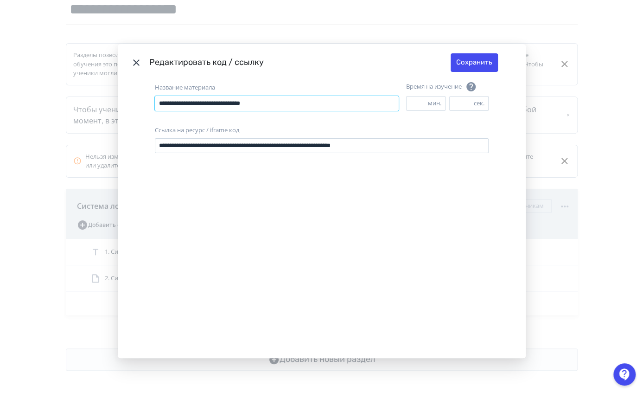
drag, startPoint x: 285, startPoint y: 102, endPoint x: 153, endPoint y: 108, distance: 131.8
click at [155, 108] on input "**********" at bounding box center [277, 103] width 244 height 15
click at [127, 57] on header "Редактировать код / ссылку Сохранить" at bounding box center [322, 62] width 408 height 37
click at [134, 61] on icon "Modal" at bounding box center [136, 62] width 11 height 11
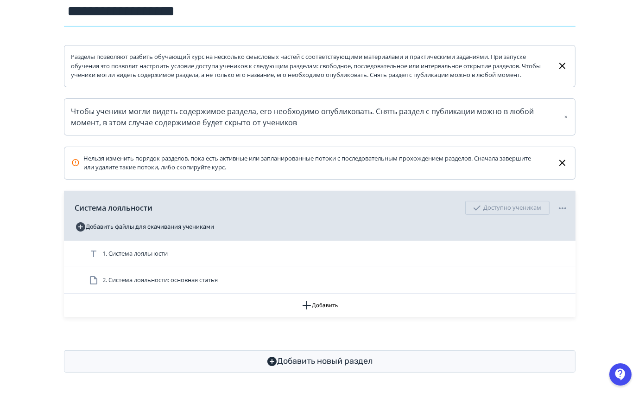
scroll to position [0, 0]
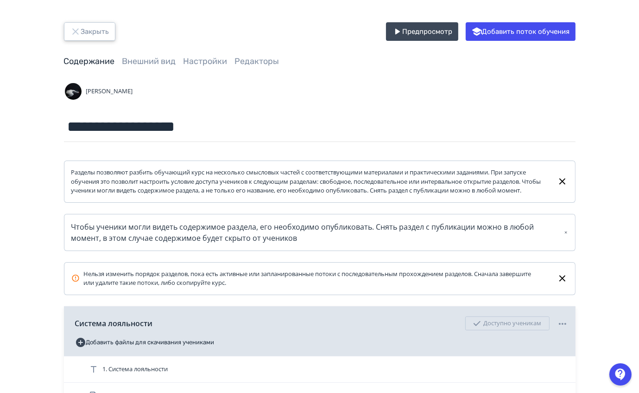
click at [83, 31] on button "Закрыть" at bounding box center [89, 31] width 51 height 19
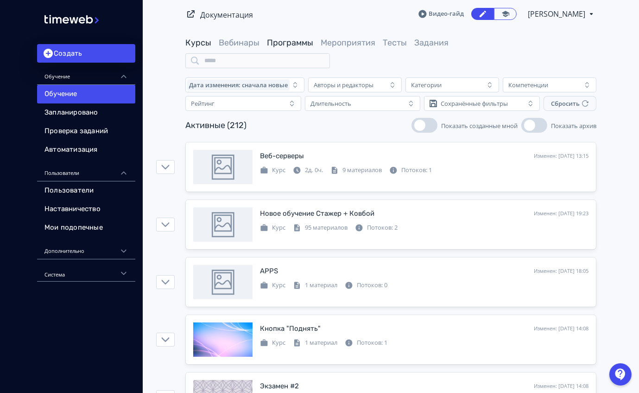
click at [273, 43] on link "Программы" at bounding box center [290, 43] width 46 height 10
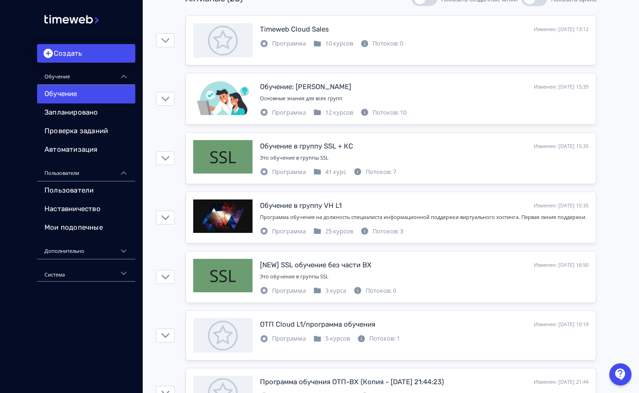
scroll to position [121, 0]
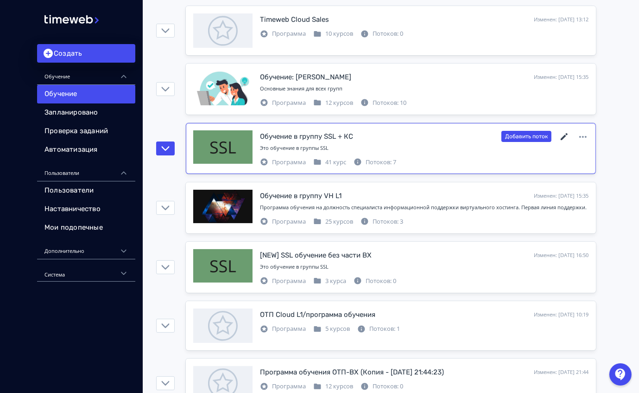
click at [564, 136] on icon at bounding box center [564, 136] width 7 height 7
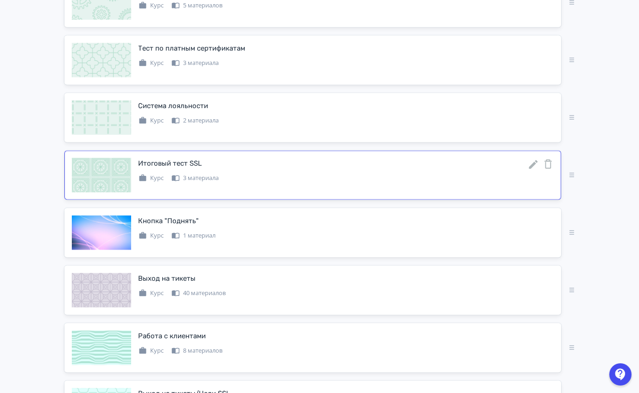
scroll to position [1940, 0]
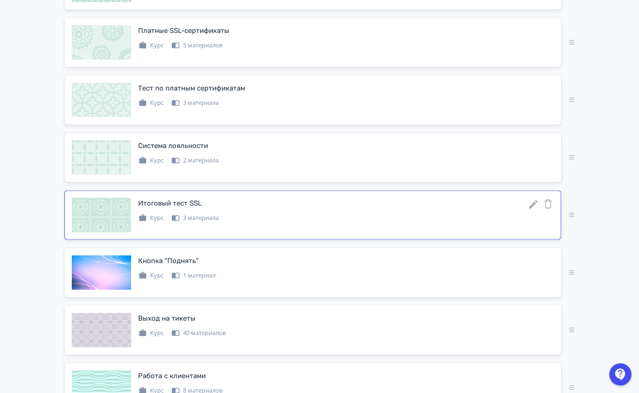
click at [534, 199] on icon at bounding box center [533, 203] width 9 height 9
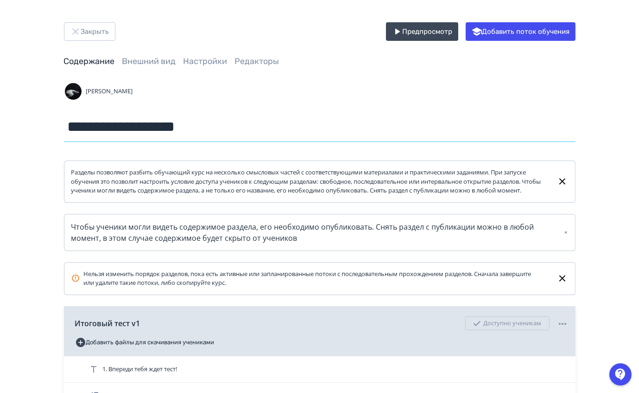
drag, startPoint x: 241, startPoint y: 126, endPoint x: 26, endPoint y: 151, distance: 217.0
click at [26, 151] on div "**********" at bounding box center [319, 268] width 639 height 536
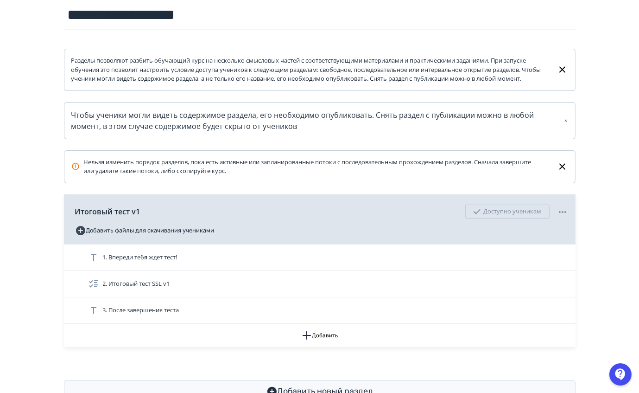
scroll to position [153, 0]
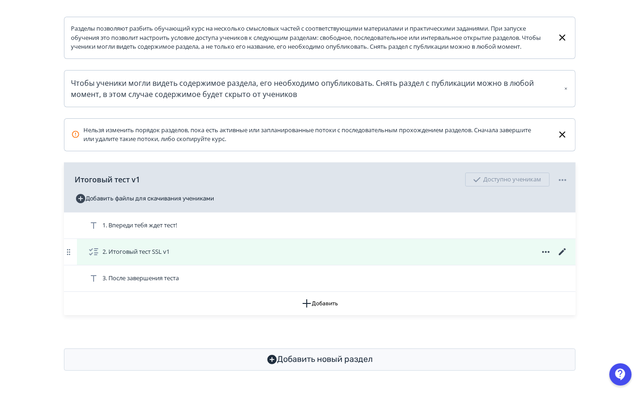
click at [561, 253] on icon at bounding box center [562, 251] width 7 height 7
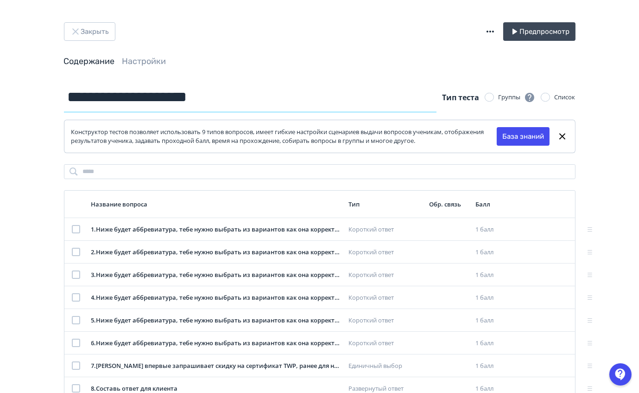
drag, startPoint x: 234, startPoint y: 95, endPoint x: 3, endPoint y: 82, distance: 231.3
click at [42, 124] on div "**********" at bounding box center [320, 400] width 556 height 636
click at [91, 35] on button "Закрыть" at bounding box center [89, 31] width 51 height 19
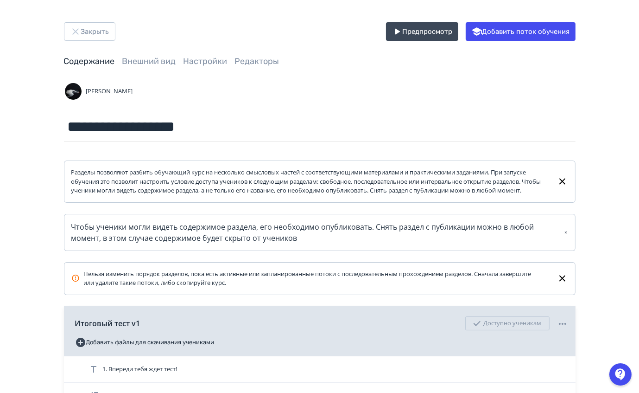
click at [465, 79] on div "**********" at bounding box center [320, 268] width 556 height 492
click at [102, 28] on button "Закрыть" at bounding box center [89, 31] width 51 height 19
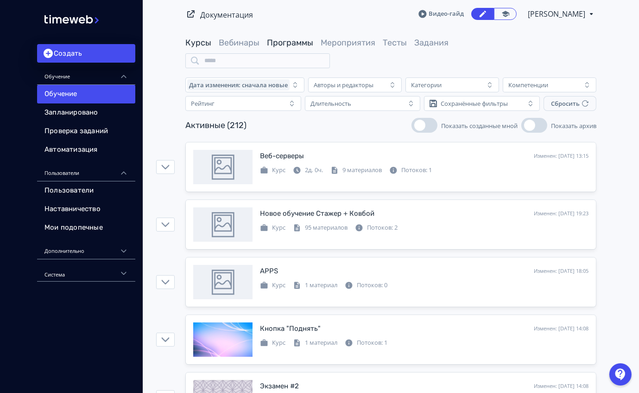
click at [284, 45] on link "Программы" at bounding box center [290, 43] width 46 height 10
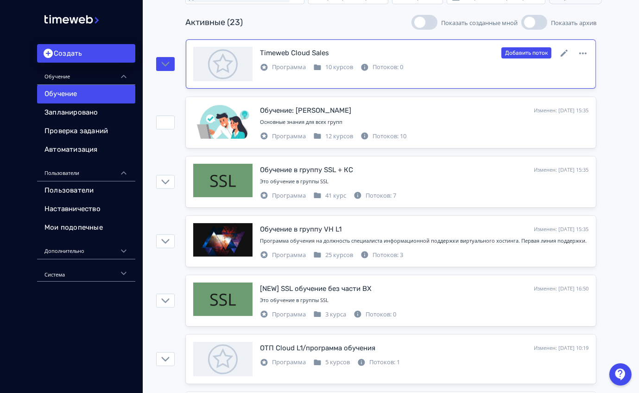
scroll to position [90, 0]
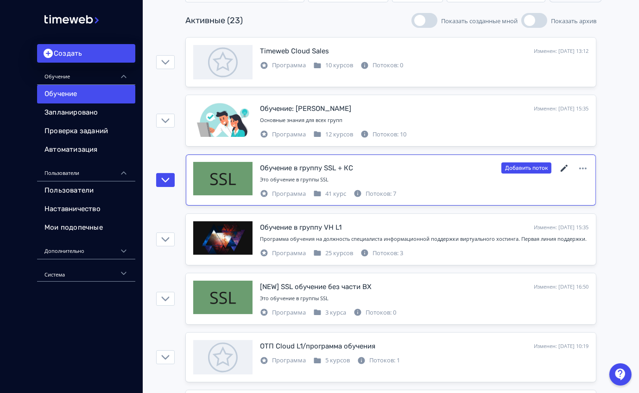
click at [565, 167] on icon at bounding box center [564, 168] width 7 height 7
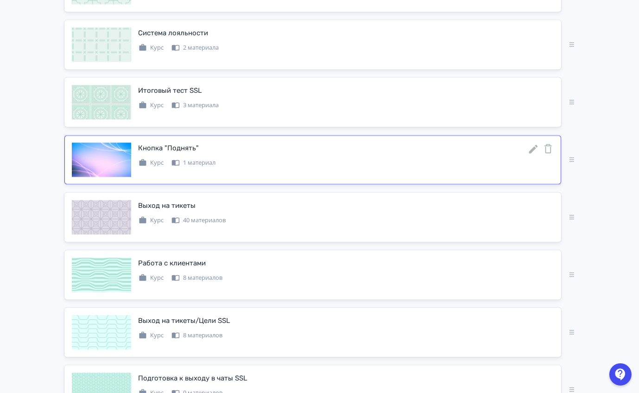
scroll to position [2068, 0]
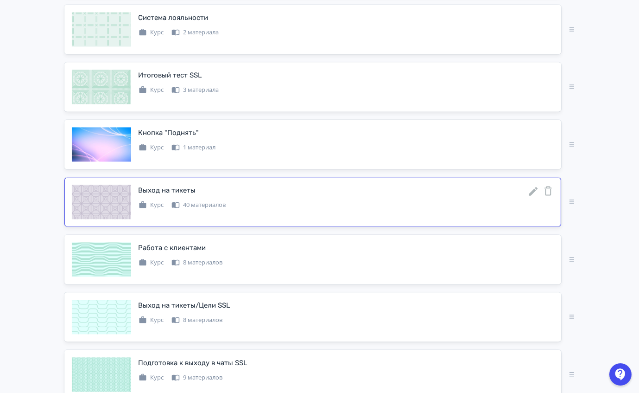
click at [534, 186] on icon at bounding box center [533, 190] width 9 height 9
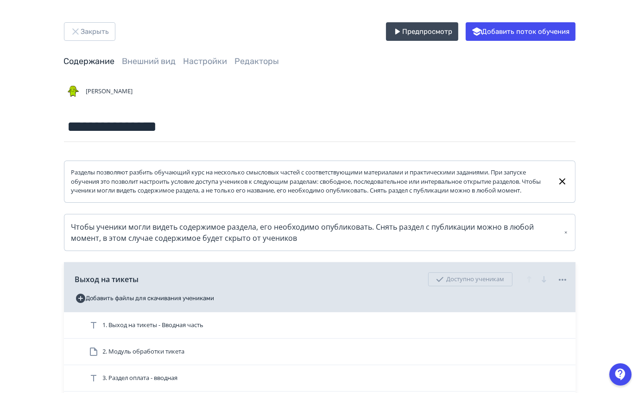
scroll to position [0, 0]
click at [88, 27] on button "Закрыть" at bounding box center [89, 31] width 51 height 19
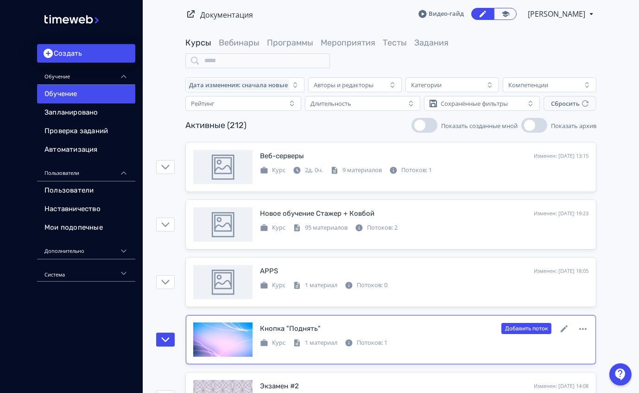
click at [383, 320] on link "Кнопка "Поднять" Изменен: [DATE] 14:08 Добавить поток Курс 1 материал Потоков: 1" at bounding box center [391, 339] width 410 height 49
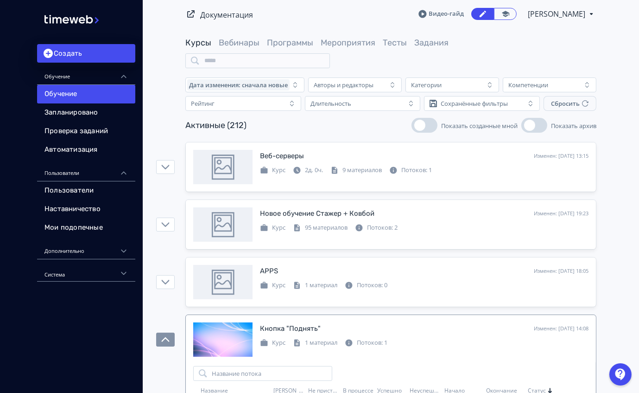
click at [287, 48] on span "Программы" at bounding box center [290, 43] width 46 height 12
click at [292, 38] on link "Программы" at bounding box center [290, 43] width 46 height 10
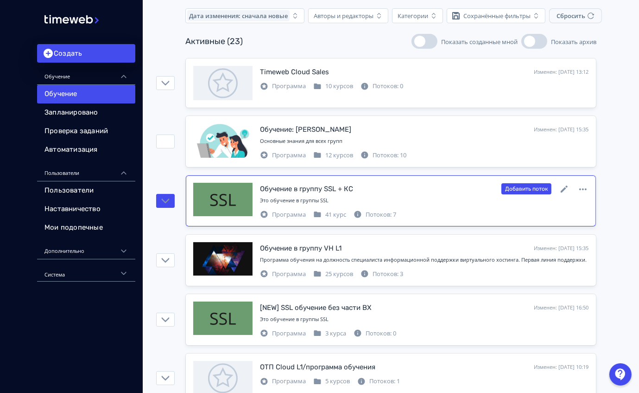
scroll to position [74, 0]
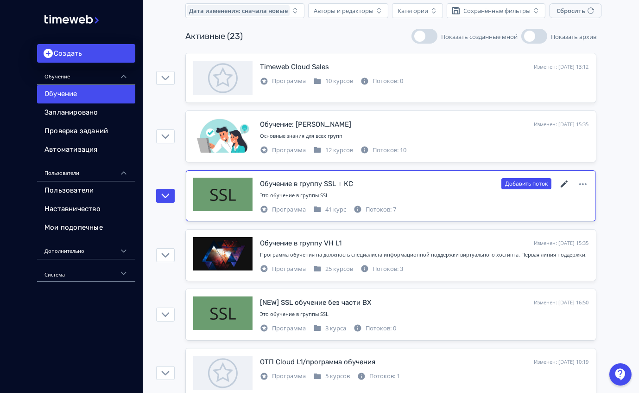
click at [564, 179] on icon at bounding box center [564, 184] width 11 height 11
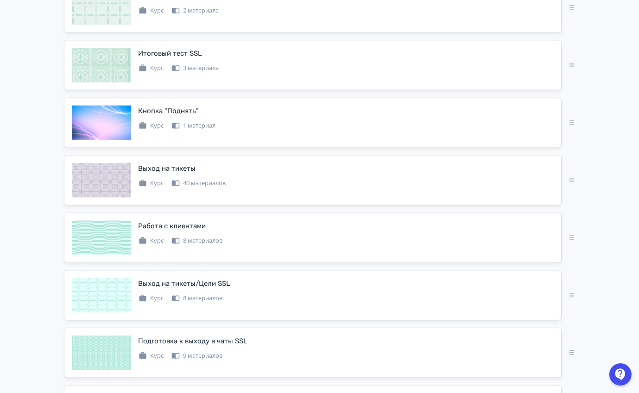
scroll to position [2104, 0]
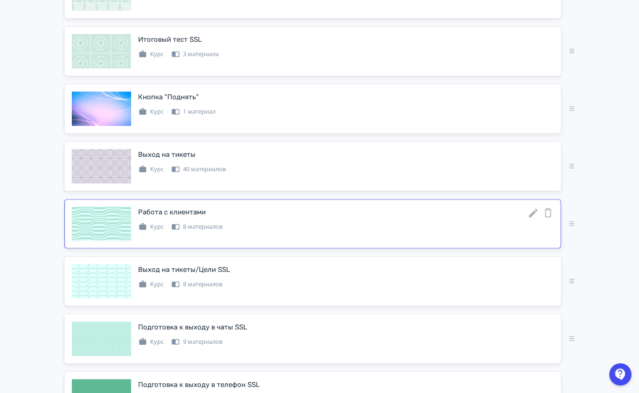
click at [532, 208] on icon at bounding box center [533, 212] width 9 height 9
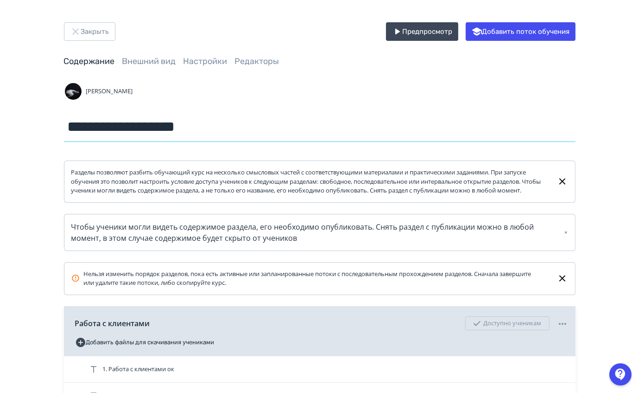
drag, startPoint x: 158, startPoint y: 125, endPoint x: 19, endPoint y: 128, distance: 139.1
click at [19, 128] on div "**********" at bounding box center [319, 334] width 639 height 669
click at [96, 31] on button "Закрыть" at bounding box center [89, 31] width 51 height 19
